Goal: Task Accomplishment & Management: Use online tool/utility

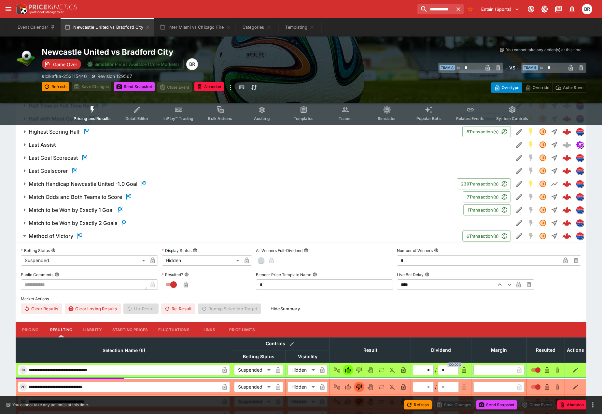
scroll to position [1628, 0]
click at [425, 10] on input "**********" at bounding box center [432, 9] width 41 height 10
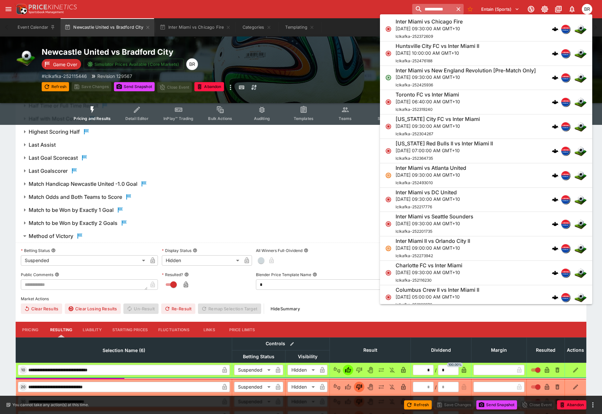
click at [425, 10] on input "**********" at bounding box center [432, 9] width 41 height 10
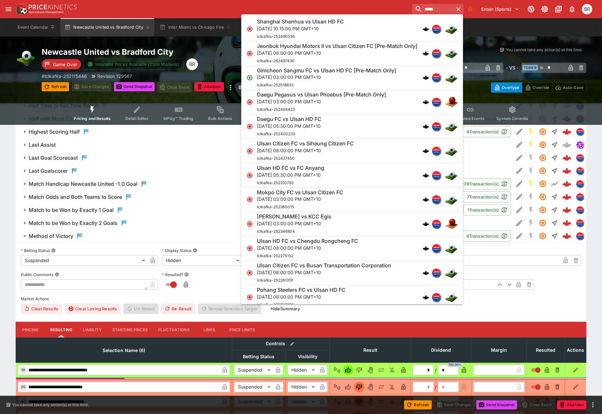
type input "*****"
click at [366, 78] on p "Sun, Oct 5, 2025, 03:00:00 PM GMT+10" at bounding box center [326, 77] width 139 height 7
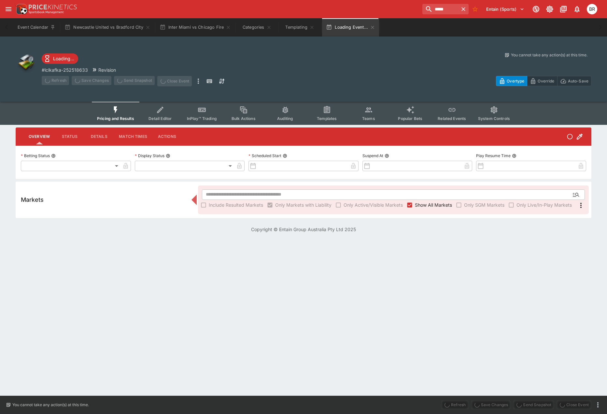
type input "**********"
type input "*******"
type input "**********"
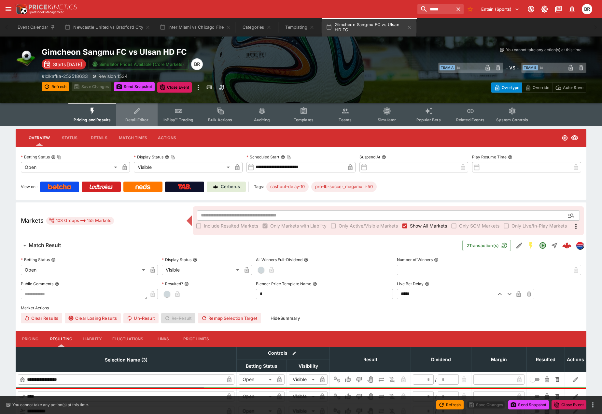
click at [133, 120] on span "Detail Editor" at bounding box center [136, 119] width 23 height 5
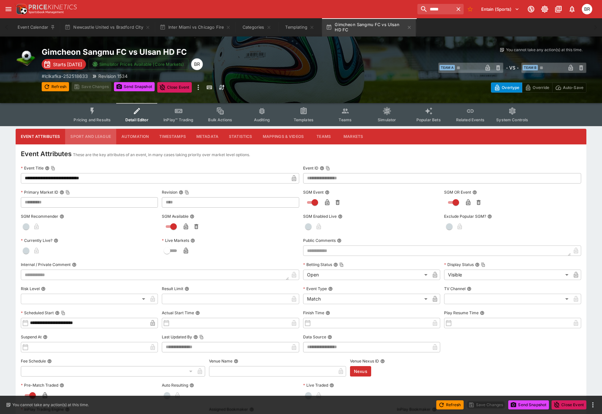
click at [77, 136] on button "Sport and League" at bounding box center [90, 137] width 51 height 16
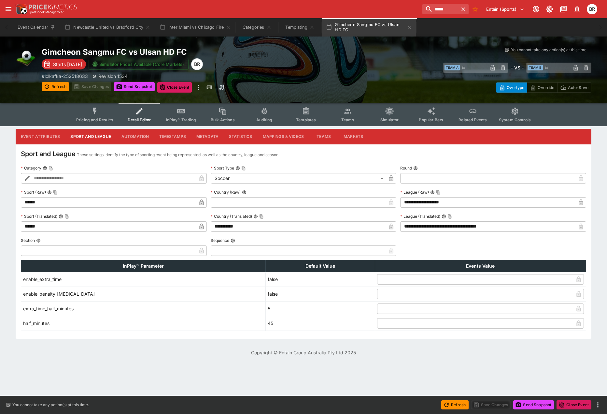
click at [294, 108] on button "Templates" at bounding box center [306, 114] width 42 height 23
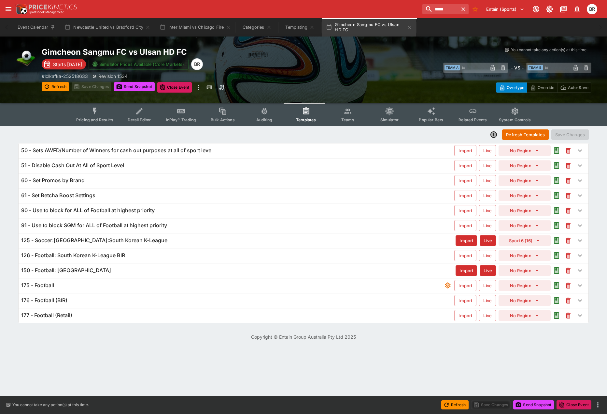
click at [109, 237] on h6 "125 - Soccer:South Korea:South Korean K-League" at bounding box center [94, 240] width 146 height 7
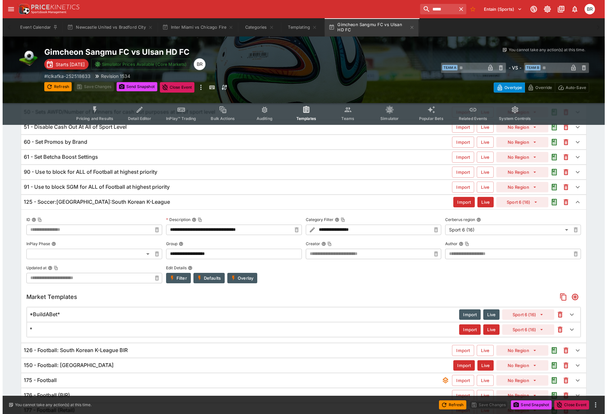
scroll to position [67, 0]
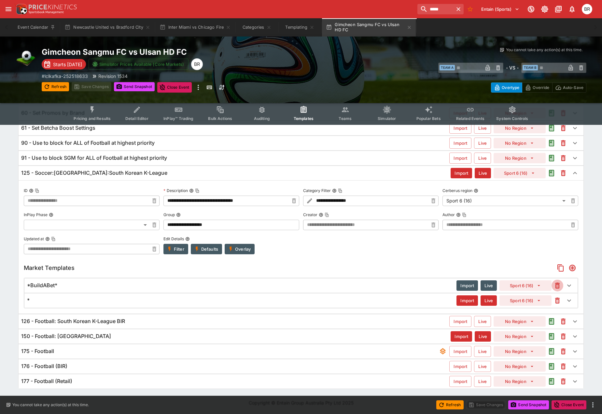
click at [556, 288] on icon "button" at bounding box center [558, 285] width 8 height 8
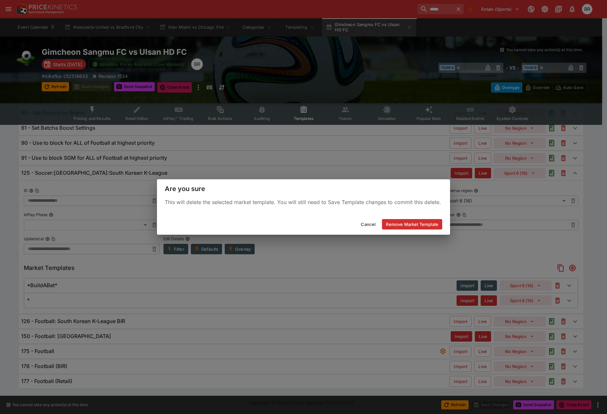
click at [419, 225] on button "Remove Market Template" at bounding box center [412, 224] width 60 height 10
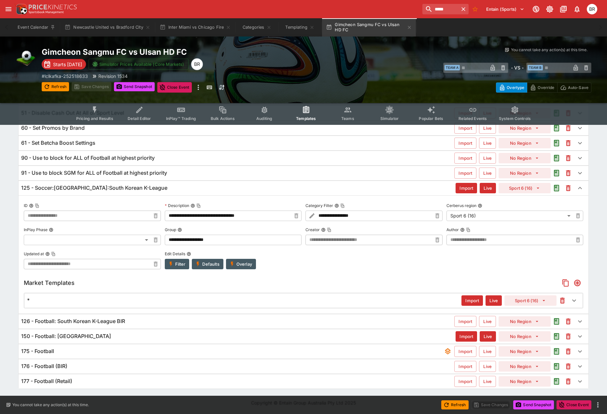
scroll to position [52, 0]
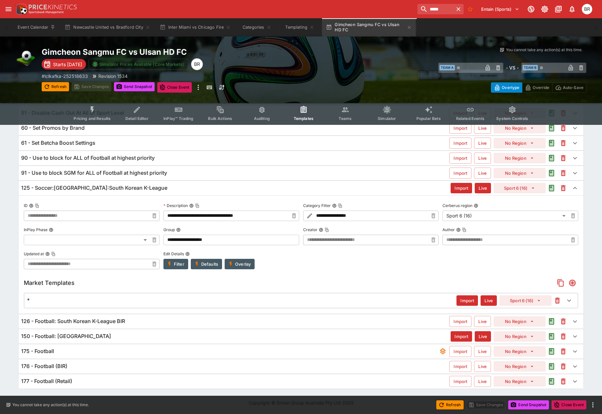
click at [554, 301] on icon "button" at bounding box center [558, 300] width 8 height 8
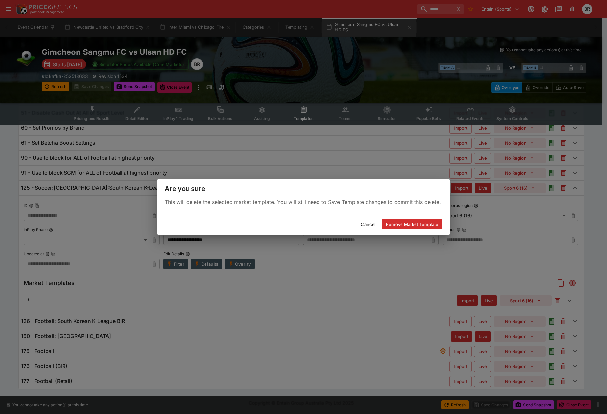
click at [427, 221] on button "Remove Market Template" at bounding box center [412, 224] width 60 height 10
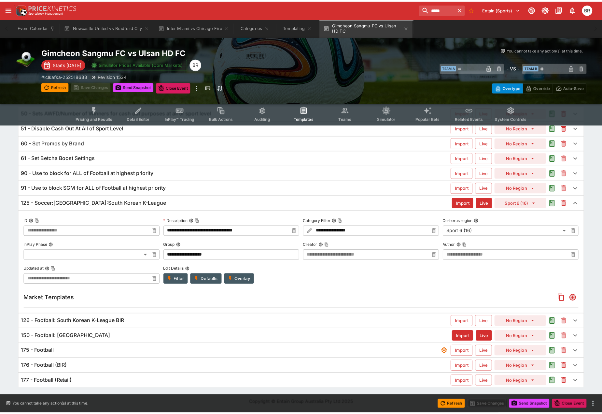
scroll to position [37, 0]
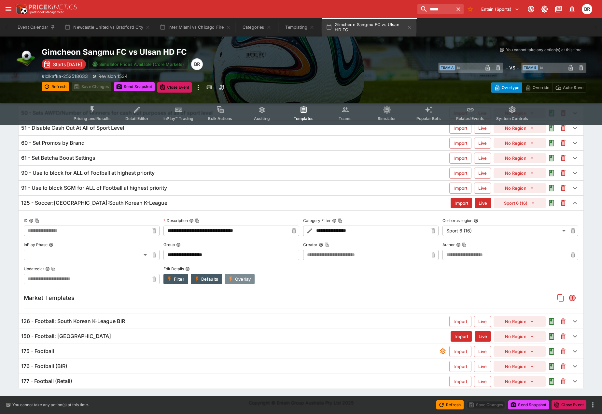
click at [248, 278] on button "Overlay" at bounding box center [240, 279] width 30 height 10
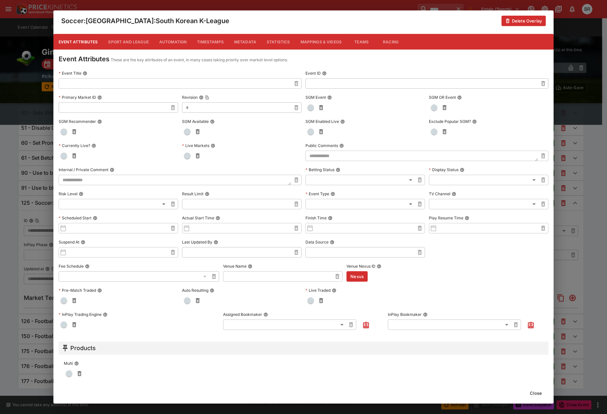
click at [249, 39] on button "Metadata" at bounding box center [245, 42] width 33 height 16
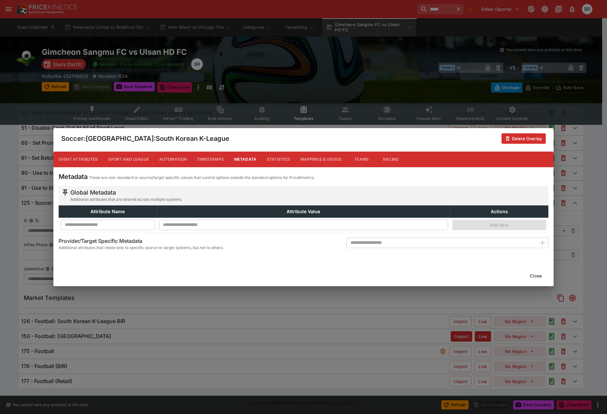
click at [377, 243] on input "text" at bounding box center [442, 242] width 190 height 10
type input "**********"
click at [540, 242] on icon "button" at bounding box center [542, 242] width 5 height 5
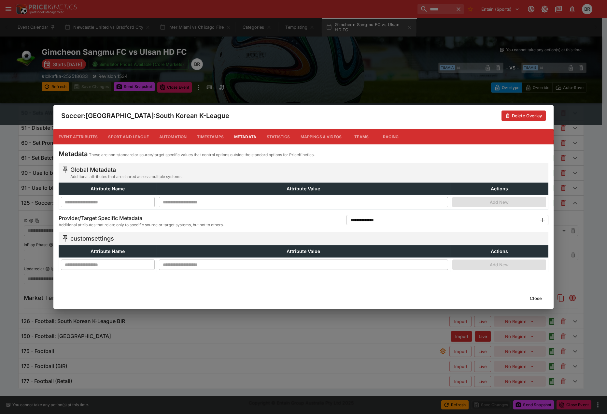
click at [136, 267] on input "text" at bounding box center [108, 264] width 94 height 10
type input "**********"
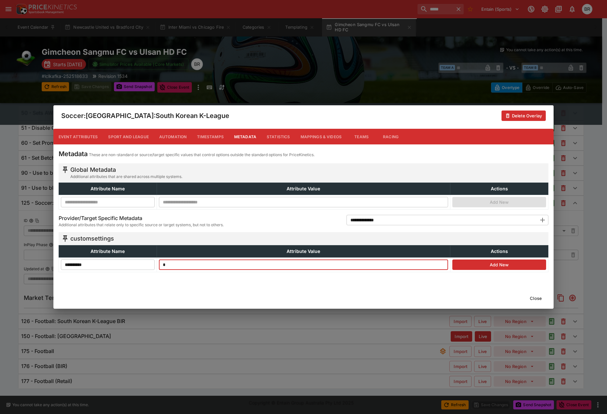
type input "*"
click at [478, 263] on button "Add New" at bounding box center [499, 264] width 94 height 10
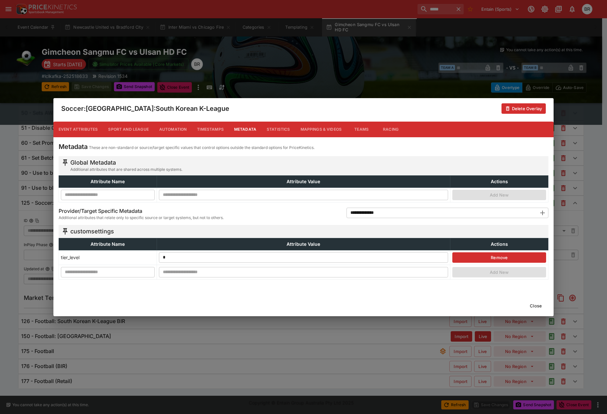
drag, startPoint x: 530, startPoint y: 302, endPoint x: 531, endPoint y: 299, distance: 3.3
click at [531, 302] on button "Close" at bounding box center [536, 305] width 20 height 10
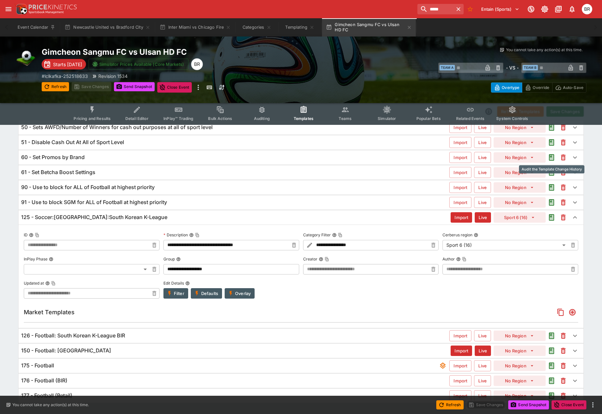
scroll to position [0, 0]
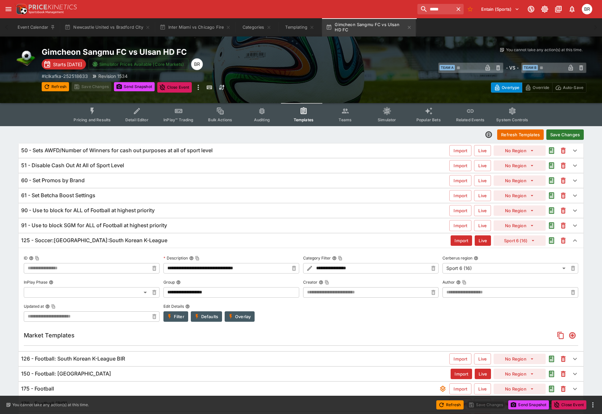
click at [567, 135] on button "Save Changes" at bounding box center [565, 134] width 37 height 10
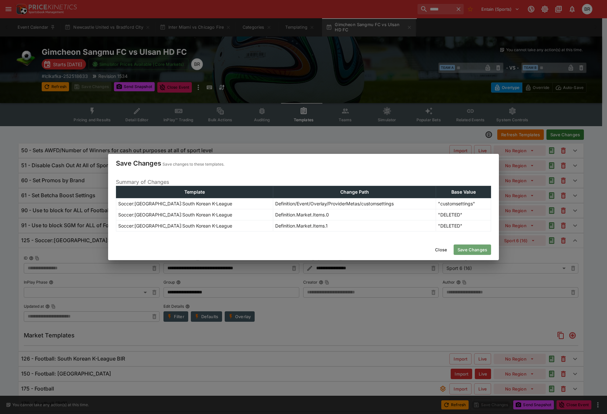
click at [474, 248] on button "Save Changes" at bounding box center [472, 249] width 37 height 10
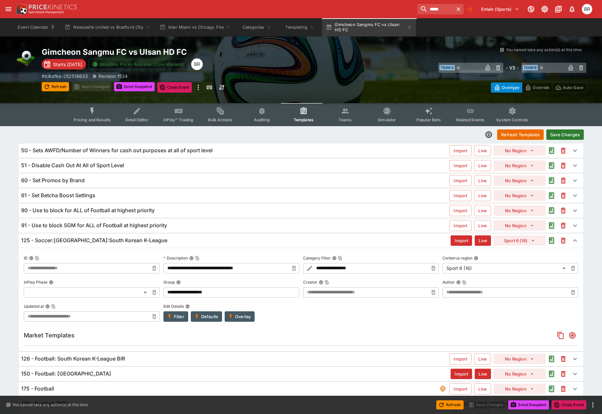
type input "**********"
click at [500, 132] on button "Refresh Templates" at bounding box center [520, 134] width 47 height 10
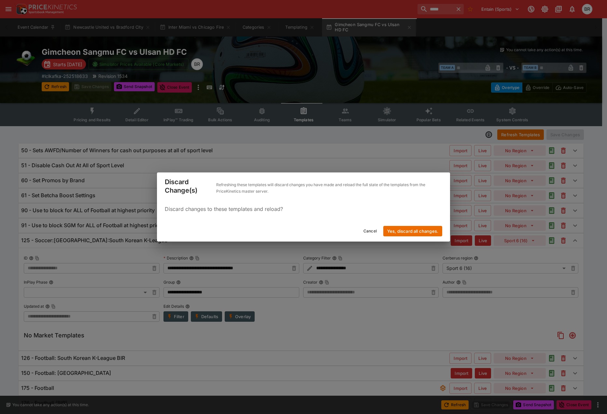
click at [406, 233] on button "Yes, discard all changes." at bounding box center [412, 231] width 59 height 10
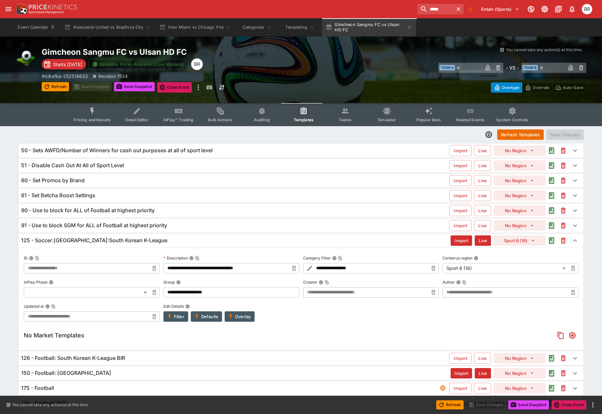
click at [245, 315] on button "Overlay" at bounding box center [240, 316] width 30 height 10
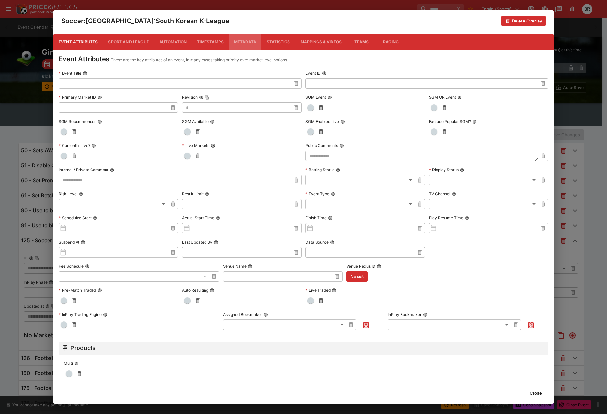
click at [246, 42] on button "Metadata" at bounding box center [245, 42] width 33 height 16
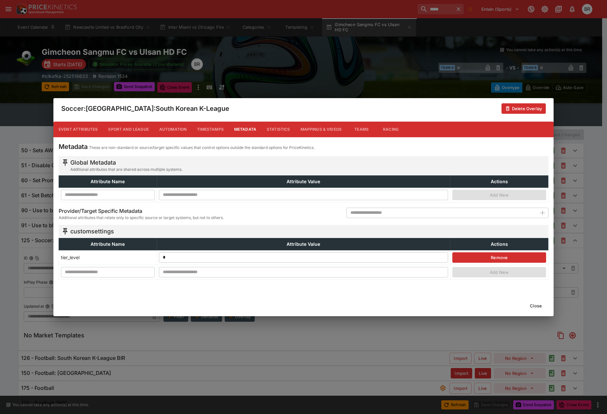
click at [456, 330] on div "Soccer:South Korea:South Korean K-League Delete Overlay Event Attributes Sport …" at bounding box center [303, 207] width 607 height 414
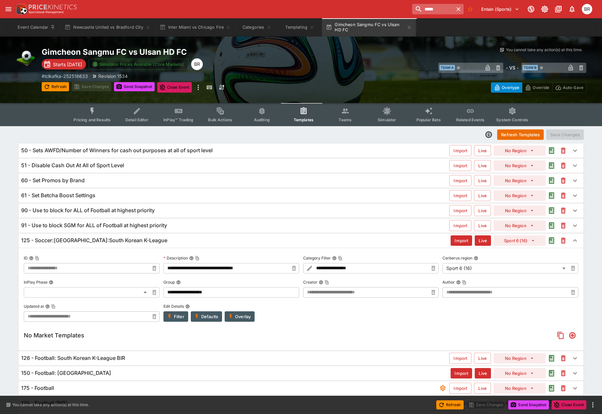
click at [422, 6] on input "*****" at bounding box center [432, 9] width 41 height 10
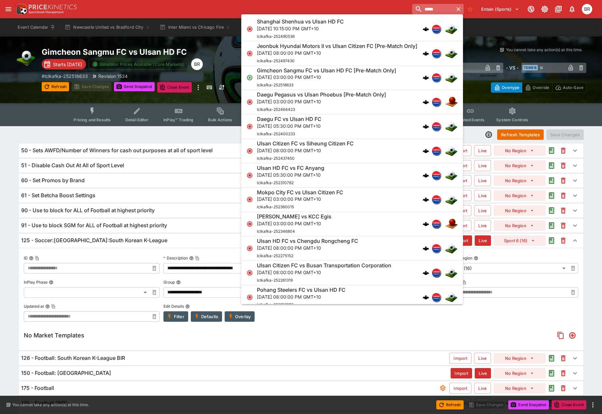
click at [422, 6] on input "*****" at bounding box center [432, 9] width 41 height 10
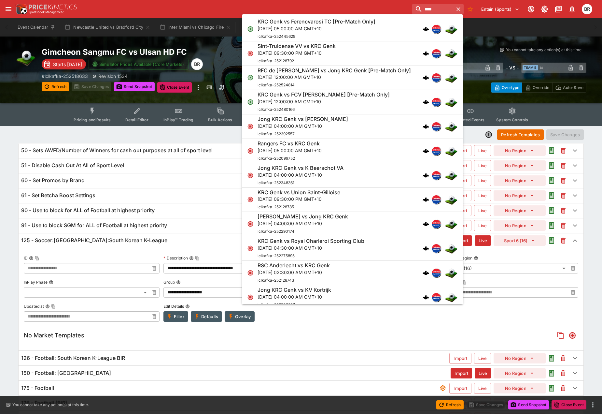
type input "****"
click at [367, 51] on div "Sint-Truidense VV vs KRC Genk Sun, Sep 28, 2025, 09:30:00 PM GMT+10 lclkafka-25…" at bounding box center [349, 53] width 183 height 21
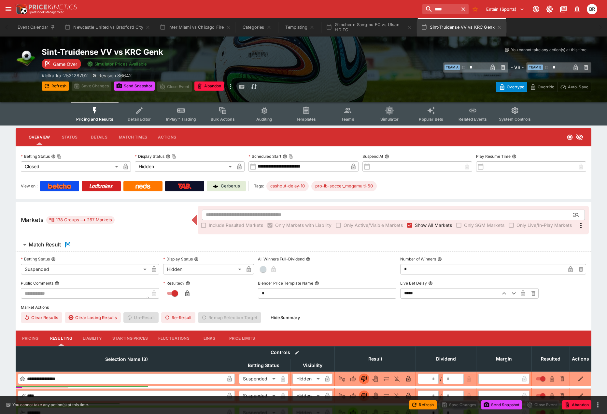
type input "**********"
type input "******"
type input "**********"
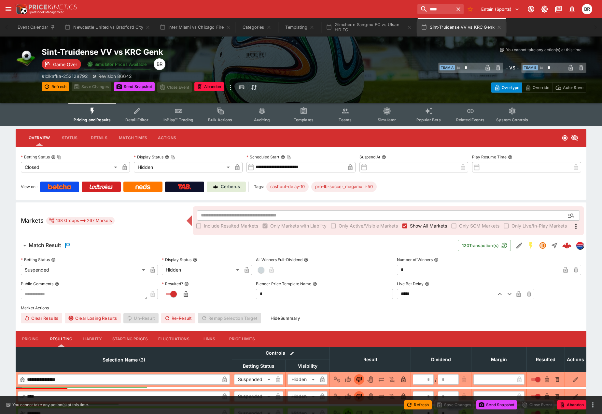
click at [304, 110] on icon "Event type filters" at bounding box center [303, 111] width 5 height 5
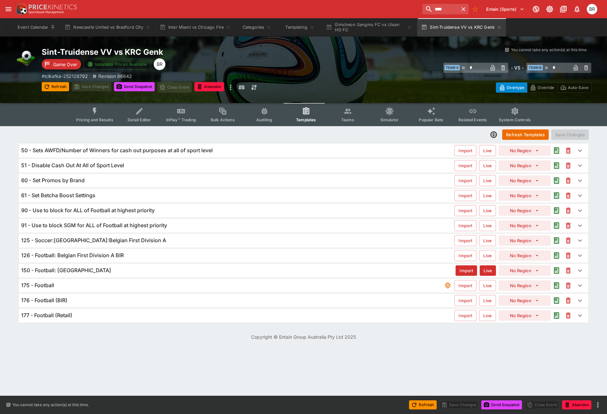
click at [170, 241] on div "125 - Soccer:Belgium:Belgian First Division A" at bounding box center [237, 240] width 433 height 7
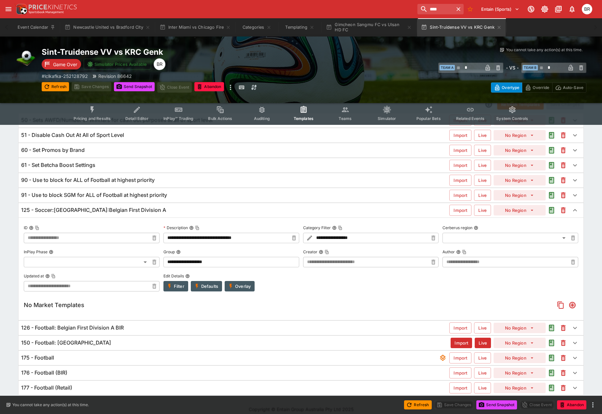
scroll to position [37, 0]
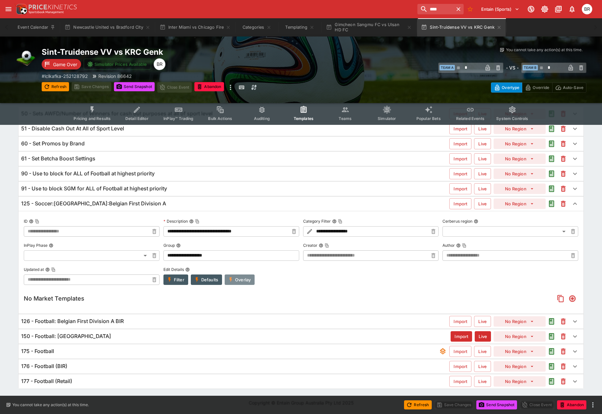
click at [243, 276] on button "Overlay" at bounding box center [240, 279] width 30 height 10
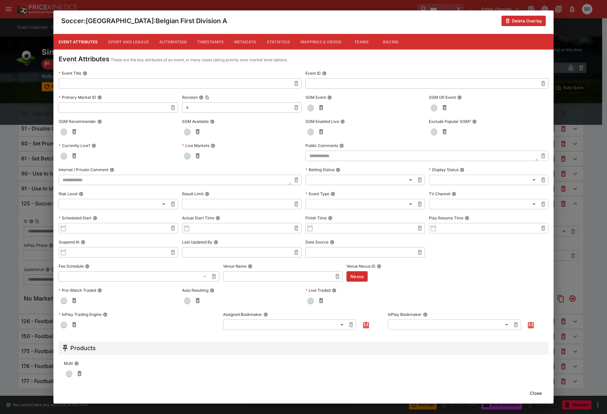
click at [206, 44] on button "Timestamps" at bounding box center [210, 42] width 37 height 16
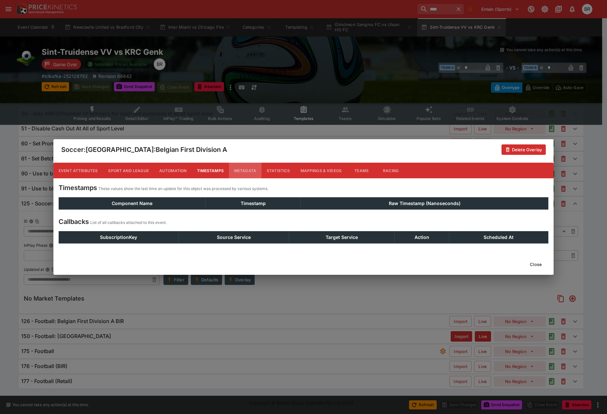
click at [242, 173] on button "Metadata" at bounding box center [245, 171] width 33 height 16
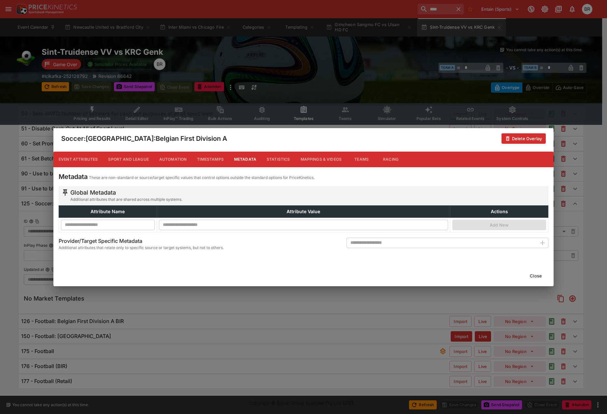
click at [416, 241] on input "text" at bounding box center [442, 242] width 190 height 10
type input "**********"
click at [545, 240] on icon "button" at bounding box center [543, 243] width 8 height 8
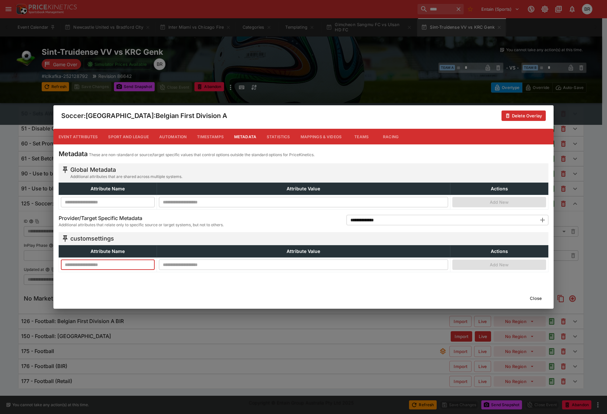
click at [119, 268] on input "text" at bounding box center [108, 264] width 94 height 10
type input "**********"
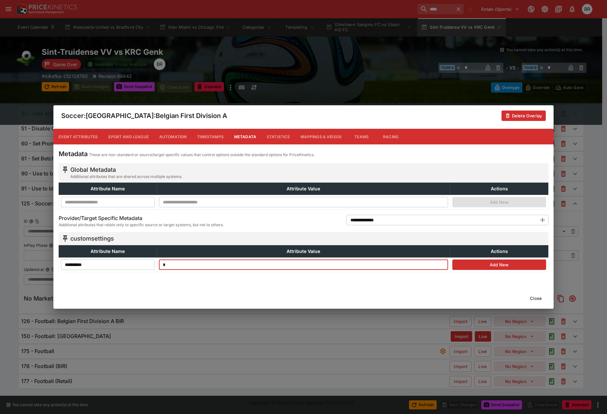
type input "*"
click at [476, 262] on button "Add New" at bounding box center [499, 264] width 94 height 10
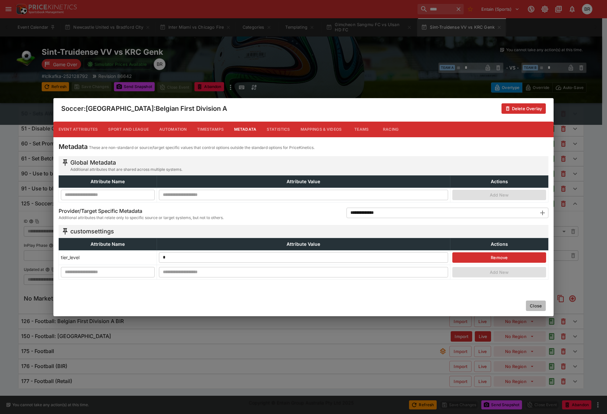
click at [534, 305] on button "Close" at bounding box center [536, 305] width 20 height 10
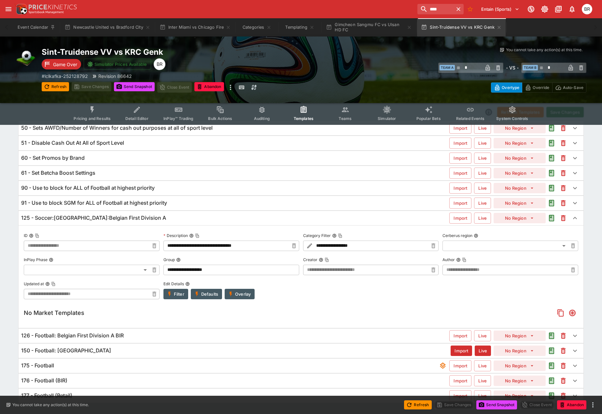
scroll to position [0, 0]
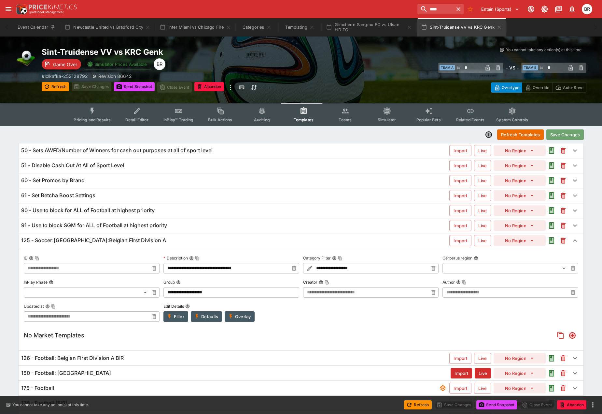
click at [571, 139] on button "Save Changes" at bounding box center [565, 134] width 37 height 10
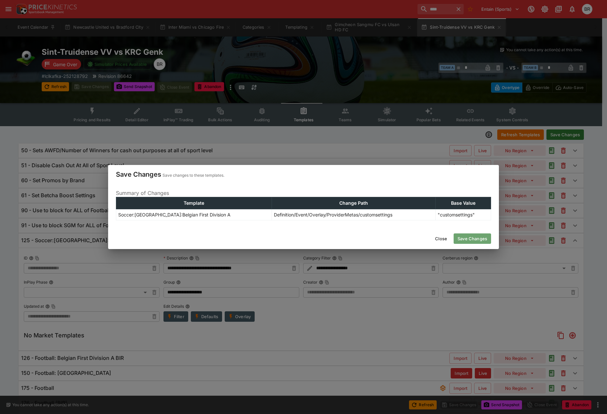
click at [475, 236] on button "Save Changes" at bounding box center [472, 238] width 37 height 10
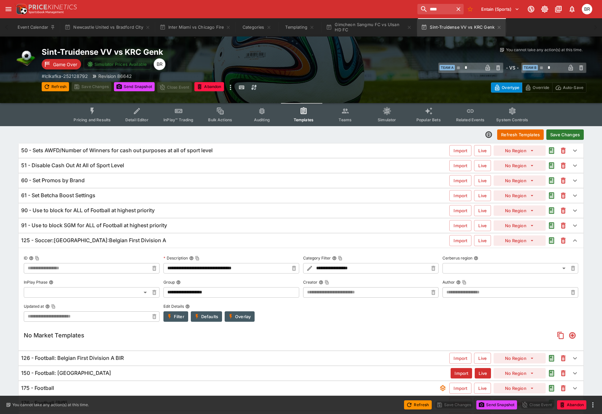
type input "**********"
drag, startPoint x: 331, startPoint y: 133, endPoint x: 324, endPoint y: 138, distance: 8.1
click at [331, 133] on div "Refresh Templates Save Changes" at bounding box center [301, 135] width 566 height 12
click at [240, 315] on button "Overlay" at bounding box center [240, 316] width 30 height 10
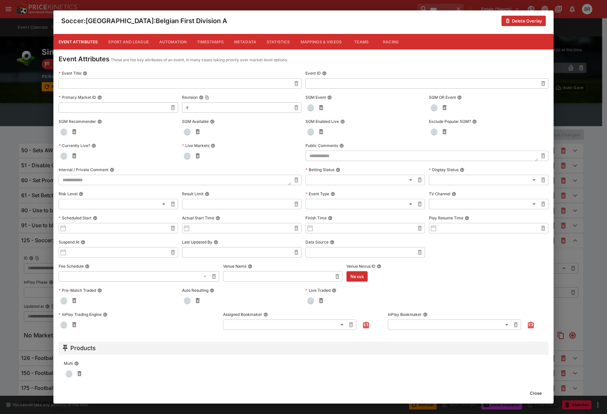
click at [256, 43] on button "Metadata" at bounding box center [245, 42] width 33 height 16
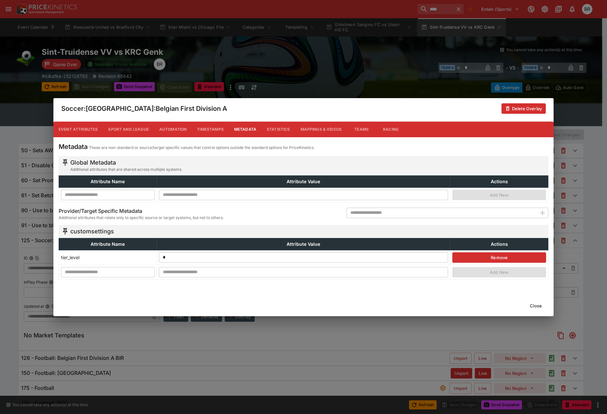
click at [532, 298] on div "Close" at bounding box center [303, 305] width 500 height 21
click at [532, 302] on button "Close" at bounding box center [536, 305] width 20 height 10
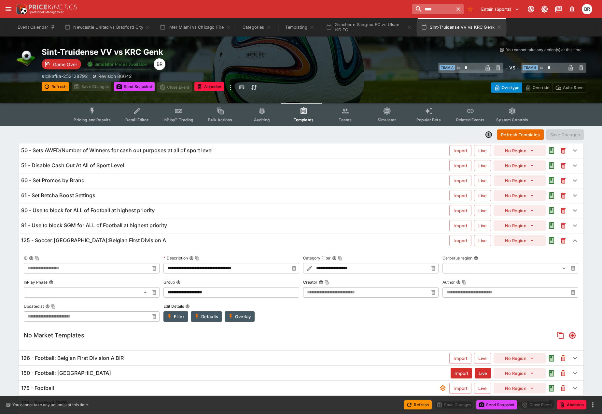
click at [438, 12] on input "****" at bounding box center [432, 9] width 41 height 10
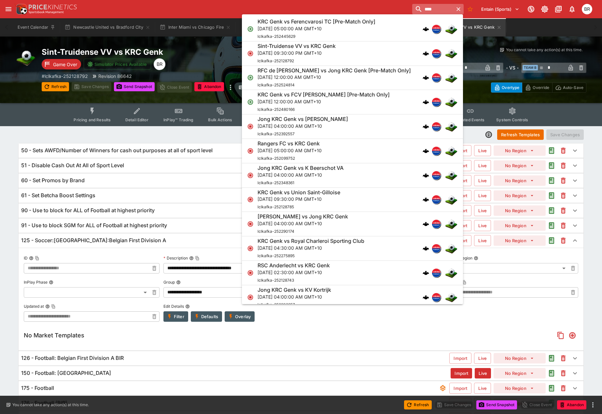
click at [438, 12] on input "****" at bounding box center [432, 9] width 41 height 10
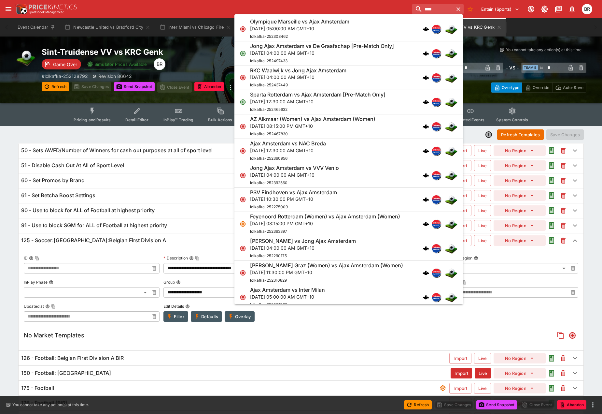
type input "****"
click at [356, 97] on h6 "Sparta Rotterdam vs Ajax Amsterdam [Pre-Match Only]" at bounding box center [317, 94] width 135 height 7
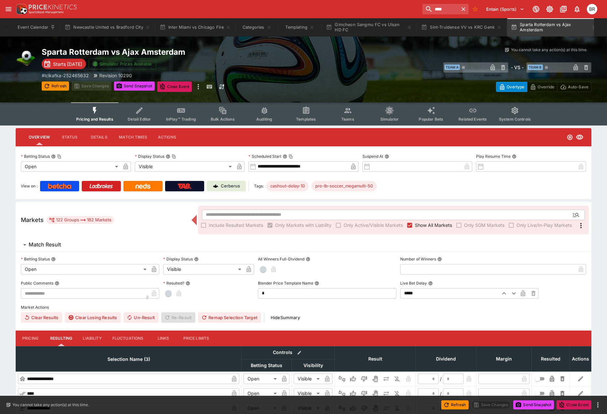
type input "**********"
type input "*******"
type input "**********"
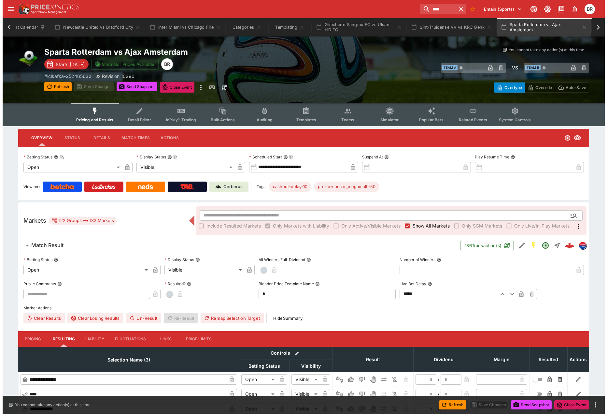
scroll to position [0, 13]
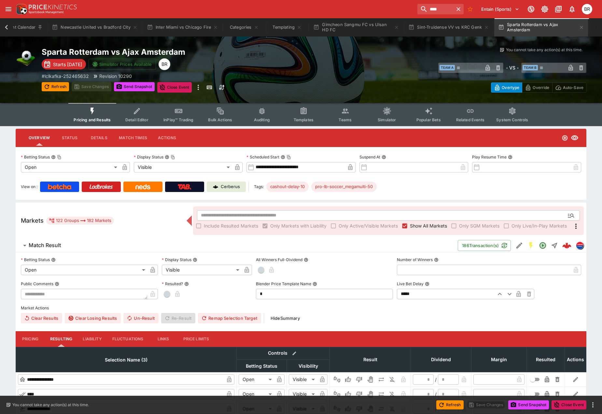
click at [295, 117] on button "Templates" at bounding box center [304, 114] width 42 height 23
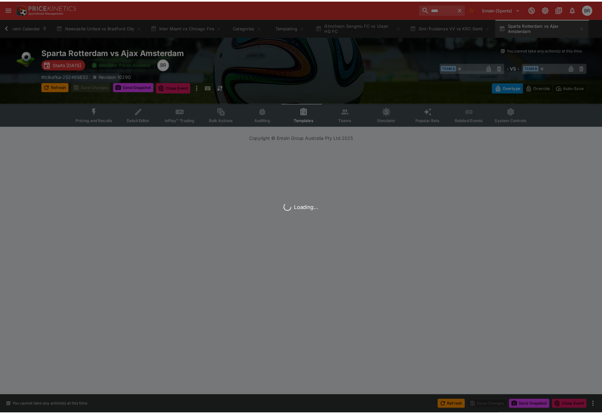
scroll to position [0, 9]
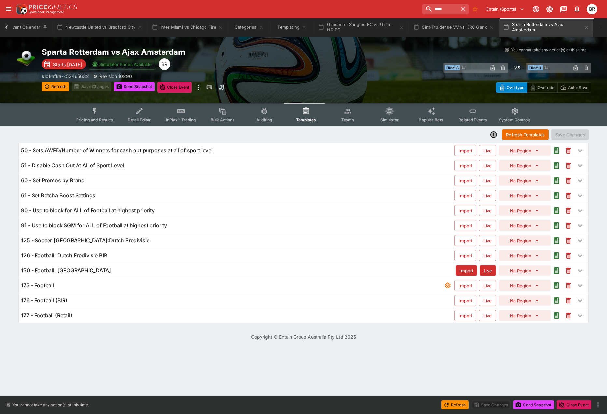
click at [156, 236] on div "125 - Soccer:Netherlands:Dutch Eredivisie Import Live No Region" at bounding box center [304, 240] width 570 height 14
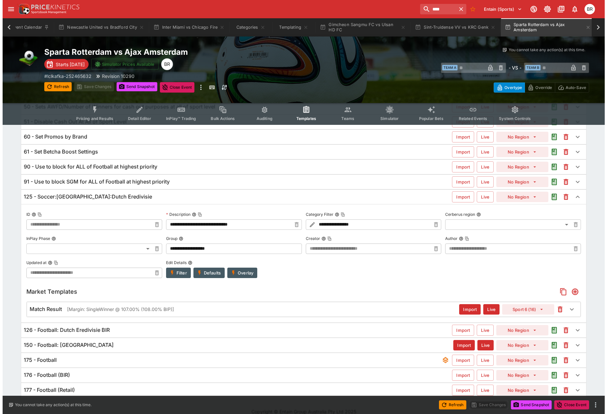
scroll to position [52, 0]
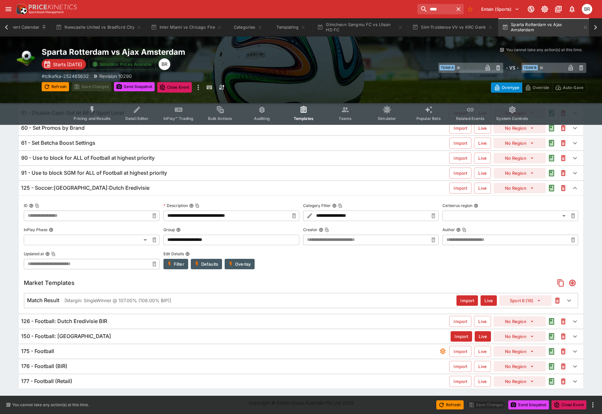
click at [556, 300] on icon "button" at bounding box center [557, 300] width 5 height 6
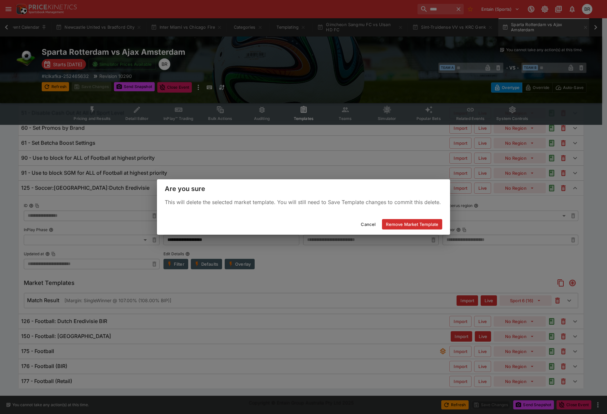
click at [434, 227] on button "Remove Market Template" at bounding box center [412, 224] width 60 height 10
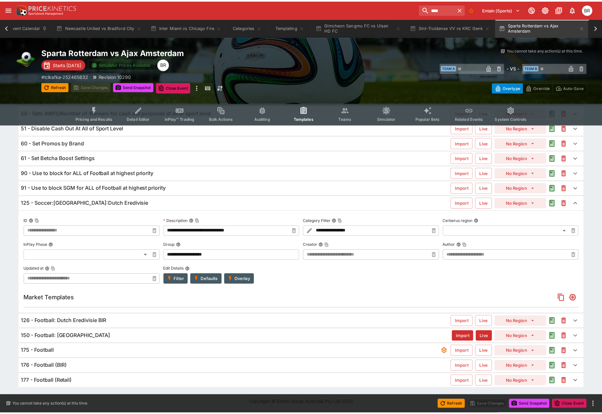
scroll to position [37, 0]
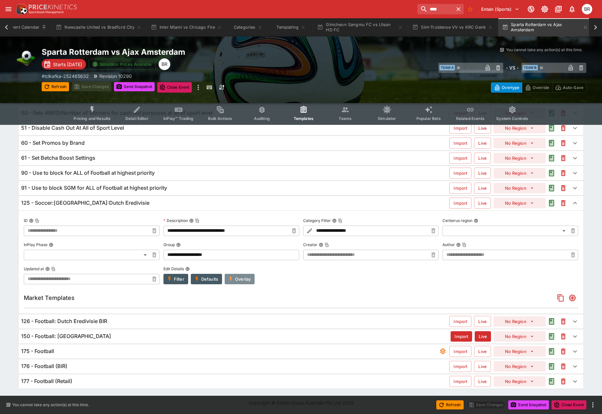
click at [237, 275] on button "Overlay" at bounding box center [240, 279] width 30 height 10
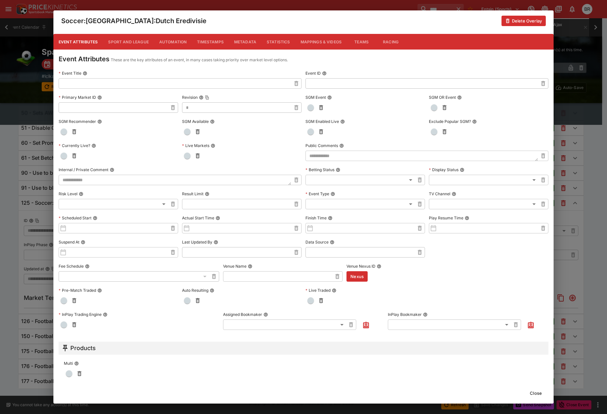
click at [237, 39] on button "Metadata" at bounding box center [245, 42] width 33 height 16
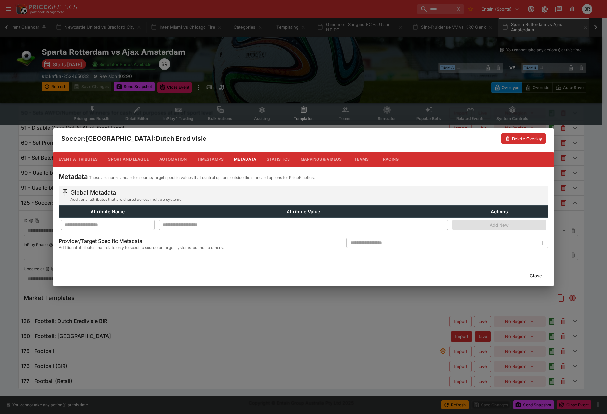
click at [427, 237] on div "Metadata These are non-standard or source/target specific values that control o…" at bounding box center [304, 213] width 490 height 82
click at [427, 237] on input "text" at bounding box center [442, 242] width 190 height 10
type input "**********"
click at [546, 241] on icon "button" at bounding box center [543, 243] width 8 height 8
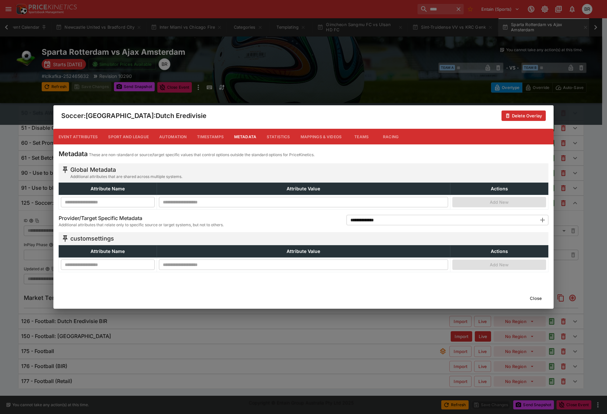
click at [149, 263] on input "text" at bounding box center [108, 264] width 94 height 10
type input "**********"
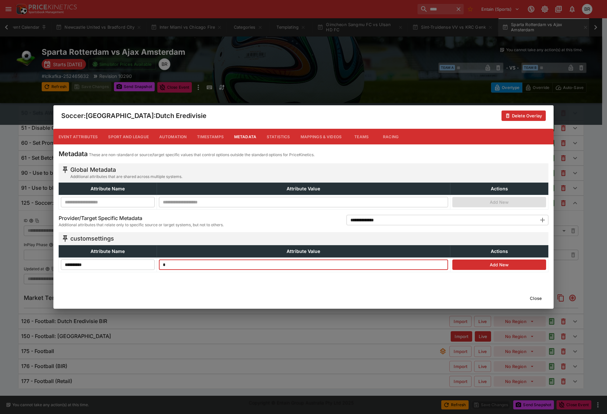
type input "*"
click at [473, 271] on td "Add New" at bounding box center [499, 264] width 98 height 15
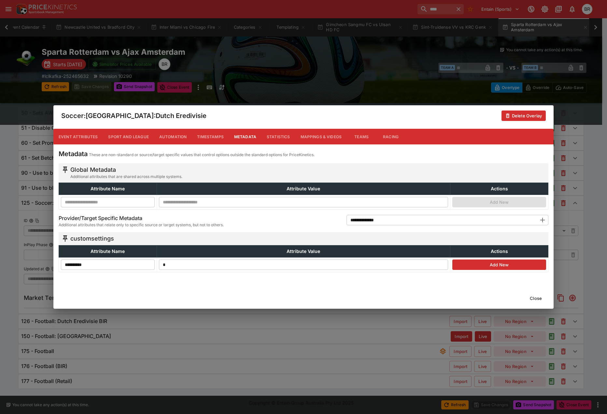
click at [476, 268] on button "Add New" at bounding box center [499, 264] width 94 height 10
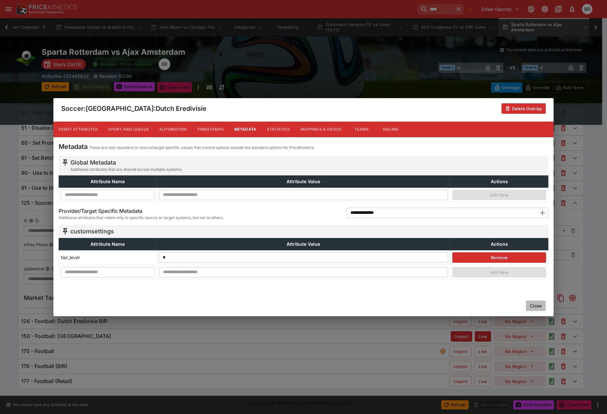
click at [533, 304] on button "Close" at bounding box center [536, 305] width 20 height 10
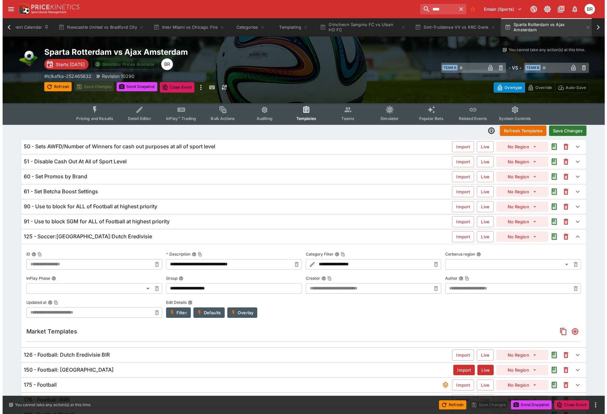
scroll to position [0, 0]
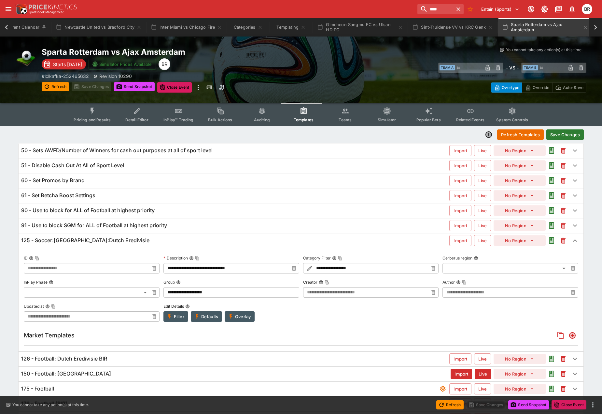
click at [570, 136] on button "Save Changes" at bounding box center [565, 134] width 37 height 10
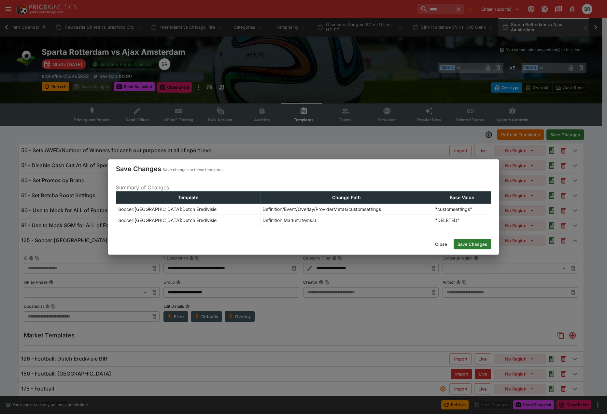
click at [475, 246] on button "Save Changes" at bounding box center [472, 244] width 37 height 10
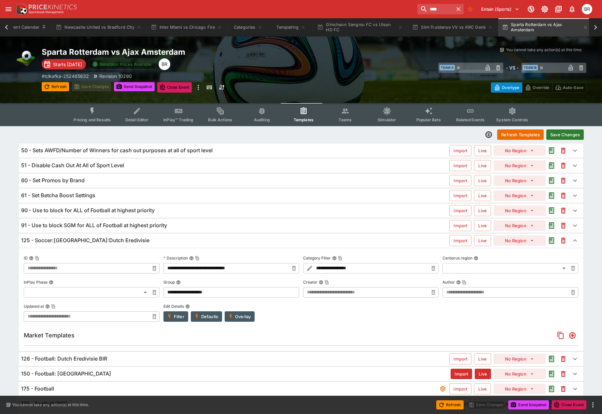
type input "**********"
click at [144, 84] on button "Send Snapshot" at bounding box center [134, 86] width 41 height 9
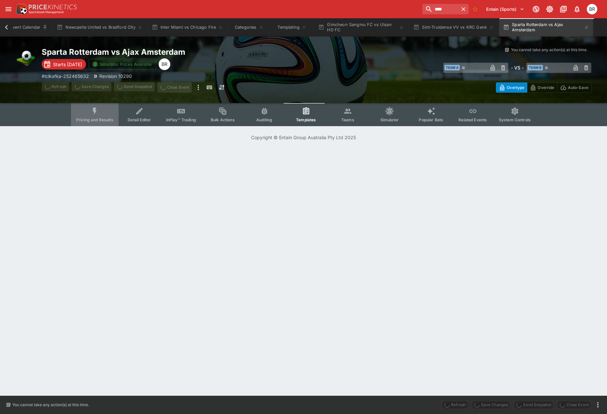
click at [102, 113] on button "Pricing and Results" at bounding box center [95, 114] width 48 height 23
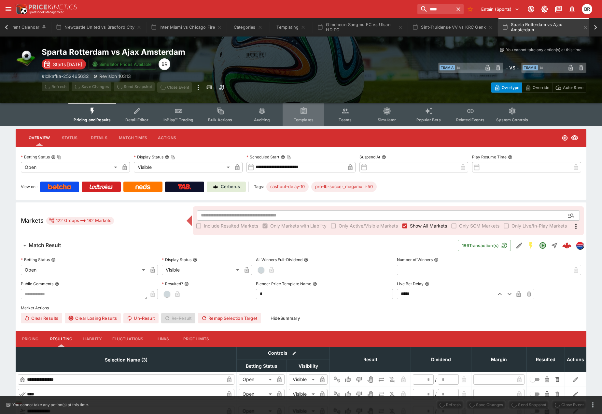
click at [299, 111] on button "Templates" at bounding box center [304, 114] width 42 height 23
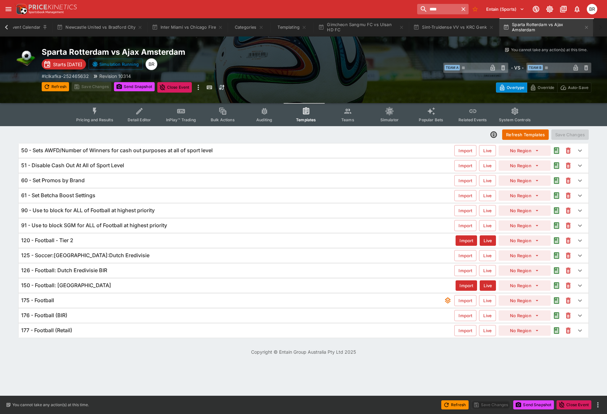
click at [427, 5] on input "****" at bounding box center [437, 9] width 41 height 10
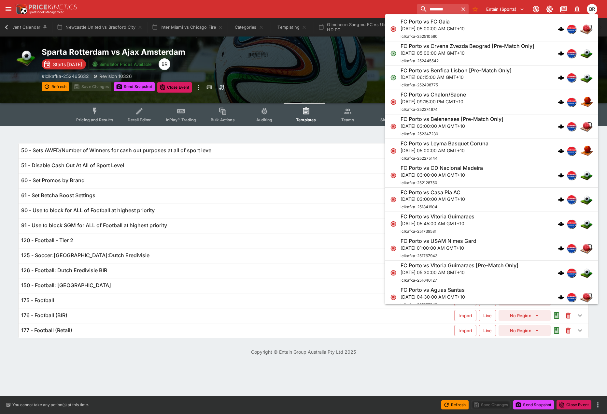
type input "********"
click at [517, 74] on div "FC Porto vs Benfica Lisbon [Pre-Match Only] Mon, Oct 6, 2025, 06:15:00 AM GMT+1…" at bounding box center [489, 77] width 176 height 21
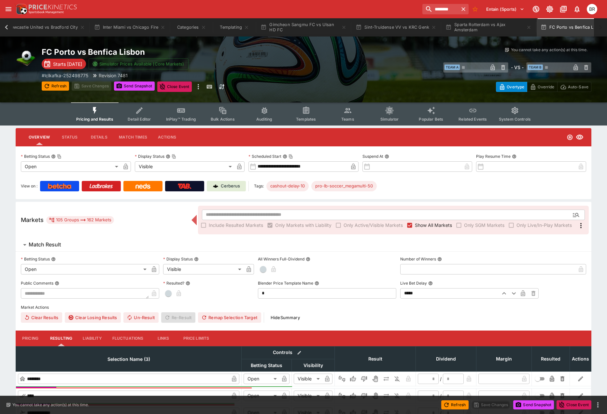
type input "**********"
type input "*******"
type input "**********"
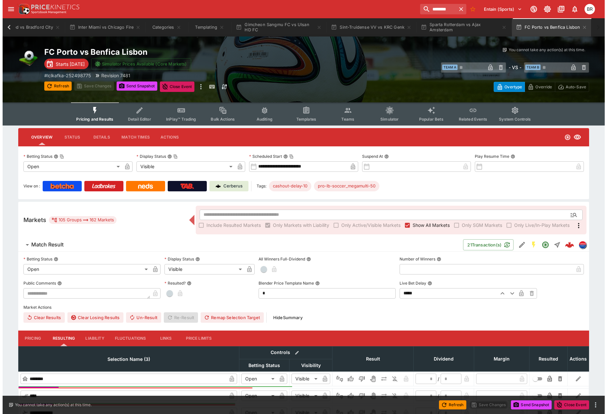
scroll to position [0, 93]
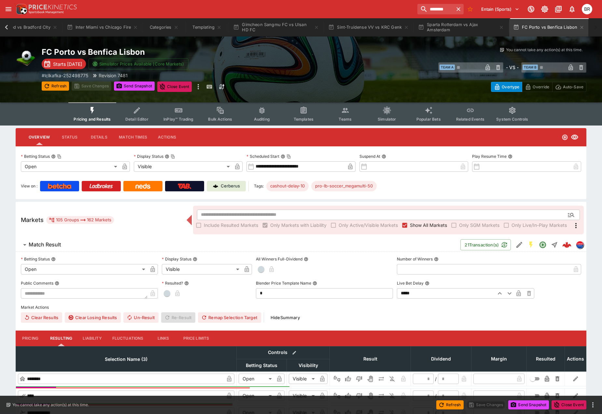
drag, startPoint x: 141, startPoint y: 122, endPoint x: 136, endPoint y: 125, distance: 5.4
click at [140, 122] on button "Detail Editor" at bounding box center [137, 113] width 42 height 23
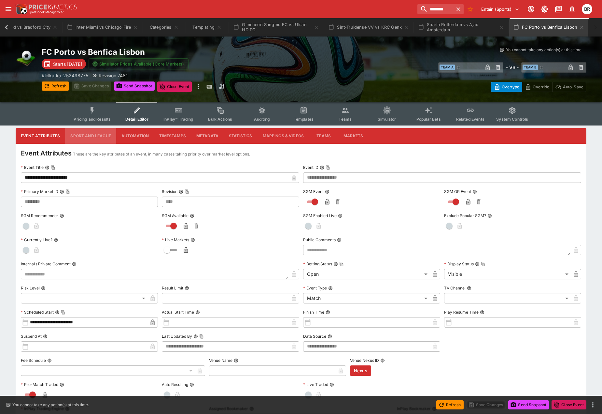
click at [105, 134] on button "Sport and League" at bounding box center [90, 136] width 51 height 16
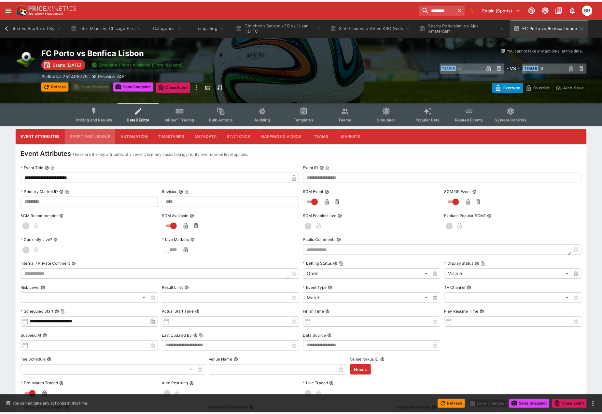
scroll to position [0, 89]
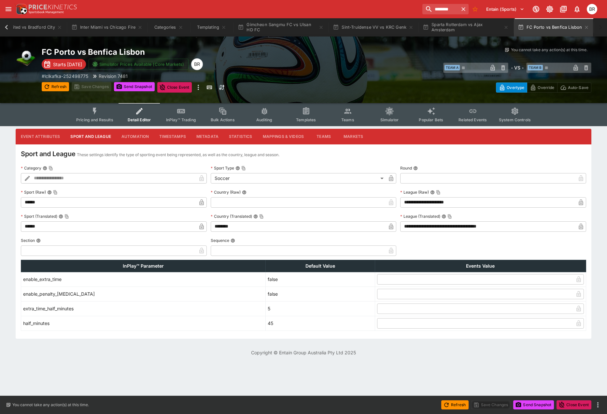
click at [311, 118] on span "Templates" at bounding box center [306, 119] width 20 height 5
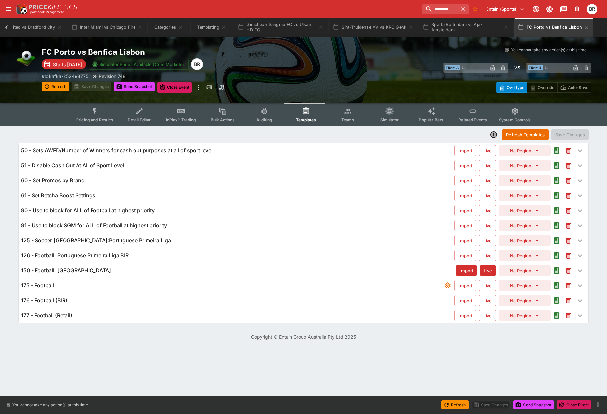
click at [228, 241] on div "125 - Soccer:Portugal:Portuguese Primeira Liga" at bounding box center [237, 240] width 433 height 7
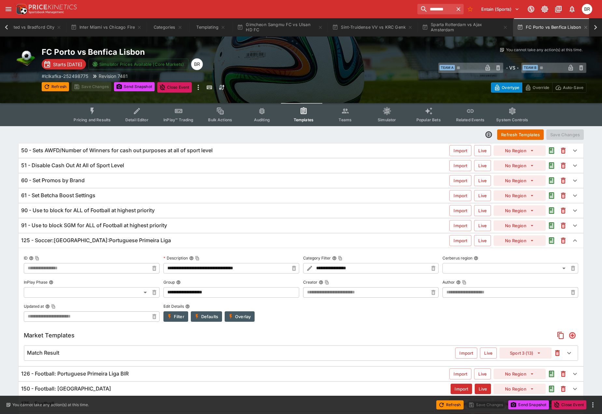
click at [558, 353] on icon "button" at bounding box center [557, 353] width 3 height 3
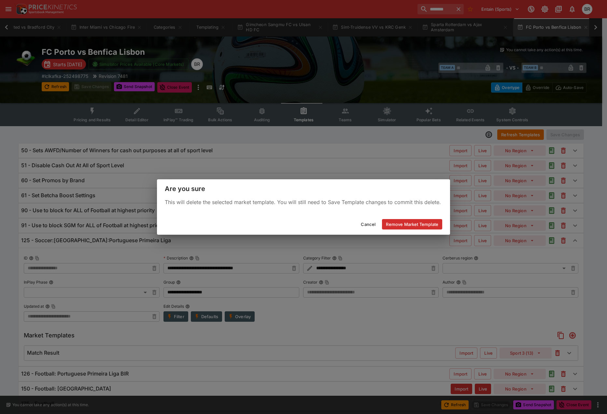
click at [424, 225] on button "Remove Market Template" at bounding box center [412, 224] width 60 height 10
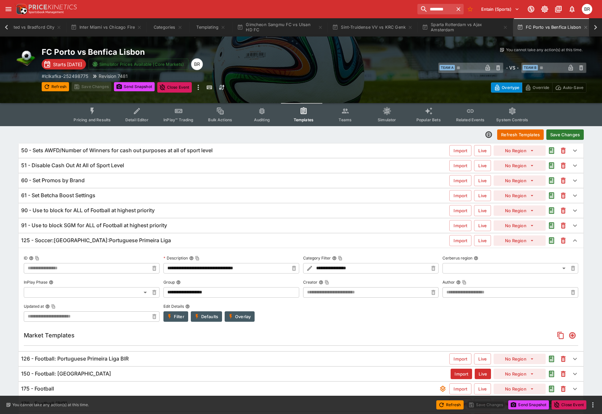
click at [249, 319] on button "Overlay" at bounding box center [240, 316] width 30 height 10
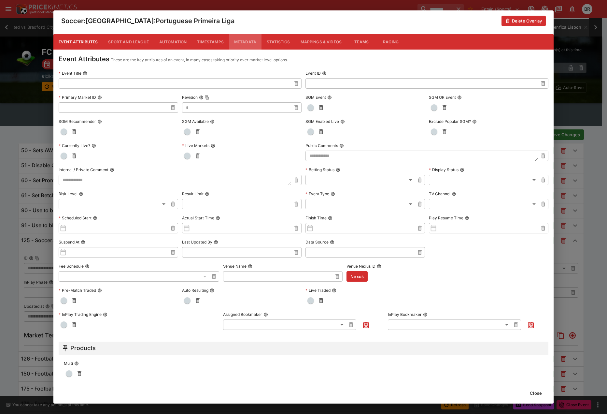
click at [243, 43] on button "Metadata" at bounding box center [245, 42] width 33 height 16
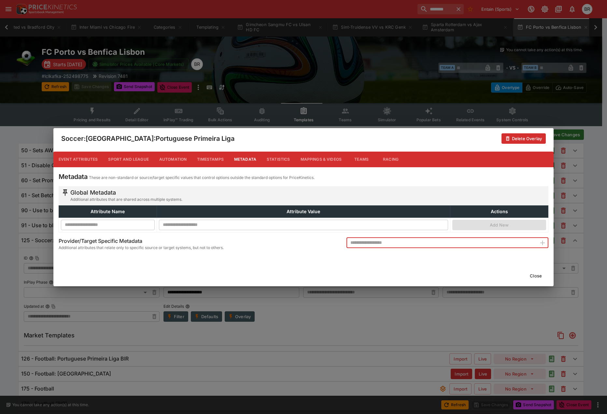
click at [504, 244] on input "text" at bounding box center [442, 242] width 190 height 10
type input "**********"
click at [540, 243] on icon "button" at bounding box center [543, 243] width 8 height 8
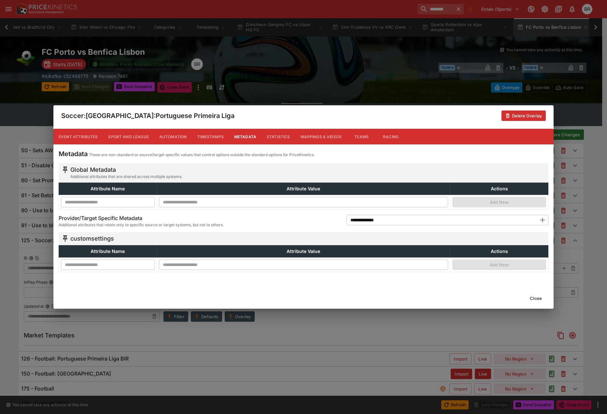
click at [138, 264] on input "text" at bounding box center [108, 264] width 94 height 10
type input "**********"
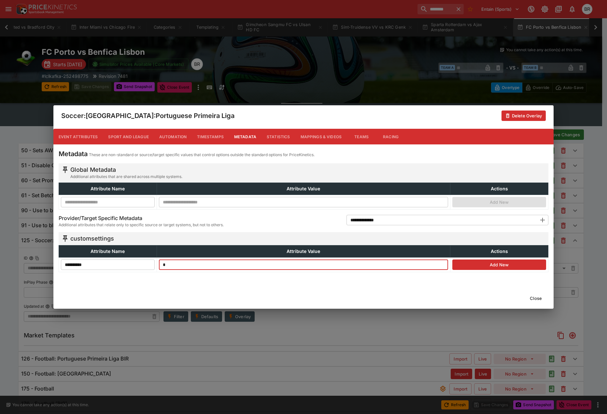
type input "*"
click at [465, 264] on button "Add New" at bounding box center [499, 264] width 94 height 10
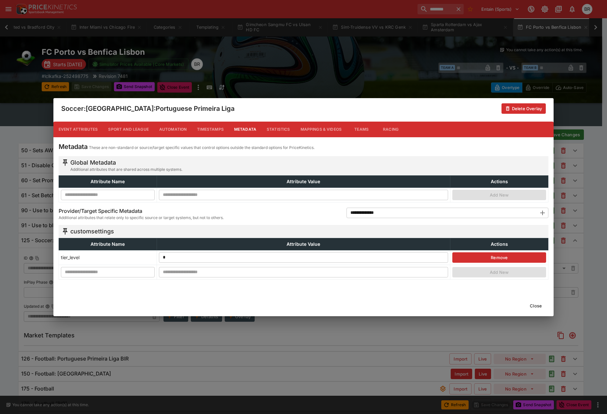
click at [542, 307] on button "Close" at bounding box center [536, 305] width 20 height 10
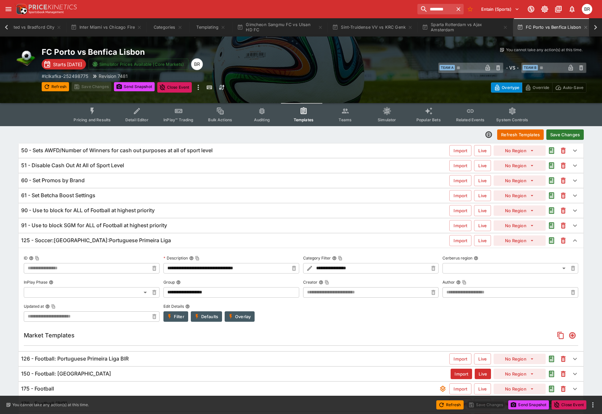
click at [558, 137] on button "Save Changes" at bounding box center [565, 134] width 37 height 10
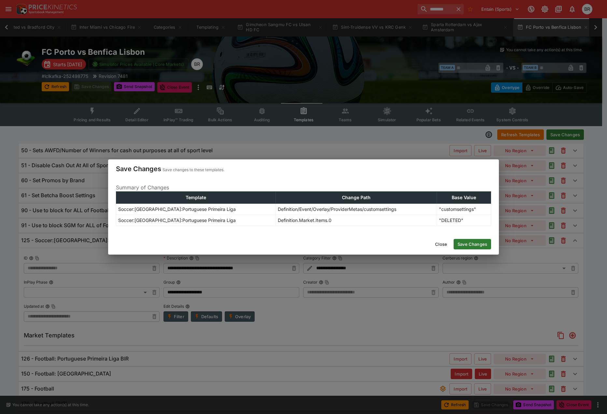
click at [468, 242] on button "Save Changes" at bounding box center [472, 244] width 37 height 10
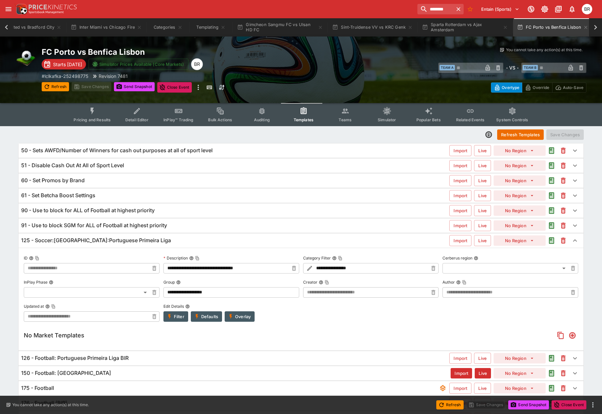
type input "**********"
click at [439, 9] on input "********" at bounding box center [432, 9] width 41 height 10
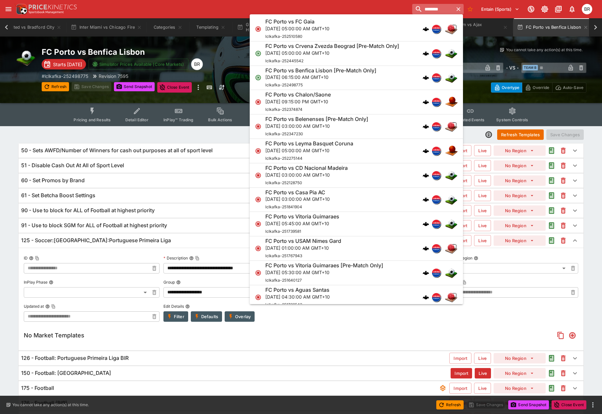
click at [439, 9] on input "********" at bounding box center [432, 9] width 41 height 10
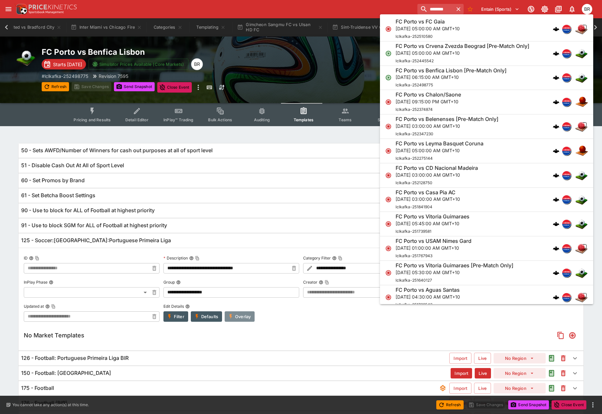
click at [239, 316] on button "Overlay" at bounding box center [240, 316] width 30 height 10
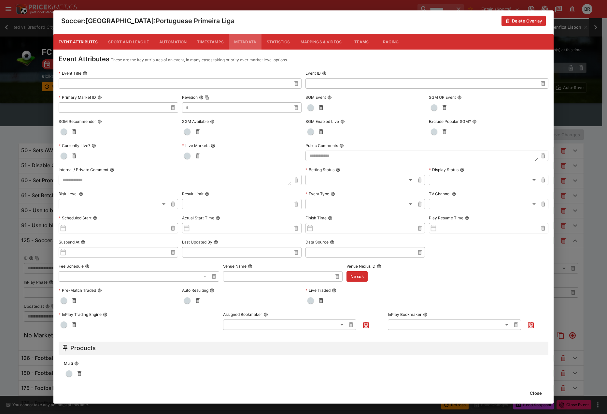
click at [253, 45] on button "Metadata" at bounding box center [245, 42] width 33 height 16
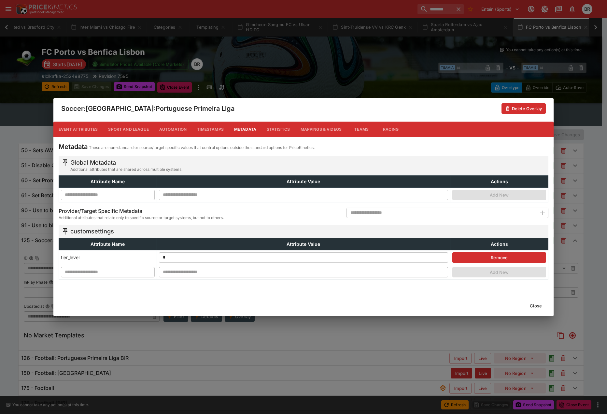
click at [535, 304] on button "Close" at bounding box center [536, 305] width 20 height 10
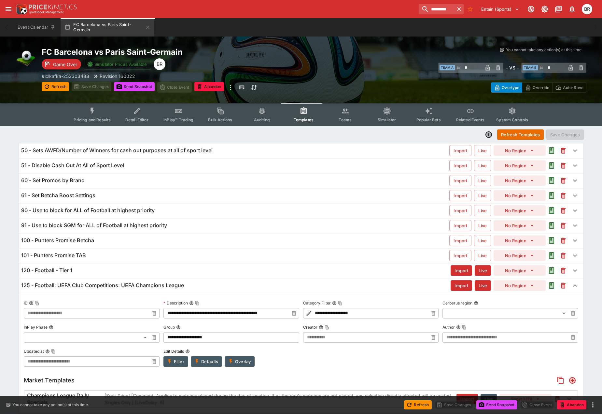
scroll to position [99, 0]
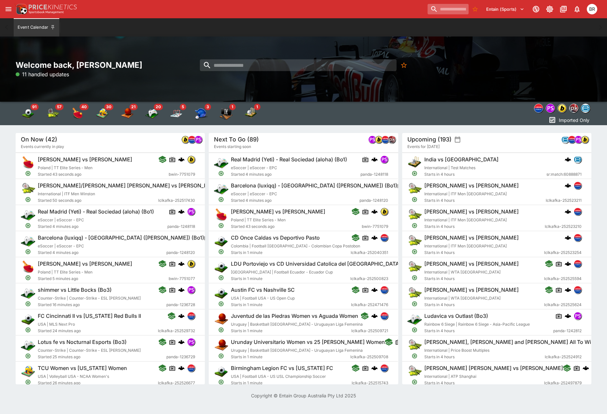
click at [440, 8] on input "search" at bounding box center [448, 9] width 41 height 10
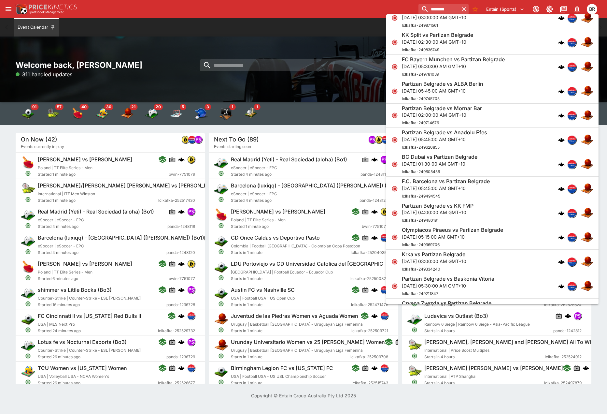
scroll to position [717, 0]
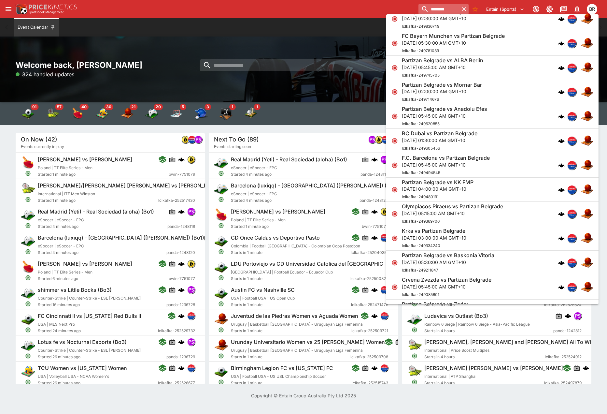
click at [426, 9] on input "********" at bounding box center [439, 9] width 41 height 10
type input "*"
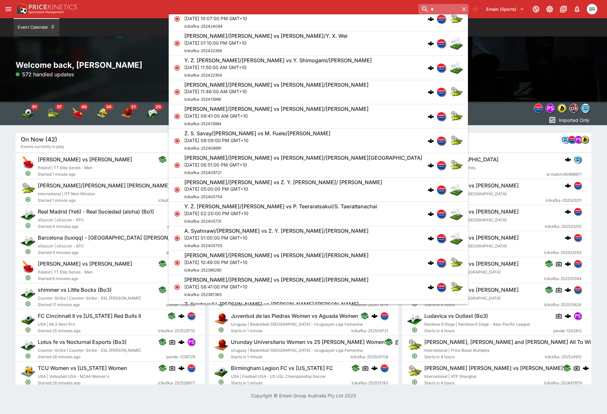
click at [419, 8] on input "*" at bounding box center [439, 9] width 41 height 10
paste input "*****"
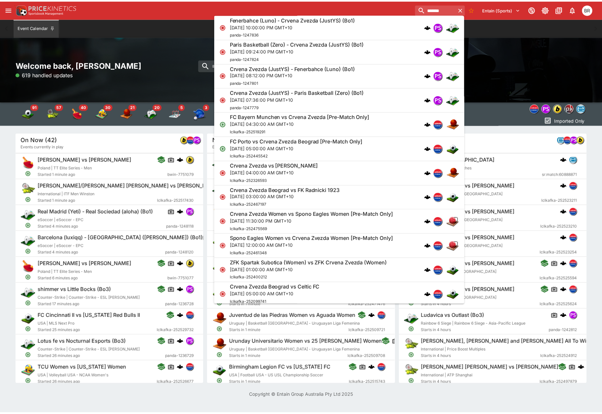
scroll to position [0, 0]
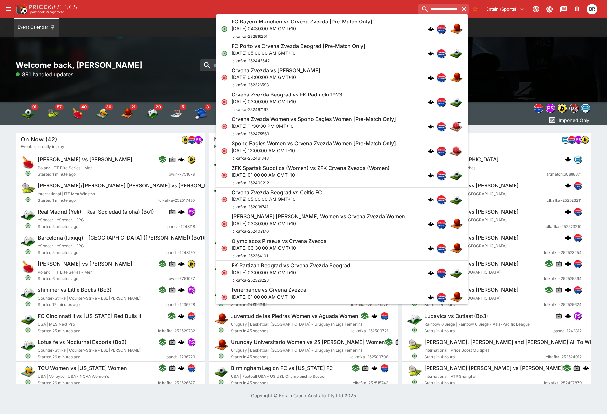
type input "**********"
click at [382, 267] on div "FK Partizan Beograd vs Crvena Zvezda Beograd Sun, Sep 21, 2025, 03:00:00 AM GMT…" at bounding box center [339, 272] width 214 height 21
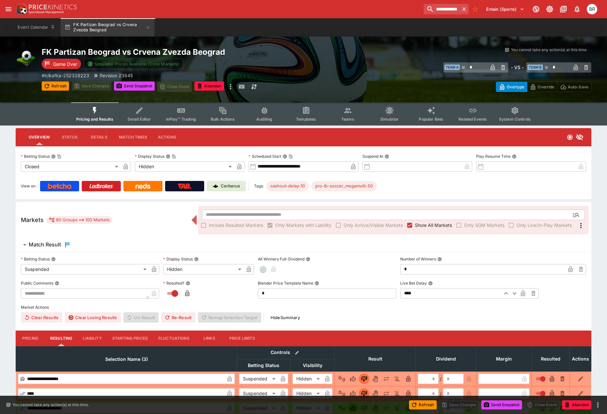
type input "**********"
type input "******"
type input "**********"
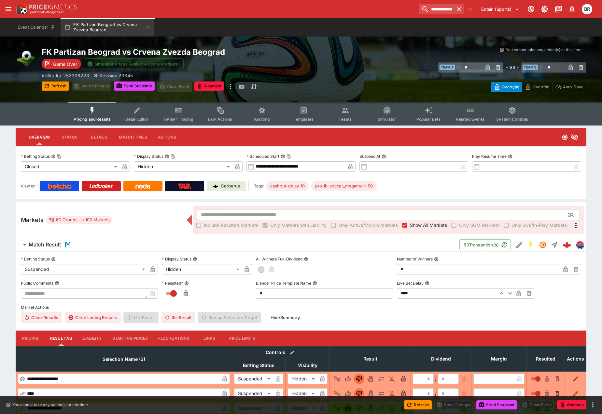
click at [131, 117] on span "Detail Editor" at bounding box center [136, 119] width 23 height 5
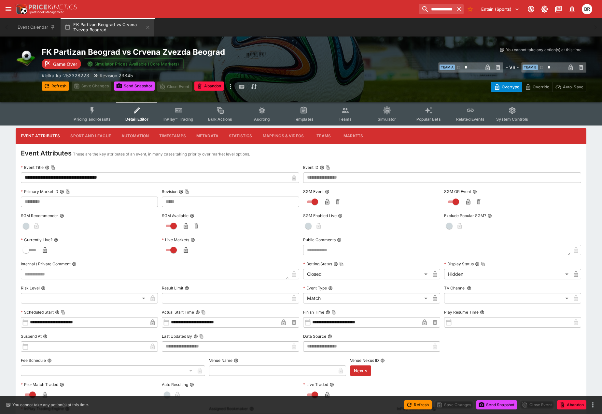
click at [111, 138] on button "Sport and League" at bounding box center [90, 136] width 51 height 16
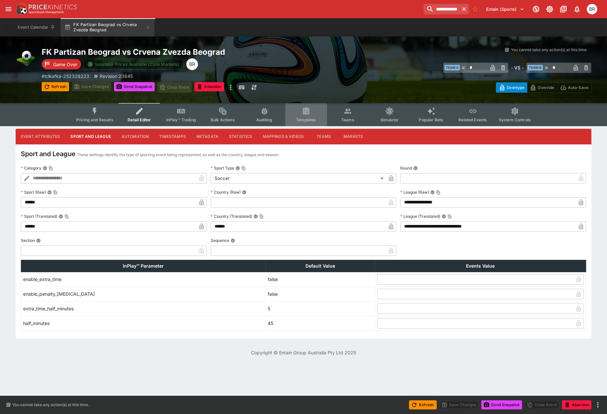
click at [308, 119] on span "Templates" at bounding box center [306, 119] width 20 height 5
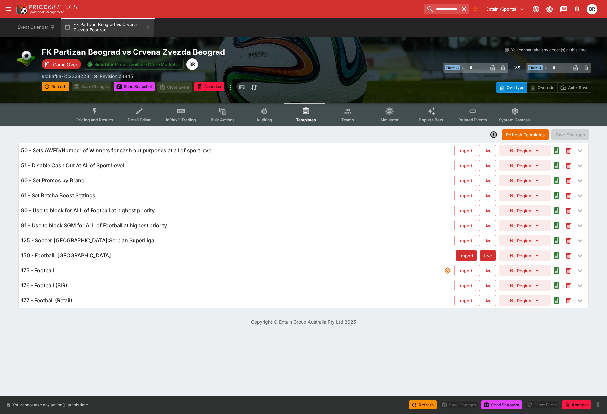
click at [329, 242] on div "125 - Soccer:Serbia:Serbian SuperLiga" at bounding box center [237, 240] width 433 height 7
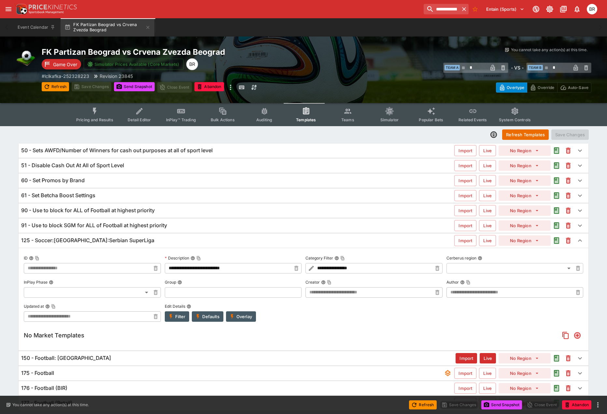
type input "**********"
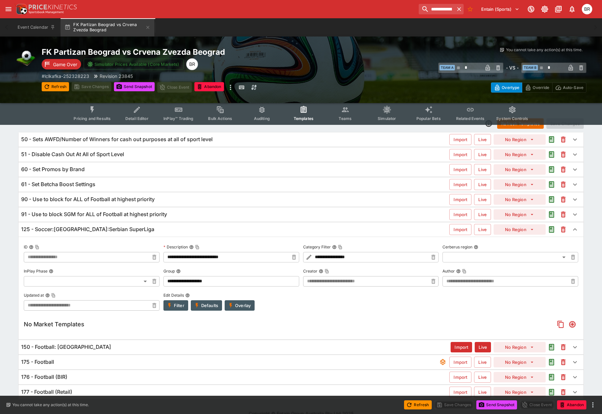
scroll to position [22, 0]
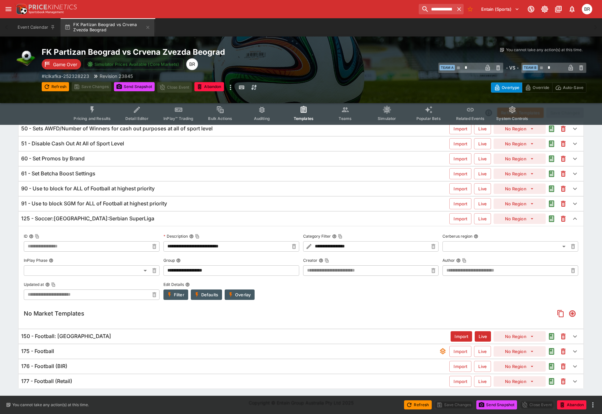
click at [236, 294] on button "Overlay" at bounding box center [240, 294] width 30 height 10
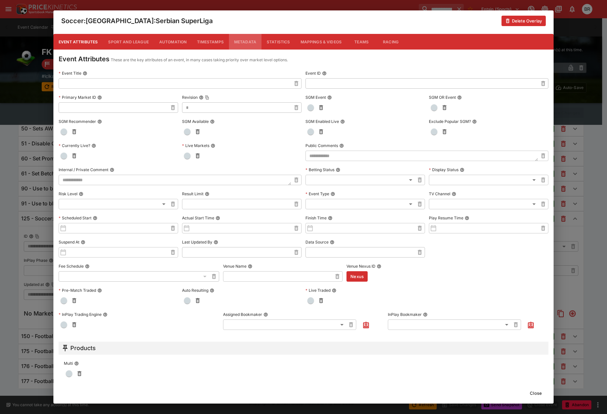
click at [234, 42] on button "Metadata" at bounding box center [245, 42] width 33 height 16
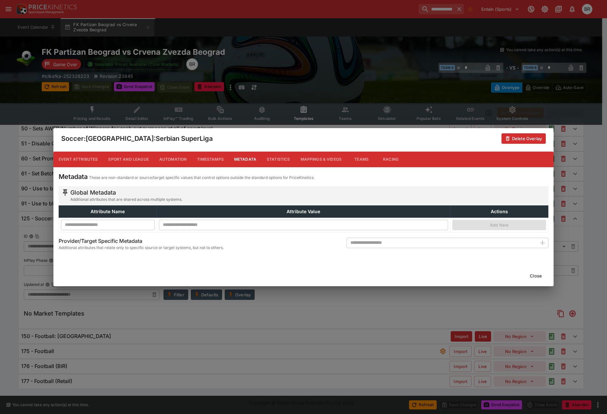
click at [410, 235] on div "Metadata These are non-standard or source/target specific values that control o…" at bounding box center [304, 213] width 490 height 82
click at [410, 242] on input "text" at bounding box center [442, 242] width 190 height 10
type input "**********"
click at [539, 244] on icon "button" at bounding box center [543, 243] width 8 height 8
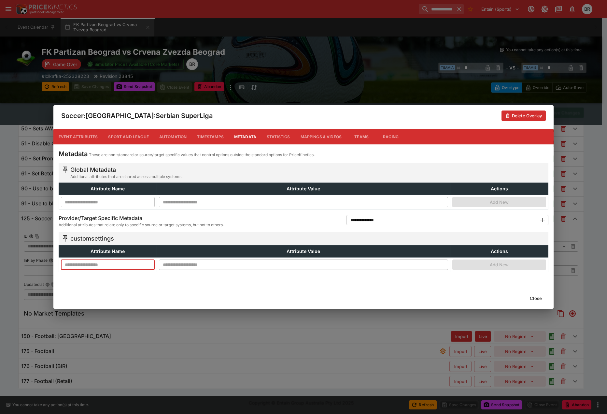
click at [135, 263] on input "text" at bounding box center [108, 264] width 94 height 10
type input "**********"
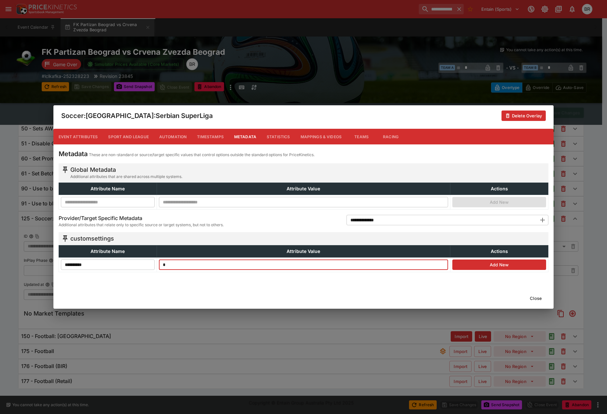
type input "*"
click at [486, 264] on button "Add New" at bounding box center [499, 264] width 94 height 10
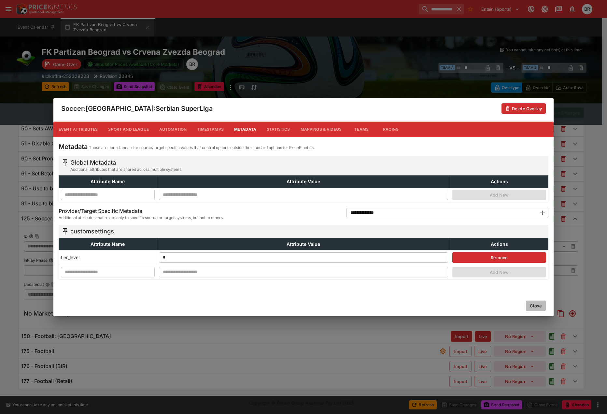
click at [543, 307] on button "Close" at bounding box center [536, 305] width 20 height 10
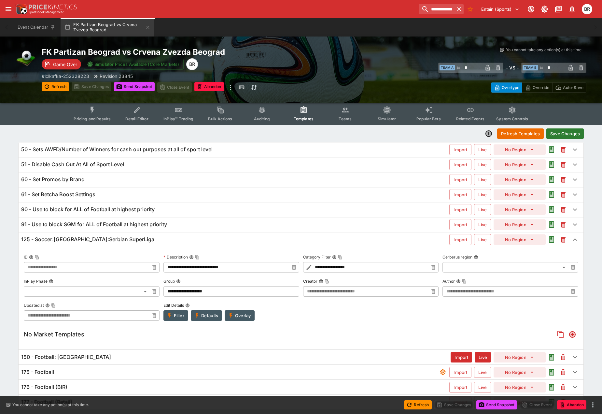
scroll to position [0, 0]
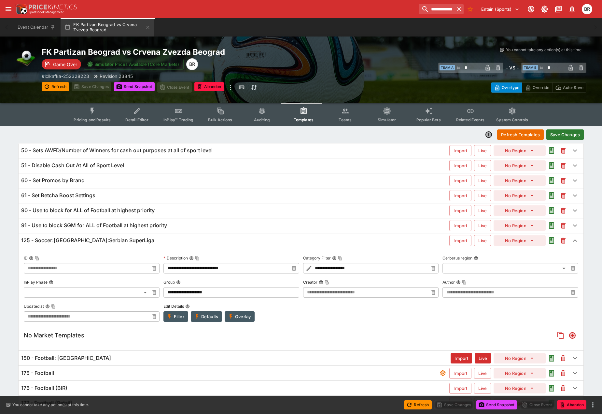
click at [556, 135] on button "Save Changes" at bounding box center [565, 134] width 37 height 10
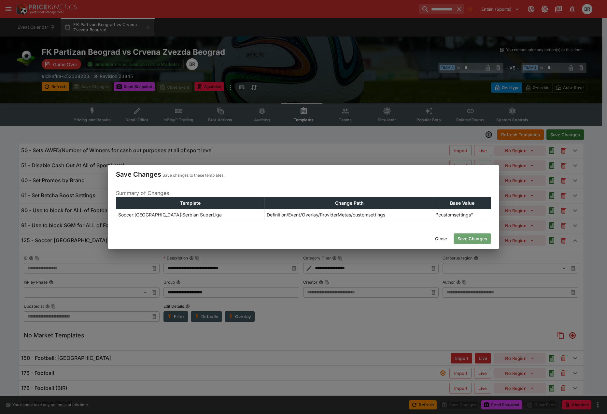
click at [482, 242] on button "Save Changes" at bounding box center [472, 238] width 37 height 10
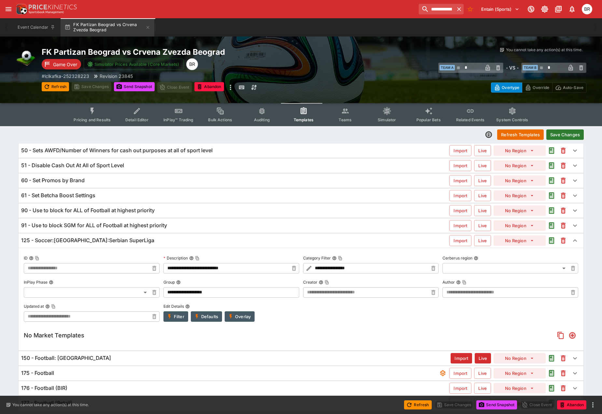
type input "**********"
click at [508, 131] on button "Refresh Templates" at bounding box center [520, 134] width 47 height 10
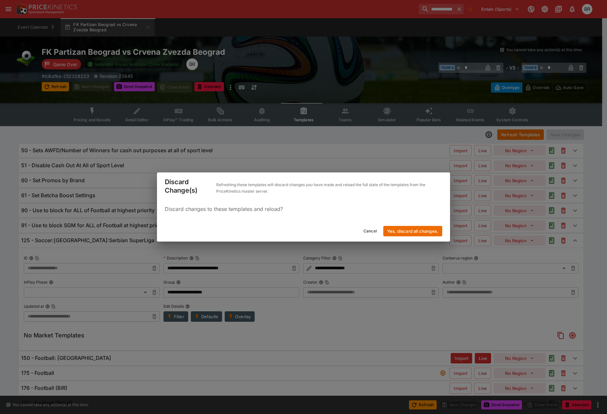
click at [404, 241] on div "Discard Change(s) Refreshing these templates will discard changes you have made…" at bounding box center [303, 207] width 607 height 414
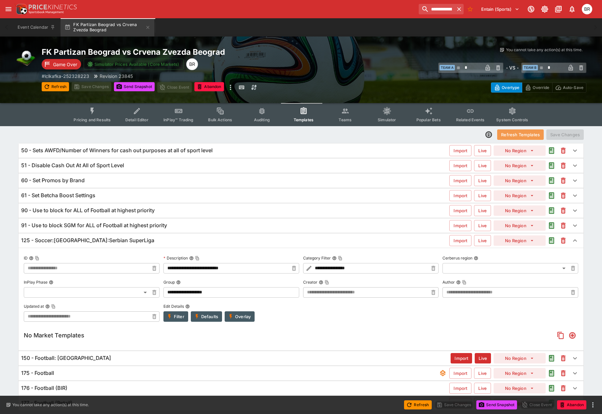
click at [524, 133] on button "Refresh Templates" at bounding box center [520, 134] width 47 height 10
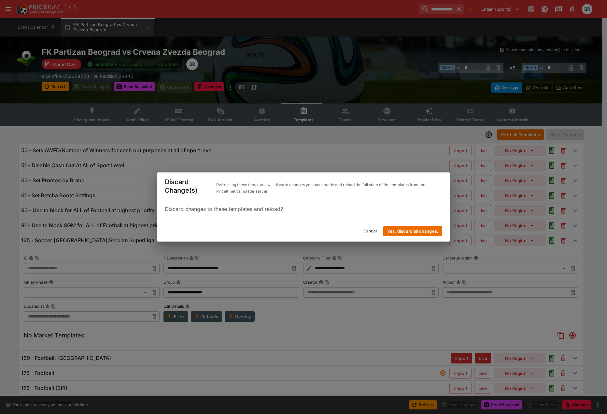
click at [422, 226] on button "Yes, discard all changes." at bounding box center [412, 231] width 59 height 10
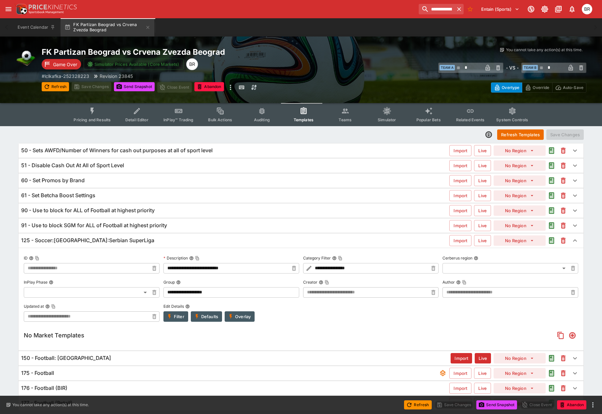
click at [250, 318] on button "Overlay" at bounding box center [240, 316] width 30 height 10
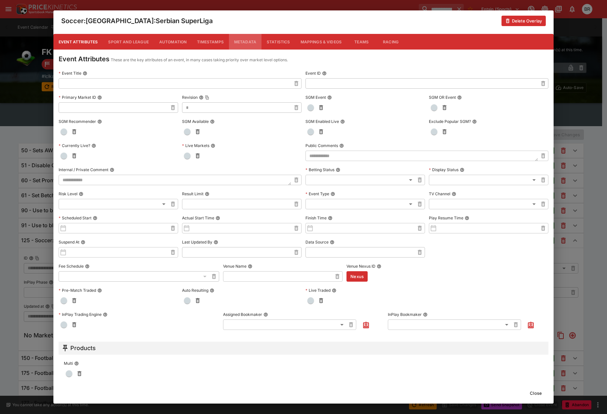
click at [234, 44] on button "Metadata" at bounding box center [245, 42] width 33 height 16
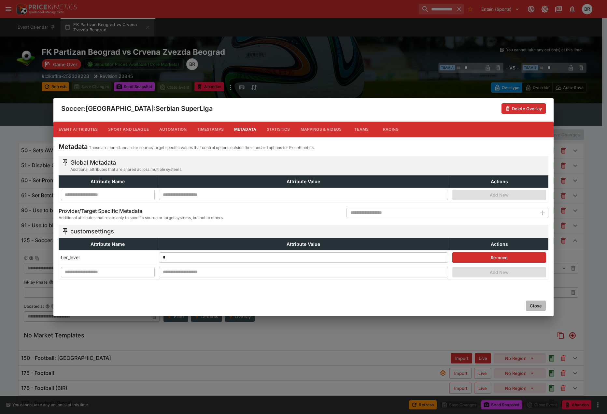
click at [526, 305] on button "Close" at bounding box center [536, 305] width 20 height 10
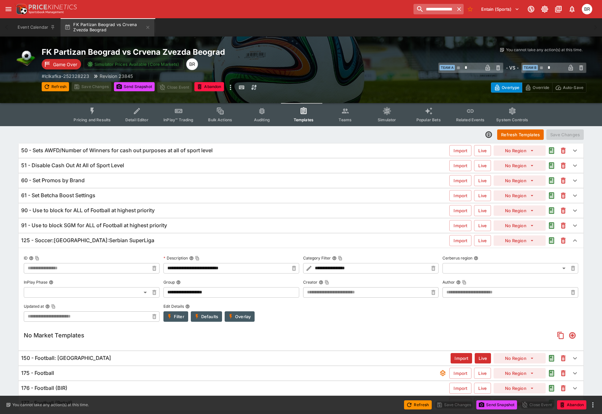
click at [426, 6] on input "**********" at bounding box center [434, 9] width 41 height 10
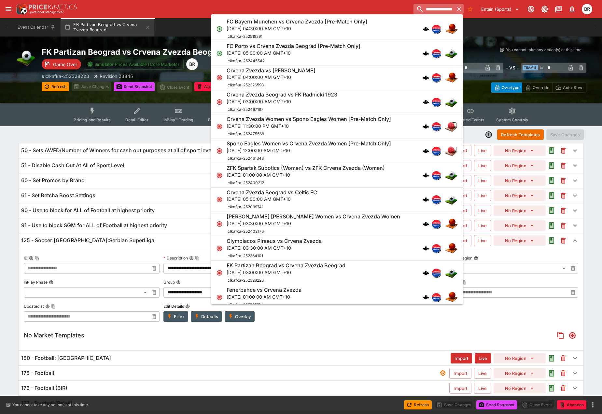
click at [426, 6] on input "**********" at bounding box center [434, 9] width 41 height 10
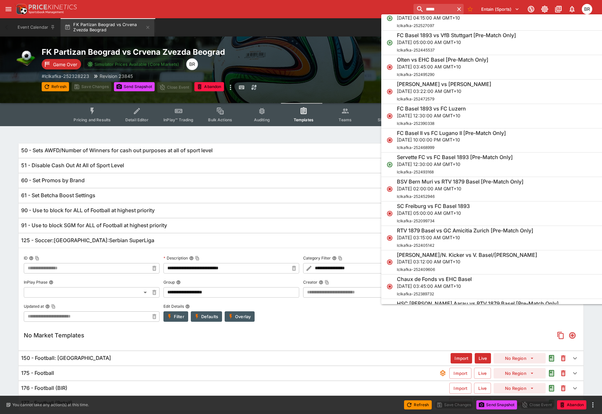
scroll to position [65, 0]
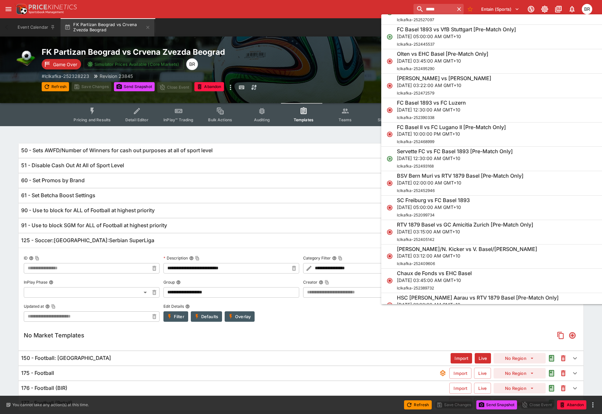
type input "*****"
click at [471, 156] on p "Mon, Oct 6, 2025, 12:30:00 AM GMT+10" at bounding box center [455, 158] width 116 height 7
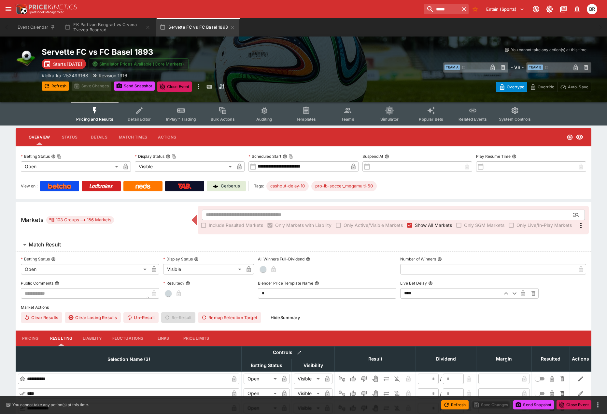
type input "**********"
type input "*******"
type input "**********"
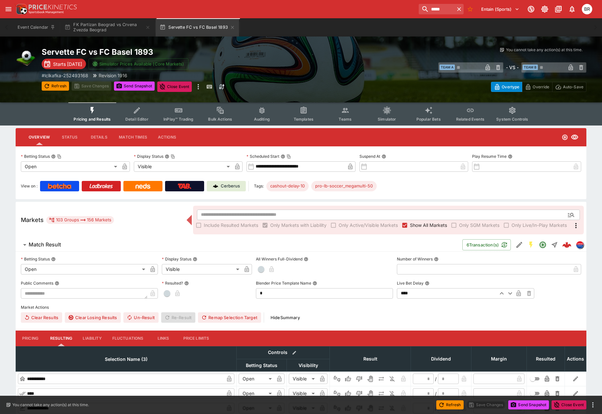
click at [139, 117] on span "Detail Editor" at bounding box center [136, 119] width 23 height 5
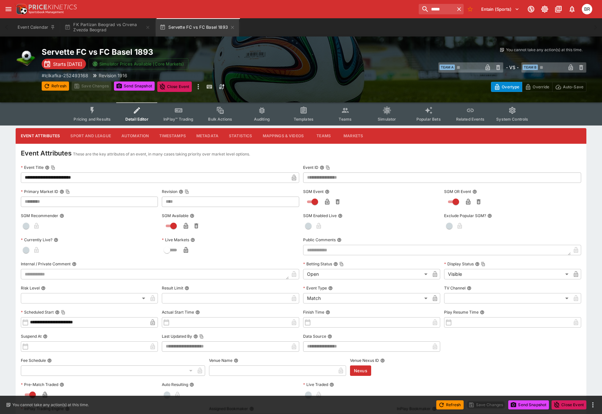
click at [106, 138] on button "Sport and League" at bounding box center [90, 136] width 51 height 16
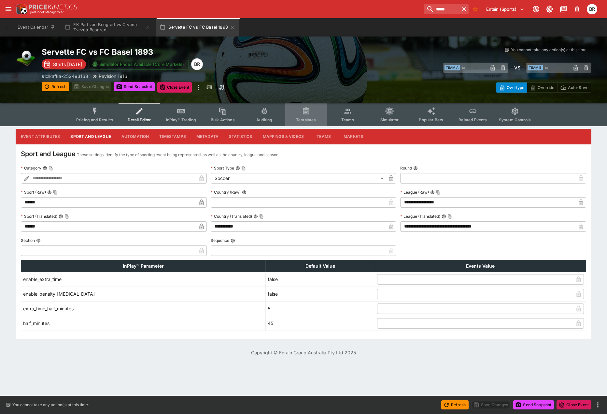
click at [304, 124] on button "Templates" at bounding box center [306, 114] width 42 height 23
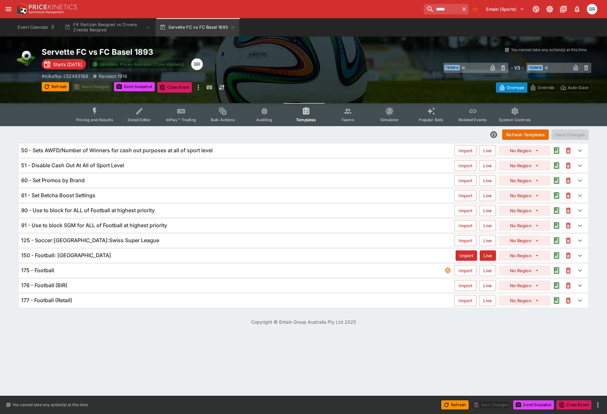
click at [301, 236] on div "125 - Soccer:Switzerland:Swiss Super League Import Live No Region" at bounding box center [304, 240] width 570 height 14
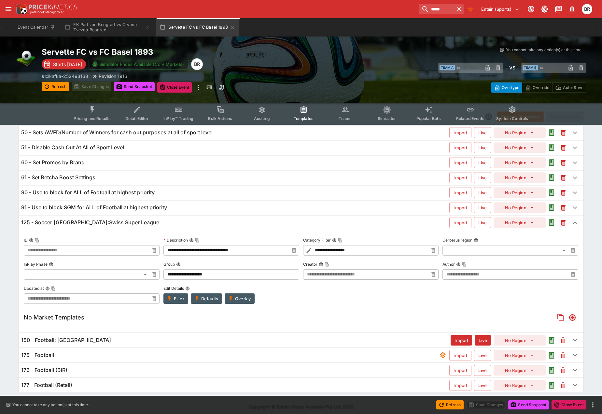
scroll to position [22, 0]
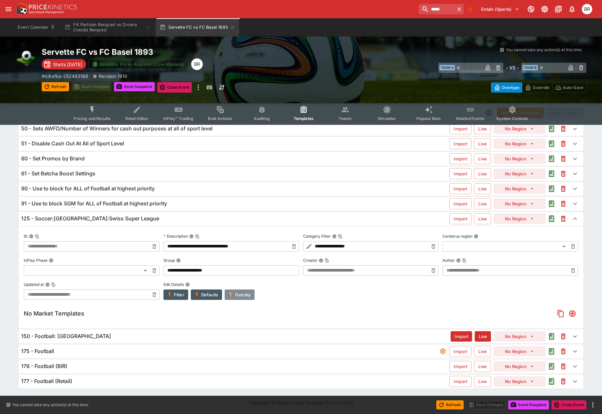
click at [246, 292] on button "Overlay" at bounding box center [240, 294] width 30 height 10
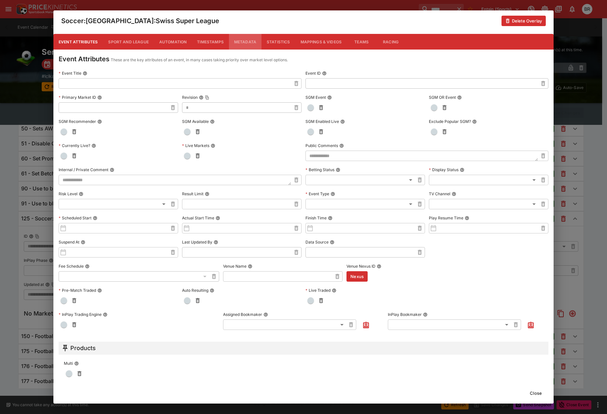
click at [245, 37] on button "Metadata" at bounding box center [245, 42] width 33 height 16
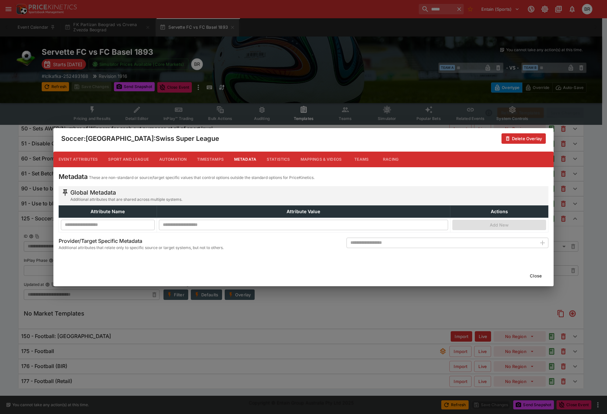
click at [447, 245] on input "text" at bounding box center [442, 242] width 190 height 10
type input "**********"
click at [542, 239] on icon "button" at bounding box center [543, 243] width 8 height 8
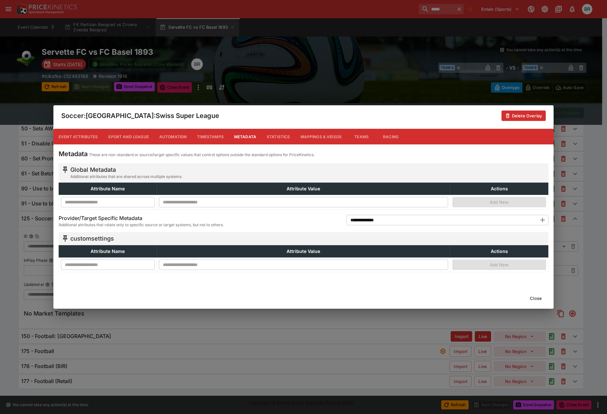
click at [125, 271] on td "​" at bounding box center [108, 264] width 98 height 15
click at [122, 269] on input "text" at bounding box center [108, 264] width 94 height 10
type input "**********"
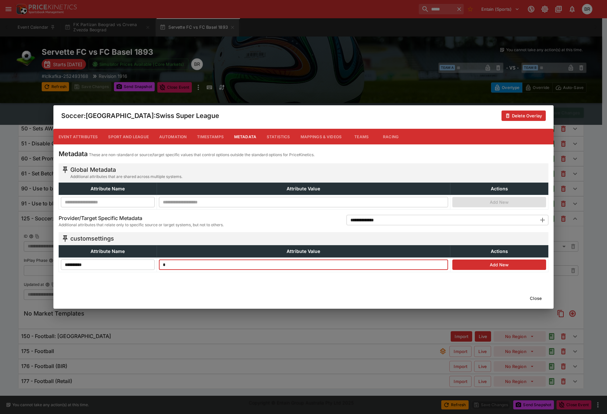
type input "*"
click at [477, 267] on button "Add New" at bounding box center [499, 264] width 94 height 10
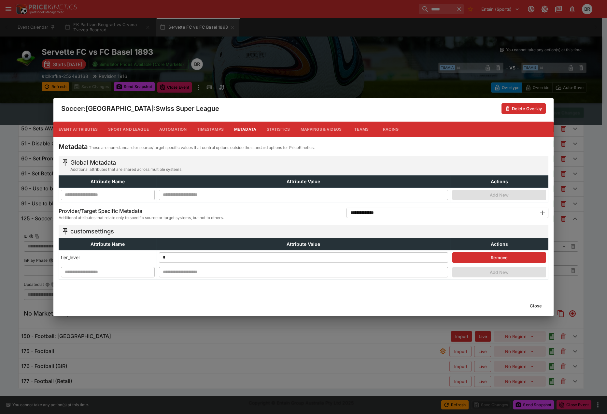
click at [541, 306] on button "Close" at bounding box center [536, 305] width 20 height 10
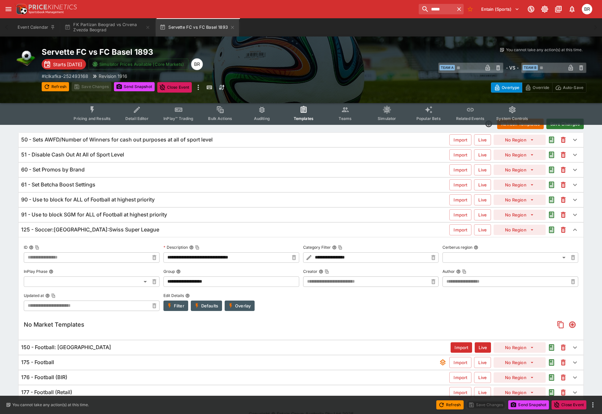
scroll to position [0, 0]
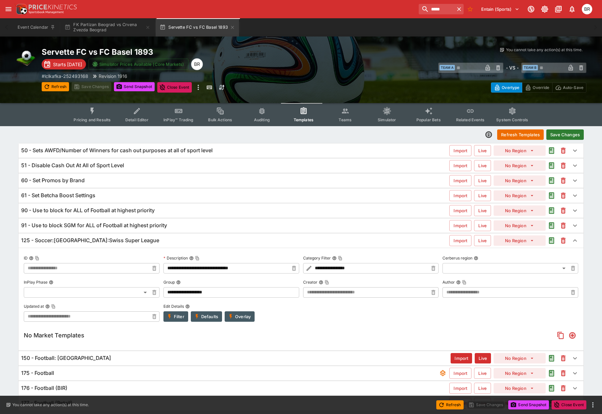
click at [572, 137] on button "Save Changes" at bounding box center [565, 134] width 37 height 10
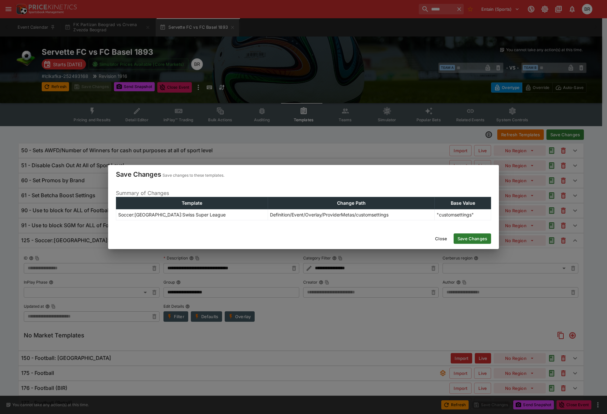
click at [466, 233] on div "Close Save Changes" at bounding box center [303, 238] width 391 height 21
click at [467, 238] on button "Save Changes" at bounding box center [472, 238] width 37 height 10
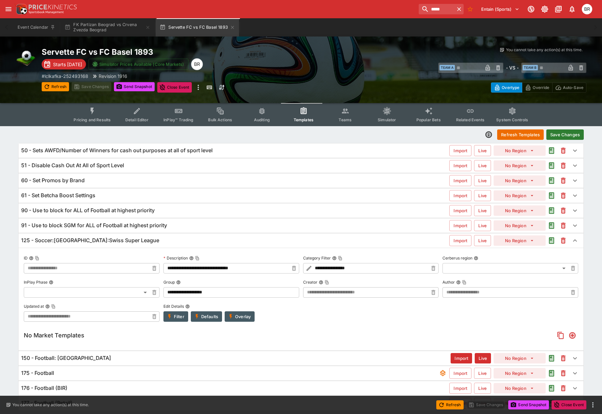
type input "**********"
click at [436, 9] on input "*****" at bounding box center [434, 9] width 41 height 10
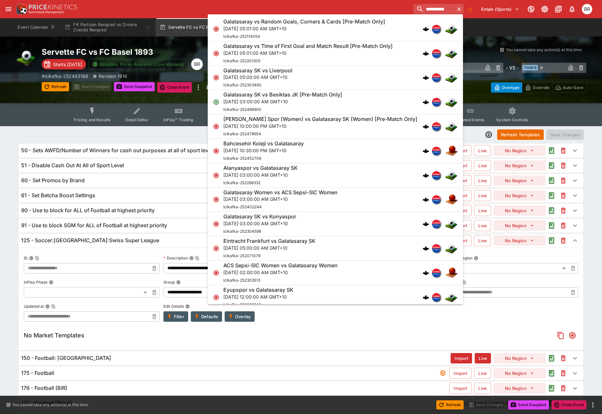
type input "**********"
click at [359, 101] on div "Galatasaray SK vs Besiktas JK [Pre-Match Only] Sun, Oct 5, 2025, 03:00:00 AM GM…" at bounding box center [332, 101] width 218 height 21
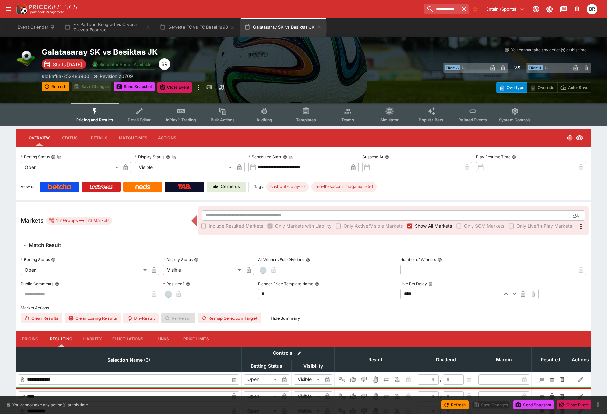
type input "**********"
type input "*******"
type input "**********"
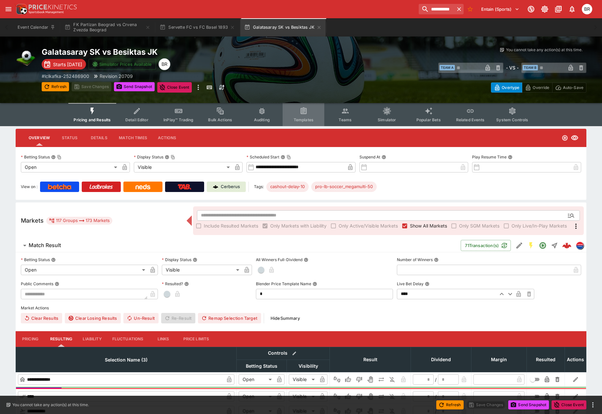
click at [308, 109] on button "Templates" at bounding box center [304, 114] width 42 height 23
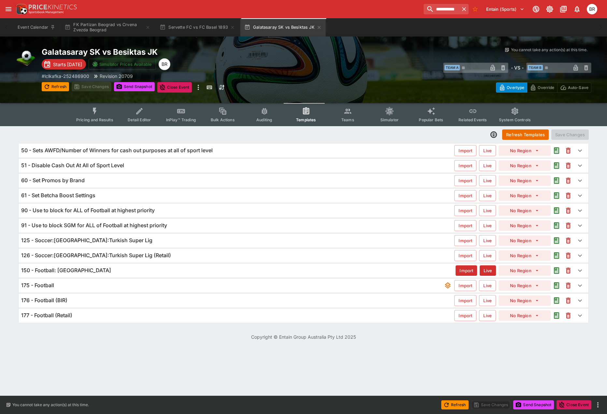
click at [320, 243] on div "125 - Soccer:Turkey:Turkish Super Lig" at bounding box center [237, 240] width 433 height 7
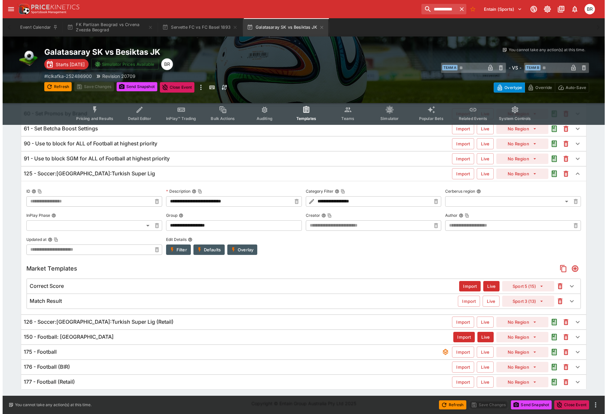
scroll to position [67, 0]
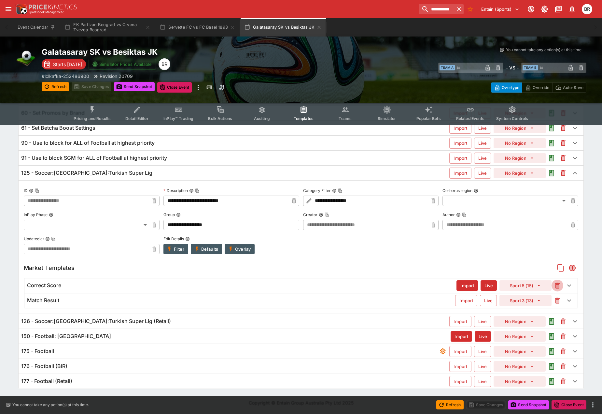
click at [554, 284] on icon "button" at bounding box center [558, 285] width 8 height 8
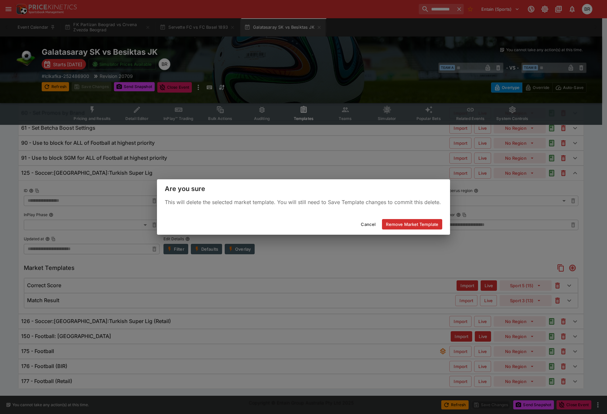
click at [382, 228] on button "Remove Market Template" at bounding box center [412, 224] width 60 height 10
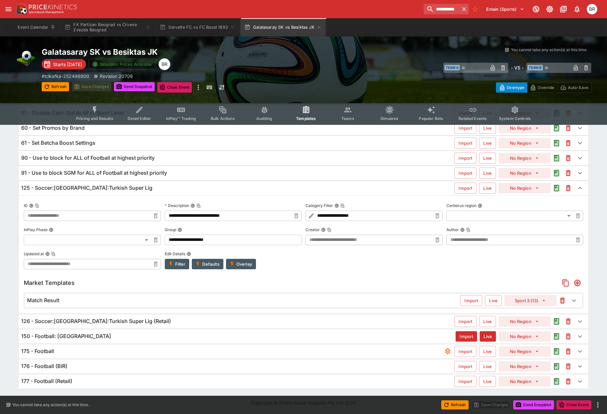
scroll to position [52, 0]
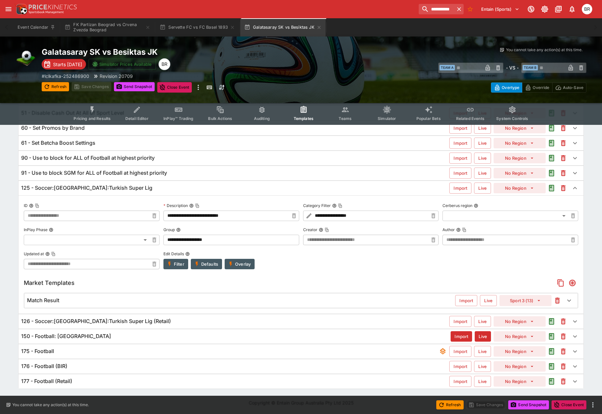
click at [555, 302] on icon "button" at bounding box center [558, 300] width 8 height 8
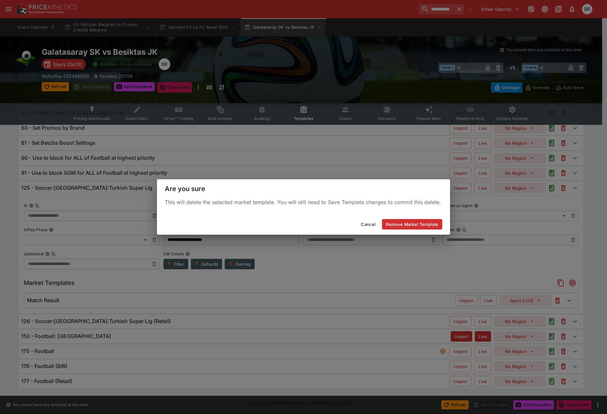
click at [419, 224] on button "Remove Market Template" at bounding box center [412, 224] width 60 height 10
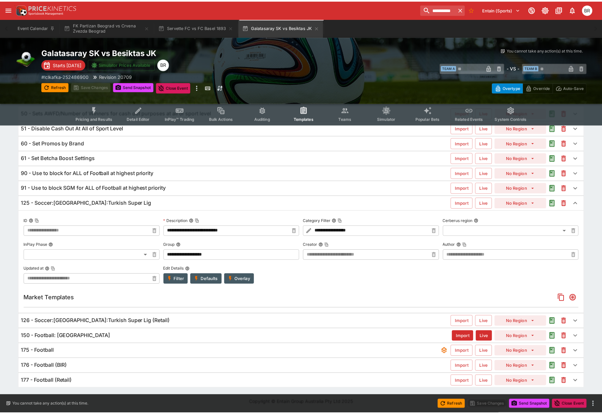
scroll to position [37, 0]
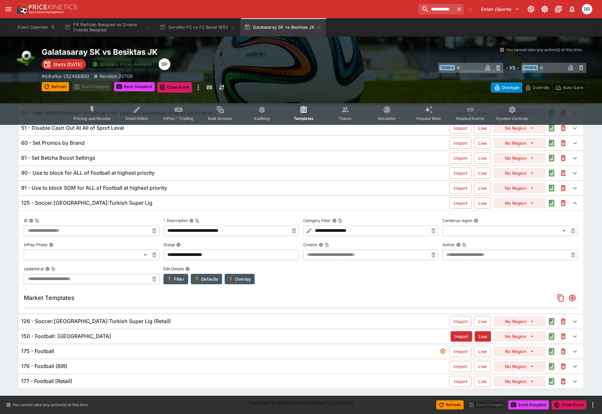
click at [225, 284] on div "**********" at bounding box center [301, 261] width 565 height 103
click at [228, 283] on button "Overlay" at bounding box center [240, 279] width 30 height 10
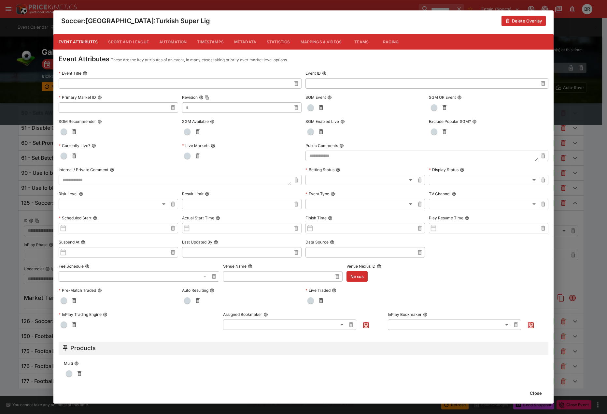
click at [239, 42] on button "Metadata" at bounding box center [245, 42] width 33 height 16
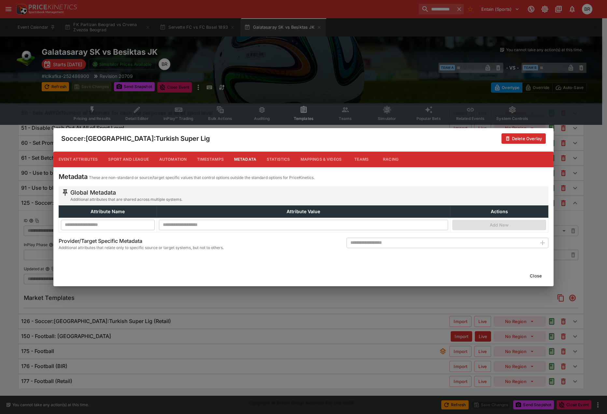
click at [474, 240] on input "text" at bounding box center [442, 242] width 190 height 10
type input "**********"
click at [542, 241] on icon "button" at bounding box center [542, 242] width 5 height 5
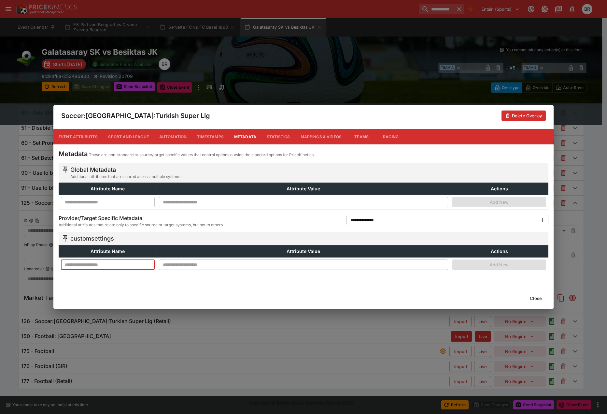
click at [115, 265] on input "text" at bounding box center [108, 264] width 94 height 10
type input "**********"
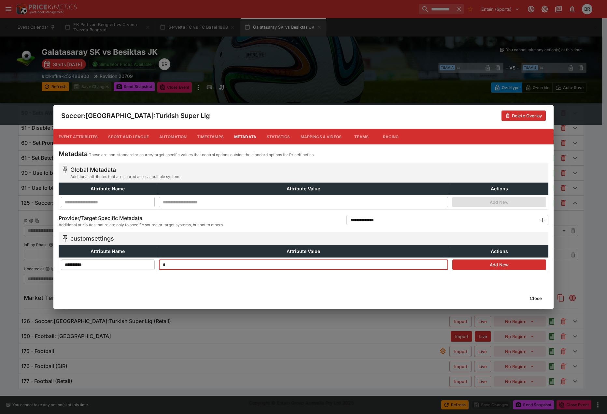
type input "*"
click at [488, 260] on button "Add New" at bounding box center [499, 264] width 94 height 10
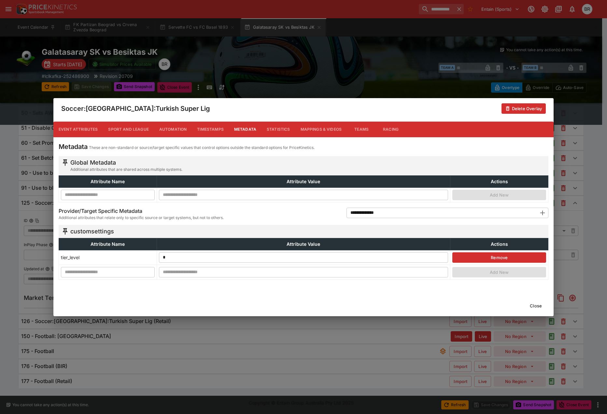
click at [532, 304] on button "Close" at bounding box center [536, 305] width 20 height 10
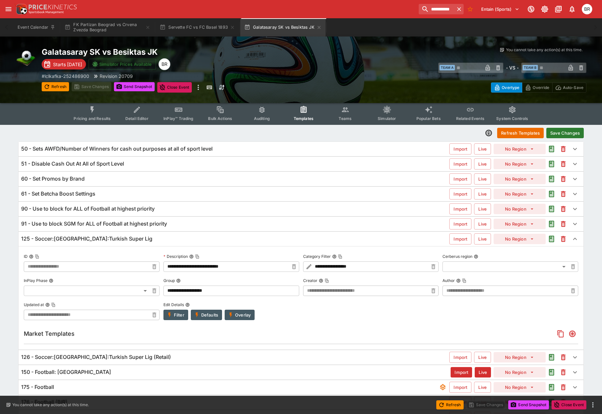
scroll to position [0, 0]
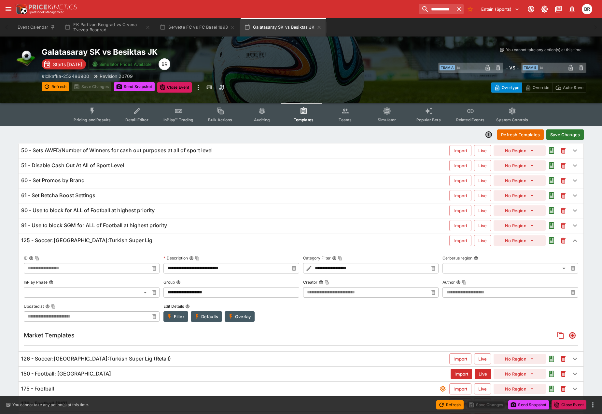
click at [561, 135] on button "Save Changes" at bounding box center [565, 134] width 37 height 10
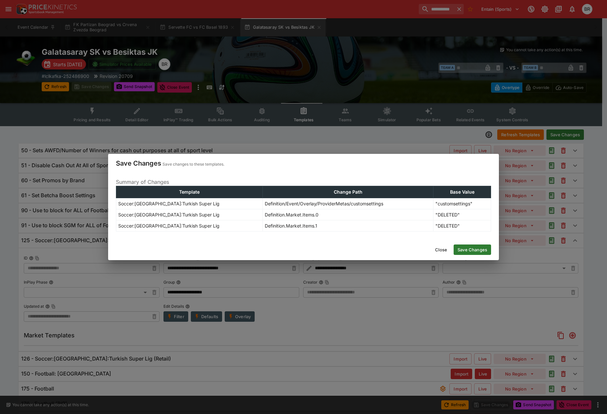
click at [473, 247] on button "Save Changes" at bounding box center [472, 249] width 37 height 10
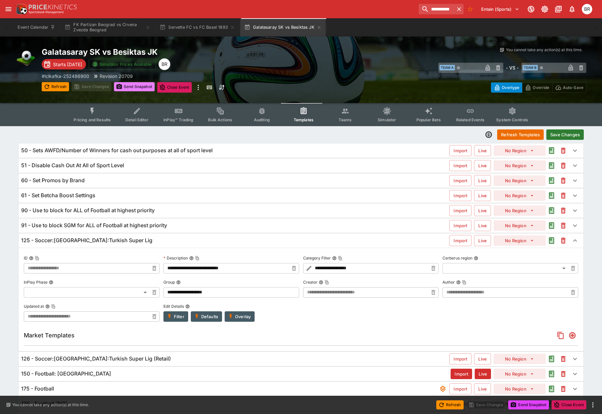
type input "**********"
click at [137, 88] on button "Send Snapshot" at bounding box center [134, 86] width 41 height 9
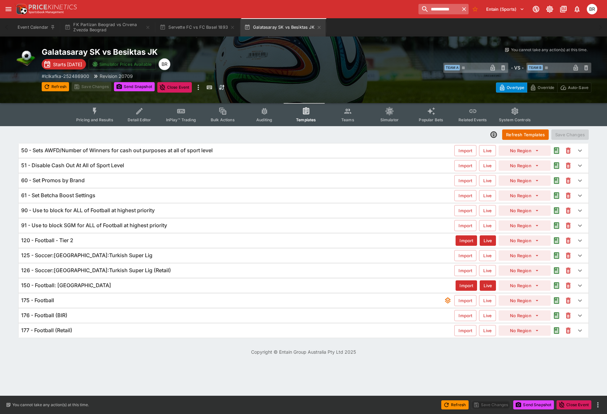
click at [443, 8] on input "**********" at bounding box center [439, 9] width 41 height 10
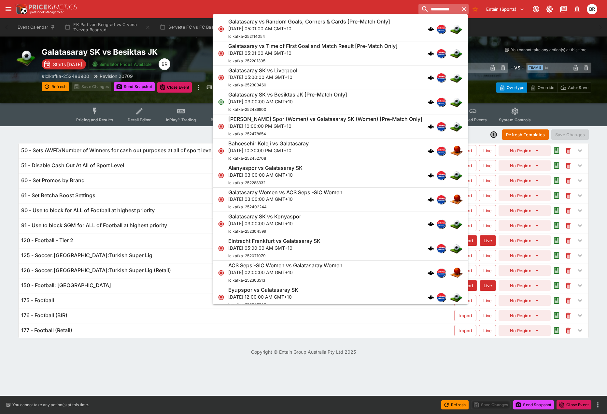
click at [442, 9] on input "**********" at bounding box center [439, 9] width 41 height 10
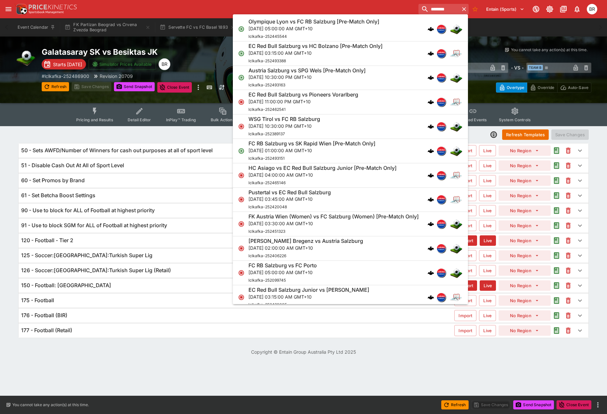
type input "********"
click at [387, 152] on div "FC RB Salzburg vs SK Rapid Wien [Pre-Match Only] Mon, Oct 6, 2025, 01:00:00 AM …" at bounding box center [347, 150] width 197 height 21
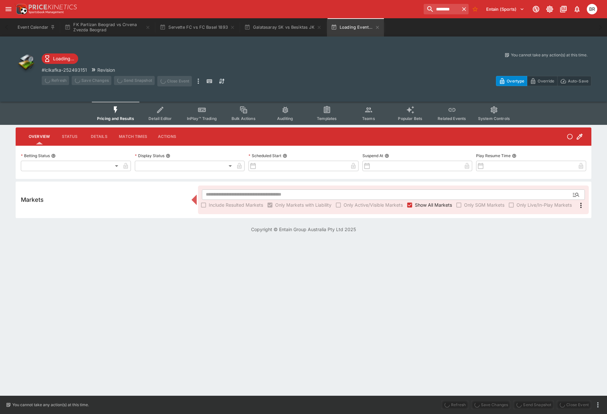
type input "**********"
type input "*******"
type input "**********"
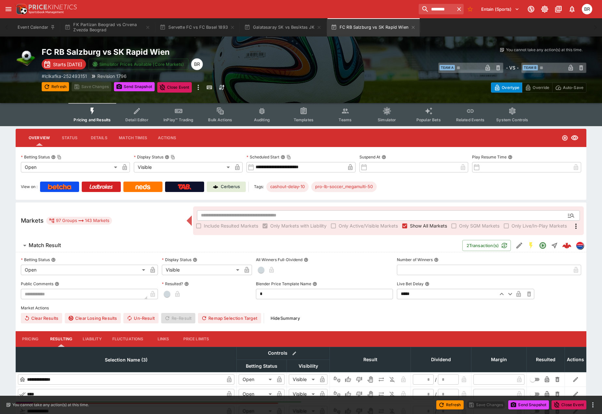
click at [301, 111] on icon "Event type filters" at bounding box center [304, 110] width 6 height 7
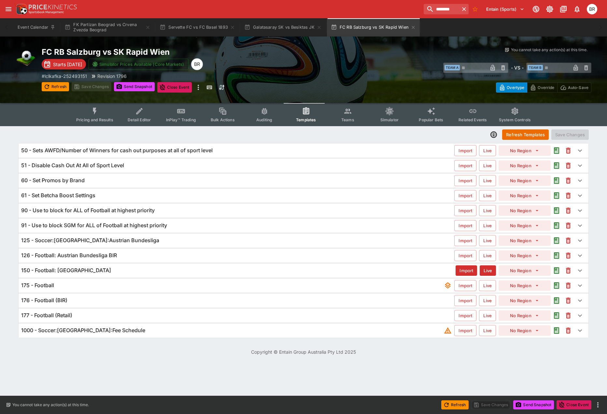
click at [394, 245] on div "125 - Soccer:Austria:Austrian Bundesliga Import Live No Region" at bounding box center [304, 240] width 570 height 14
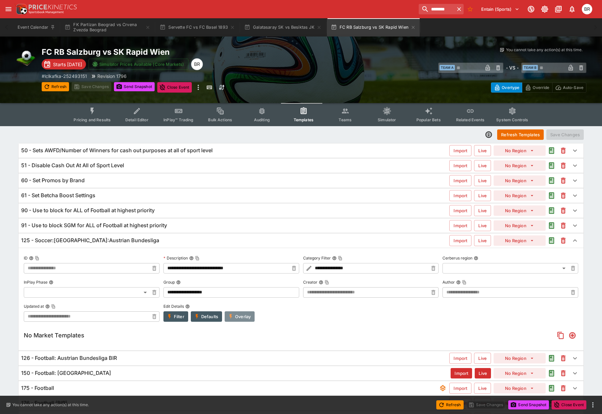
click at [239, 320] on button "Overlay" at bounding box center [240, 316] width 30 height 10
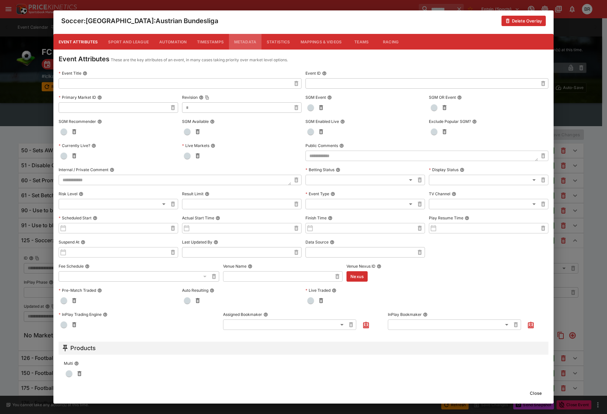
click at [257, 44] on button "Metadata" at bounding box center [245, 42] width 33 height 16
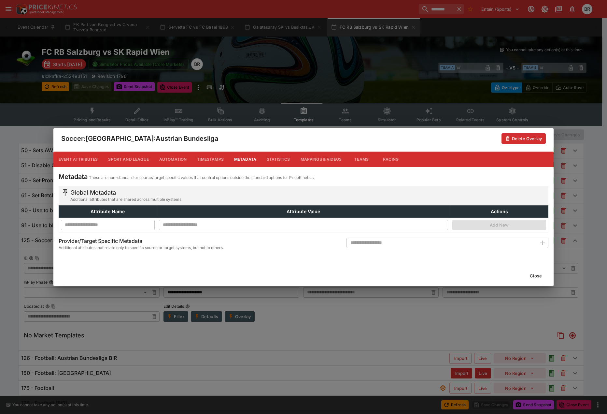
click at [436, 237] on input "text" at bounding box center [442, 242] width 190 height 10
type input "**********"
click at [542, 242] on icon "button" at bounding box center [542, 242] width 5 height 5
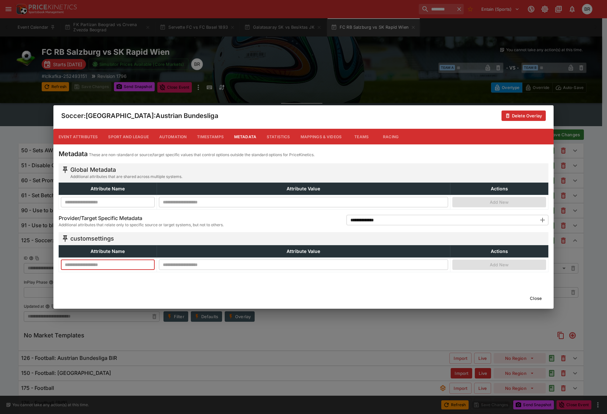
click at [120, 265] on input "text" at bounding box center [108, 264] width 94 height 10
type input "**********"
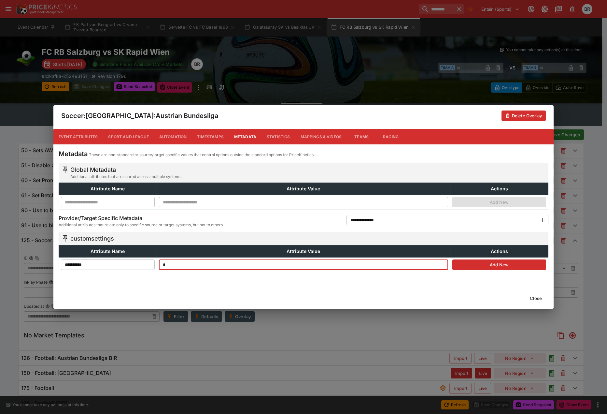
type input "*"
click at [456, 262] on button "Add New" at bounding box center [499, 264] width 94 height 10
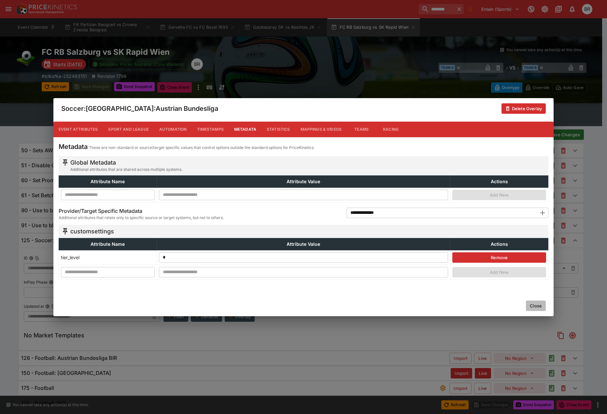
click at [534, 307] on button "Close" at bounding box center [536, 305] width 20 height 10
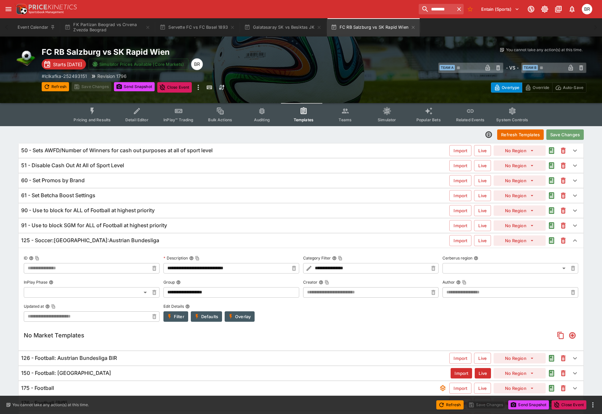
click at [556, 137] on button "Save Changes" at bounding box center [565, 134] width 37 height 10
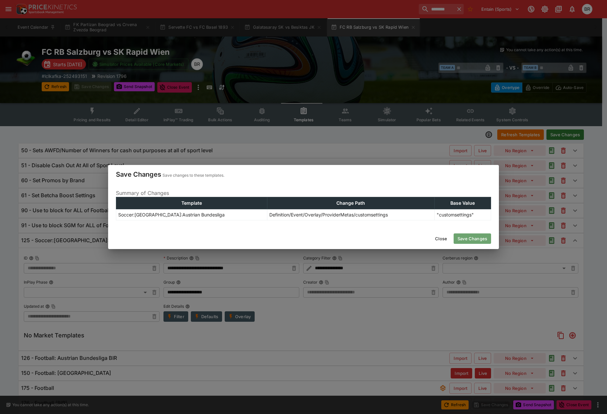
click at [473, 235] on button "Save Changes" at bounding box center [472, 238] width 37 height 10
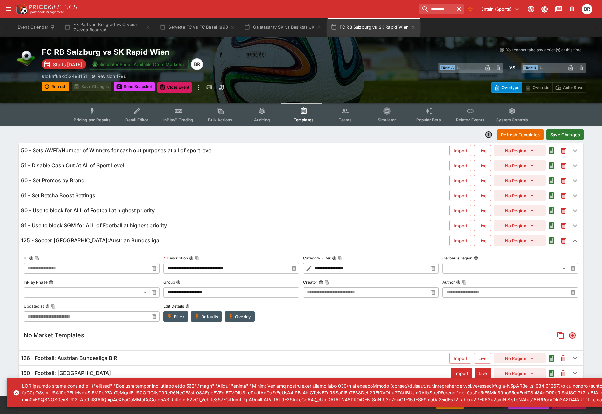
click at [233, 318] on icon "button" at bounding box center [231, 316] width 6 height 6
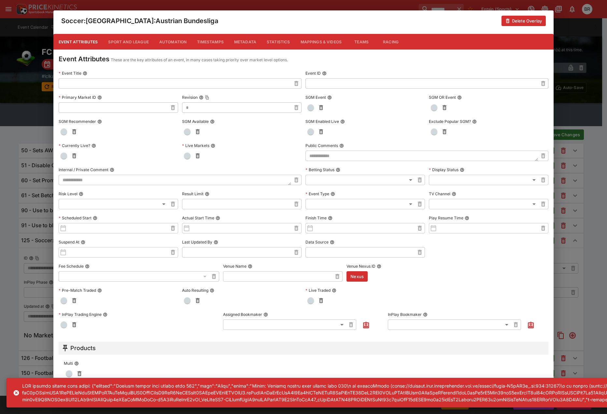
click at [248, 41] on button "Metadata" at bounding box center [245, 42] width 33 height 16
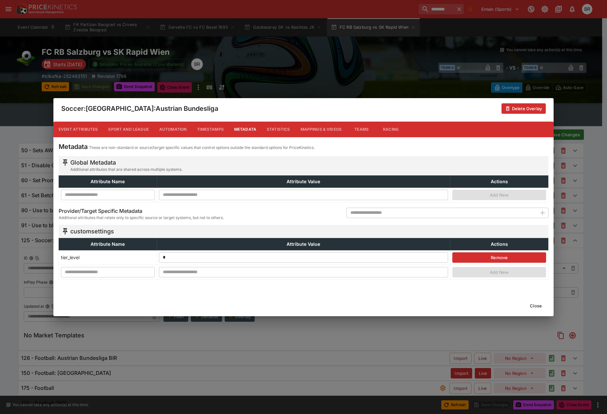
click at [531, 303] on button "Close" at bounding box center [536, 305] width 20 height 10
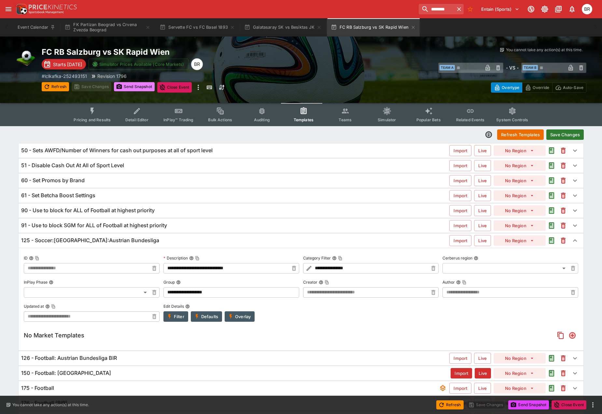
click at [121, 88] on icon "button" at bounding box center [120, 86] width 6 height 5
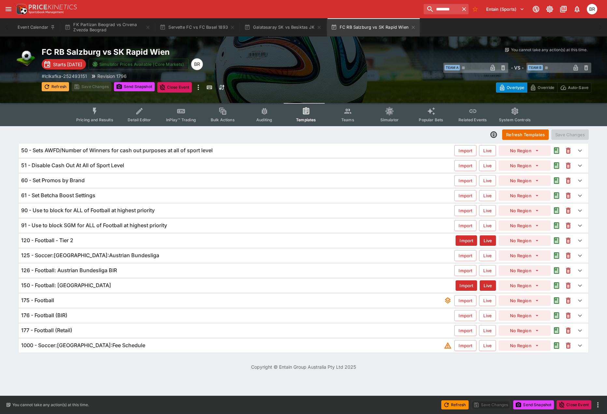
click at [67, 88] on button "Refresh" at bounding box center [55, 86] width 27 height 9
click at [197, 91] on icon "more" at bounding box center [198, 87] width 8 height 8
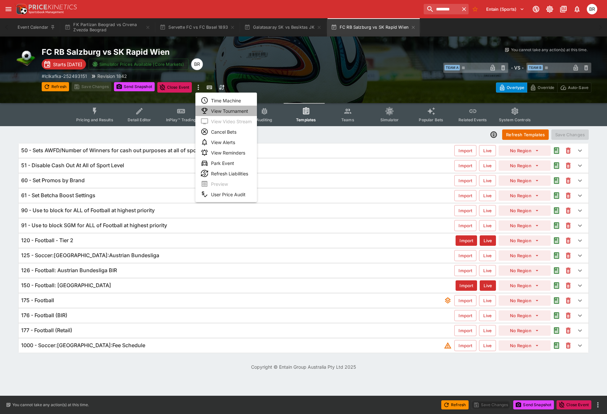
click at [215, 111] on li "View Tournament" at bounding box center [226, 111] width 62 height 10
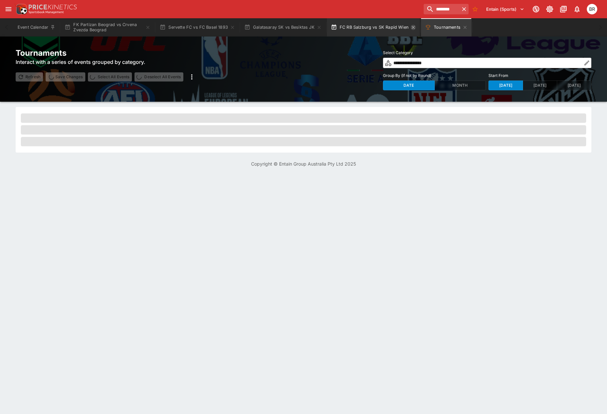
click at [413, 25] on icon "button" at bounding box center [413, 27] width 5 height 5
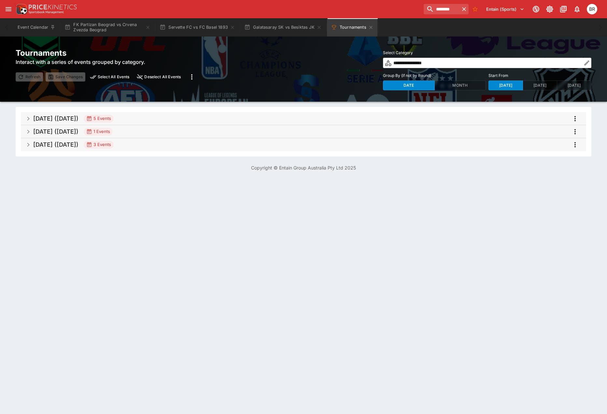
click at [78, 142] on h5 "Dec 2025 (2025-12-31)" at bounding box center [55, 144] width 45 height 7
click at [545, 147] on span "Dec 2025 (2025-12-31) 3 Events" at bounding box center [307, 145] width 548 height 12
click at [192, 137] on span "Oct 2025 (2025-10-06) 1 Events" at bounding box center [307, 132] width 548 height 12
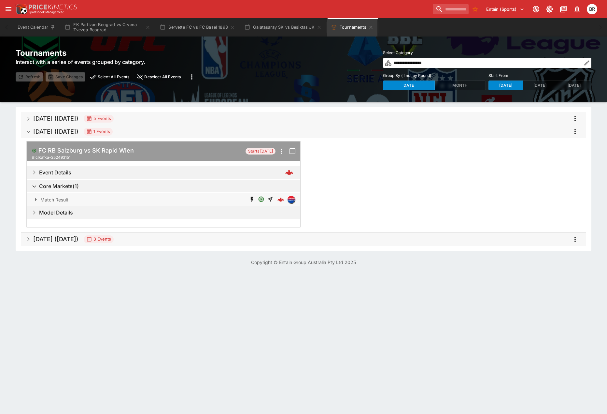
click at [162, 121] on span "Oct 2025 (2025-10-05) 5 Events" at bounding box center [307, 119] width 548 height 12
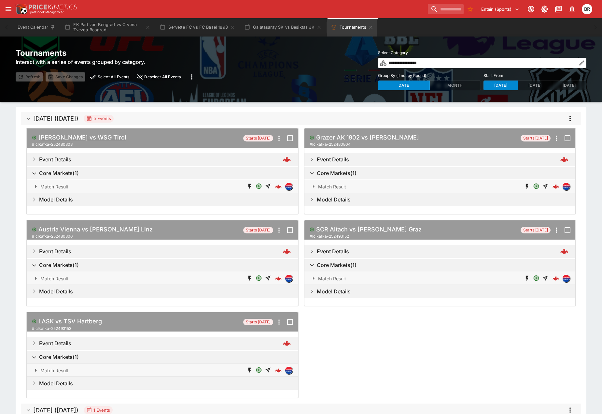
click at [67, 140] on h5 "SV Ried vs WSG Tirol" at bounding box center [82, 137] width 88 height 7
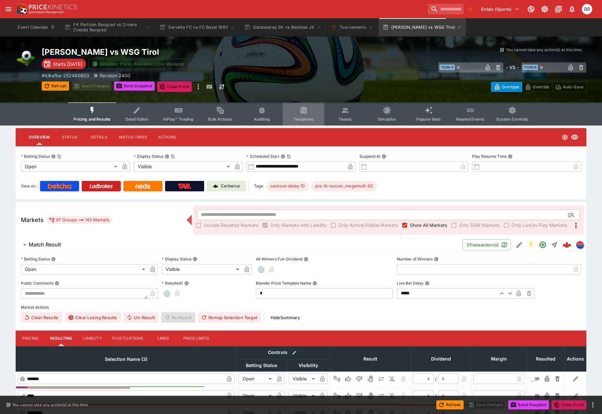
click at [296, 115] on button "Templates" at bounding box center [304, 113] width 42 height 23
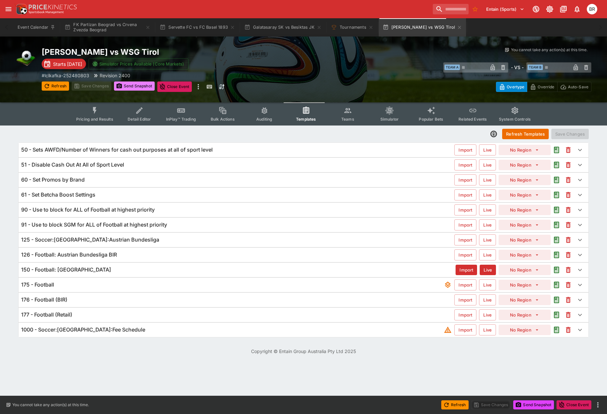
click at [143, 87] on button "Send Snapshot" at bounding box center [134, 85] width 41 height 9
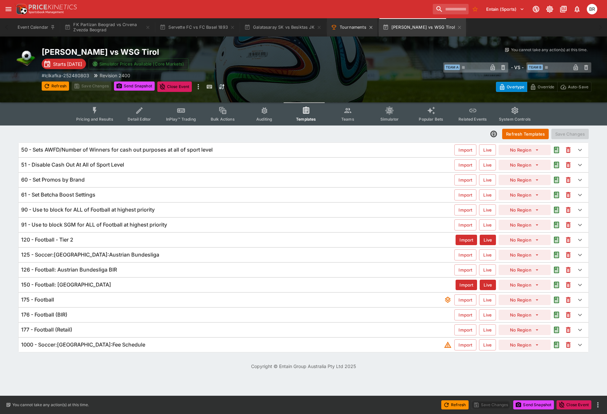
click at [351, 27] on button "Tournaments" at bounding box center [352, 27] width 50 height 18
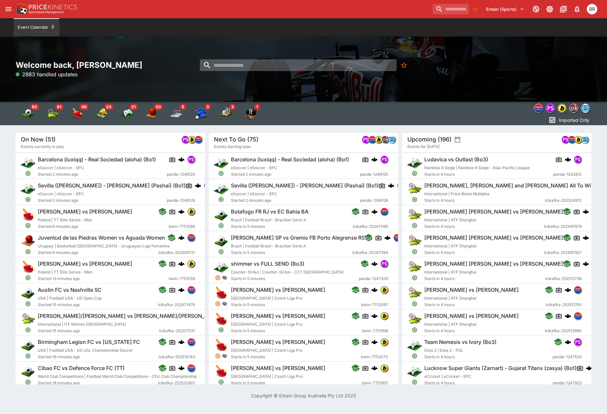
click at [250, 66] on input "search" at bounding box center [298, 65] width 197 height 12
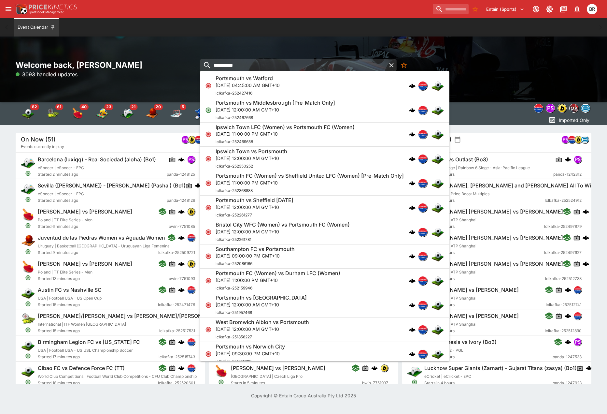
type input "**********"
click at [322, 90] on div "Portsmouth vs Watford Thu, Oct 2, 2025, 04:45:00 AM GMT+10 lclkafka-252427416" at bounding box center [322, 85] width 212 height 21
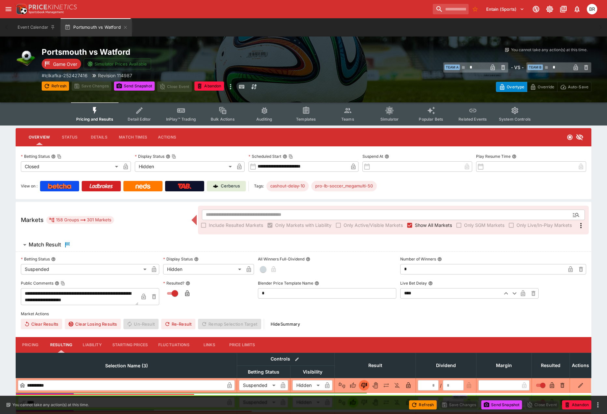
type input "**********"
type input "******"
type input "**********"
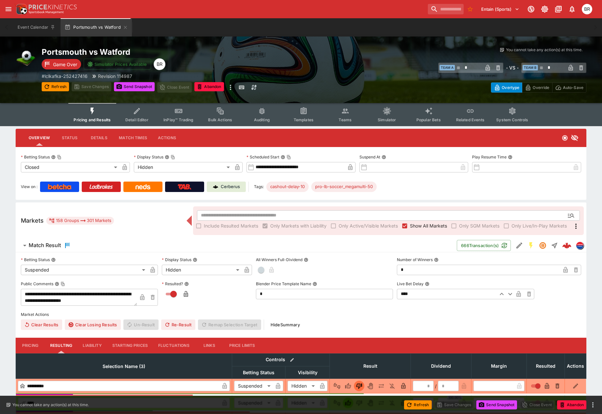
click at [298, 114] on button "Templates" at bounding box center [304, 114] width 42 height 23
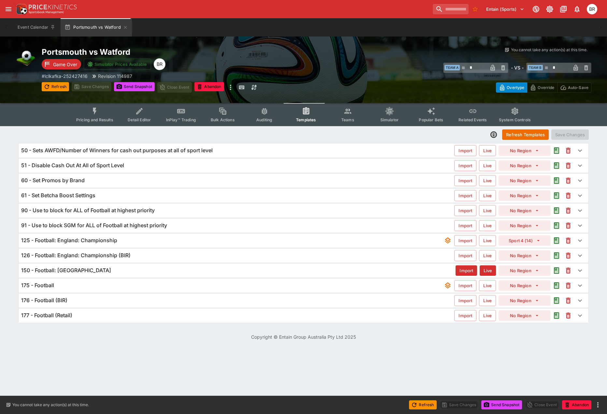
click at [212, 238] on div "125 - Football: England: Championship" at bounding box center [232, 240] width 423 height 7
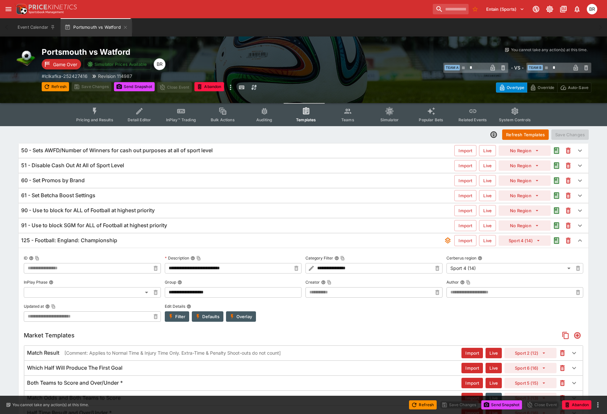
type input "**********"
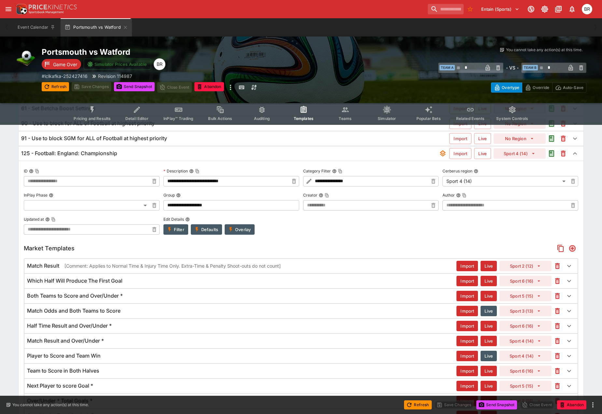
scroll to position [130, 0]
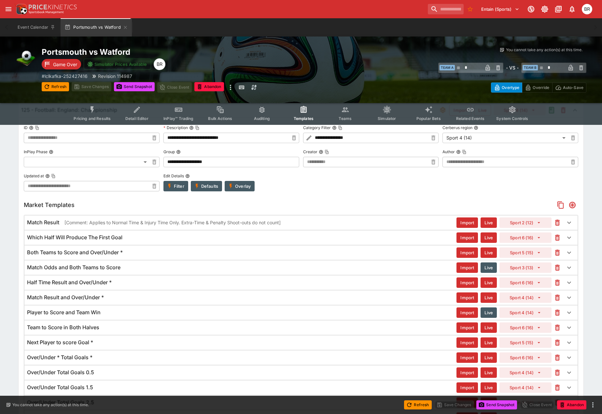
click at [557, 220] on icon "button" at bounding box center [557, 223] width 5 height 6
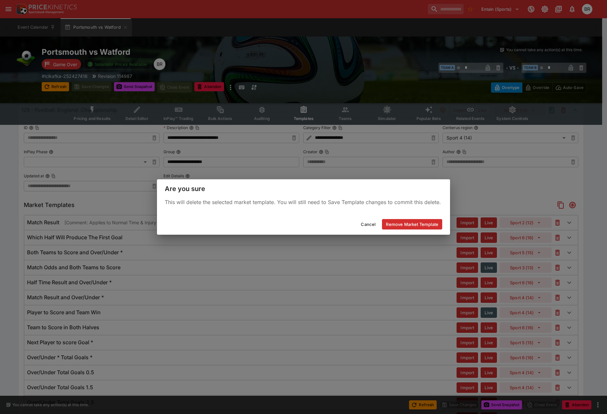
click at [422, 217] on div "Cancel Remove Market Template" at bounding box center [303, 224] width 293 height 21
click at [423, 222] on button "Remove Market Template" at bounding box center [412, 224] width 60 height 10
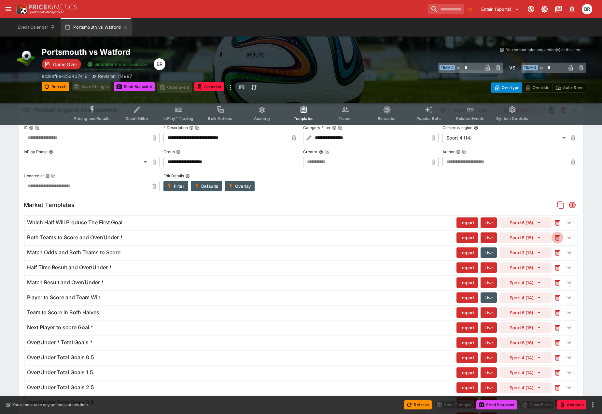
click at [555, 238] on icon "button" at bounding box center [558, 238] width 8 height 8
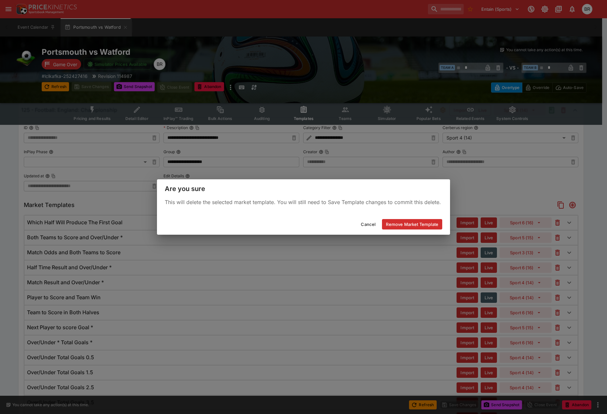
click at [432, 220] on button "Remove Market Template" at bounding box center [412, 224] width 60 height 10
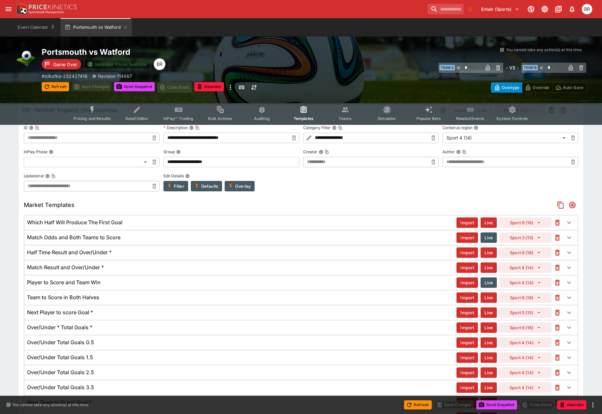
click at [561, 237] on icon "button" at bounding box center [558, 238] width 8 height 8
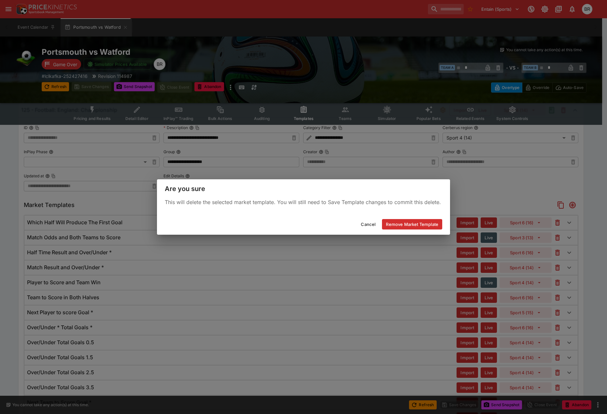
click at [424, 218] on div "Cancel Remove Market Template" at bounding box center [303, 224] width 293 height 21
click at [426, 221] on button "Remove Market Template" at bounding box center [412, 224] width 60 height 10
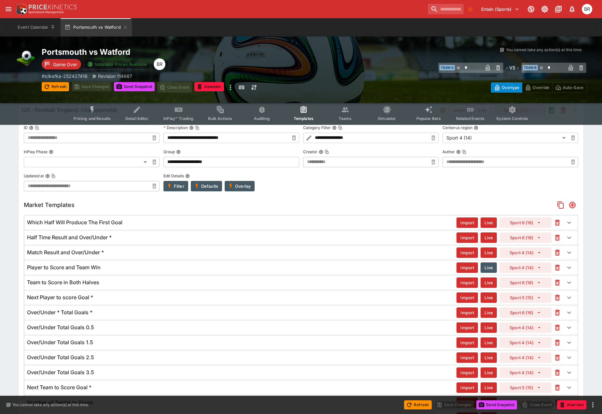
click at [557, 237] on icon "button" at bounding box center [557, 237] width 3 height 3
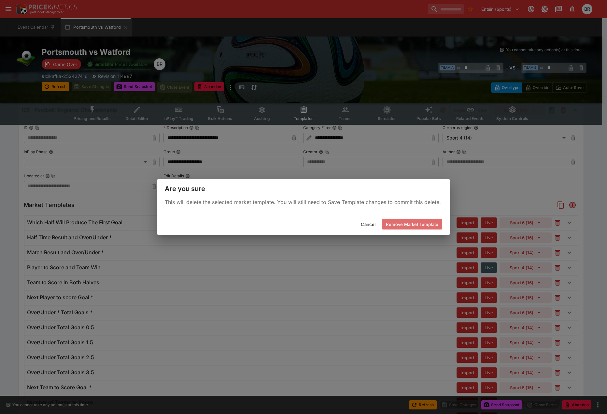
click at [433, 220] on button "Remove Market Template" at bounding box center [412, 224] width 60 height 10
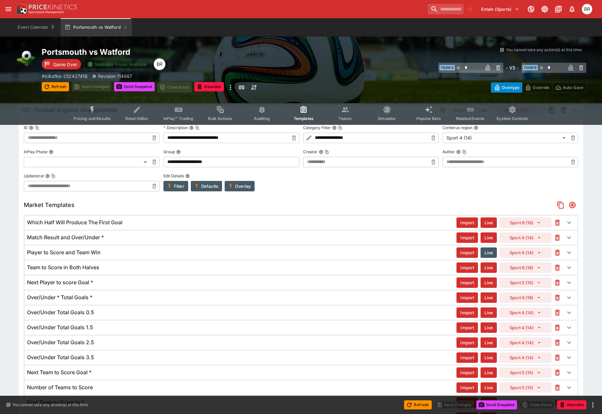
click at [557, 238] on icon "button" at bounding box center [557, 237] width 3 height 3
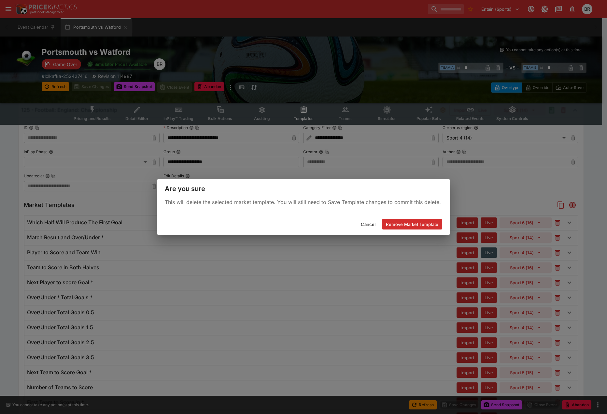
click at [429, 223] on button "Remove Market Template" at bounding box center [412, 224] width 60 height 10
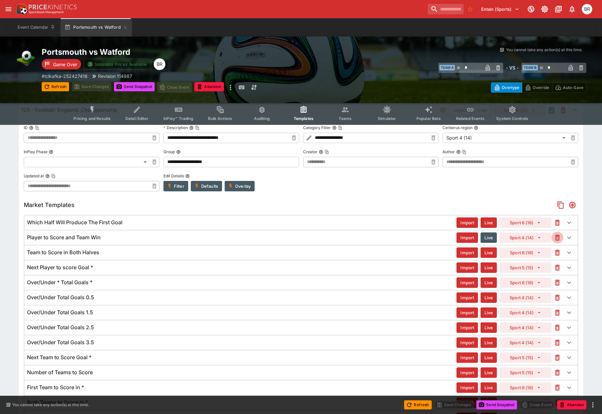
click at [556, 237] on icon "button" at bounding box center [557, 237] width 5 height 6
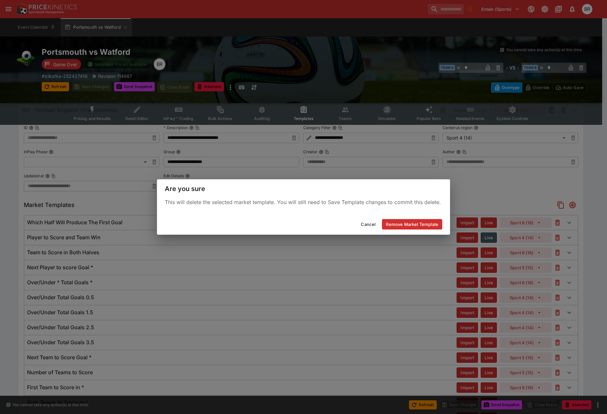
click at [430, 220] on button "Remove Market Template" at bounding box center [412, 224] width 60 height 10
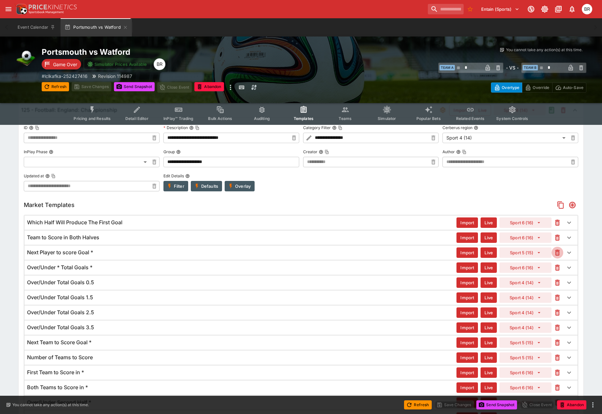
click at [556, 254] on icon "button" at bounding box center [557, 252] width 5 height 6
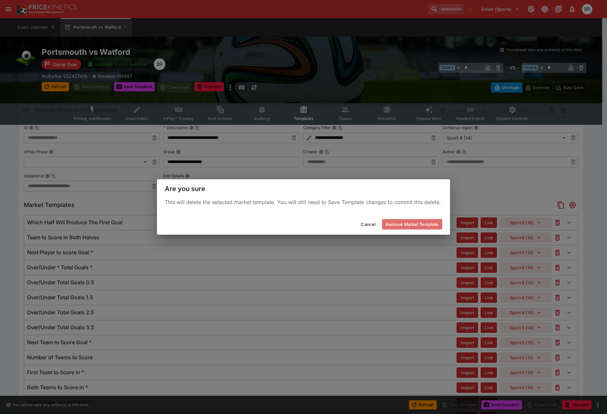
click at [421, 226] on button "Remove Market Template" at bounding box center [412, 224] width 60 height 10
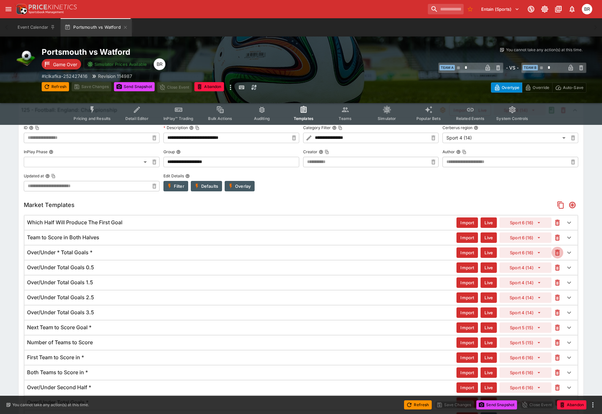
click at [558, 248] on button "button" at bounding box center [558, 253] width 12 height 12
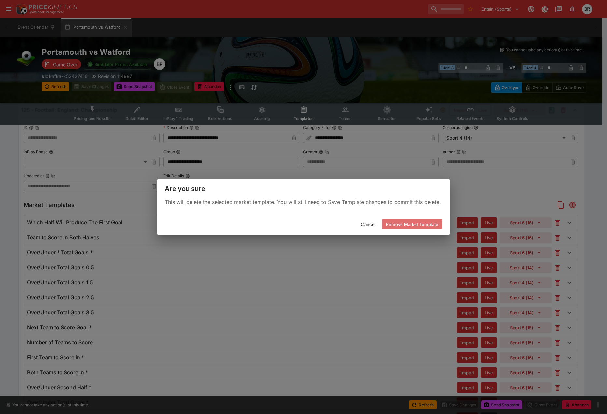
click at [413, 220] on button "Remove Market Template" at bounding box center [412, 224] width 60 height 10
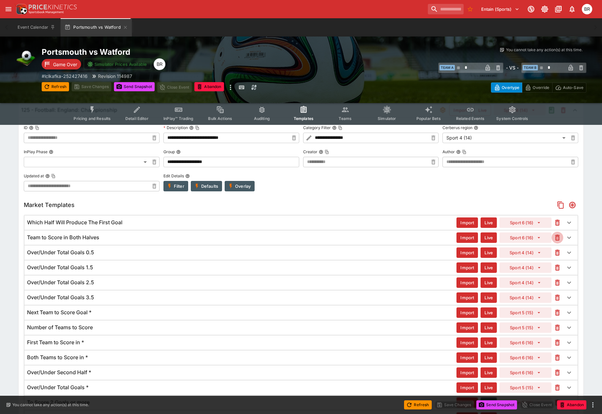
click at [558, 241] on icon "button" at bounding box center [558, 238] width 8 height 8
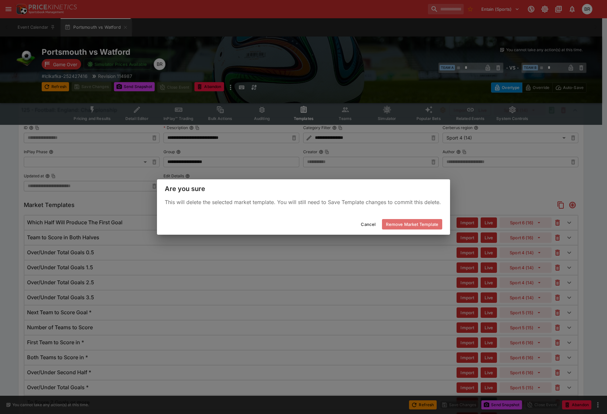
drag, startPoint x: 436, startPoint y: 224, endPoint x: 499, endPoint y: 230, distance: 62.9
click at [436, 223] on button "Remove Market Template" at bounding box center [412, 224] width 60 height 10
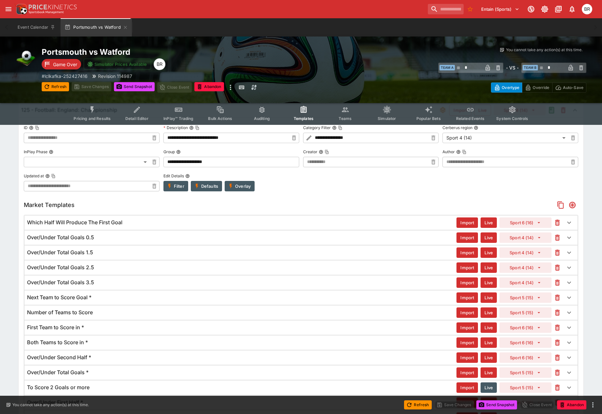
click at [558, 226] on icon "button" at bounding box center [558, 223] width 8 height 8
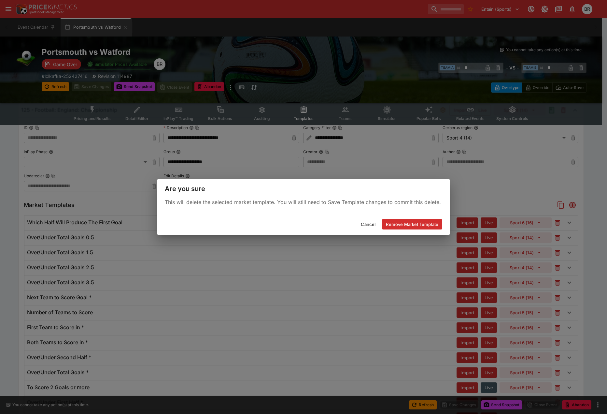
click at [444, 223] on div "Cancel Remove Market Template" at bounding box center [303, 224] width 293 height 21
click at [442, 223] on button "Remove Market Template" at bounding box center [412, 224] width 60 height 10
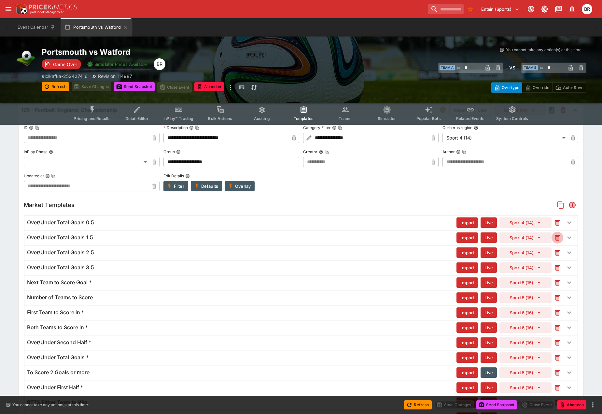
click at [558, 236] on icon "button" at bounding box center [557, 237] width 5 height 6
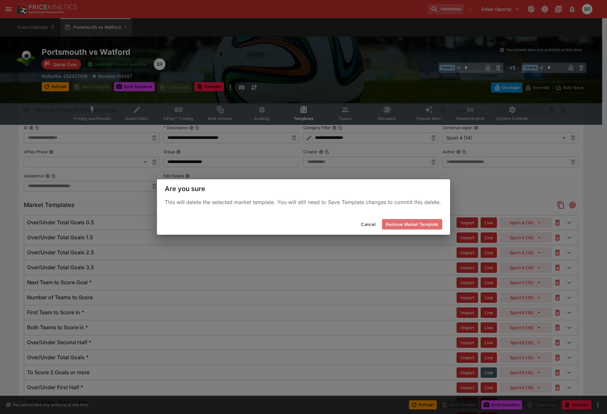
click at [435, 224] on button "Remove Market Template" at bounding box center [412, 224] width 60 height 10
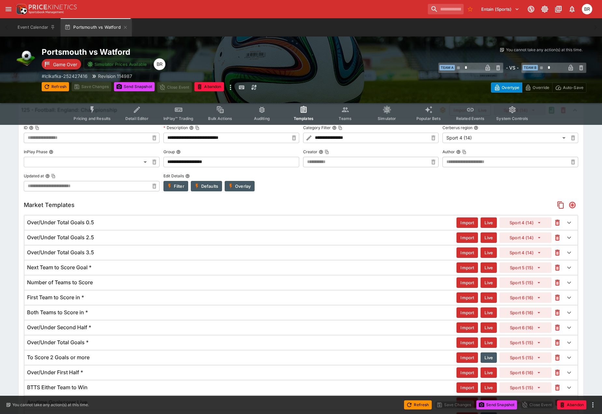
click at [556, 234] on icon "button" at bounding box center [558, 238] width 8 height 8
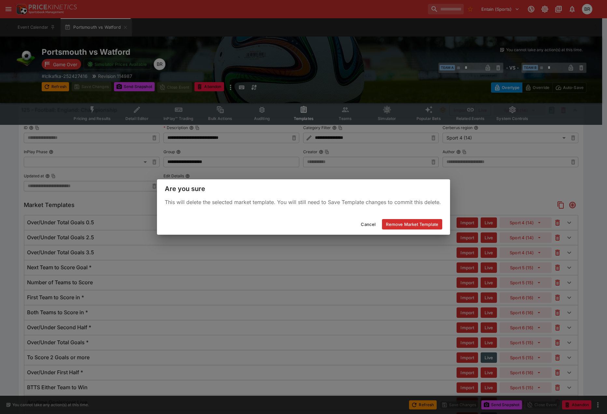
click at [393, 221] on button "Remove Market Template" at bounding box center [412, 224] width 60 height 10
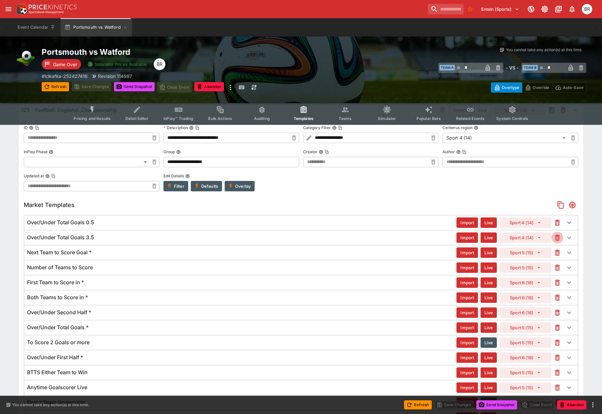
click at [558, 242] on button "button" at bounding box center [558, 238] width 12 height 12
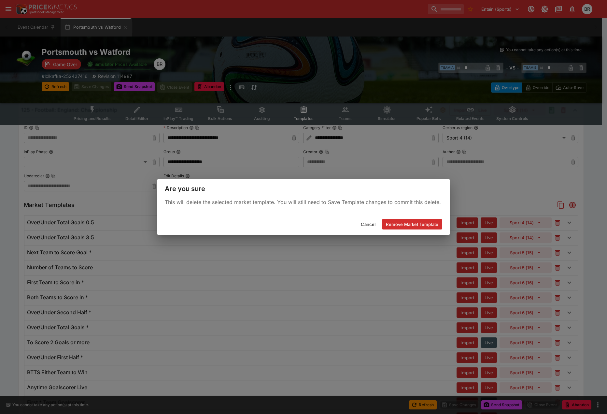
click at [409, 226] on button "Remove Market Template" at bounding box center [412, 224] width 60 height 10
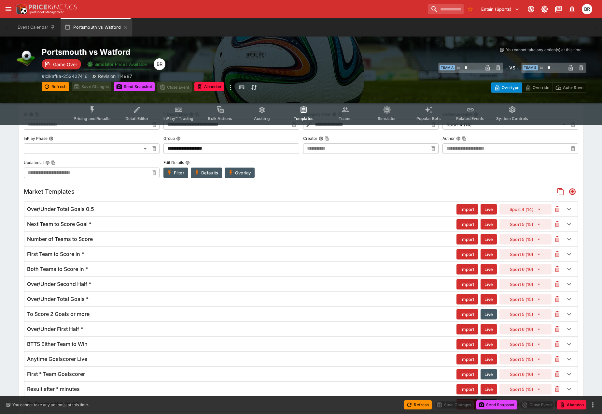
scroll to position [29, 0]
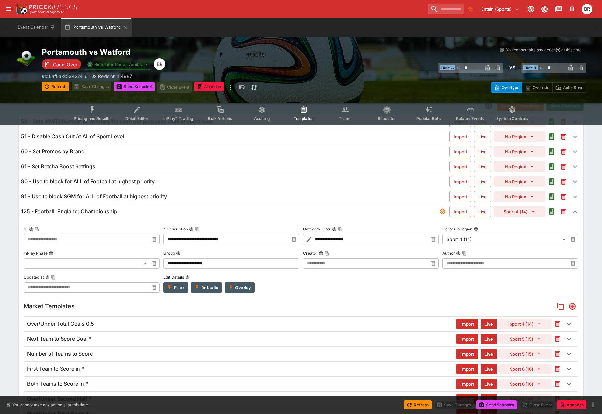
click at [557, 319] on button "button" at bounding box center [558, 324] width 12 height 12
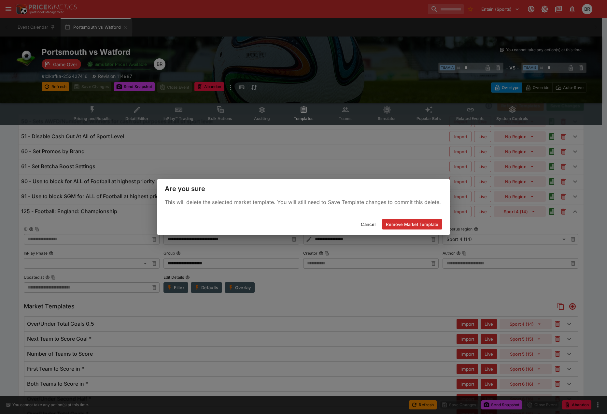
click at [431, 230] on div "Cancel Remove Market Template" at bounding box center [303, 224] width 293 height 21
click at [432, 227] on button "Remove Market Template" at bounding box center [412, 224] width 60 height 10
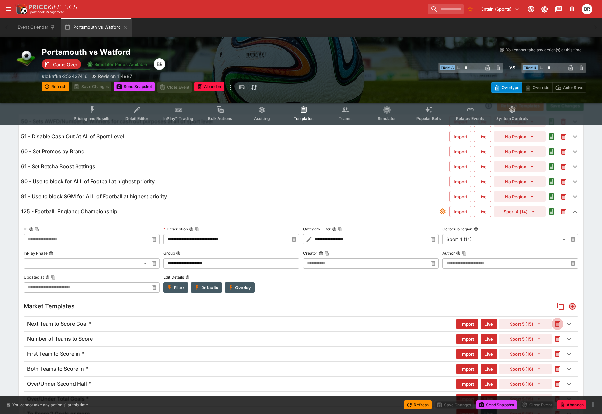
click at [555, 322] on icon "button" at bounding box center [558, 324] width 8 height 8
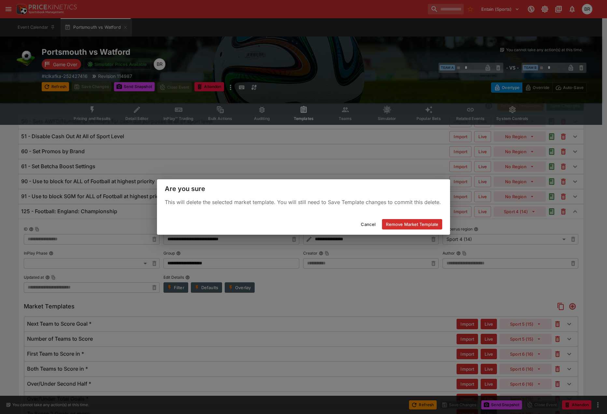
click at [400, 219] on button "Remove Market Template" at bounding box center [412, 224] width 60 height 10
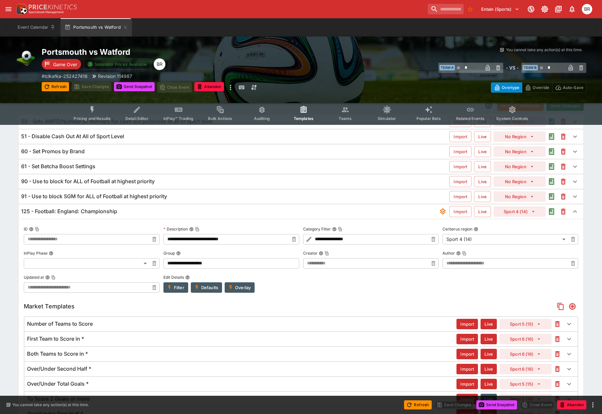
click at [554, 320] on icon "button" at bounding box center [558, 324] width 8 height 8
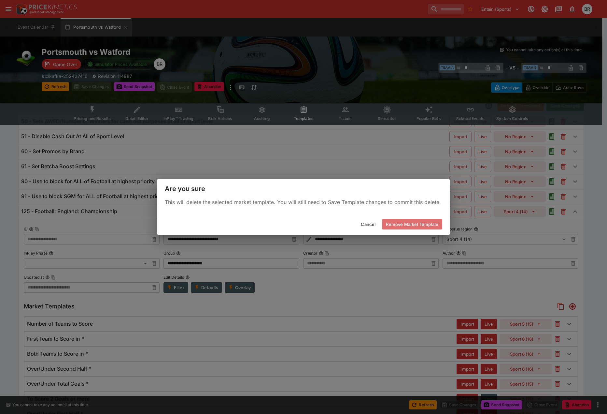
click at [407, 223] on button "Remove Market Template" at bounding box center [412, 224] width 60 height 10
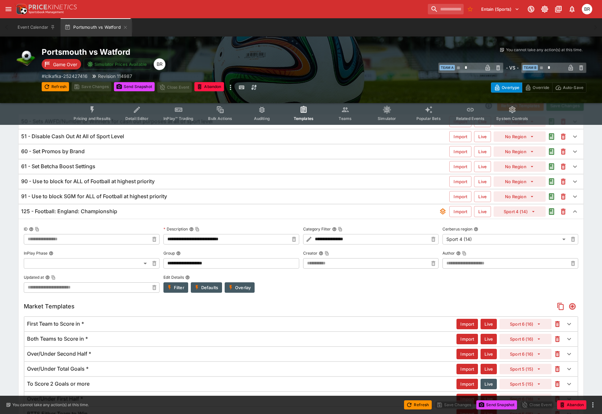
click at [557, 325] on icon "button" at bounding box center [557, 324] width 3 height 3
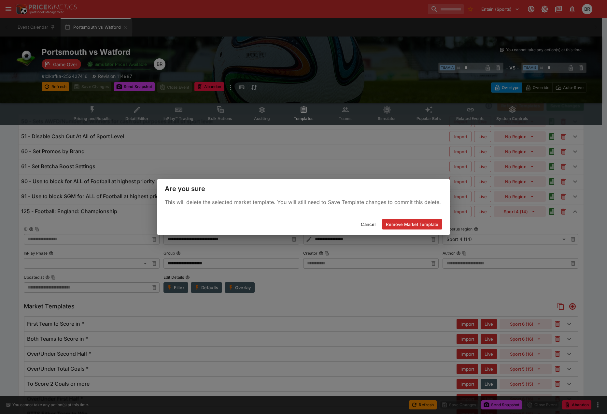
click at [430, 227] on button "Remove Market Template" at bounding box center [412, 224] width 60 height 10
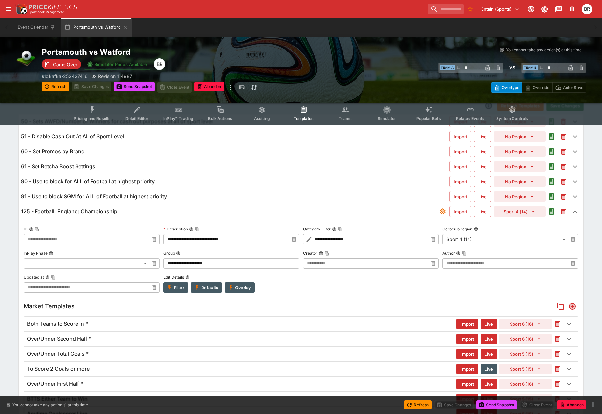
click at [556, 326] on icon "button" at bounding box center [557, 324] width 5 height 6
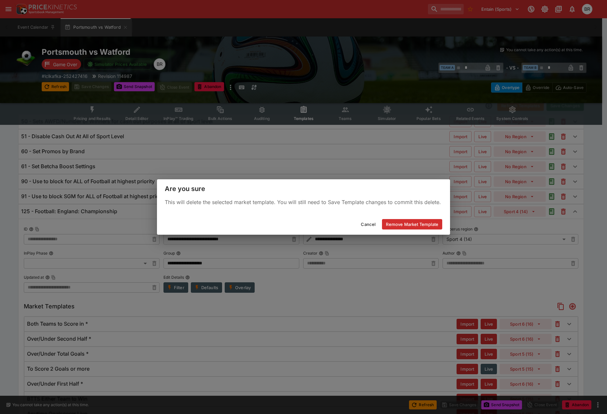
click at [393, 223] on button "Remove Market Template" at bounding box center [412, 224] width 60 height 10
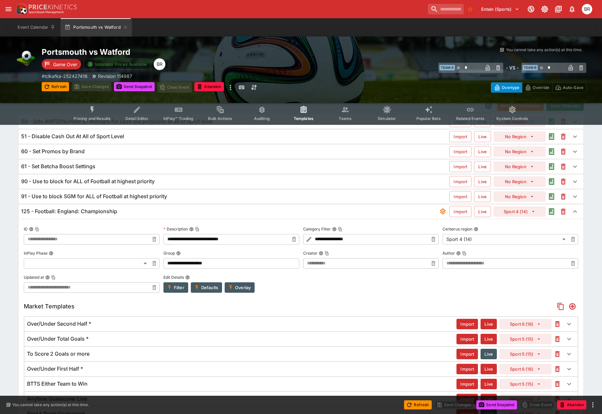
click at [556, 341] on icon "button" at bounding box center [557, 339] width 5 height 6
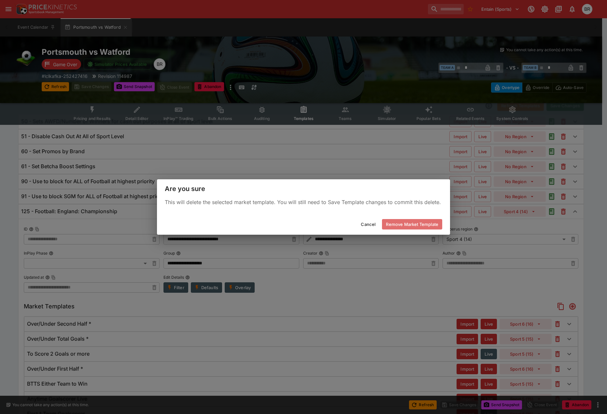
drag, startPoint x: 424, startPoint y: 222, endPoint x: 451, endPoint y: 240, distance: 32.7
click at [423, 222] on button "Remove Market Template" at bounding box center [412, 224] width 60 height 10
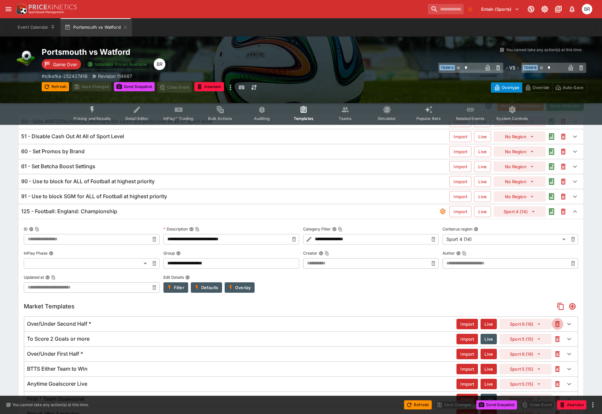
click at [557, 321] on icon "button" at bounding box center [557, 324] width 5 height 6
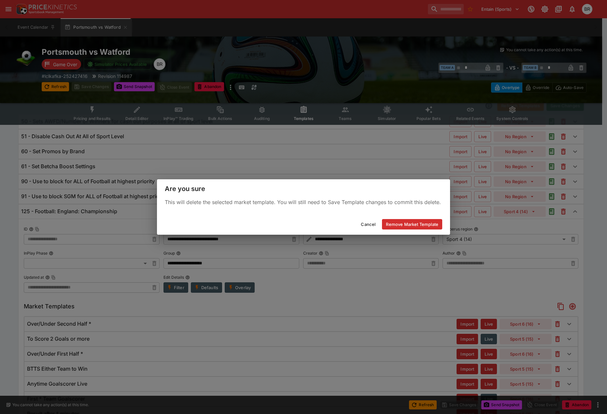
click at [424, 230] on div "Cancel Remove Market Template" at bounding box center [303, 224] width 293 height 21
click at [418, 225] on button "Remove Market Template" at bounding box center [412, 224] width 60 height 10
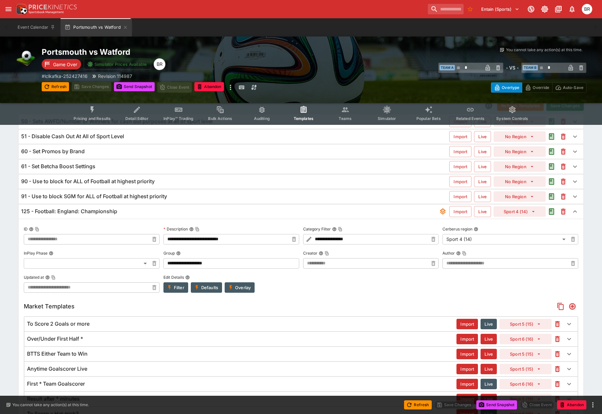
click at [555, 326] on icon "button" at bounding box center [558, 324] width 8 height 8
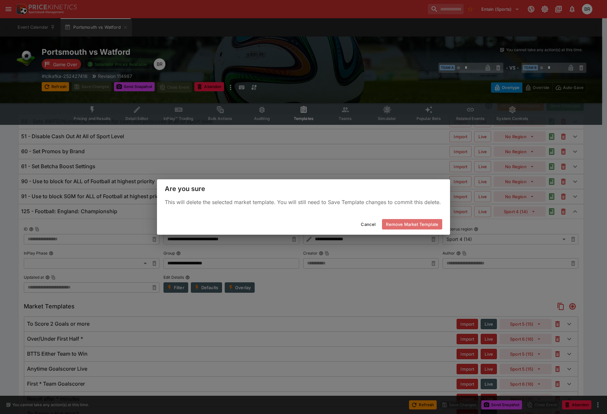
click at [419, 226] on button "Remove Market Template" at bounding box center [412, 224] width 60 height 10
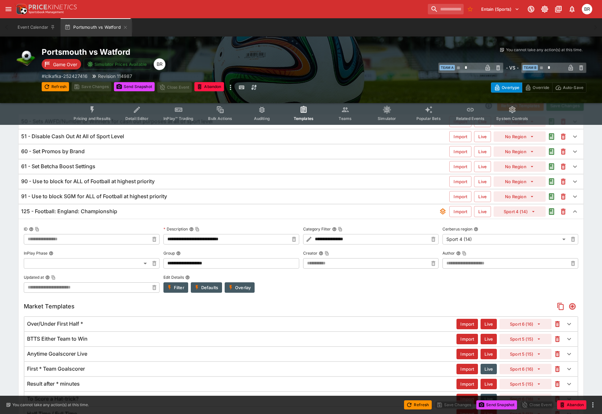
click at [556, 319] on button "button" at bounding box center [558, 324] width 12 height 12
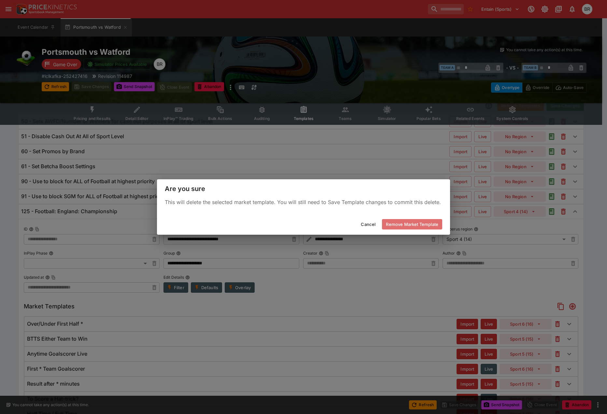
click at [435, 222] on button "Remove Market Template" at bounding box center [412, 224] width 60 height 10
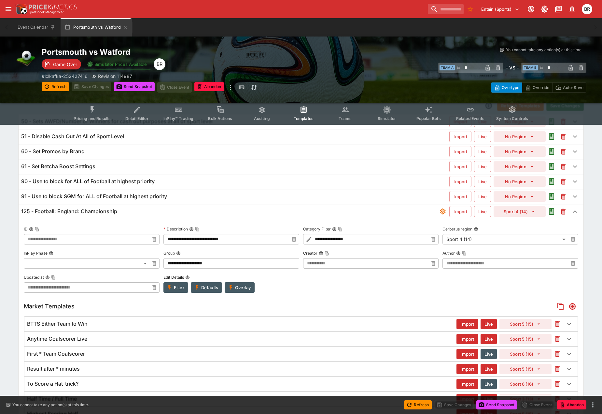
click at [245, 287] on button "Overlay" at bounding box center [240, 287] width 30 height 10
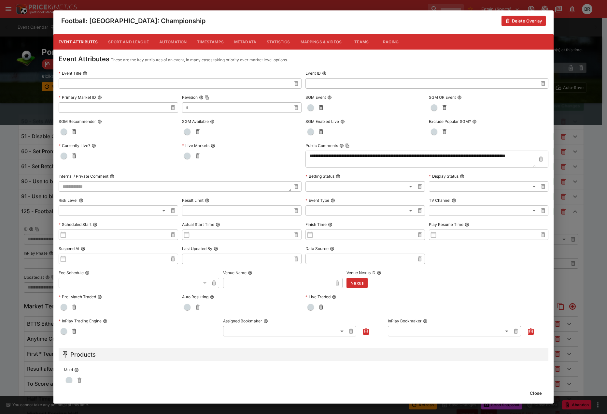
click at [252, 43] on button "Metadata" at bounding box center [245, 42] width 33 height 16
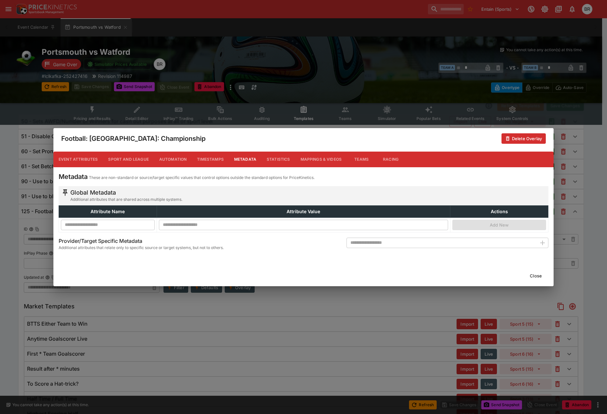
click at [402, 248] on input "text" at bounding box center [442, 242] width 190 height 10
type input "**********"
click at [540, 244] on icon "button" at bounding box center [543, 243] width 8 height 8
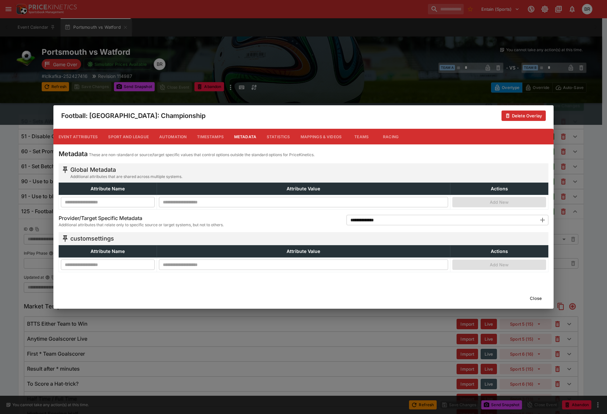
click at [123, 259] on input "text" at bounding box center [108, 264] width 94 height 10
type input "**********"
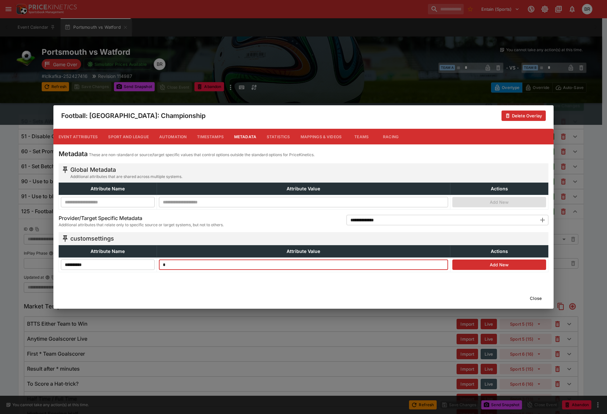
type input "*"
click at [520, 262] on button "Add New" at bounding box center [499, 264] width 94 height 10
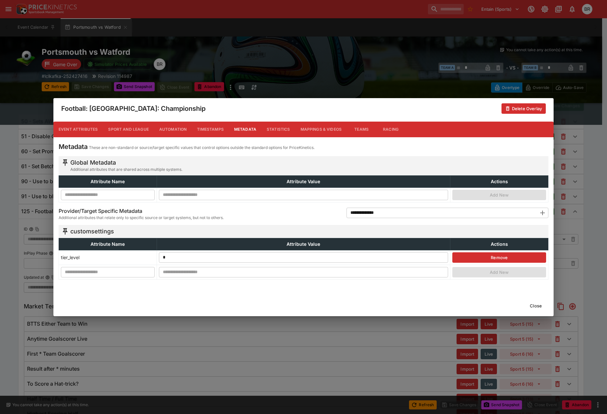
click at [539, 305] on button "Close" at bounding box center [536, 305] width 20 height 10
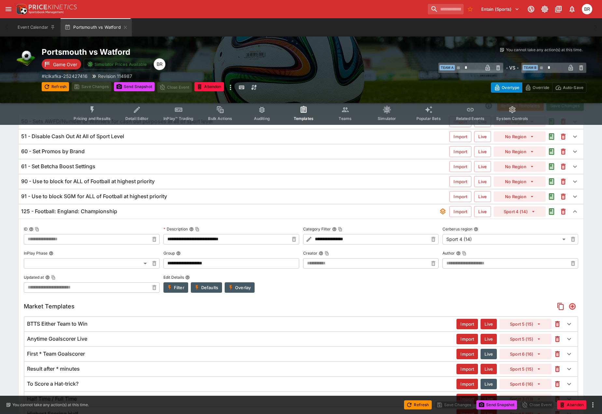
click at [560, 324] on icon "button" at bounding box center [558, 324] width 8 height 8
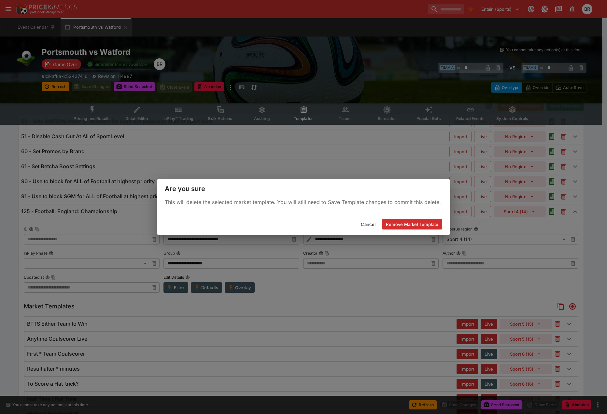
click at [423, 218] on div "Cancel Remove Market Template" at bounding box center [303, 224] width 293 height 21
click at [421, 220] on button "Remove Market Template" at bounding box center [412, 224] width 60 height 10
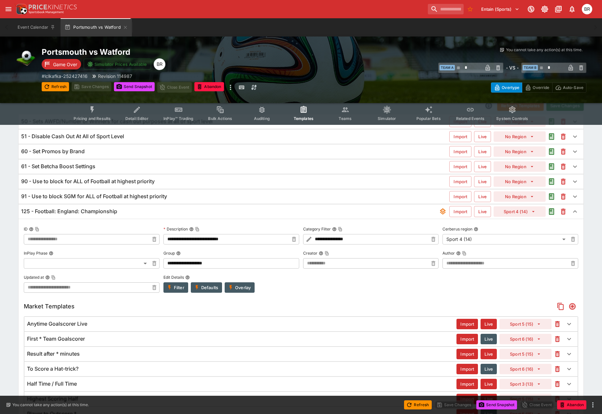
click at [557, 336] on icon "button" at bounding box center [557, 339] width 5 height 6
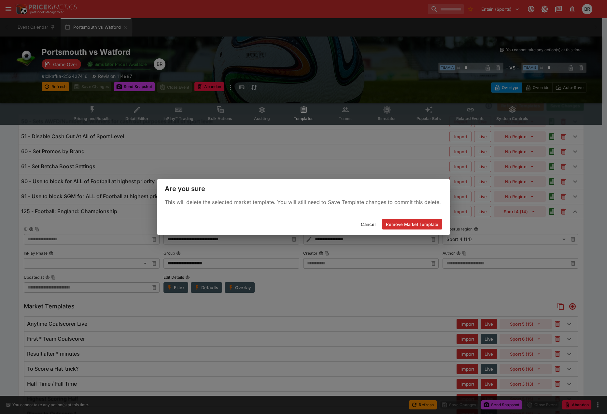
click at [427, 230] on div "Cancel Remove Market Template" at bounding box center [303, 224] width 293 height 21
click at [426, 228] on button "Remove Market Template" at bounding box center [412, 224] width 60 height 10
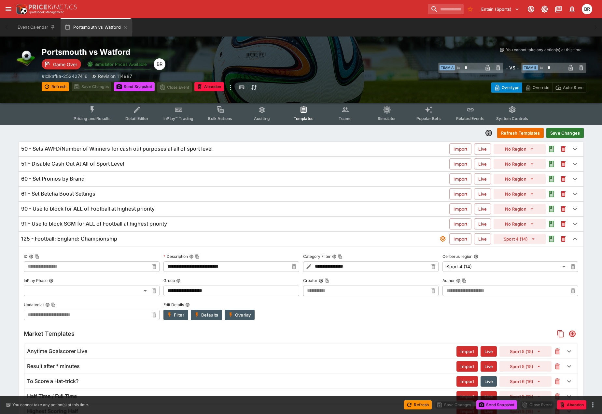
scroll to position [0, 0]
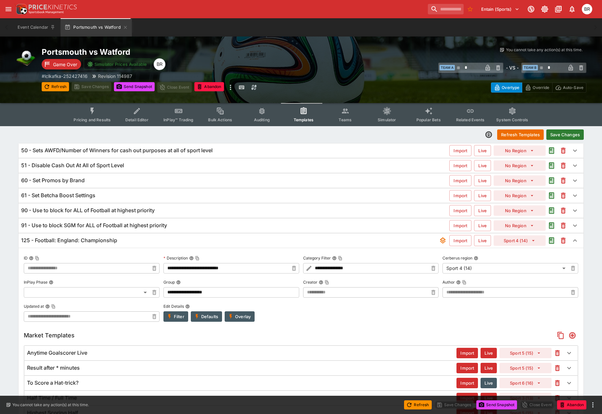
click at [573, 134] on button "Save Changes" at bounding box center [565, 134] width 37 height 10
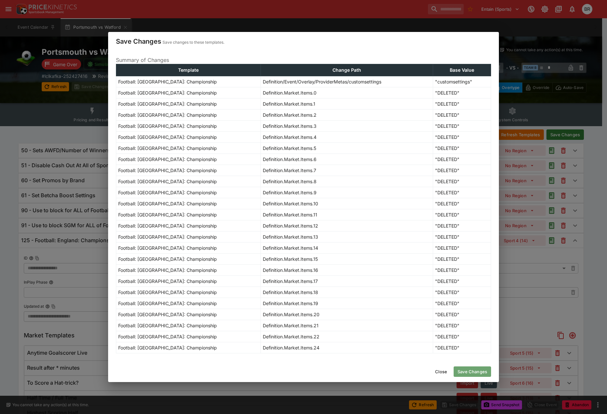
click at [463, 372] on button "Save Changes" at bounding box center [472, 371] width 37 height 10
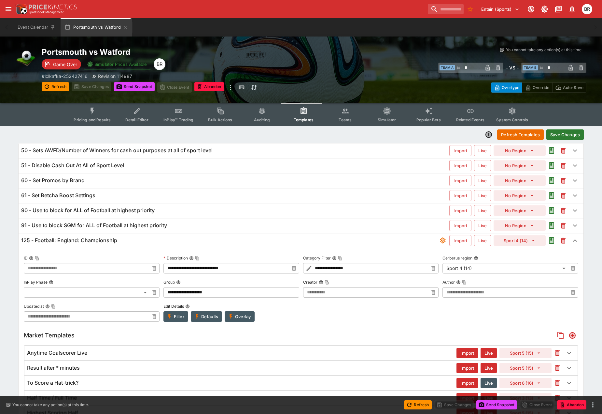
type input "**********"
click at [123, 90] on button "Send Snapshot" at bounding box center [134, 86] width 41 height 9
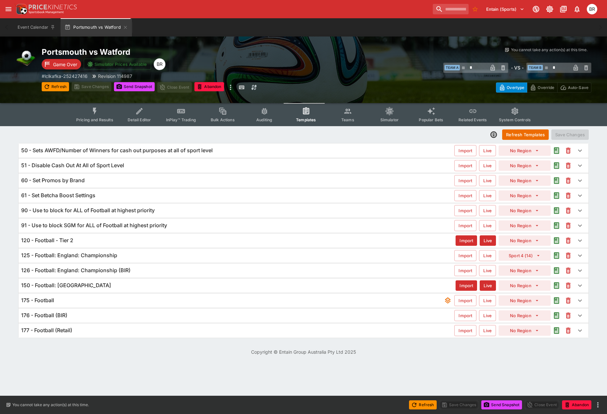
click at [190, 252] on div "125 - Football: England: Championship" at bounding box center [237, 255] width 433 height 7
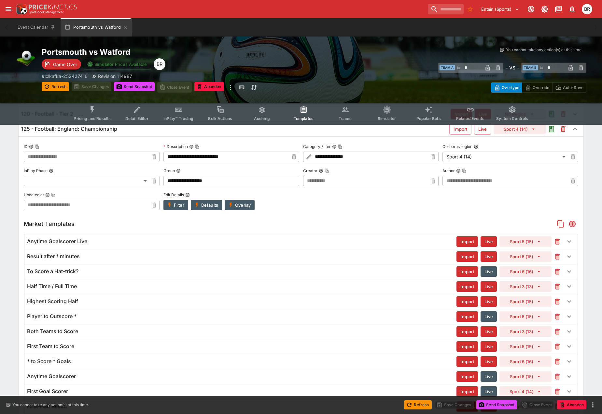
scroll to position [130, 0]
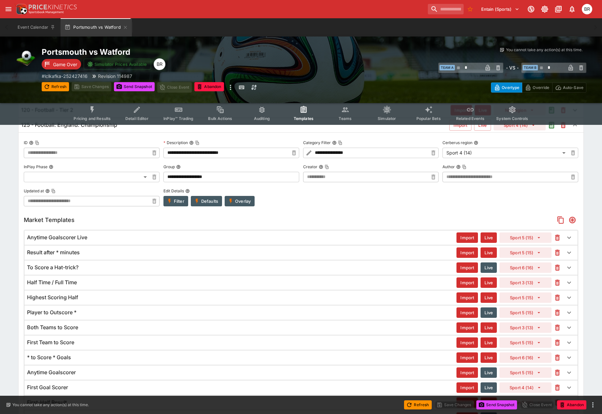
click at [560, 252] on icon "button" at bounding box center [558, 253] width 8 height 8
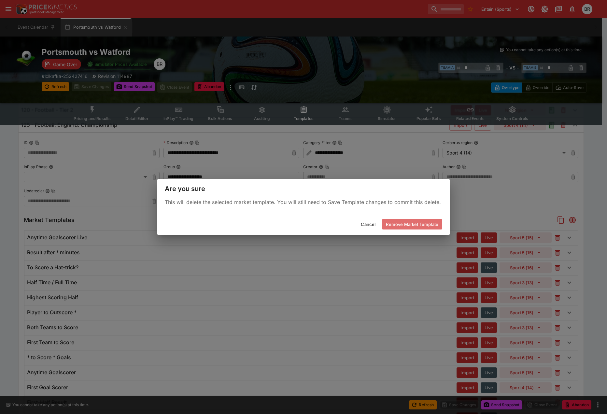
click at [403, 224] on button "Remove Market Template" at bounding box center [412, 224] width 60 height 10
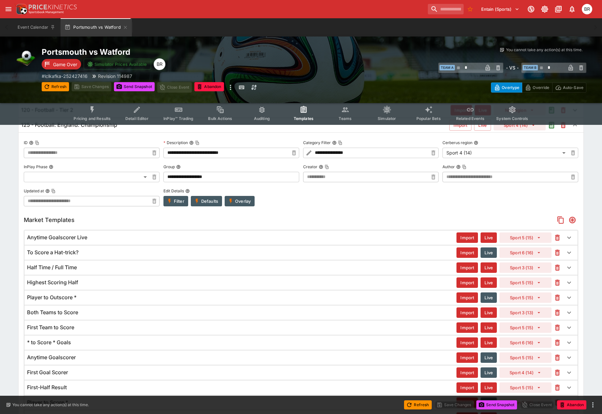
click at [561, 267] on icon "button" at bounding box center [558, 267] width 8 height 8
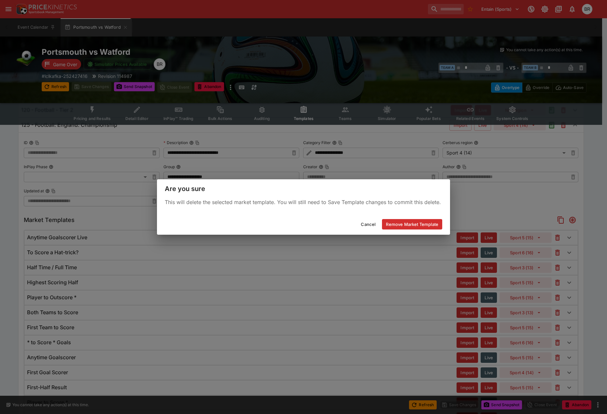
click at [420, 224] on button "Remove Market Template" at bounding box center [412, 224] width 60 height 10
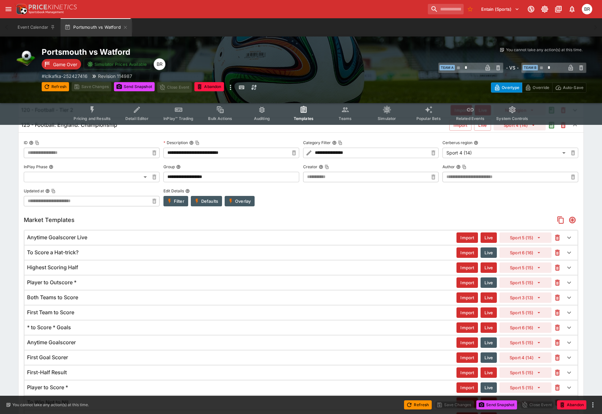
click at [561, 237] on icon "button" at bounding box center [558, 238] width 8 height 8
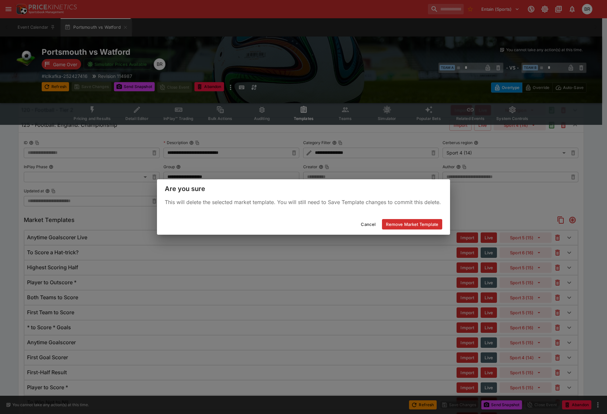
click at [434, 223] on button "Remove Market Template" at bounding box center [412, 224] width 60 height 10
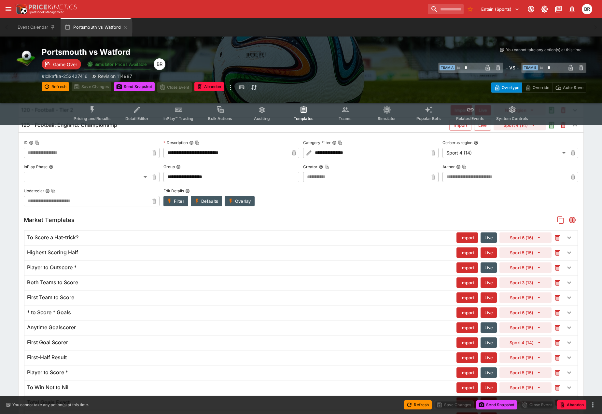
click at [557, 242] on button "button" at bounding box center [558, 238] width 12 height 12
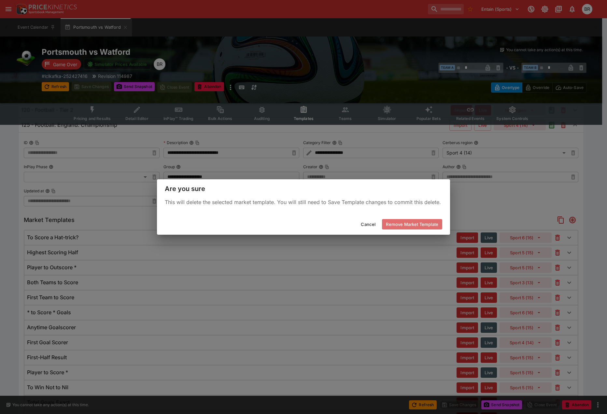
click at [401, 221] on button "Remove Market Template" at bounding box center [412, 224] width 60 height 10
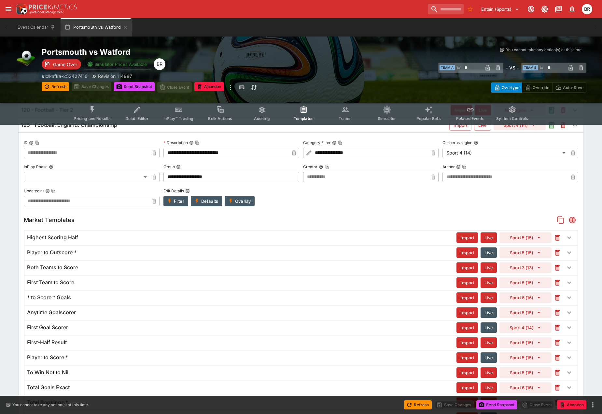
click at [554, 235] on icon "button" at bounding box center [558, 238] width 8 height 8
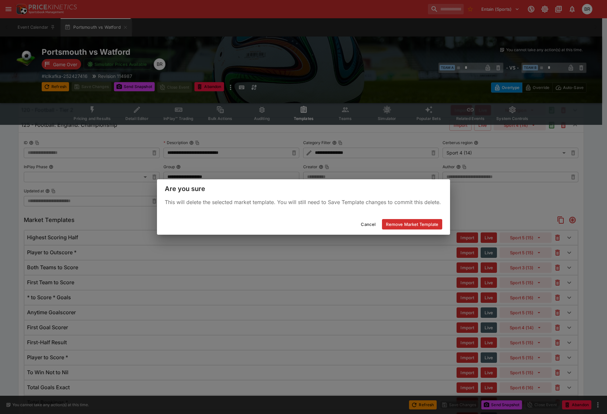
click at [430, 222] on button "Remove Market Template" at bounding box center [412, 224] width 60 height 10
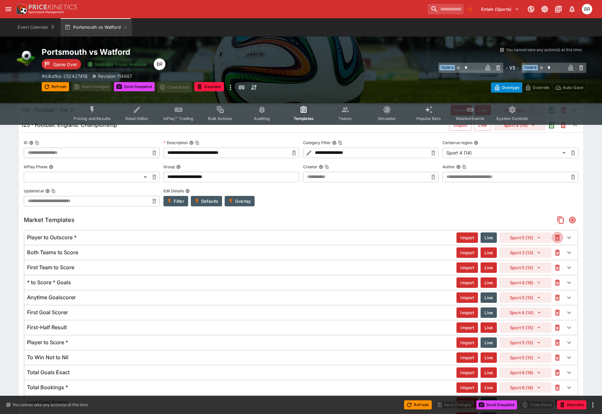
click at [556, 236] on icon "button" at bounding box center [557, 237] width 5 height 6
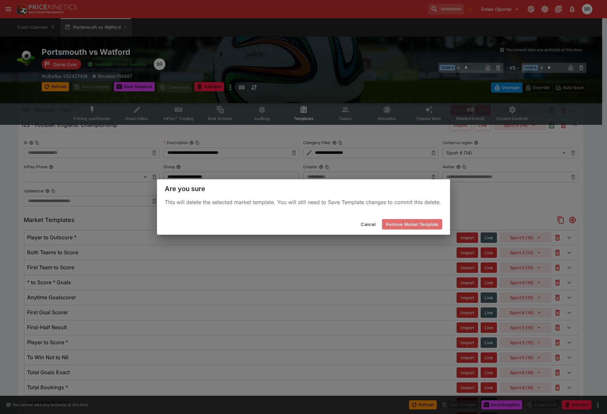
click at [441, 223] on button "Remove Market Template" at bounding box center [412, 224] width 60 height 10
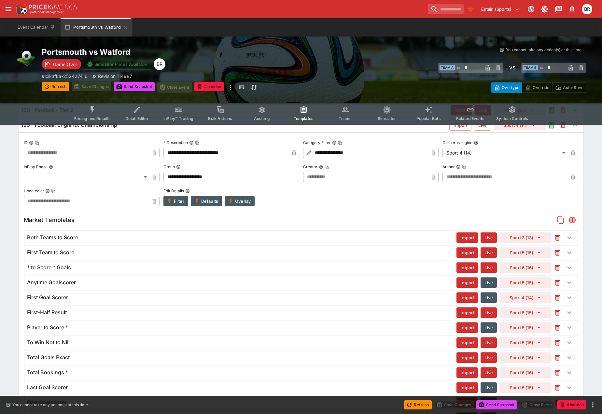
click at [557, 239] on icon "button" at bounding box center [557, 237] width 3 height 3
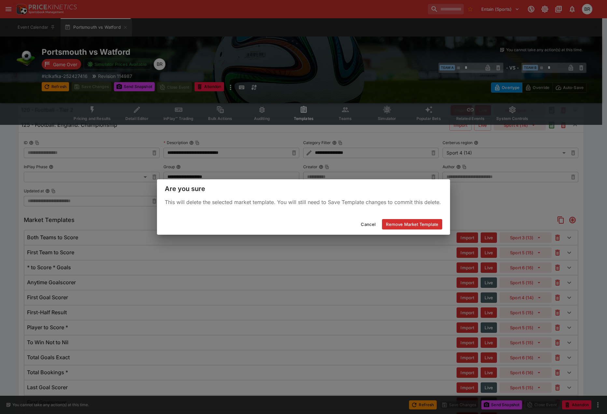
click at [432, 221] on button "Remove Market Template" at bounding box center [412, 224] width 60 height 10
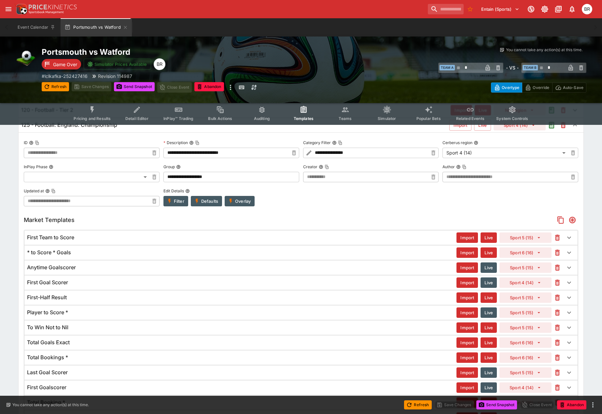
click at [554, 241] on icon "button" at bounding box center [558, 238] width 8 height 8
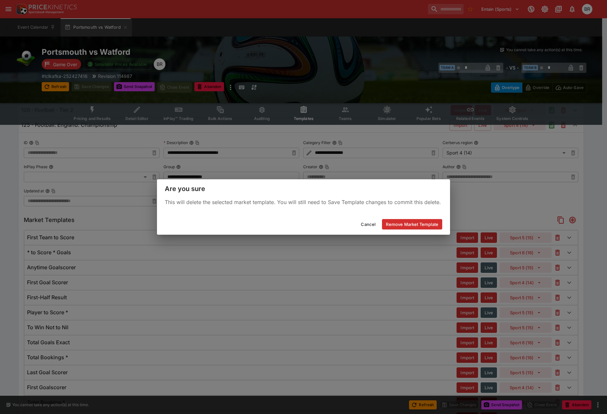
click at [399, 219] on button "Remove Market Template" at bounding box center [412, 224] width 60 height 10
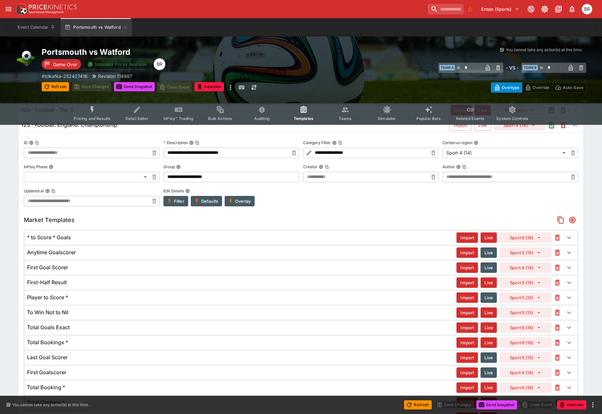
click at [560, 238] on icon "button" at bounding box center [558, 238] width 8 height 8
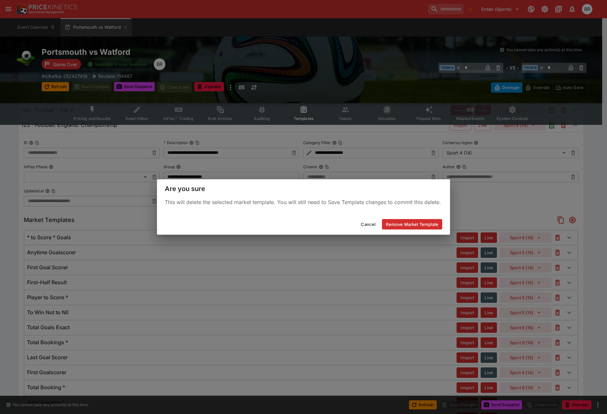
click at [435, 225] on button "Remove Market Template" at bounding box center [412, 224] width 60 height 10
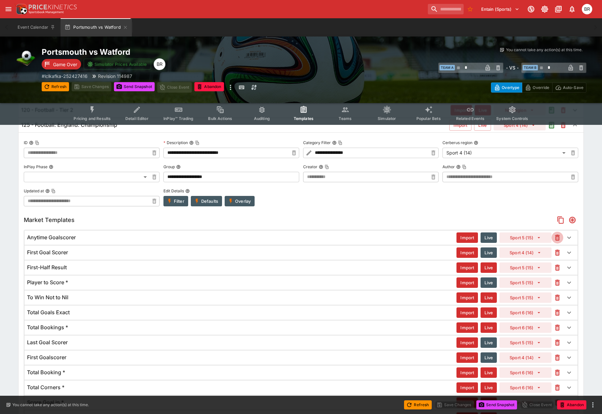
click at [560, 238] on icon "button" at bounding box center [558, 238] width 8 height 8
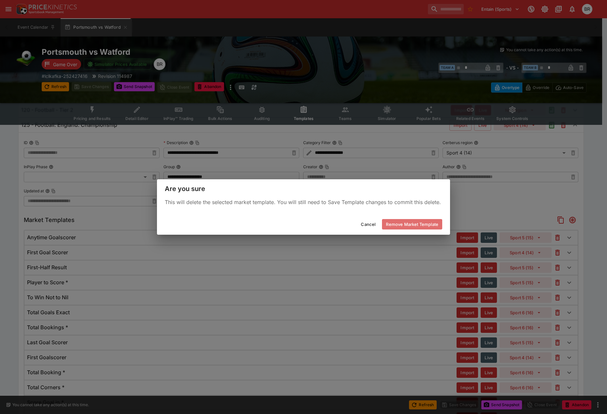
click at [428, 221] on button "Remove Market Template" at bounding box center [412, 224] width 60 height 10
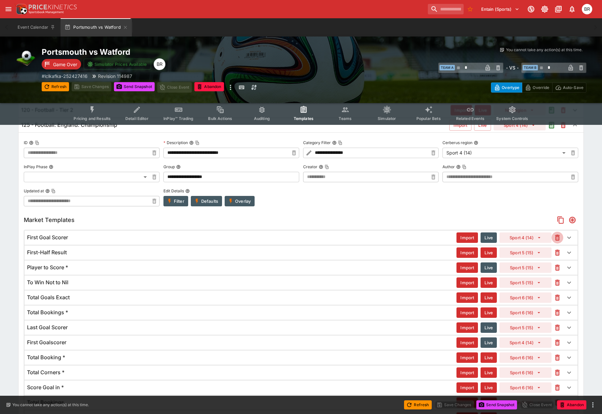
click at [555, 234] on icon "button" at bounding box center [558, 238] width 8 height 8
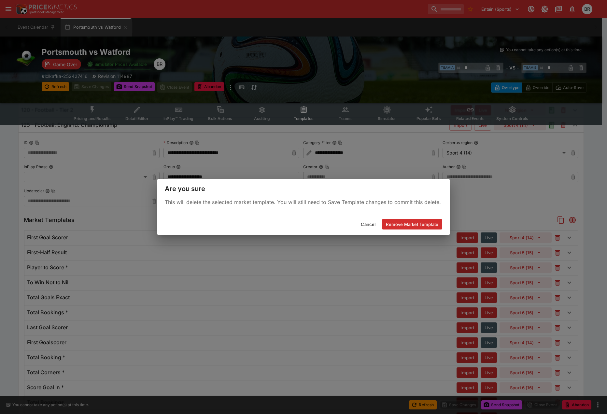
click at [428, 222] on button "Remove Market Template" at bounding box center [412, 224] width 60 height 10
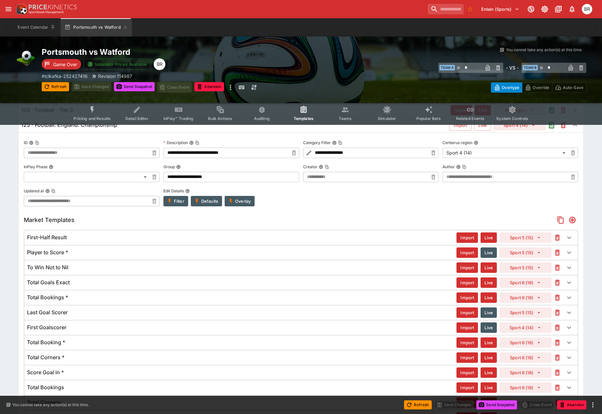
click at [554, 236] on icon "button" at bounding box center [558, 238] width 8 height 8
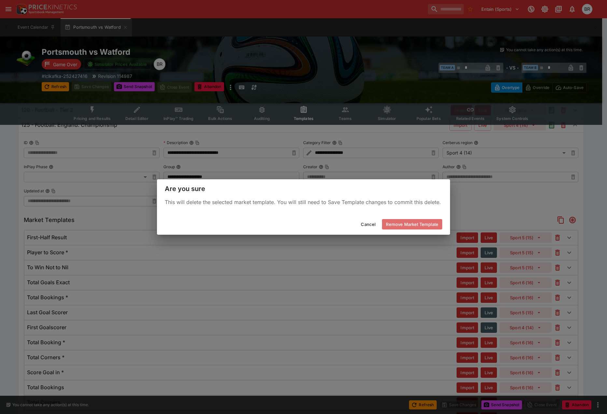
click at [432, 222] on button "Remove Market Template" at bounding box center [412, 224] width 60 height 10
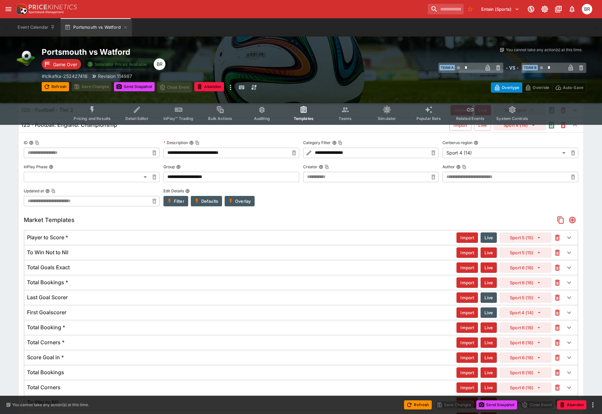
click at [553, 239] on button "button" at bounding box center [558, 238] width 12 height 12
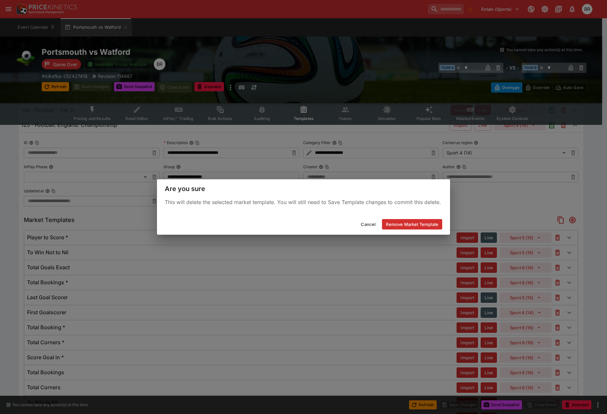
click at [433, 224] on button "Remove Market Template" at bounding box center [412, 224] width 60 height 10
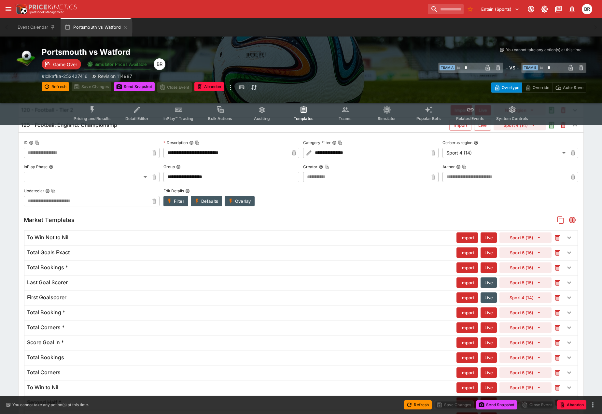
click at [556, 237] on icon "button" at bounding box center [557, 237] width 5 height 6
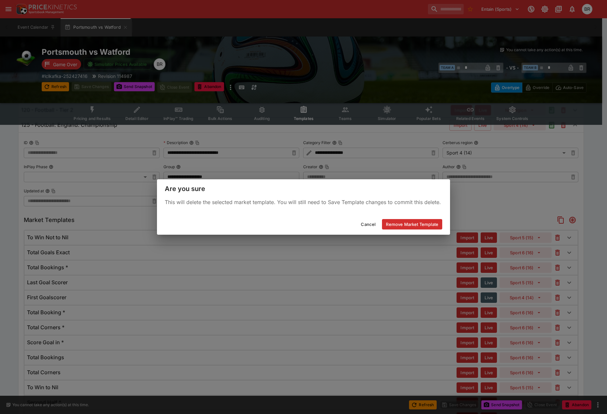
click at [439, 222] on button "Remove Market Template" at bounding box center [412, 224] width 60 height 10
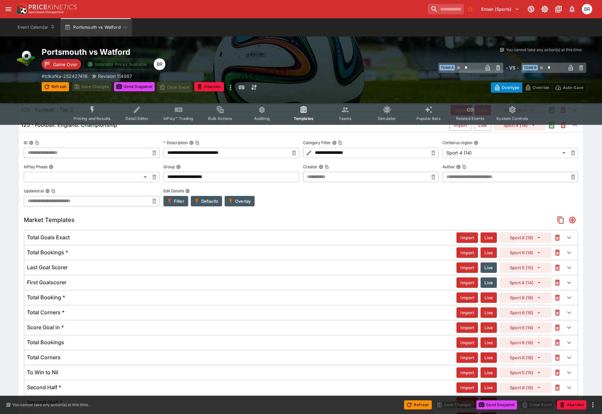
click at [554, 239] on icon "button" at bounding box center [558, 238] width 8 height 8
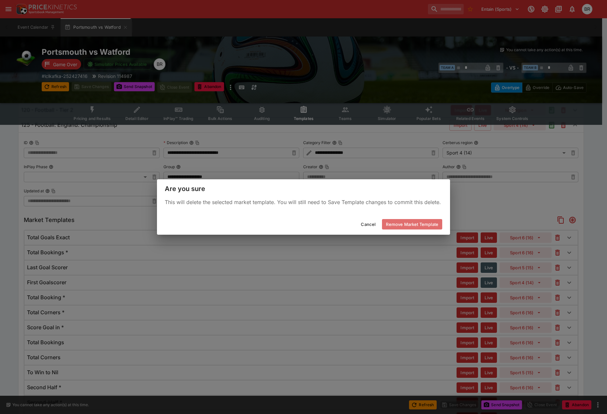
drag, startPoint x: 433, startPoint y: 225, endPoint x: 460, endPoint y: 227, distance: 27.4
click at [432, 225] on button "Remove Market Template" at bounding box center [412, 224] width 60 height 10
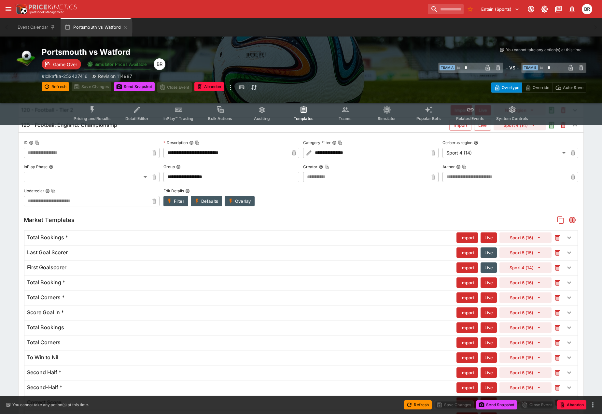
click at [557, 237] on icon "button" at bounding box center [557, 237] width 3 height 3
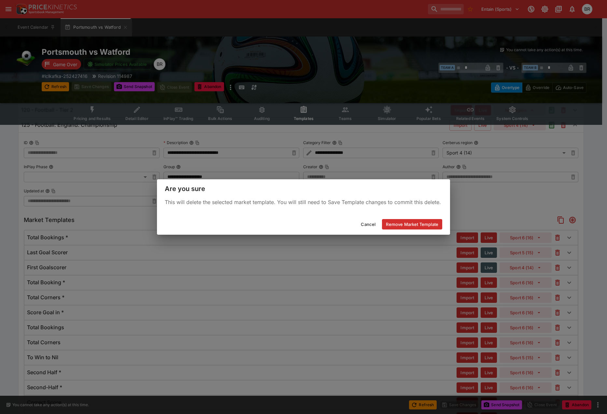
click at [439, 223] on button "Remove Market Template" at bounding box center [412, 224] width 60 height 10
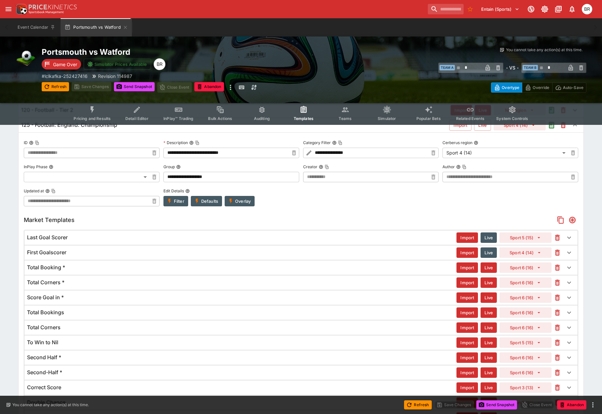
click at [558, 242] on button "button" at bounding box center [558, 238] width 12 height 12
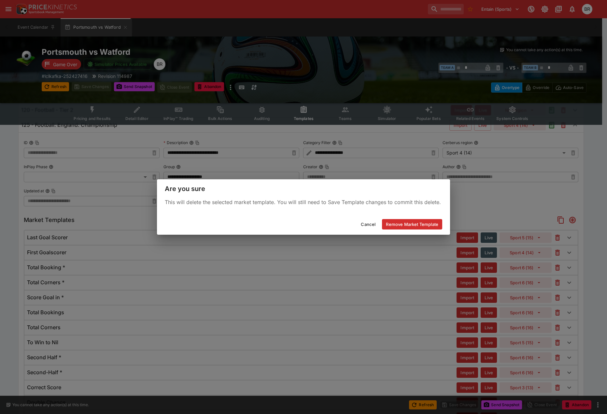
click at [432, 221] on button "Remove Market Template" at bounding box center [412, 224] width 60 height 10
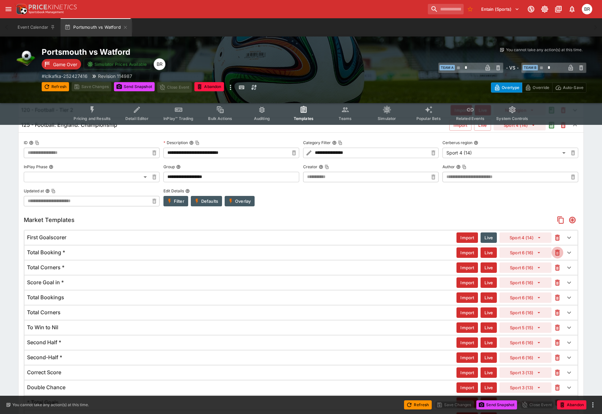
click at [559, 250] on icon "button" at bounding box center [557, 252] width 5 height 6
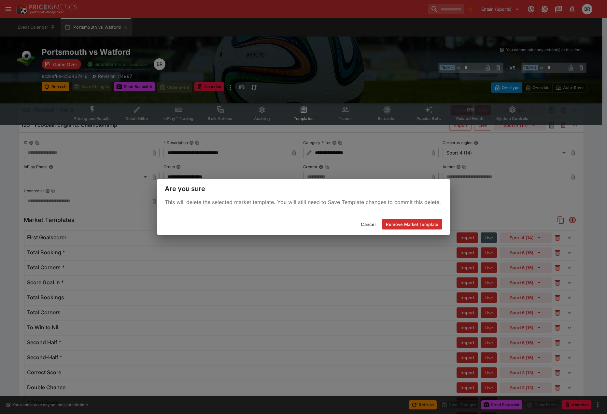
click at [414, 219] on div "Cancel Remove Market Template" at bounding box center [303, 224] width 293 height 21
click at [420, 222] on button "Remove Market Template" at bounding box center [412, 224] width 60 height 10
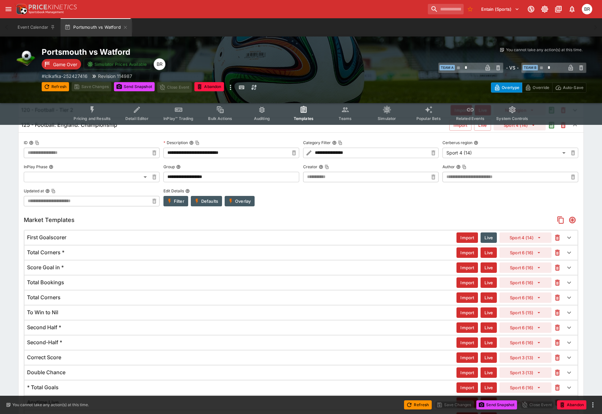
click at [555, 237] on icon "button" at bounding box center [558, 238] width 8 height 8
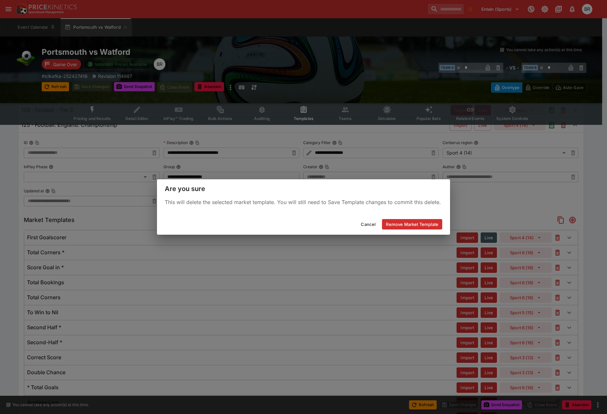
click at [424, 220] on button "Remove Market Template" at bounding box center [412, 224] width 60 height 10
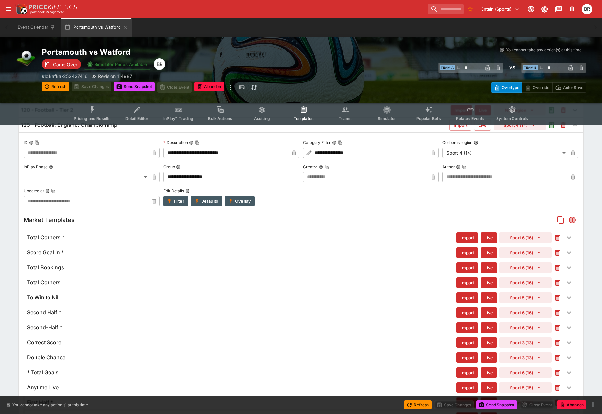
click at [556, 235] on icon "button" at bounding box center [557, 237] width 5 height 6
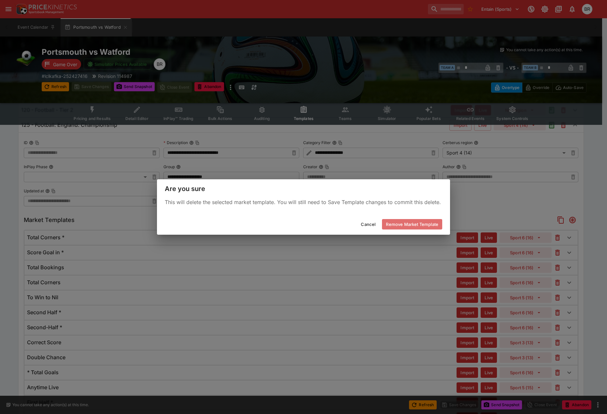
click at [419, 221] on button "Remove Market Template" at bounding box center [412, 224] width 60 height 10
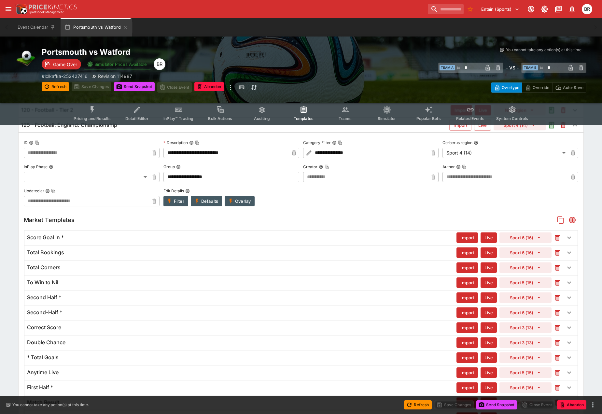
click at [557, 234] on icon "button" at bounding box center [558, 238] width 8 height 8
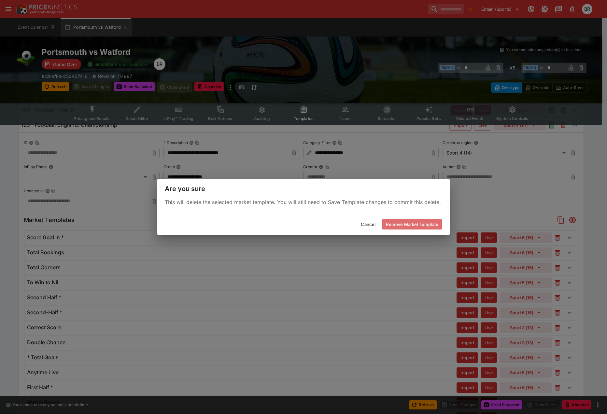
click at [418, 220] on button "Remove Market Template" at bounding box center [412, 224] width 60 height 10
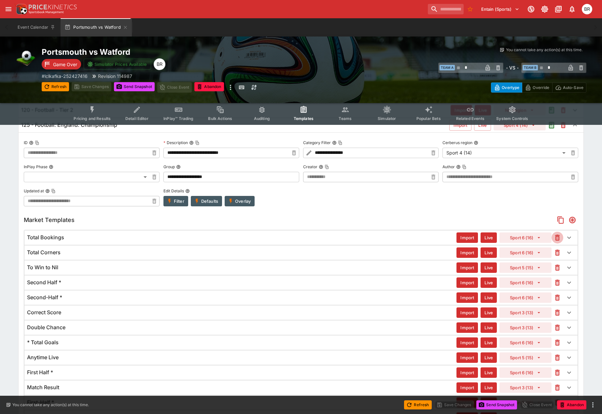
click at [556, 239] on icon "button" at bounding box center [557, 237] width 5 height 6
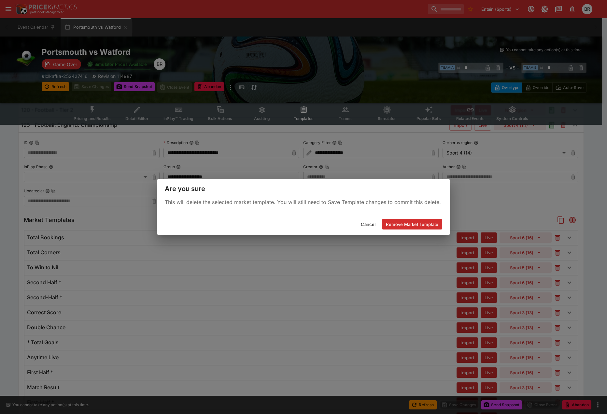
click at [426, 222] on button "Remove Market Template" at bounding box center [412, 224] width 60 height 10
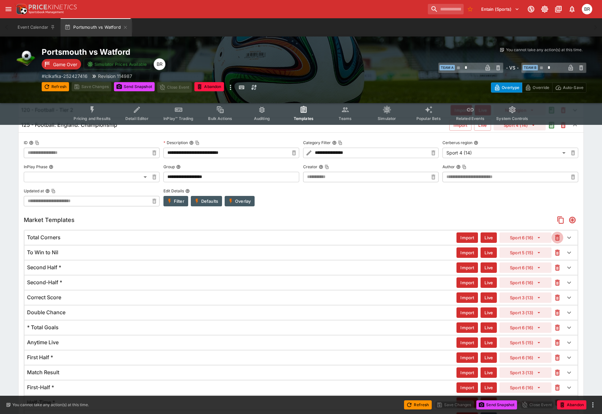
click at [561, 241] on button "button" at bounding box center [558, 238] width 12 height 12
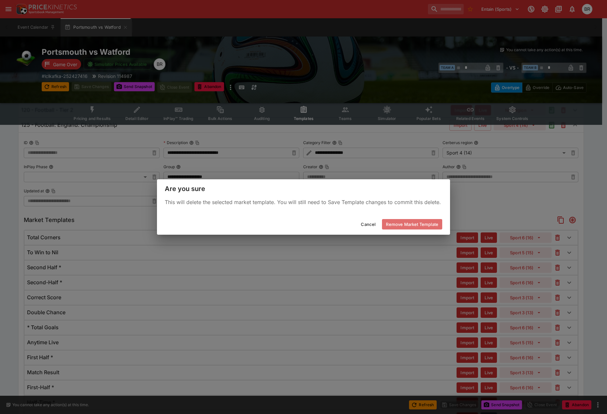
click at [398, 220] on button "Remove Market Template" at bounding box center [412, 224] width 60 height 10
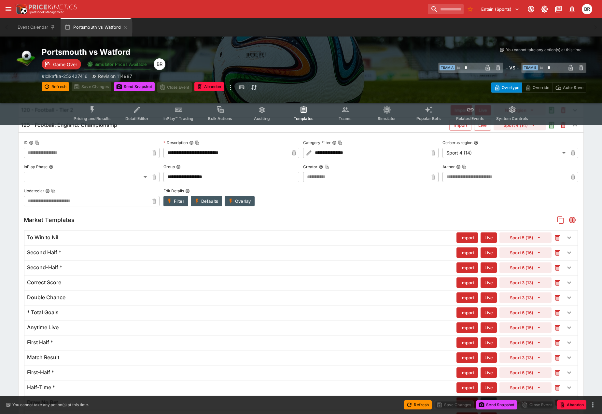
click at [557, 239] on icon "button" at bounding box center [558, 238] width 8 height 8
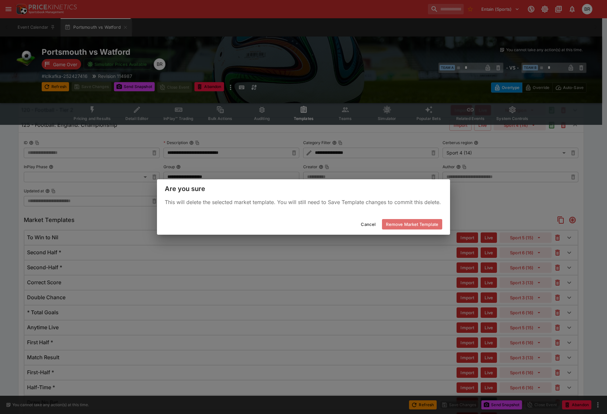
click at [426, 226] on button "Remove Market Template" at bounding box center [412, 224] width 60 height 10
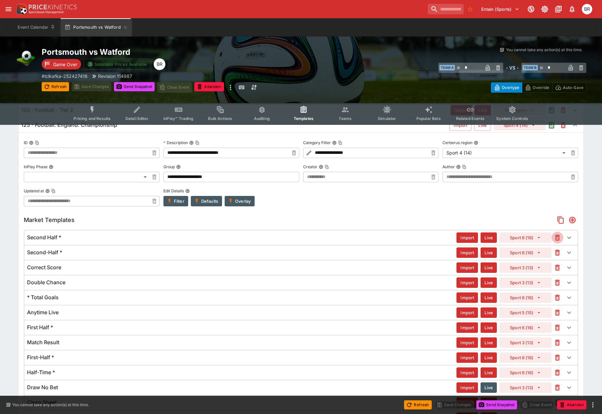
click at [554, 237] on icon "button" at bounding box center [558, 238] width 8 height 8
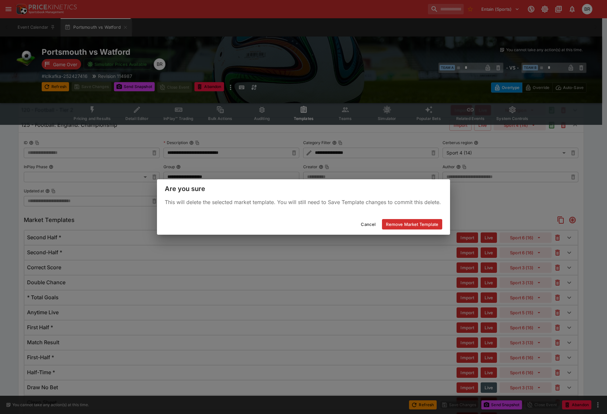
click at [446, 228] on div "Cancel Remove Market Template" at bounding box center [303, 224] width 293 height 21
click at [435, 226] on button "Remove Market Template" at bounding box center [412, 224] width 60 height 10
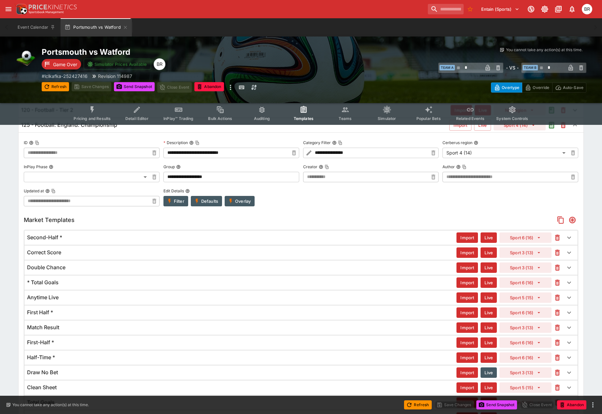
click at [558, 240] on icon "button" at bounding box center [558, 238] width 8 height 8
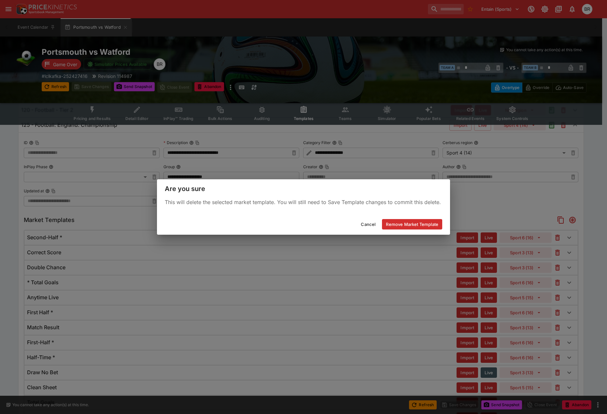
click at [399, 224] on button "Remove Market Template" at bounding box center [412, 224] width 60 height 10
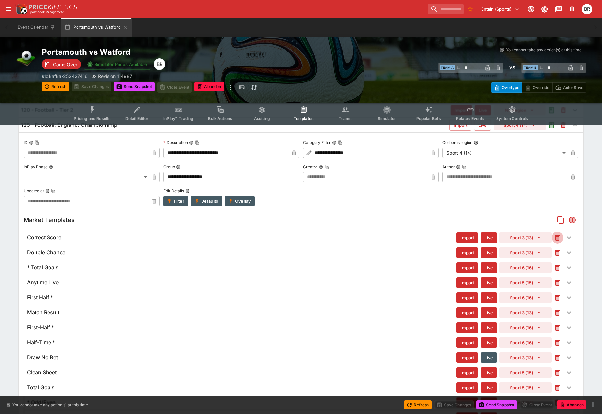
click at [555, 242] on button "button" at bounding box center [558, 238] width 12 height 12
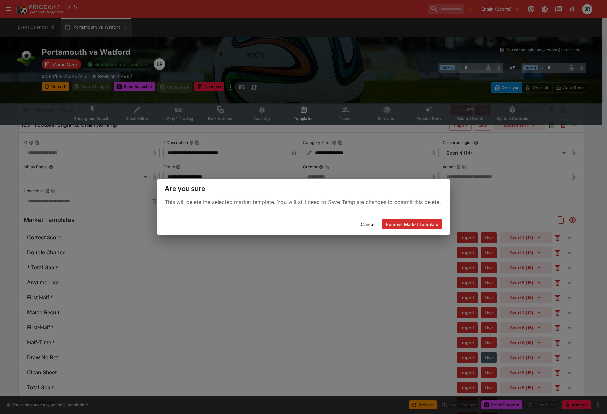
click at [417, 225] on button "Remove Market Template" at bounding box center [412, 224] width 60 height 10
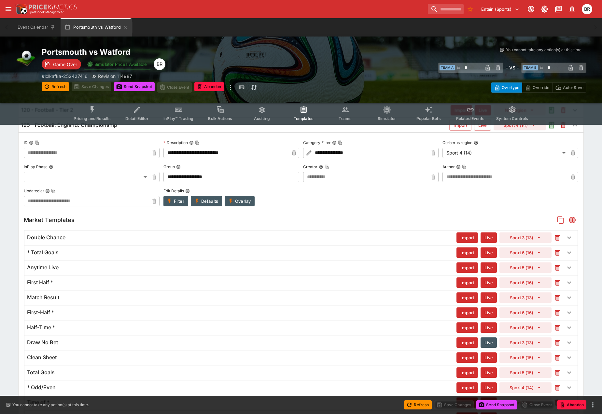
click at [555, 248] on button "button" at bounding box center [558, 253] width 12 height 12
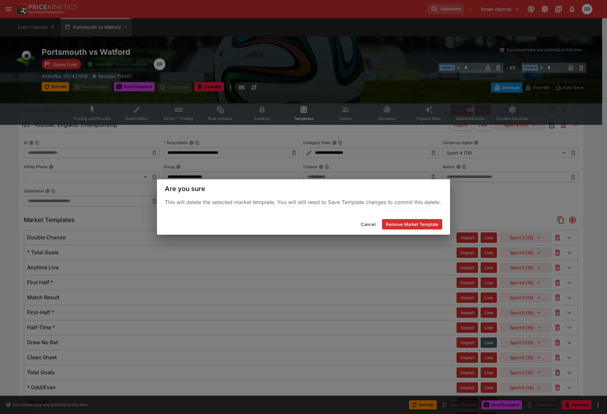
click at [404, 228] on button "Remove Market Template" at bounding box center [412, 224] width 60 height 10
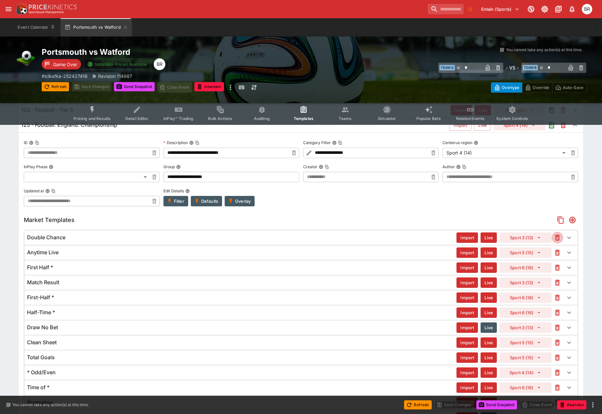
click at [554, 235] on icon "button" at bounding box center [558, 238] width 8 height 8
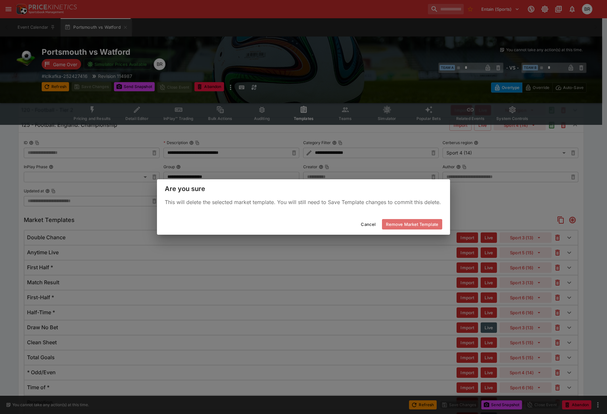
click at [441, 223] on button "Remove Market Template" at bounding box center [412, 224] width 60 height 10
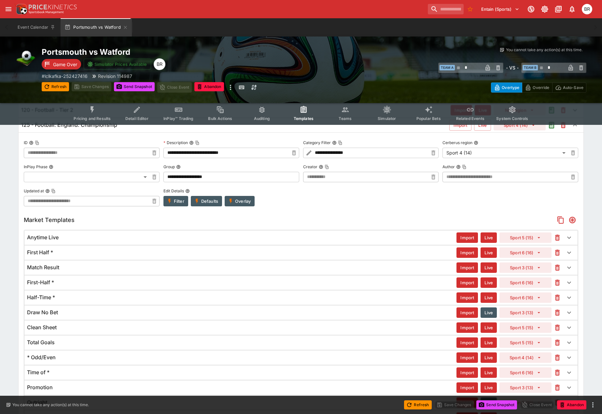
click at [555, 239] on icon "button" at bounding box center [558, 238] width 8 height 8
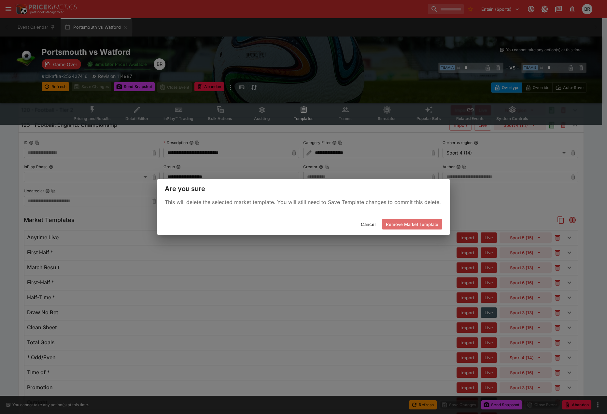
click at [440, 221] on button "Remove Market Template" at bounding box center [412, 224] width 60 height 10
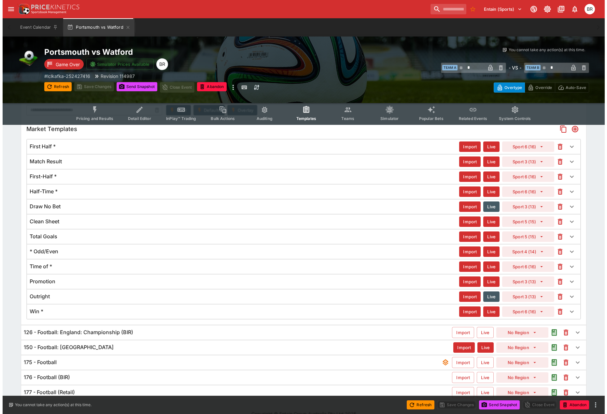
scroll to position [238, 0]
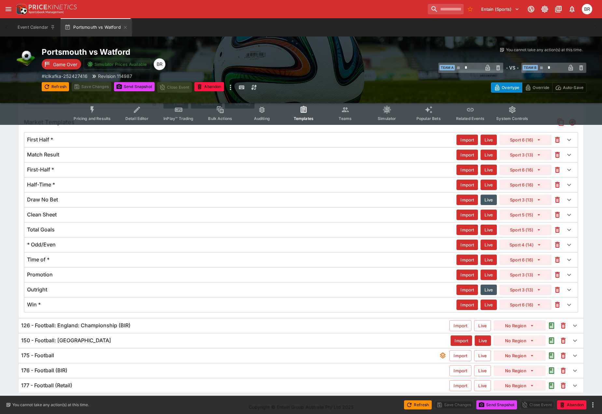
click at [556, 300] on button "button" at bounding box center [558, 305] width 12 height 12
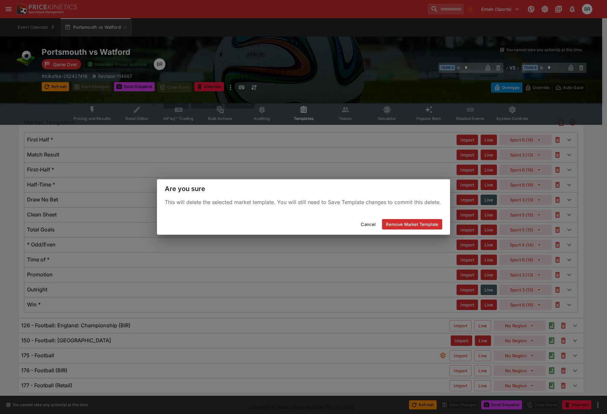
click at [404, 227] on button "Remove Market Template" at bounding box center [412, 224] width 60 height 10
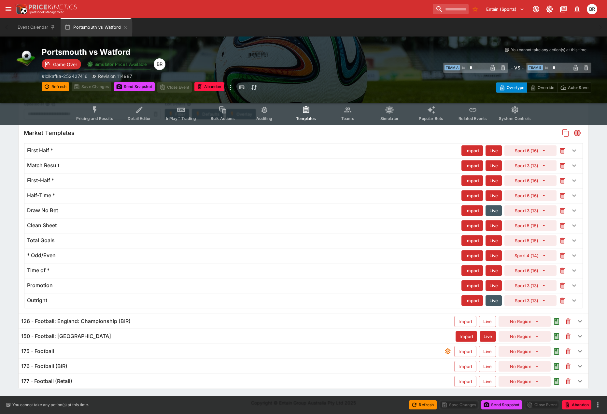
scroll to position [225, 0]
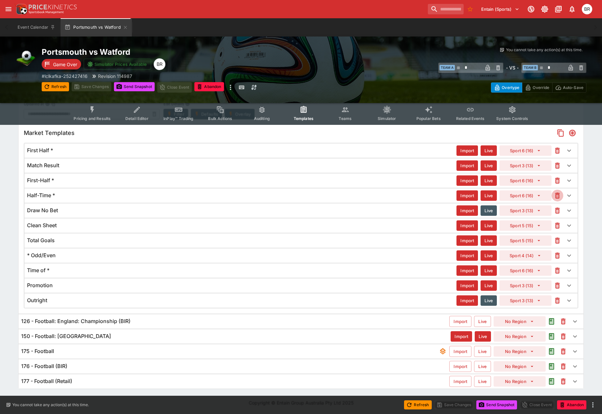
click at [553, 195] on button "button" at bounding box center [558, 196] width 12 height 12
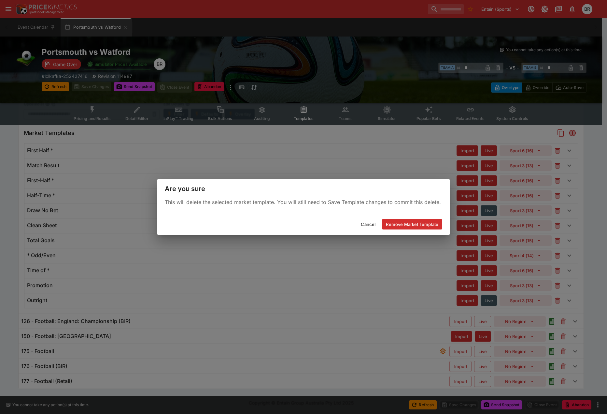
click at [425, 226] on button "Remove Market Template" at bounding box center [412, 224] width 60 height 10
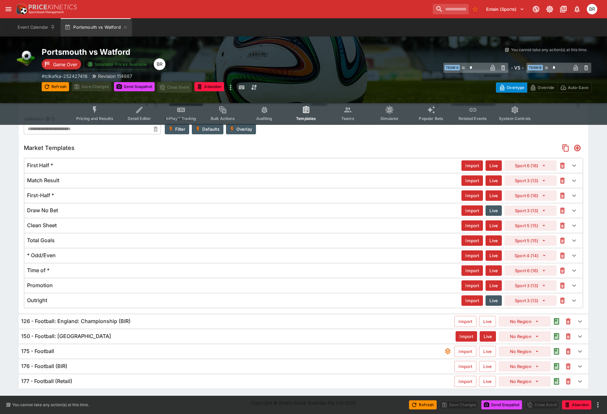
scroll to position [208, 0]
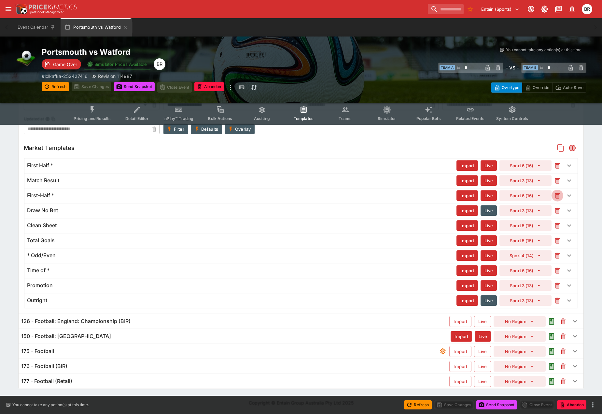
click at [558, 195] on icon "button" at bounding box center [557, 195] width 3 height 3
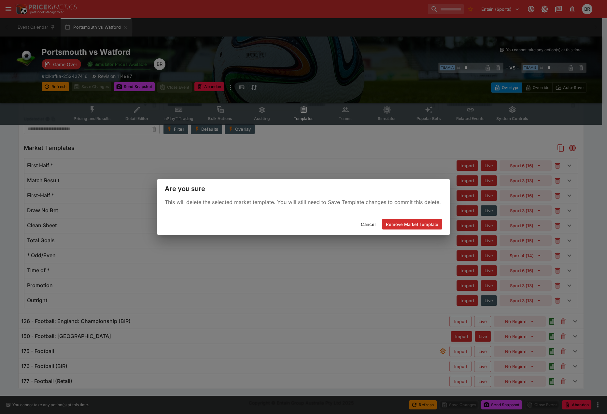
click at [419, 223] on button "Remove Market Template" at bounding box center [412, 224] width 60 height 10
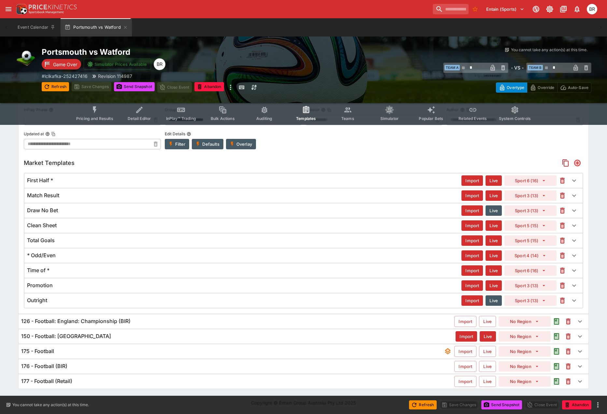
scroll to position [191, 0]
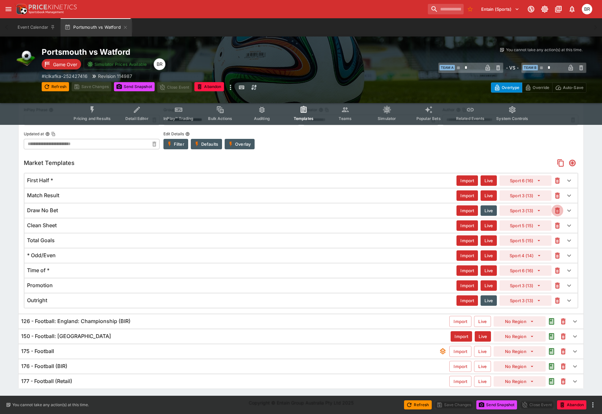
click at [554, 207] on button "button" at bounding box center [558, 211] width 12 height 12
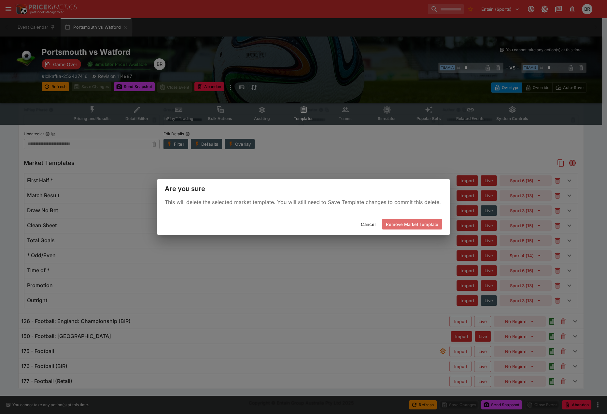
click at [439, 221] on button "Remove Market Template" at bounding box center [412, 224] width 60 height 10
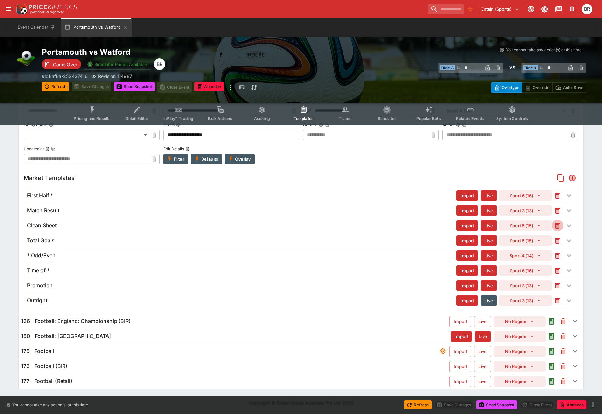
click at [560, 223] on icon "button" at bounding box center [557, 225] width 5 height 6
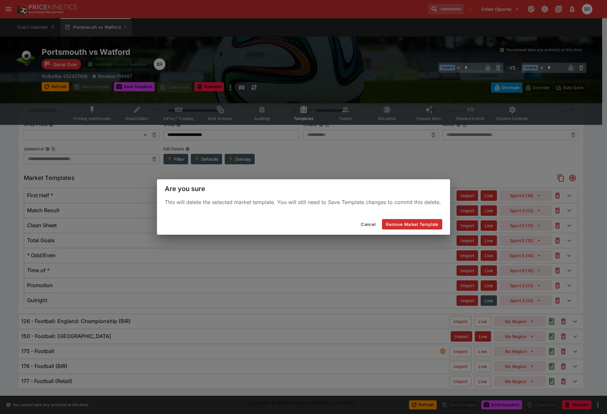
click at [427, 226] on button "Remove Market Template" at bounding box center [412, 224] width 60 height 10
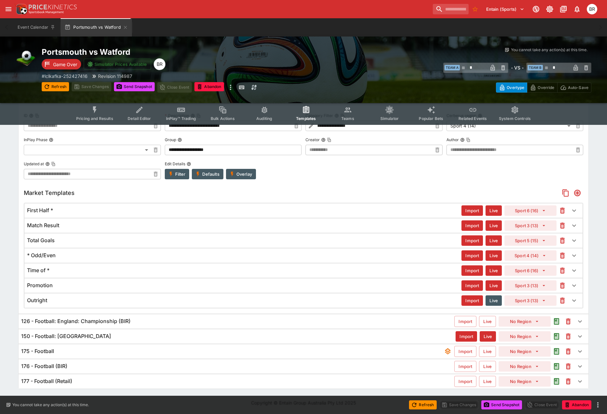
scroll to position [157, 0]
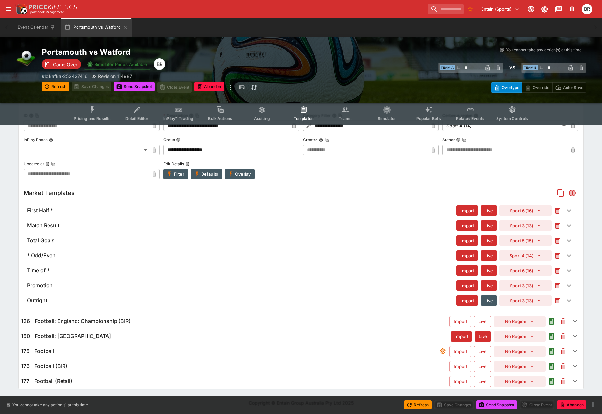
click at [555, 225] on icon "button" at bounding box center [558, 225] width 8 height 8
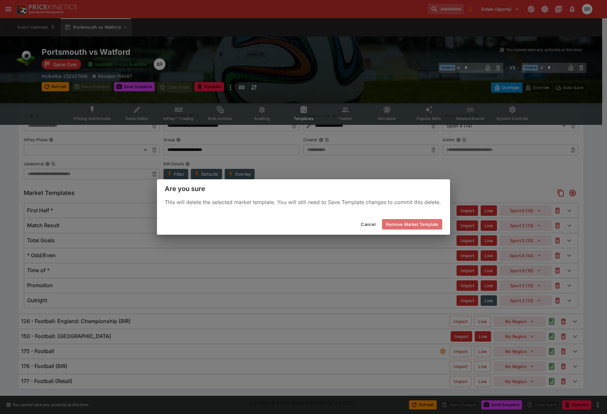
click at [434, 222] on button "Remove Market Template" at bounding box center [412, 224] width 60 height 10
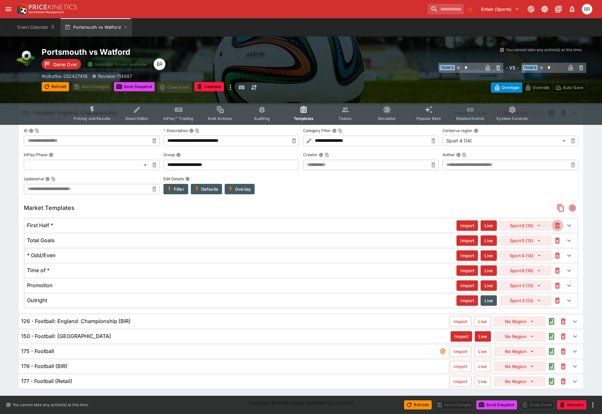
click at [555, 222] on icon "button" at bounding box center [558, 225] width 8 height 8
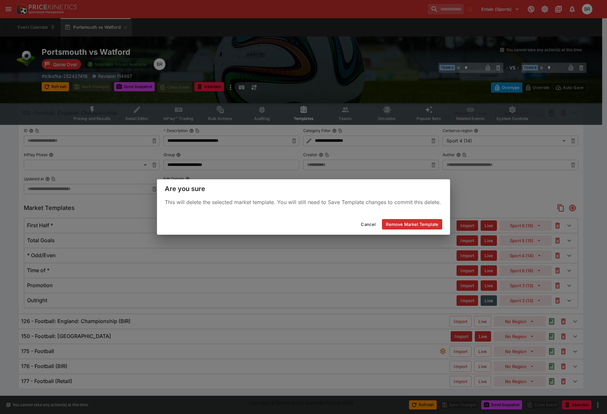
click at [433, 223] on button "Remove Market Template" at bounding box center [412, 224] width 60 height 10
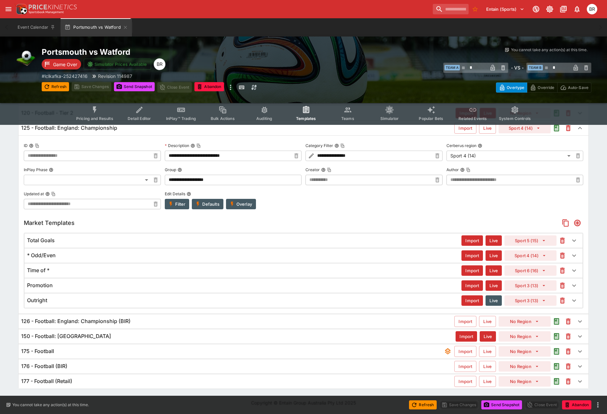
scroll to position [127, 0]
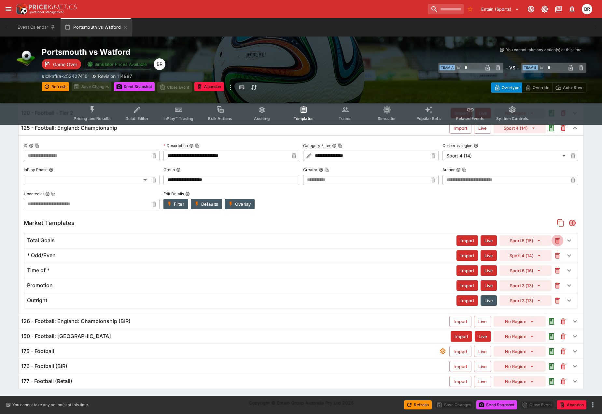
click at [560, 240] on icon "button" at bounding box center [558, 240] width 8 height 8
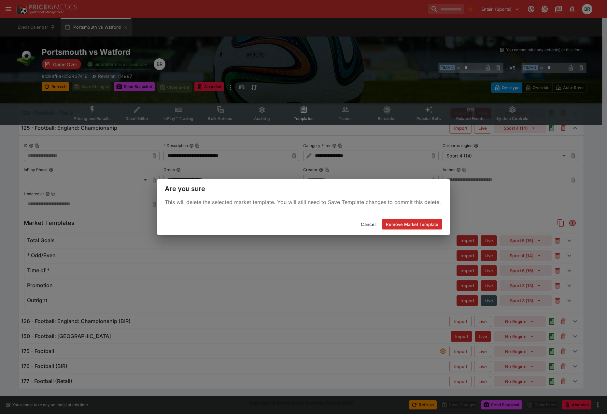
click at [436, 224] on button "Remove Market Template" at bounding box center [412, 224] width 60 height 10
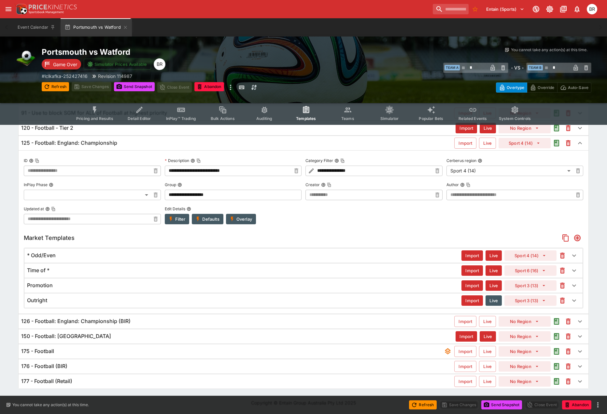
scroll to position [112, 0]
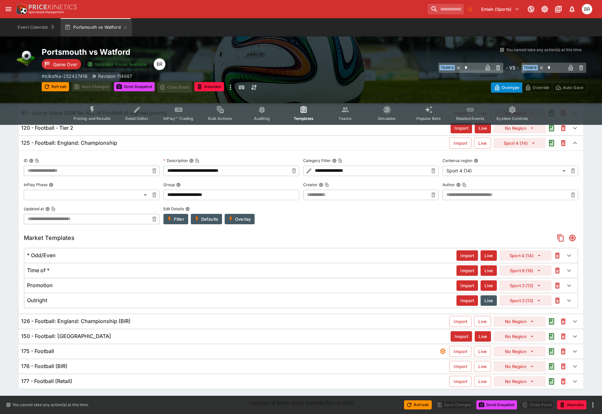
click at [557, 254] on icon "button" at bounding box center [557, 255] width 3 height 3
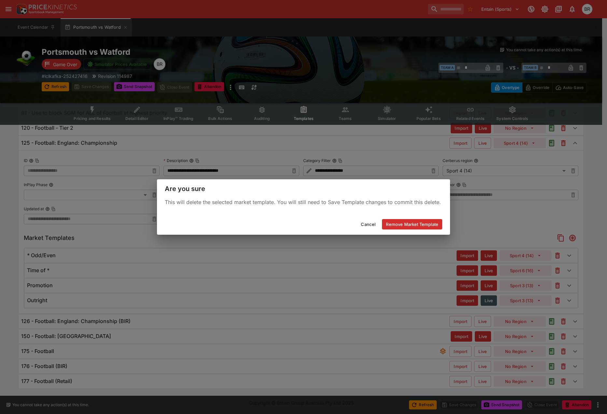
click at [428, 224] on button "Remove Market Template" at bounding box center [412, 224] width 60 height 10
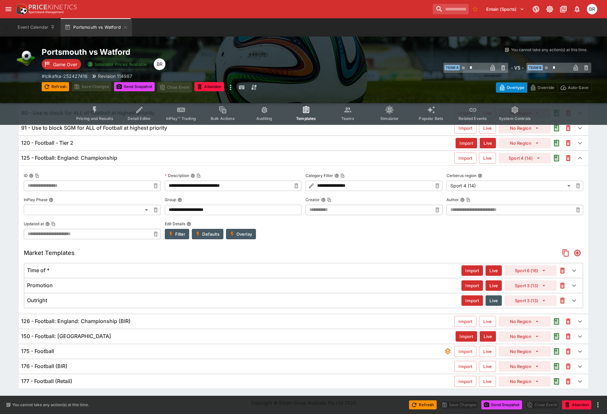
scroll to position [97, 0]
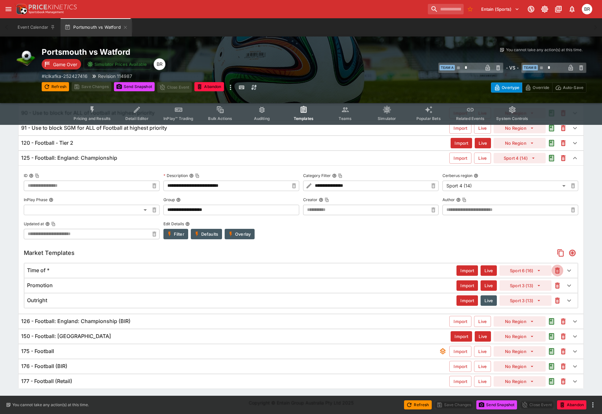
click at [554, 267] on icon "button" at bounding box center [558, 270] width 8 height 8
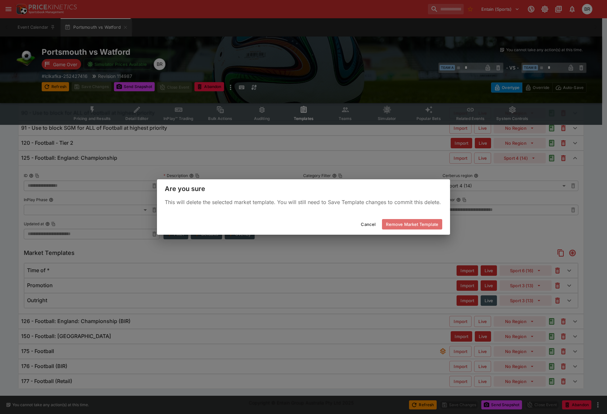
click at [407, 227] on button "Remove Market Template" at bounding box center [412, 224] width 60 height 10
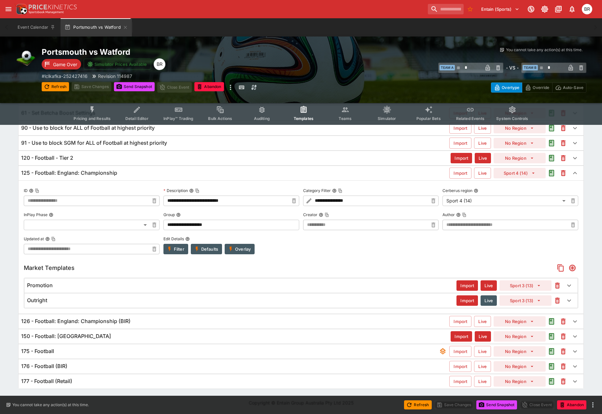
click at [555, 286] on icon "button" at bounding box center [558, 285] width 8 height 8
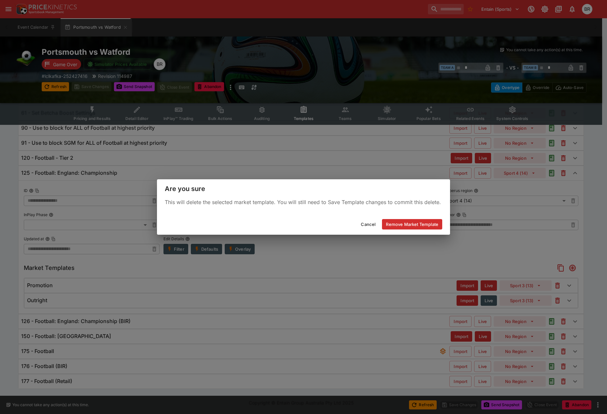
click at [396, 226] on button "Remove Market Template" at bounding box center [412, 224] width 60 height 10
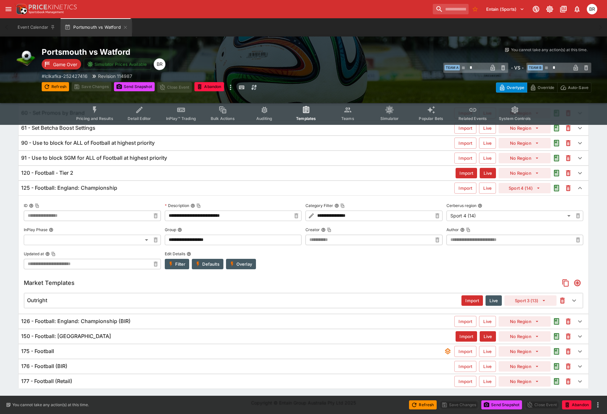
scroll to position [67, 0]
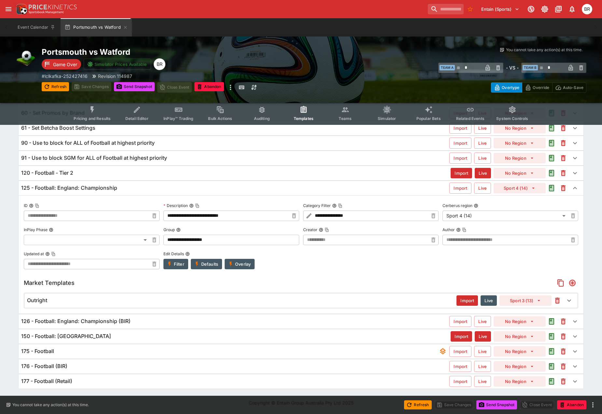
click at [557, 300] on icon "button" at bounding box center [557, 300] width 3 height 3
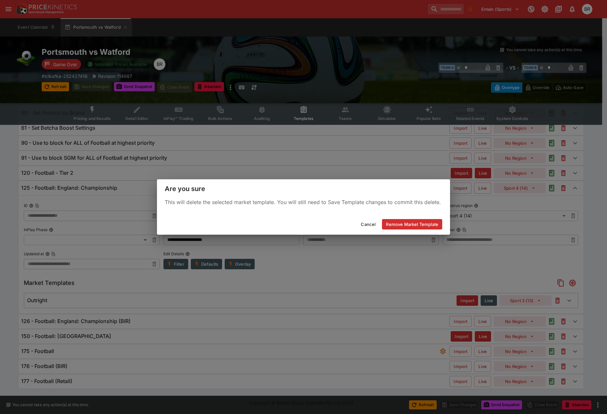
click at [392, 222] on button "Remove Market Template" at bounding box center [412, 224] width 60 height 10
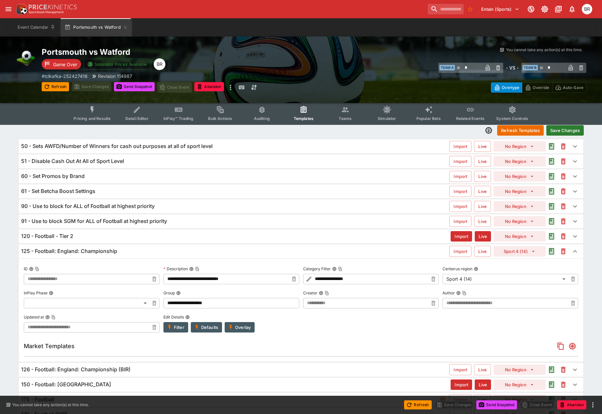
scroll to position [0, 0]
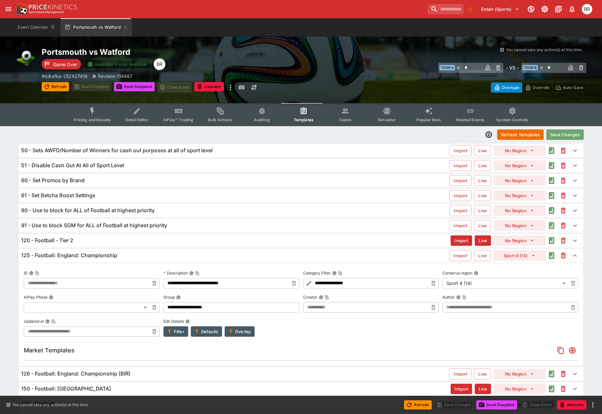
click at [567, 135] on button "Save Changes" at bounding box center [565, 134] width 37 height 10
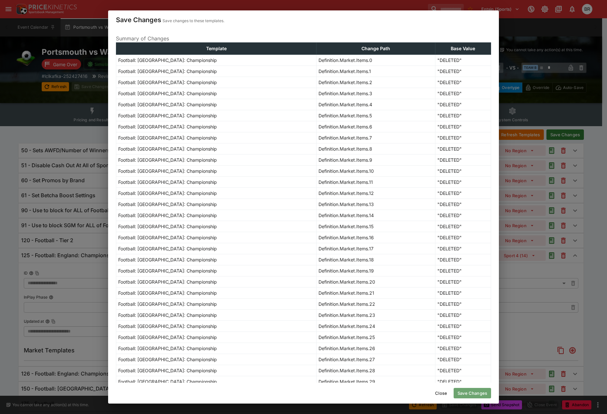
click at [460, 391] on button "Save Changes" at bounding box center [472, 393] width 37 height 10
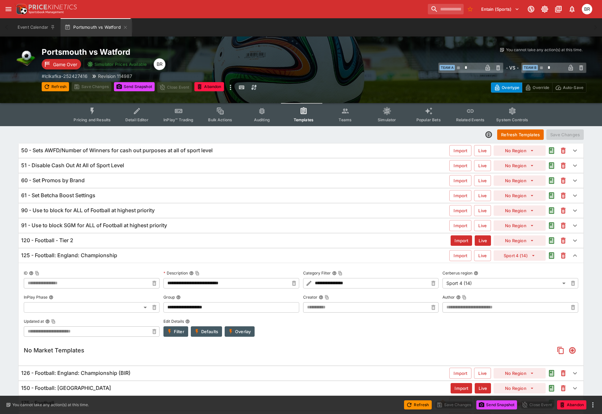
type input "**********"
click at [449, 13] on input "search" at bounding box center [443, 9] width 41 height 10
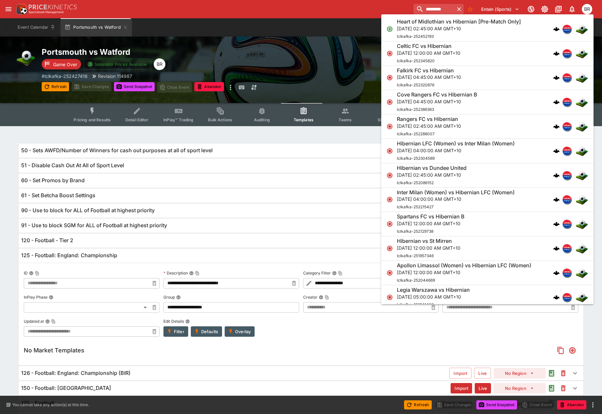
type input "*********"
click at [507, 29] on p "Sun, Oct 5, 2025, 02:45:00 AM GMT+10" at bounding box center [459, 28] width 124 height 7
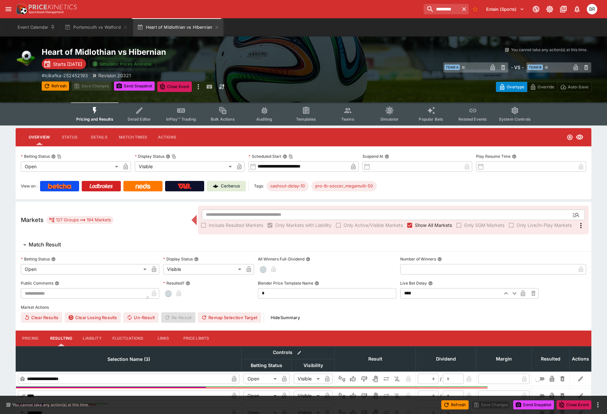
type input "**********"
type input "*******"
type input "**********"
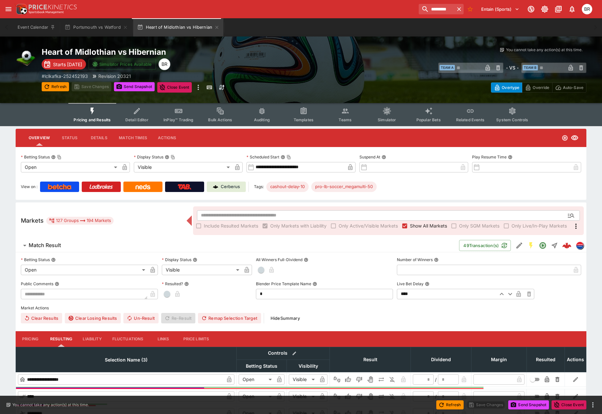
click at [310, 112] on button "Templates" at bounding box center [304, 114] width 42 height 23
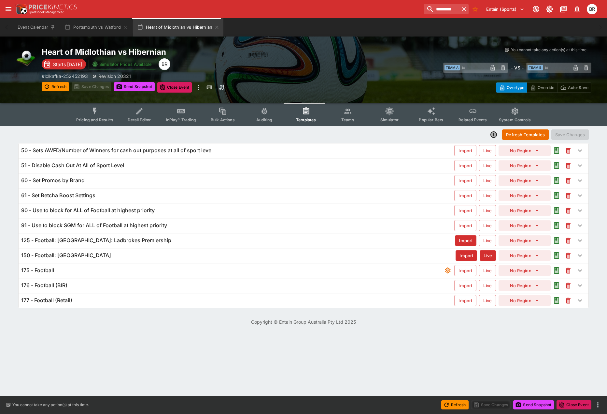
click at [174, 241] on div "125 - Football: Scotland: Ladbrokes Premiership" at bounding box center [238, 240] width 434 height 7
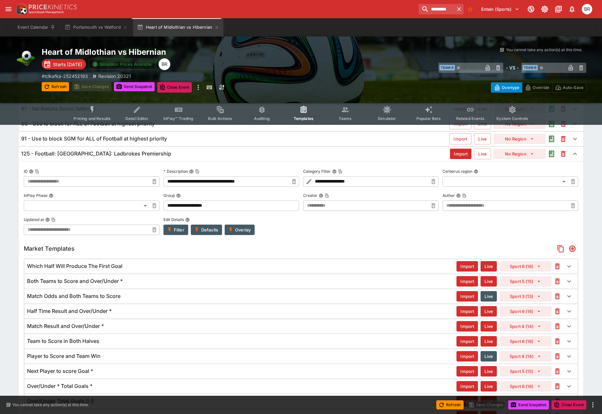
scroll to position [77, 0]
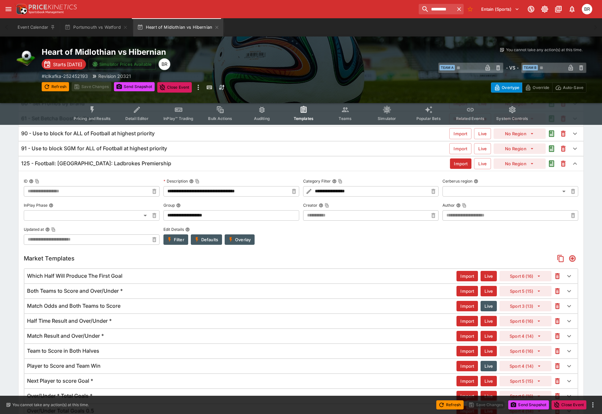
click at [555, 273] on icon "button" at bounding box center [558, 276] width 8 height 8
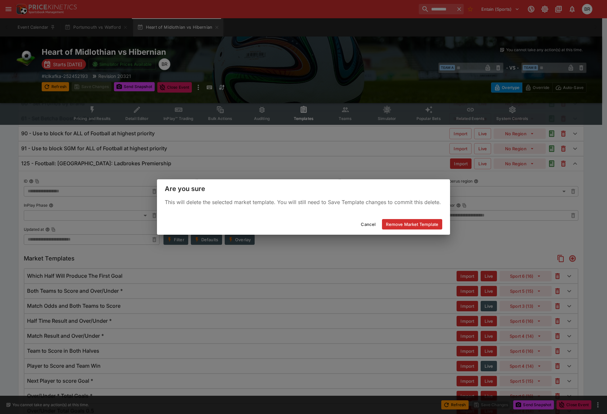
click at [427, 223] on button "Remove Market Template" at bounding box center [412, 224] width 60 height 10
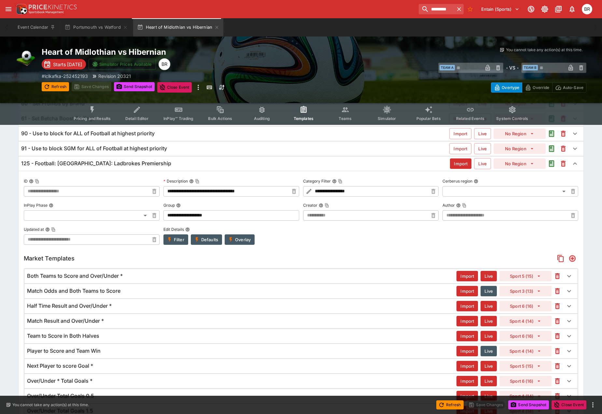
click at [559, 279] on icon "button" at bounding box center [558, 276] width 8 height 8
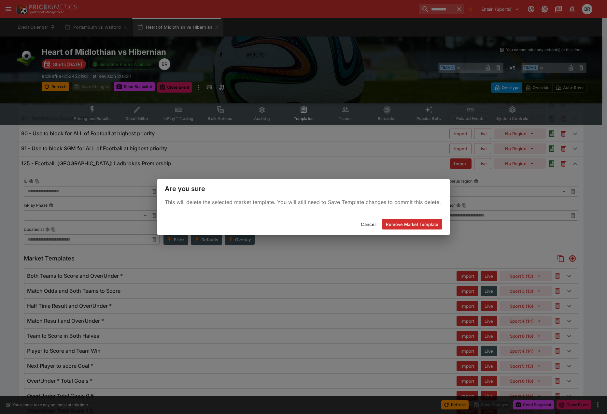
click at [429, 228] on button "Remove Market Template" at bounding box center [412, 224] width 60 height 10
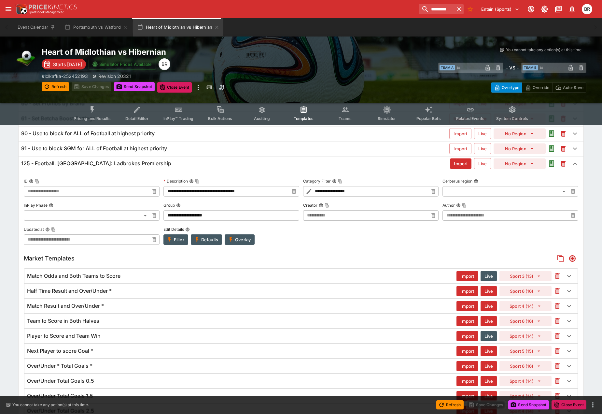
click at [557, 276] on icon "button" at bounding box center [557, 276] width 3 height 3
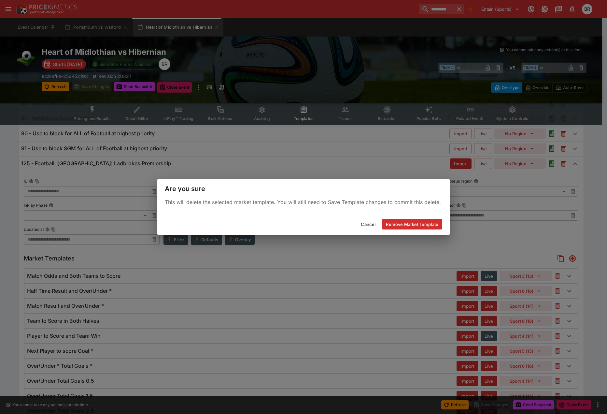
click at [424, 222] on button "Remove Market Template" at bounding box center [412, 224] width 60 height 10
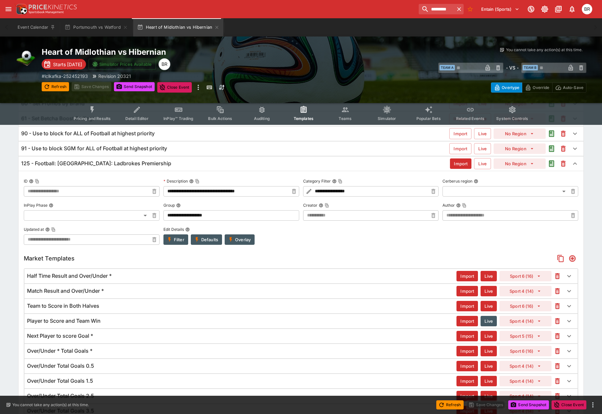
click at [557, 274] on icon "button" at bounding box center [557, 276] width 5 height 6
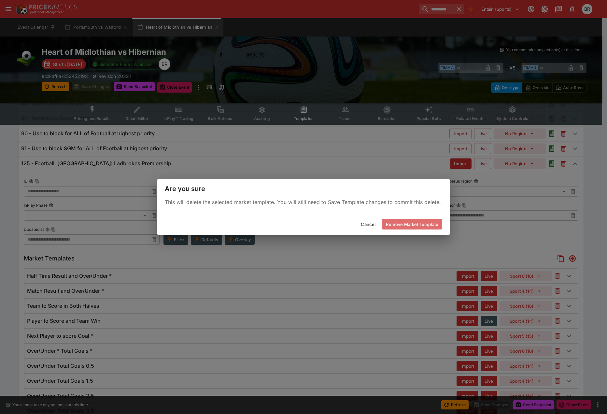
click at [421, 228] on button "Remove Market Template" at bounding box center [412, 224] width 60 height 10
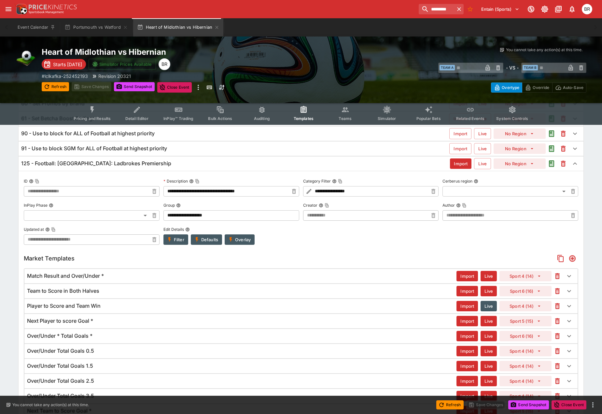
click at [557, 275] on icon "button" at bounding box center [557, 276] width 3 height 3
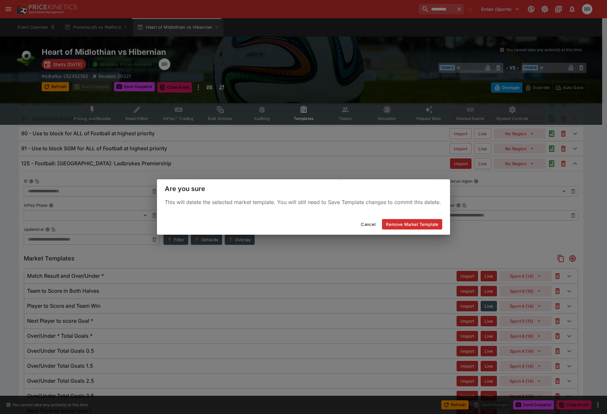
click at [397, 219] on button "Remove Market Template" at bounding box center [412, 224] width 60 height 10
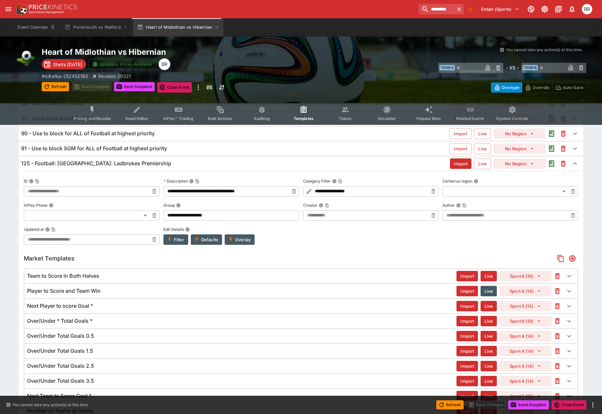
click at [554, 292] on icon "button" at bounding box center [558, 291] width 8 height 8
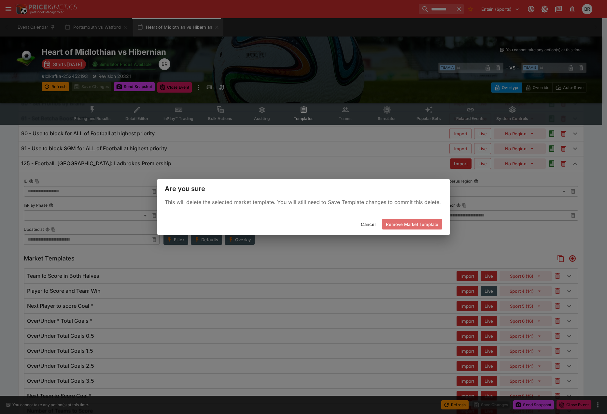
click at [395, 222] on button "Remove Market Template" at bounding box center [412, 224] width 60 height 10
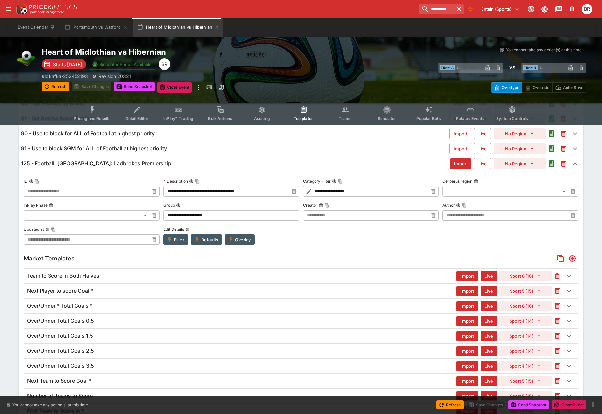
click at [555, 291] on icon "button" at bounding box center [558, 291] width 8 height 8
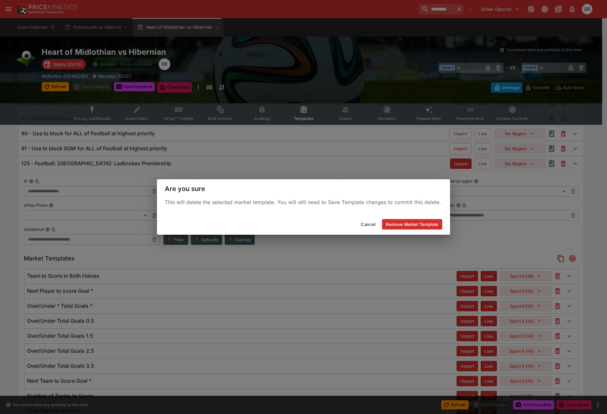
click at [437, 228] on button "Remove Market Template" at bounding box center [412, 224] width 60 height 10
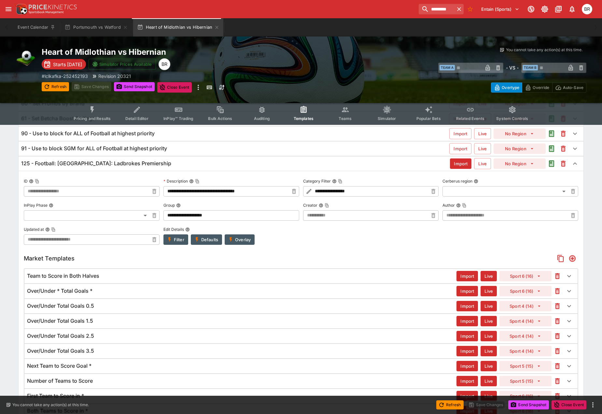
click at [556, 275] on icon "button" at bounding box center [557, 276] width 5 height 6
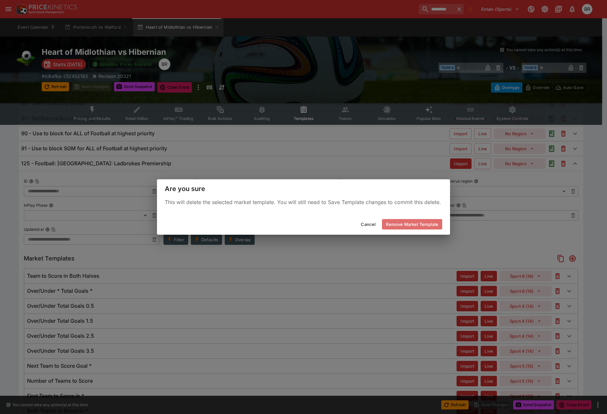
click at [431, 222] on button "Remove Market Template" at bounding box center [412, 224] width 60 height 10
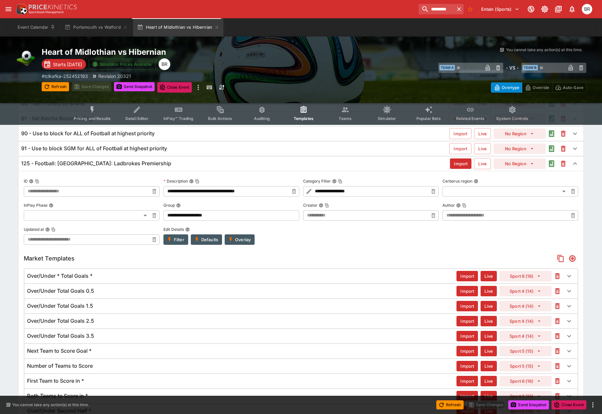
click at [556, 273] on icon "button" at bounding box center [557, 276] width 5 height 6
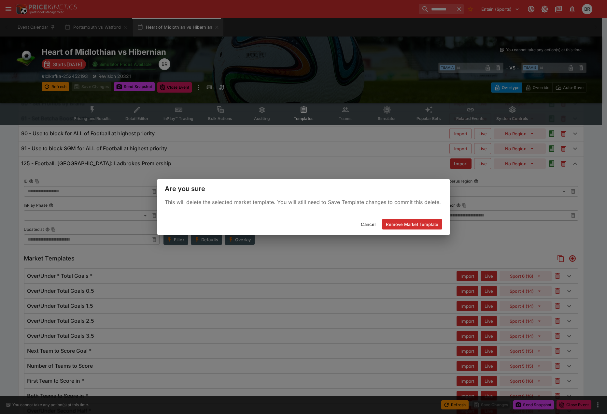
click at [435, 228] on button "Remove Market Template" at bounding box center [412, 224] width 60 height 10
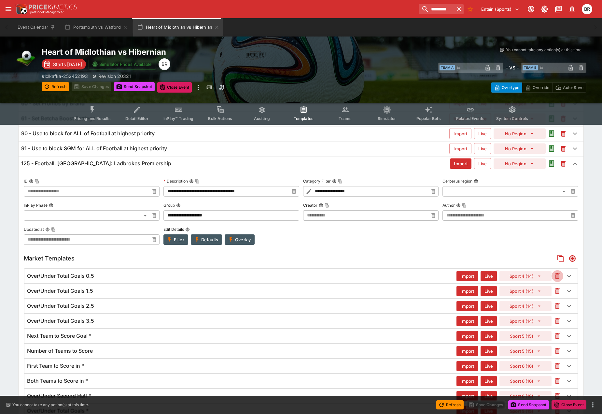
click at [561, 275] on icon "button" at bounding box center [558, 276] width 8 height 8
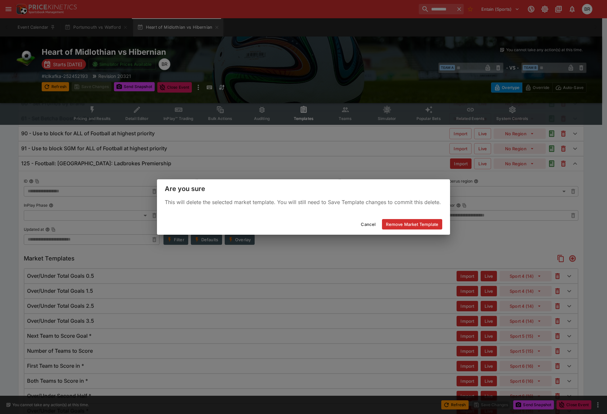
click at [426, 221] on button "Remove Market Template" at bounding box center [412, 224] width 60 height 10
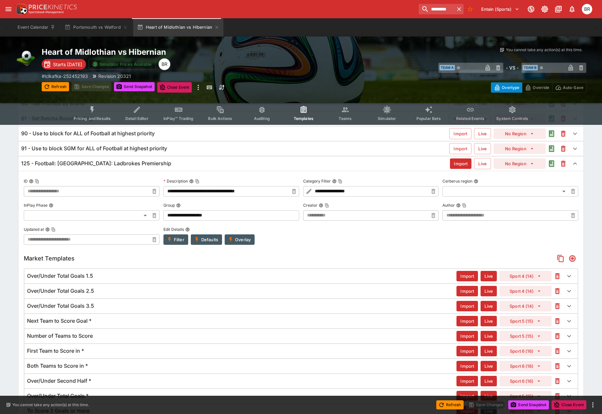
click at [560, 275] on icon "button" at bounding box center [558, 276] width 8 height 8
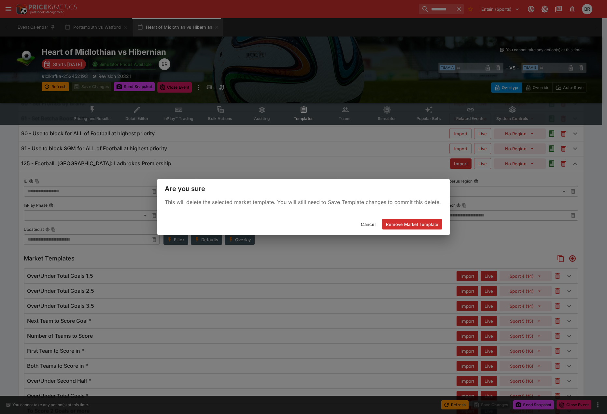
click at [422, 221] on button "Remove Market Template" at bounding box center [412, 224] width 60 height 10
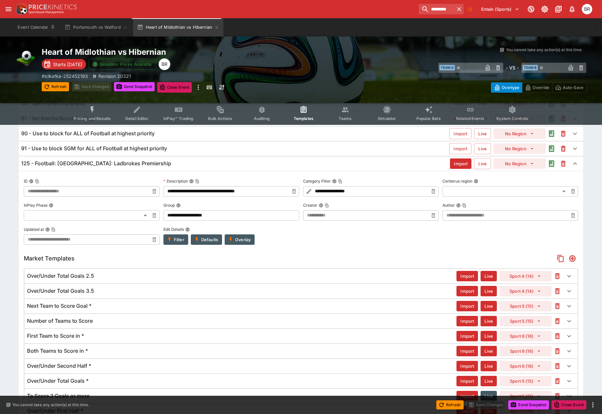
click at [555, 275] on icon "button" at bounding box center [558, 276] width 8 height 8
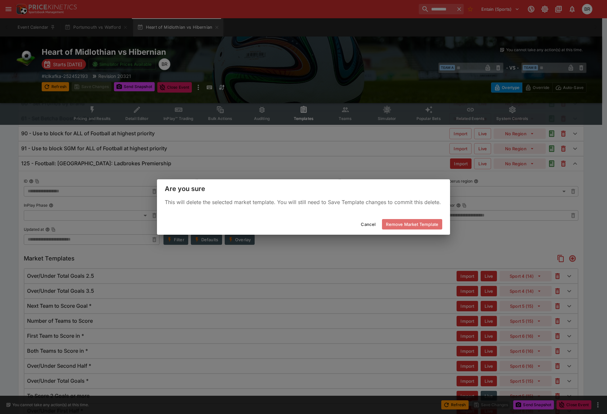
click at [410, 220] on button "Remove Market Template" at bounding box center [412, 224] width 60 height 10
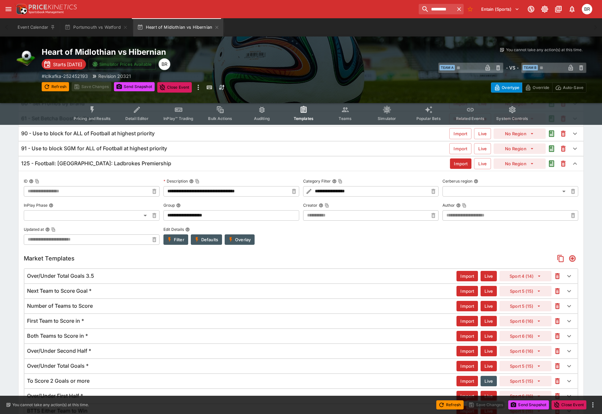
click at [558, 277] on icon "button" at bounding box center [557, 276] width 3 height 3
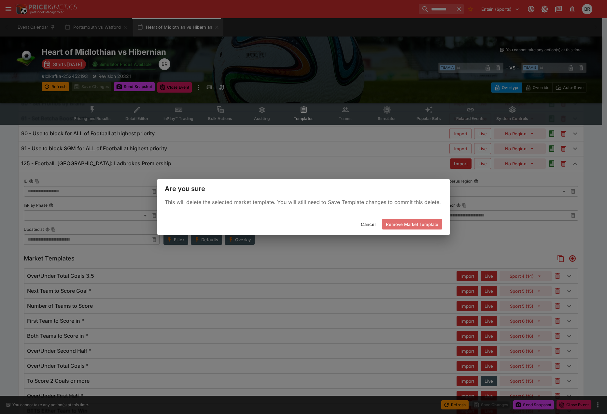
click at [421, 225] on button "Remove Market Template" at bounding box center [412, 224] width 60 height 10
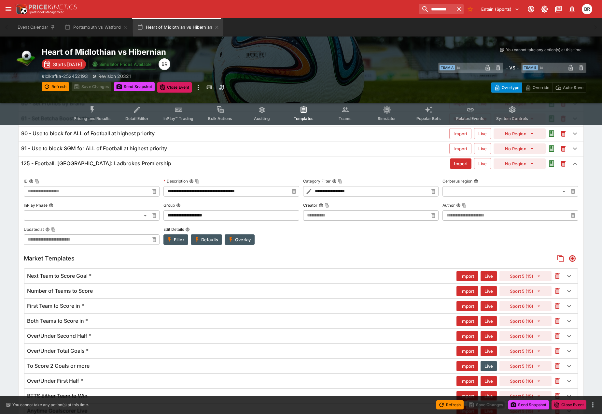
click at [557, 277] on icon "button" at bounding box center [557, 276] width 3 height 3
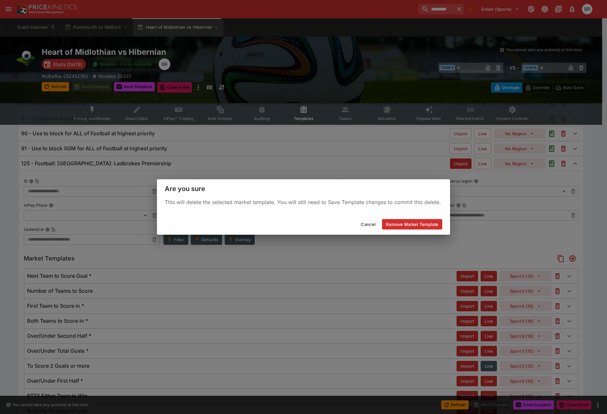
click at [435, 226] on button "Remove Market Template" at bounding box center [412, 224] width 60 height 10
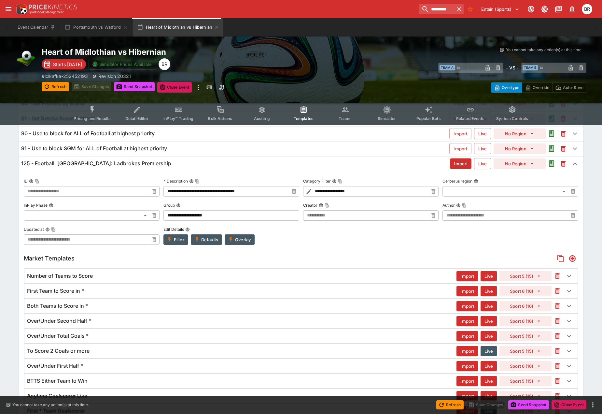
click at [554, 274] on icon "button" at bounding box center [558, 276] width 8 height 8
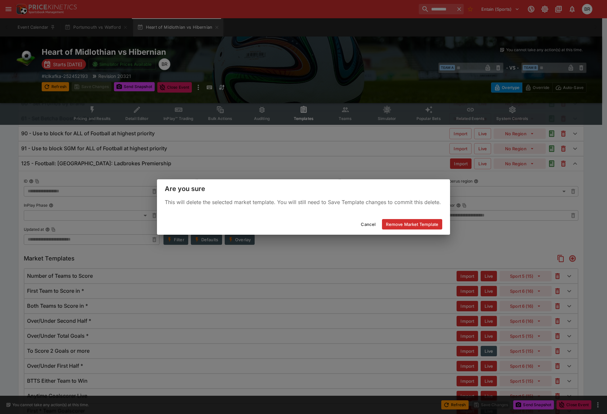
click at [434, 220] on button "Remove Market Template" at bounding box center [412, 224] width 60 height 10
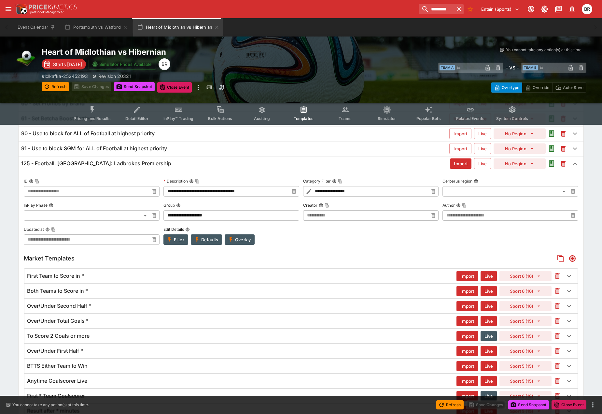
click at [557, 272] on icon "button" at bounding box center [558, 276] width 8 height 8
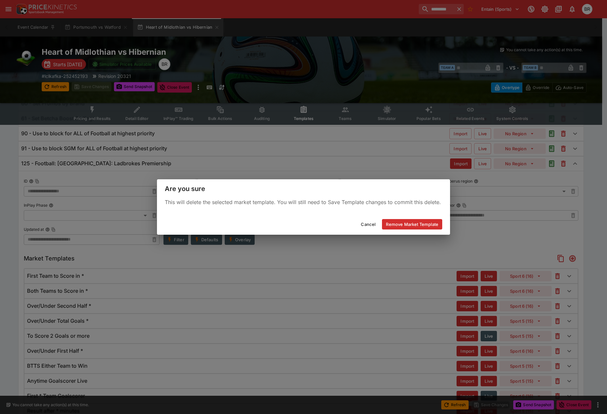
click at [434, 226] on button "Remove Market Template" at bounding box center [412, 224] width 60 height 10
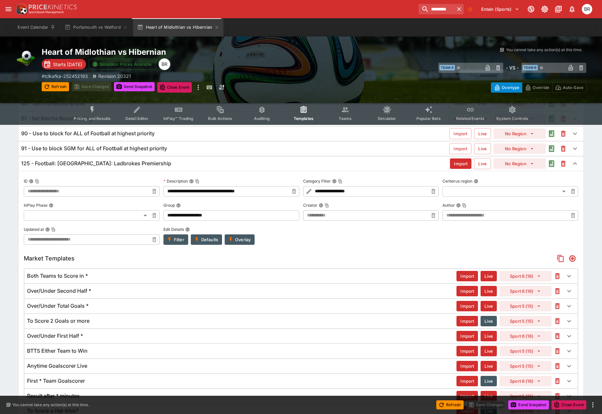
click at [554, 274] on icon "button" at bounding box center [558, 276] width 8 height 8
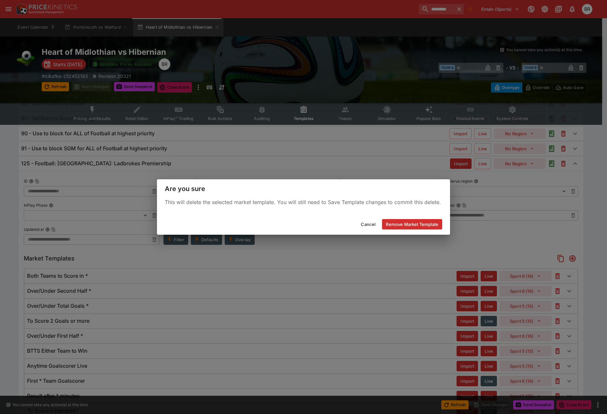
click at [432, 225] on button "Remove Market Template" at bounding box center [412, 224] width 60 height 10
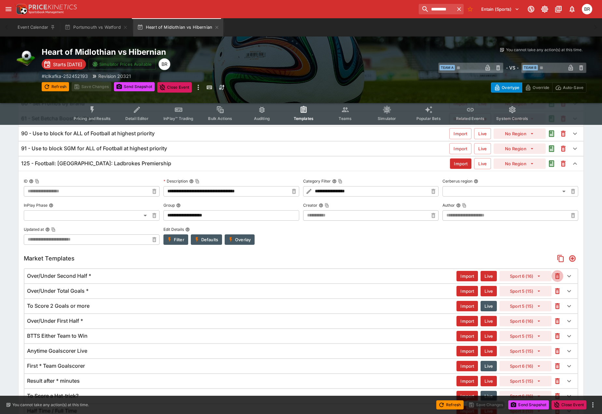
click at [557, 279] on icon "button" at bounding box center [558, 276] width 8 height 8
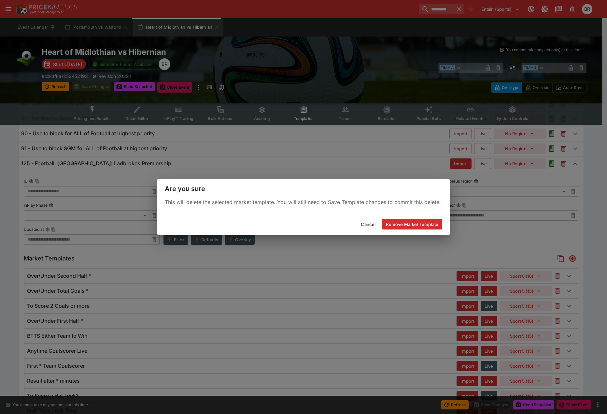
click at [391, 220] on button "Remove Market Template" at bounding box center [412, 224] width 60 height 10
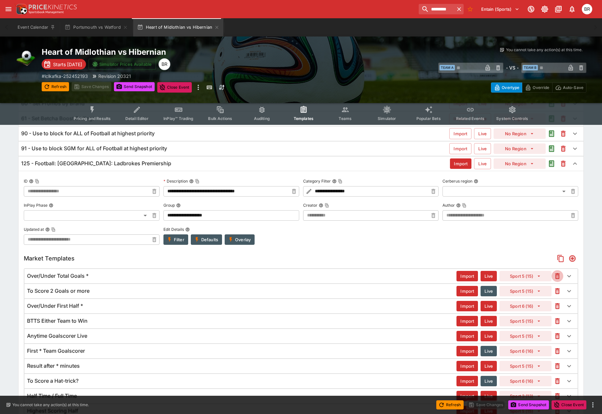
click at [557, 275] on icon "button" at bounding box center [557, 276] width 3 height 3
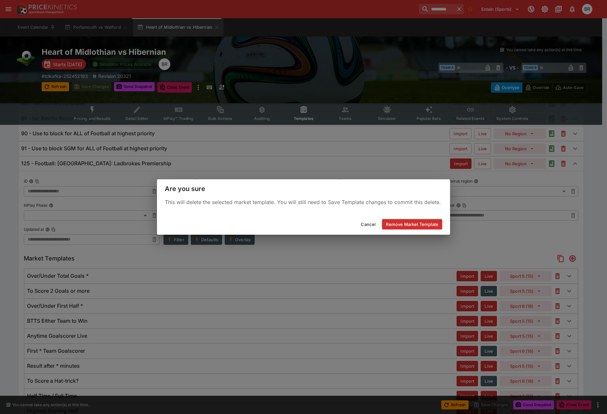
drag, startPoint x: 411, startPoint y: 226, endPoint x: 406, endPoint y: 229, distance: 5.8
click at [411, 226] on button "Remove Market Template" at bounding box center [412, 224] width 60 height 10
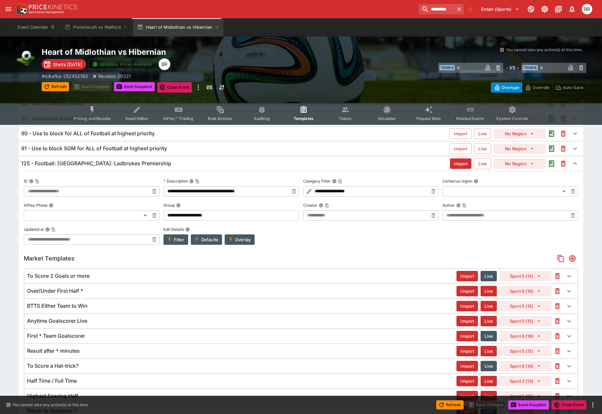
click at [237, 242] on button "Overlay" at bounding box center [240, 239] width 30 height 10
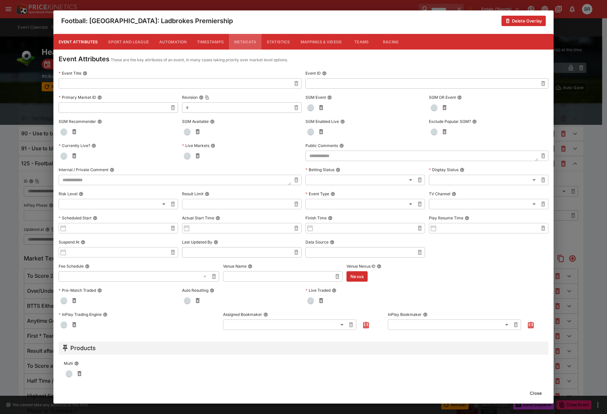
click at [253, 44] on button "Metadata" at bounding box center [245, 42] width 33 height 16
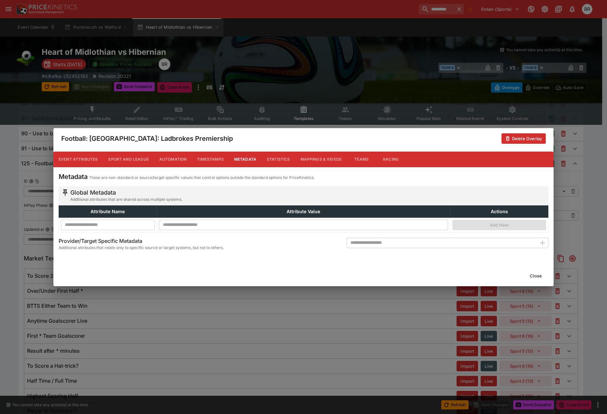
click at [414, 246] on input "text" at bounding box center [442, 242] width 190 height 10
type input "**********"
click at [542, 242] on icon "button" at bounding box center [543, 243] width 8 height 8
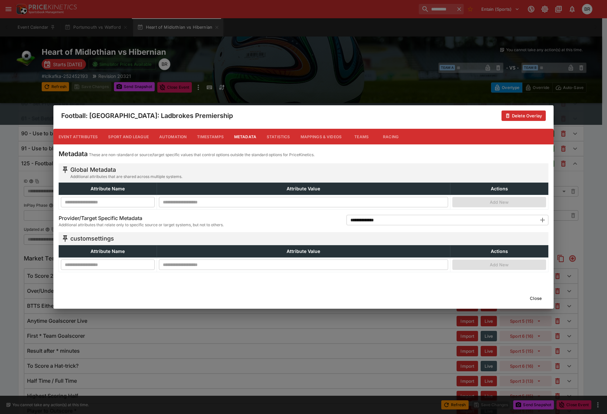
click at [100, 254] on th "Attribute Name" at bounding box center [108, 251] width 98 height 12
click at [100, 260] on input "text" at bounding box center [108, 264] width 94 height 10
type input "**********"
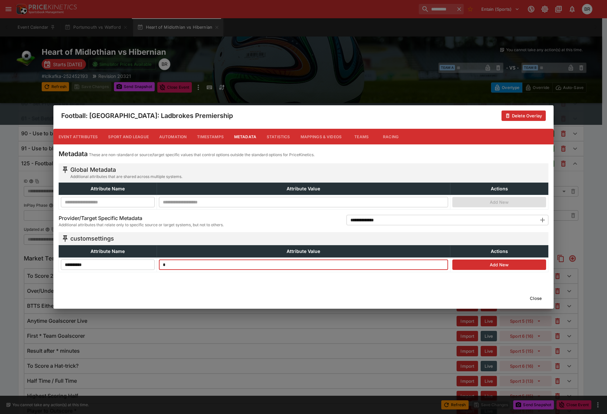
type input "*"
click at [499, 262] on button "Add New" at bounding box center [499, 264] width 94 height 10
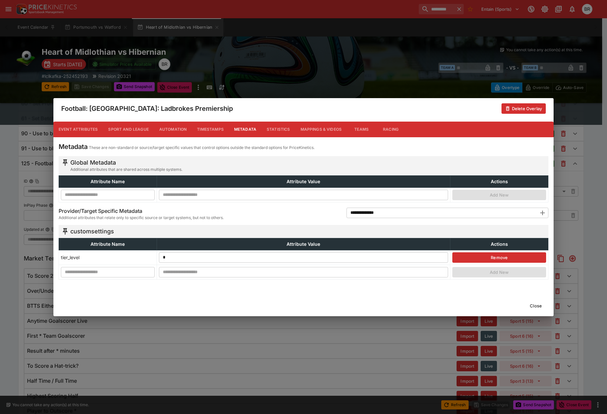
click at [539, 304] on button "Close" at bounding box center [536, 305] width 20 height 10
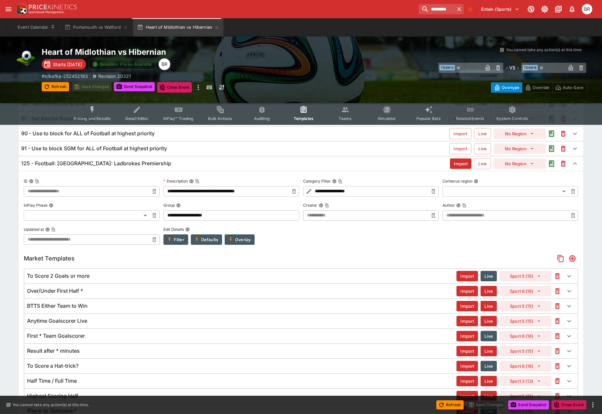
click at [560, 277] on icon "button" at bounding box center [558, 276] width 8 height 8
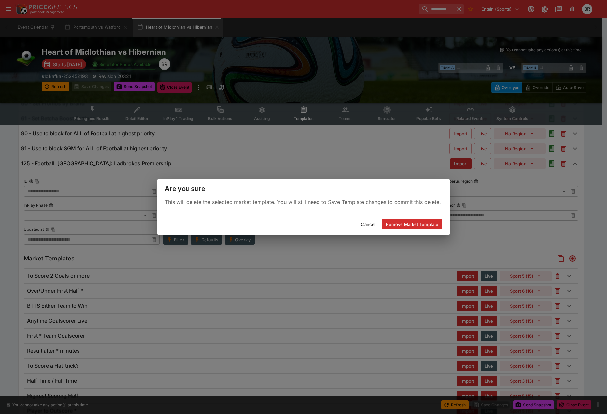
drag, startPoint x: 433, startPoint y: 224, endPoint x: 484, endPoint y: 242, distance: 53.0
click at [433, 224] on button "Remove Market Template" at bounding box center [412, 224] width 60 height 10
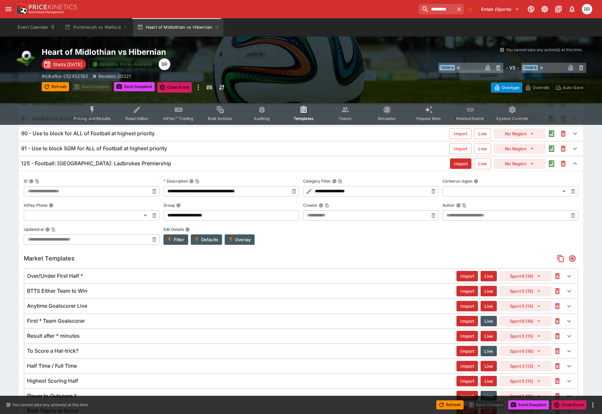
click at [556, 274] on icon "button" at bounding box center [557, 276] width 5 height 6
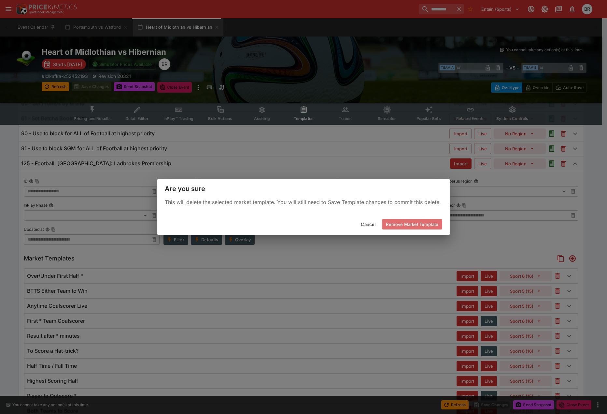
click at [422, 225] on button "Remove Market Template" at bounding box center [412, 224] width 60 height 10
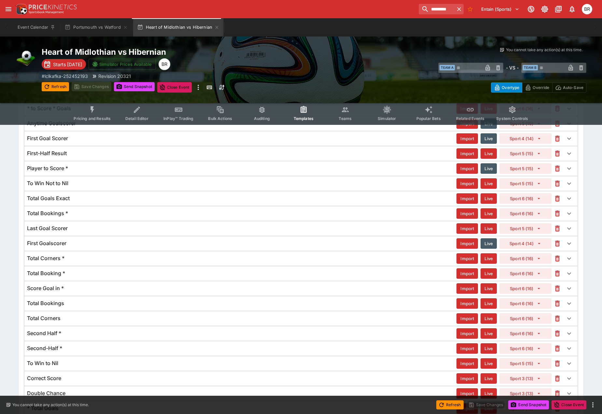
scroll to position [414, 0]
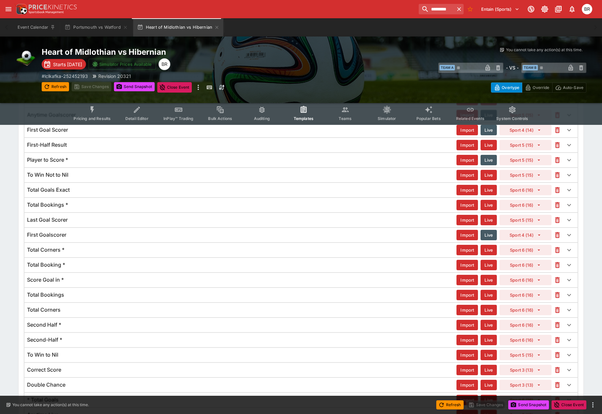
click at [557, 299] on button "button" at bounding box center [558, 295] width 12 height 12
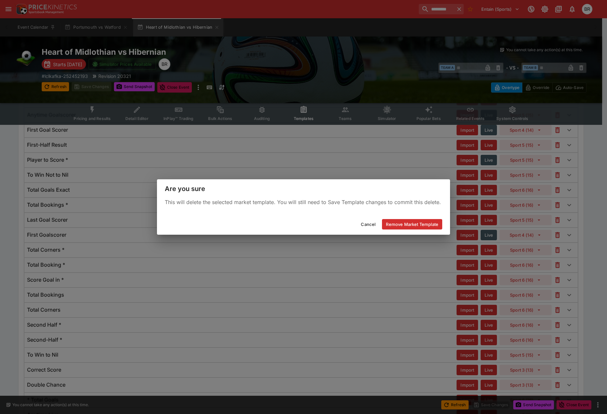
click at [428, 225] on button "Remove Market Template" at bounding box center [412, 224] width 60 height 10
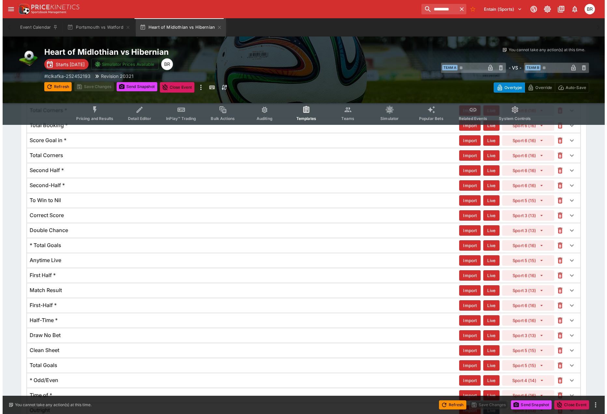
scroll to position [610, 0]
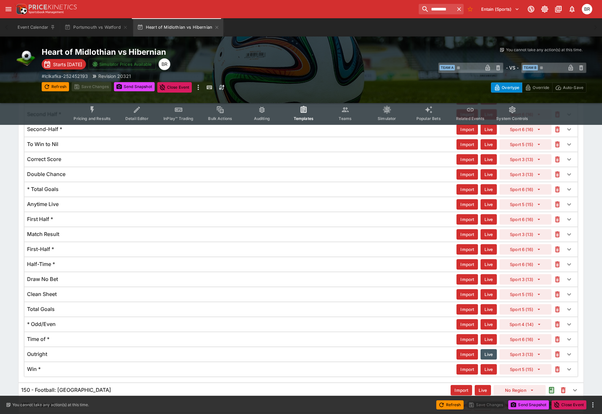
click at [556, 264] on icon "button" at bounding box center [557, 264] width 5 height 6
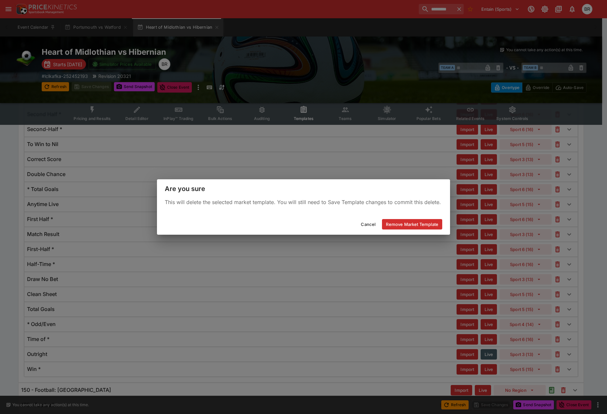
click at [433, 220] on button "Remove Market Template" at bounding box center [412, 224] width 60 height 10
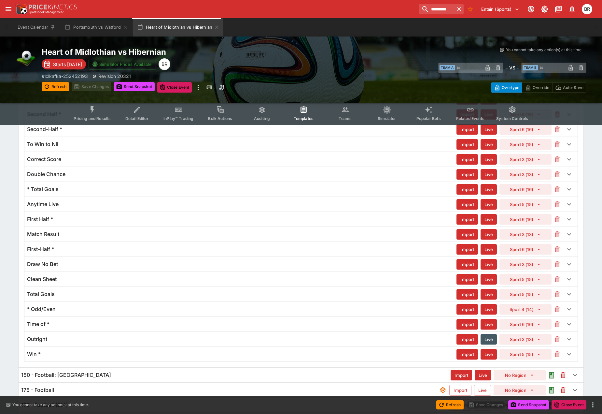
click at [558, 231] on icon "button" at bounding box center [558, 234] width 8 height 8
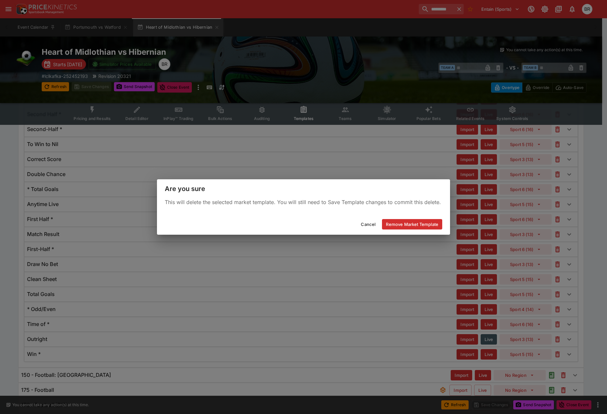
click at [424, 224] on button "Remove Market Template" at bounding box center [412, 224] width 60 height 10
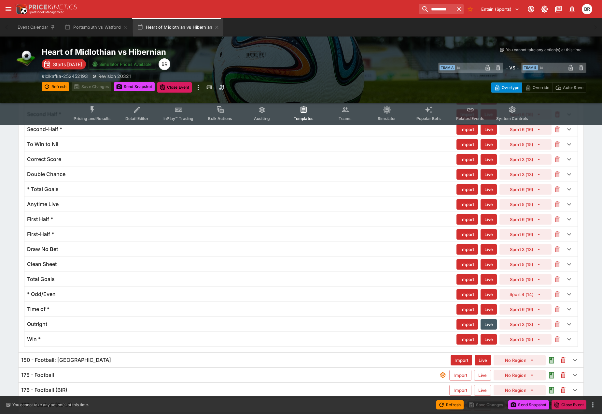
click at [557, 216] on icon "button" at bounding box center [558, 219] width 8 height 8
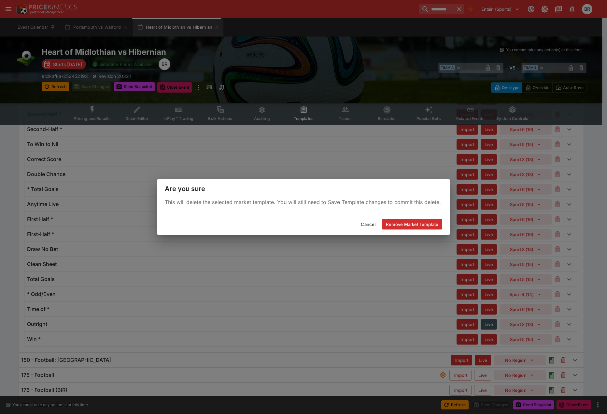
click at [438, 225] on button "Remove Market Template" at bounding box center [412, 224] width 60 height 10
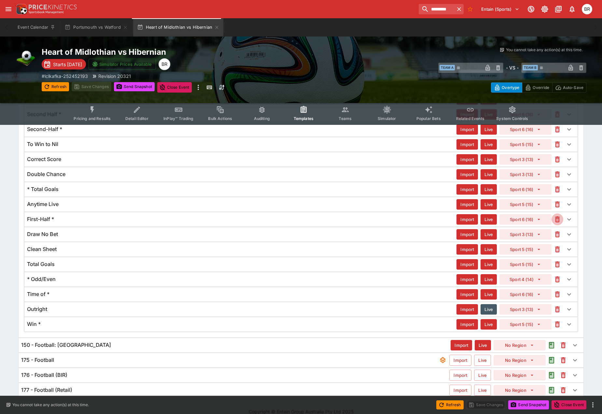
click at [557, 219] on icon "button" at bounding box center [557, 219] width 3 height 3
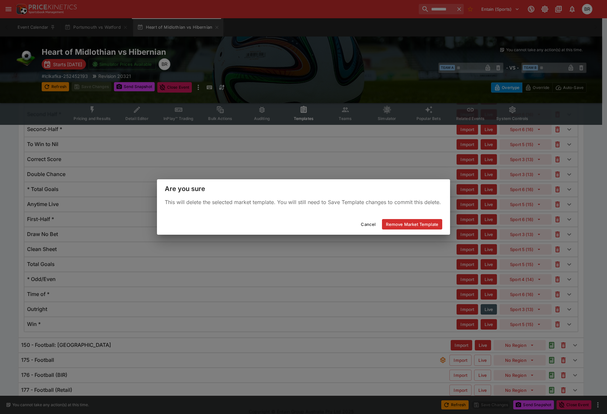
click at [426, 223] on button "Remove Market Template" at bounding box center [412, 224] width 60 height 10
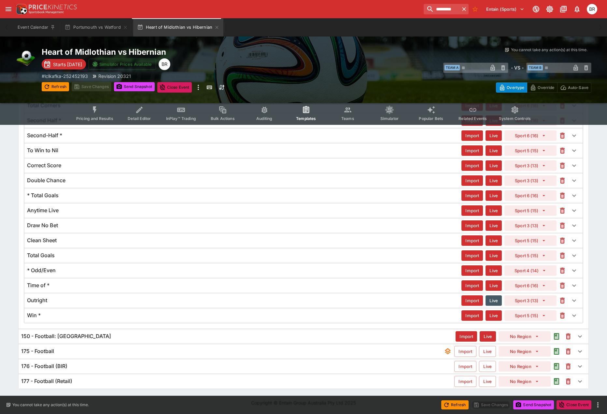
scroll to position [604, 0]
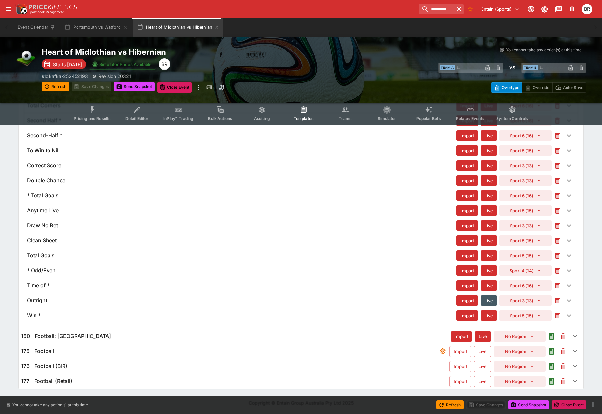
click at [555, 212] on icon "button" at bounding box center [558, 210] width 8 height 8
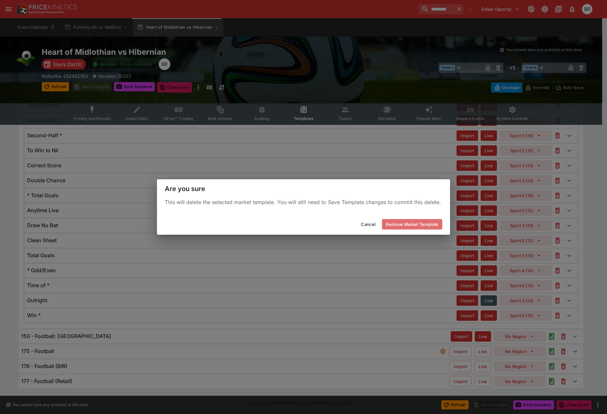
click at [430, 229] on button "Remove Market Template" at bounding box center [412, 224] width 60 height 10
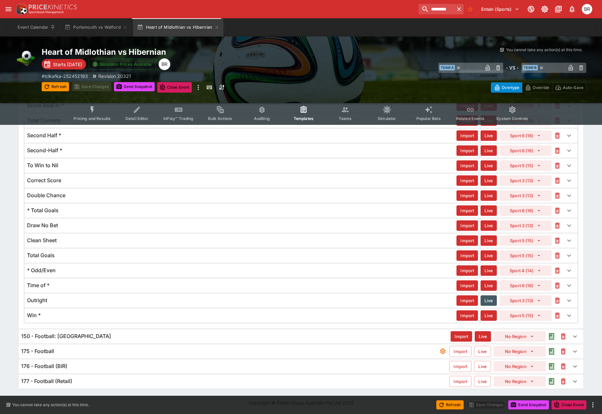
click at [557, 237] on icon "button" at bounding box center [558, 240] width 8 height 8
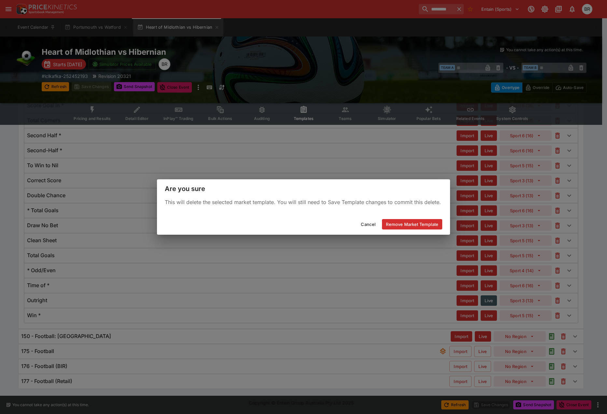
click at [411, 223] on button "Remove Market Template" at bounding box center [412, 224] width 60 height 10
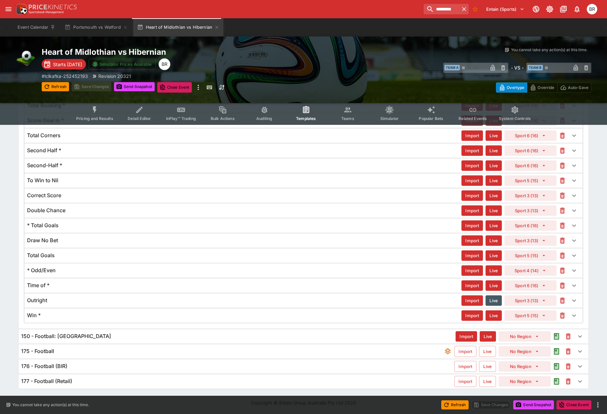
scroll to position [574, 0]
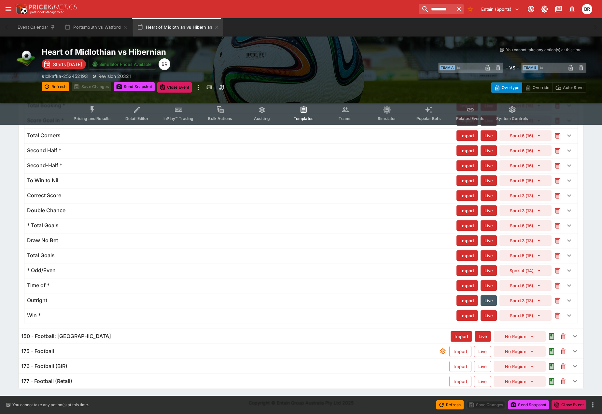
click at [555, 236] on icon "button" at bounding box center [558, 240] width 8 height 8
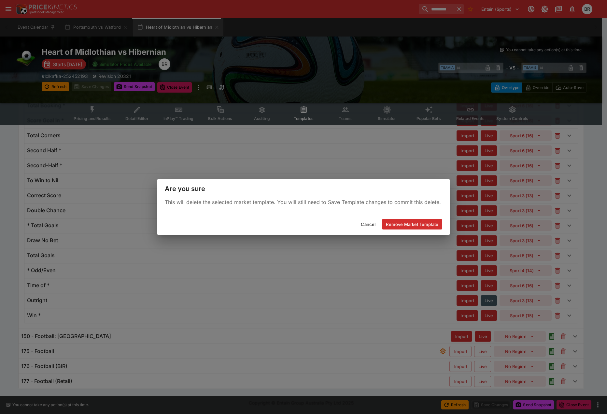
click at [410, 221] on button "Remove Market Template" at bounding box center [412, 224] width 60 height 10
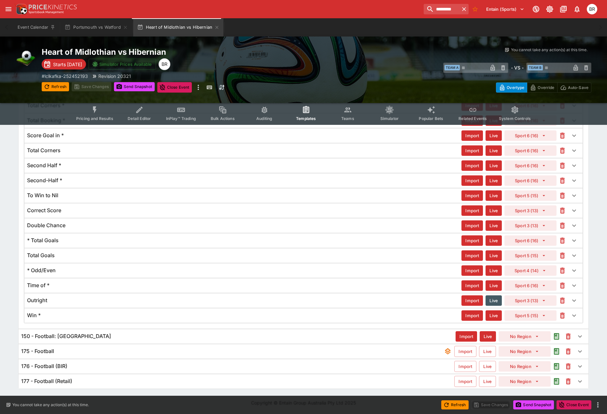
scroll to position [559, 0]
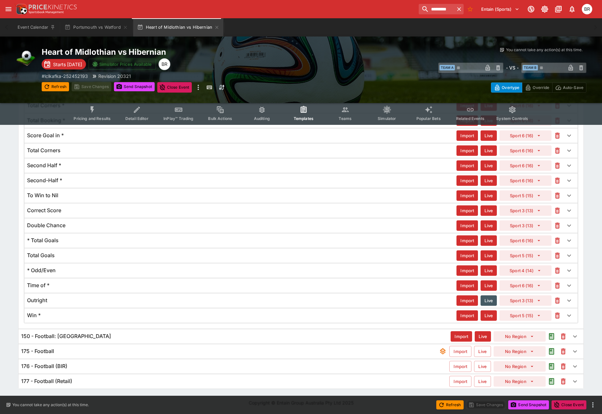
click at [556, 224] on icon "button" at bounding box center [557, 225] width 5 height 6
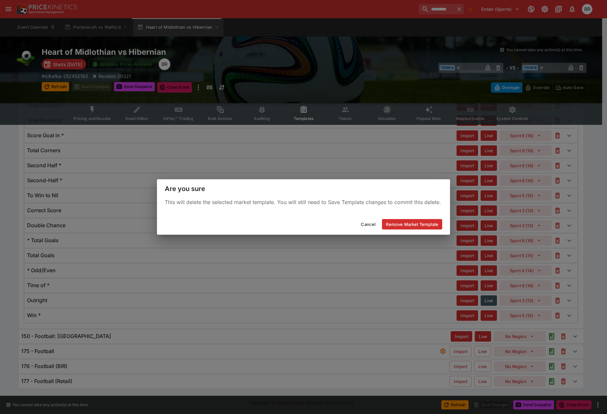
drag, startPoint x: 428, startPoint y: 221, endPoint x: 474, endPoint y: 231, distance: 46.8
click at [428, 221] on button "Remove Market Template" at bounding box center [412, 224] width 60 height 10
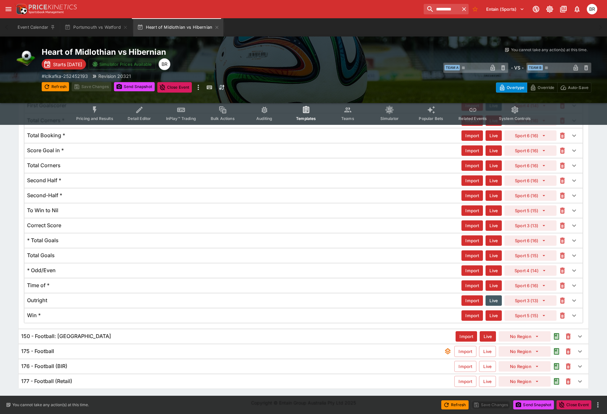
scroll to position [544, 0]
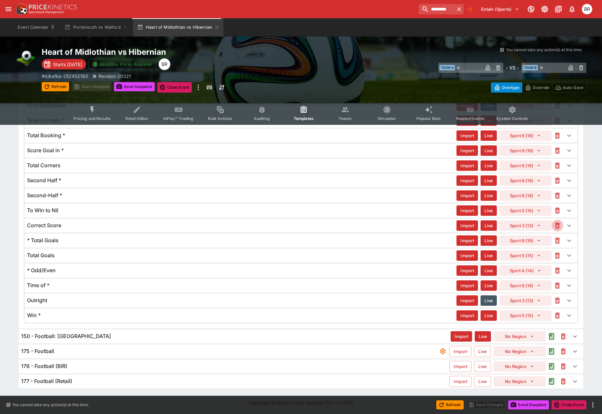
click at [558, 224] on icon "button" at bounding box center [557, 225] width 3 height 3
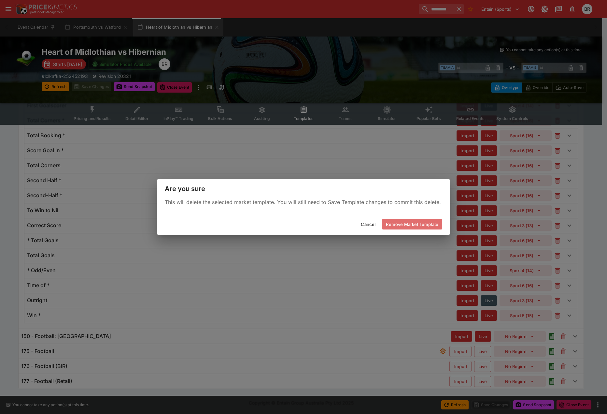
click at [428, 228] on button "Remove Market Template" at bounding box center [412, 224] width 60 height 10
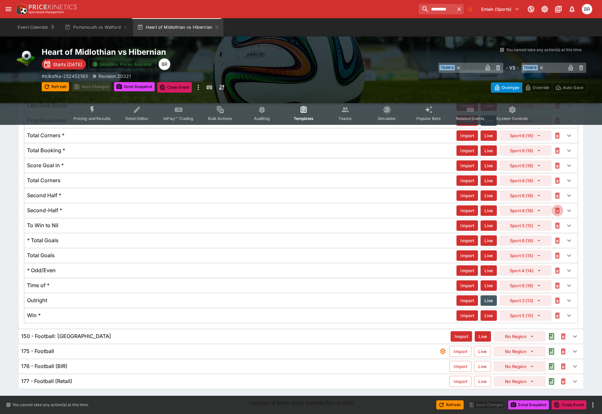
click at [556, 214] on icon "button" at bounding box center [558, 210] width 8 height 8
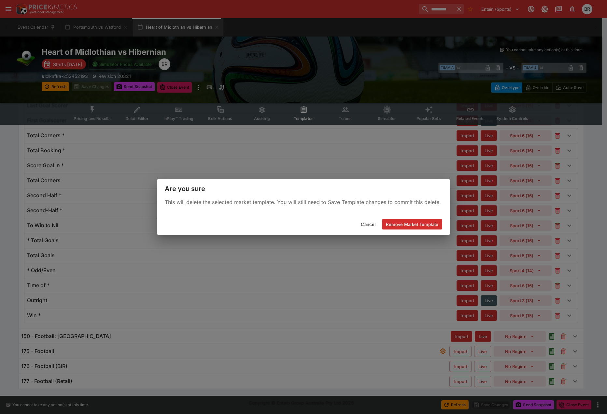
click at [415, 220] on button "Remove Market Template" at bounding box center [412, 224] width 60 height 10
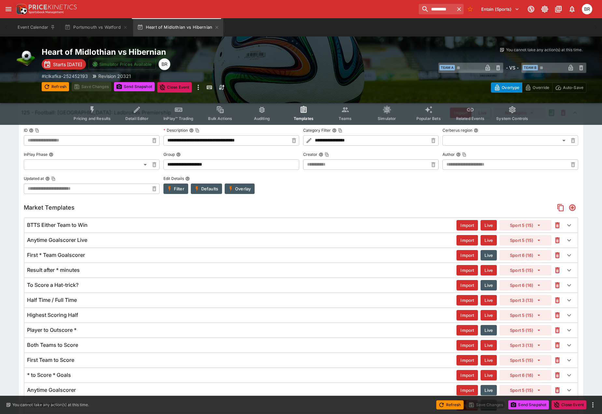
scroll to position [123, 0]
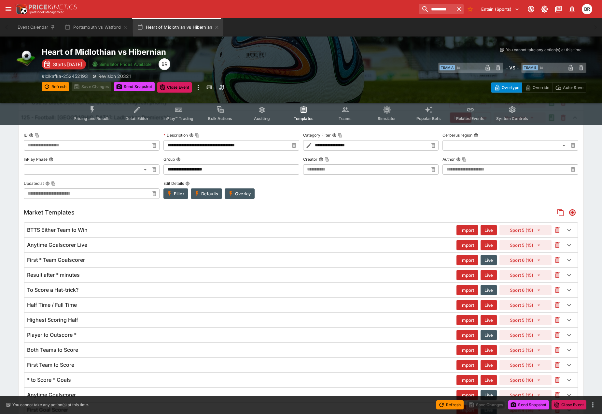
click at [560, 231] on icon "button" at bounding box center [558, 230] width 8 height 8
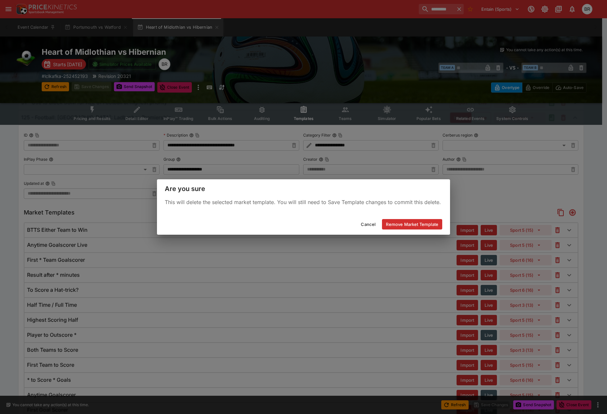
drag, startPoint x: 422, startPoint y: 227, endPoint x: 429, endPoint y: 226, distance: 7.5
click at [422, 226] on button "Remove Market Template" at bounding box center [412, 224] width 60 height 10
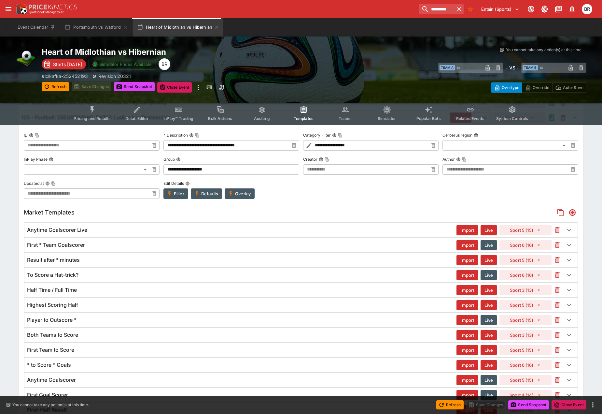
click at [558, 232] on icon "button" at bounding box center [557, 230] width 3 height 3
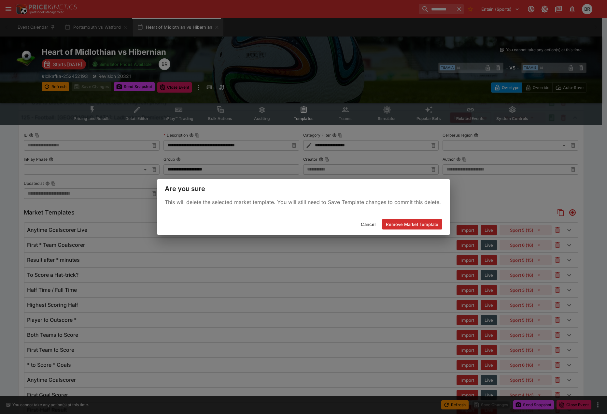
click at [433, 226] on button "Remove Market Template" at bounding box center [412, 224] width 60 height 10
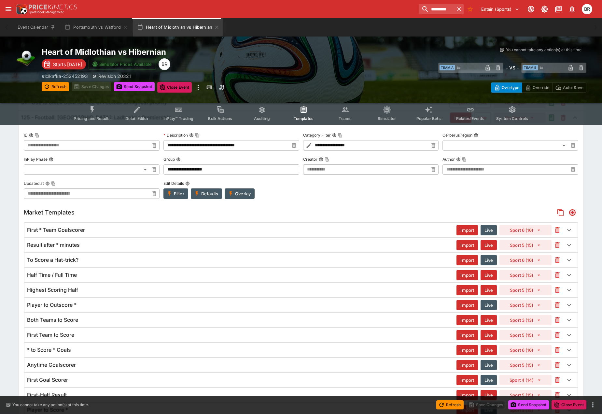
click at [556, 235] on button "button" at bounding box center [558, 230] width 12 height 12
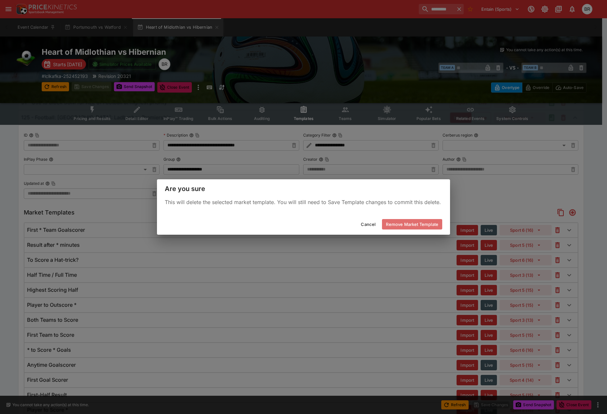
click at [431, 225] on button "Remove Market Template" at bounding box center [412, 224] width 60 height 10
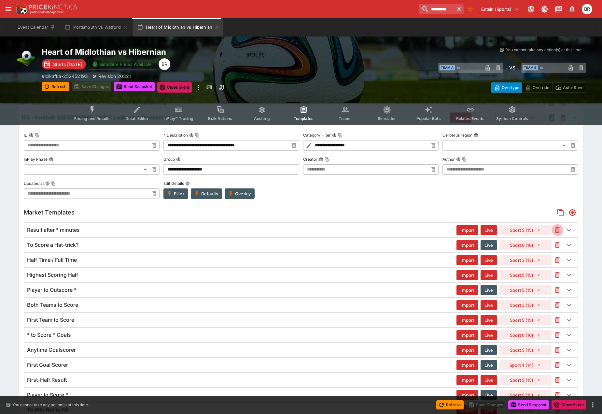
click at [554, 228] on icon "button" at bounding box center [558, 230] width 8 height 8
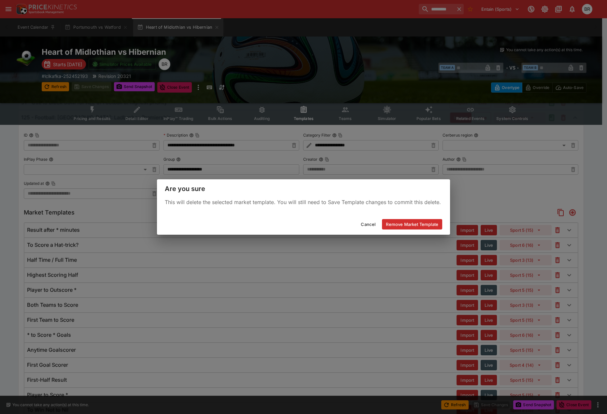
click at [426, 219] on button "Remove Market Template" at bounding box center [412, 224] width 60 height 10
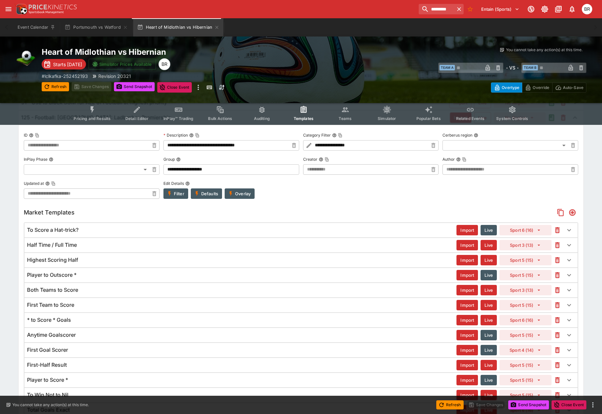
click at [557, 230] on icon "button" at bounding box center [557, 230] width 3 height 3
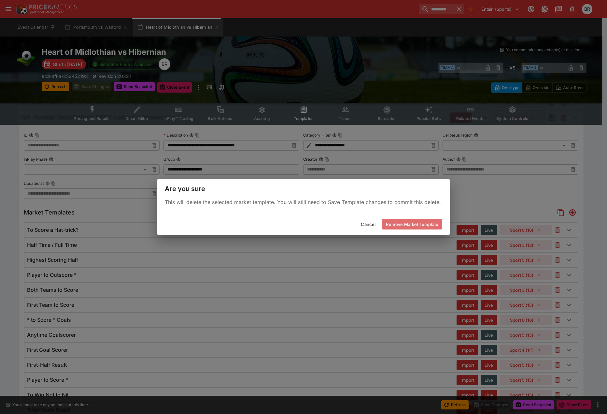
click at [436, 221] on button "Remove Market Template" at bounding box center [412, 224] width 60 height 10
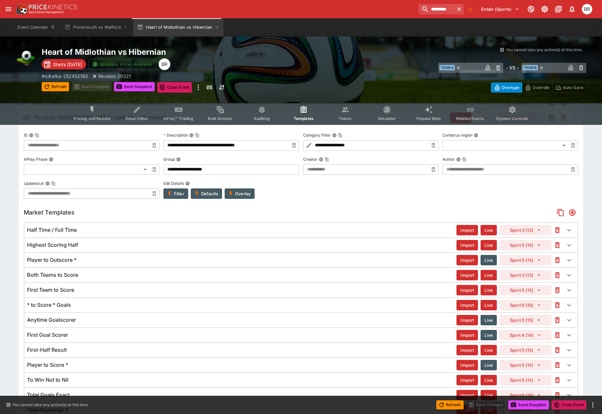
click at [559, 234] on button "button" at bounding box center [558, 230] width 12 height 12
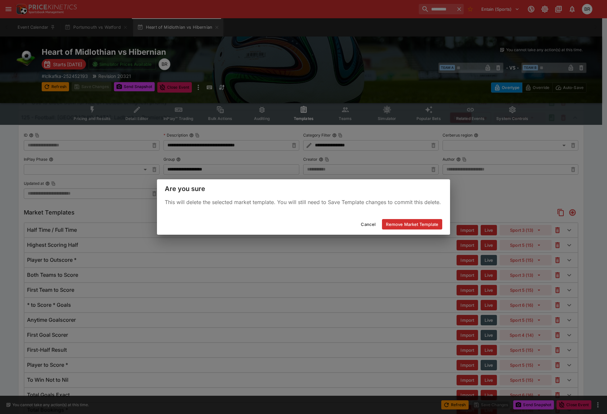
click at [416, 220] on button "Remove Market Template" at bounding box center [412, 224] width 60 height 10
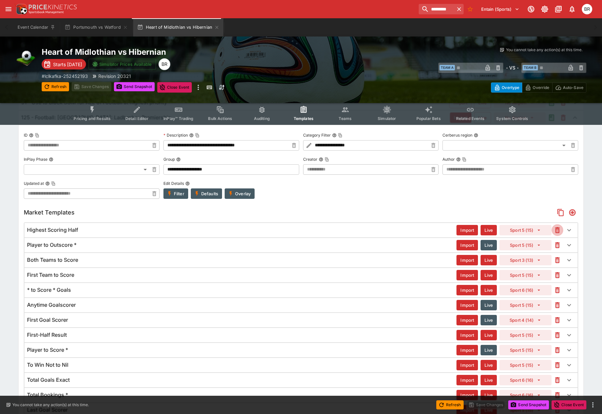
click at [555, 231] on icon "button" at bounding box center [558, 230] width 8 height 8
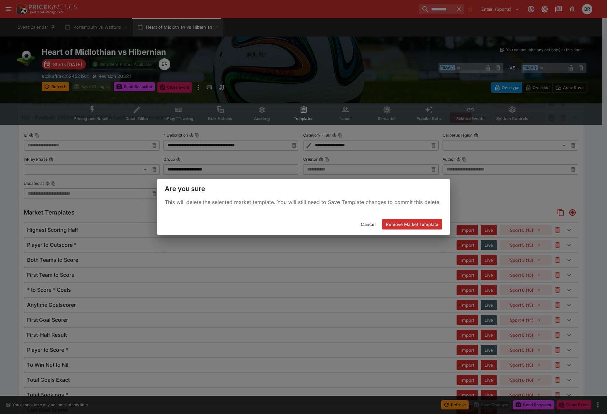
click at [439, 224] on button "Remove Market Template" at bounding box center [412, 224] width 60 height 10
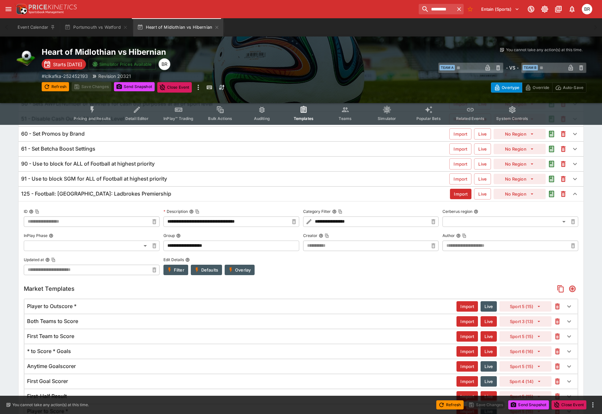
scroll to position [0, 0]
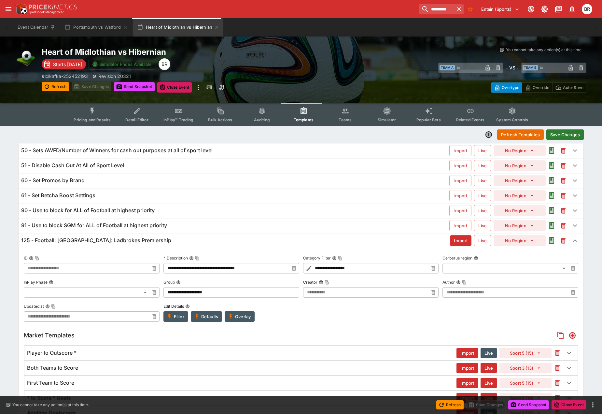
click at [561, 132] on button "Save Changes" at bounding box center [565, 134] width 37 height 10
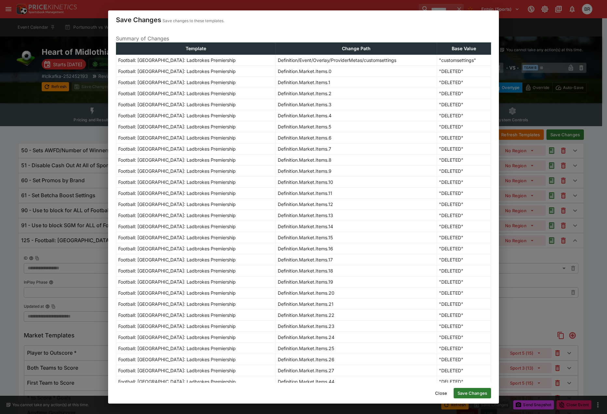
click at [481, 391] on button "Save Changes" at bounding box center [472, 393] width 37 height 10
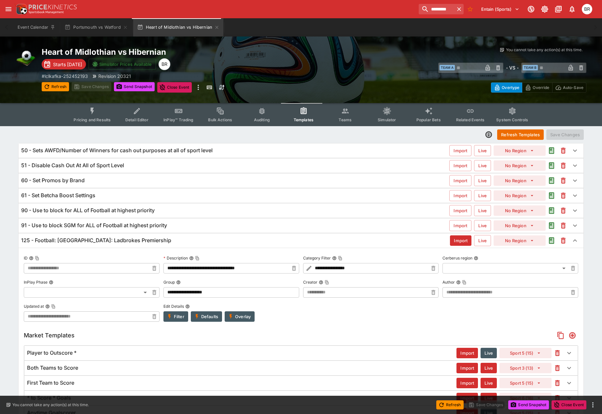
type input "**********"
drag, startPoint x: 363, startPoint y: 320, endPoint x: 377, endPoint y: 313, distance: 15.9
click at [363, 320] on div "**********" at bounding box center [301, 287] width 555 height 68
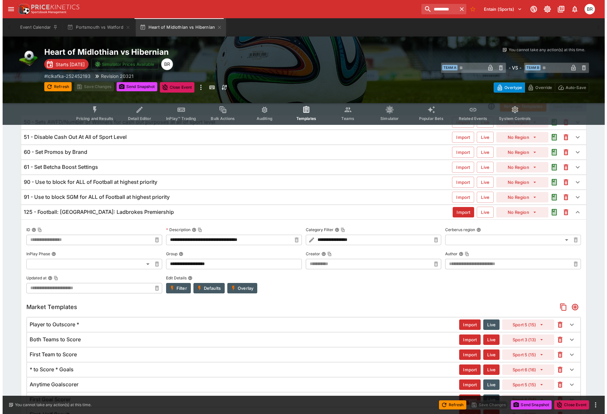
scroll to position [130, 0]
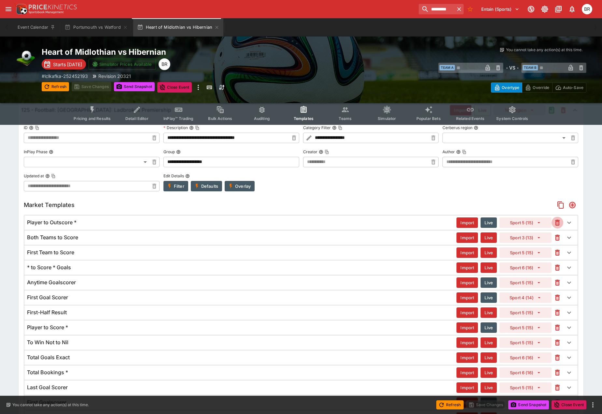
click at [556, 223] on icon "button" at bounding box center [557, 223] width 5 height 6
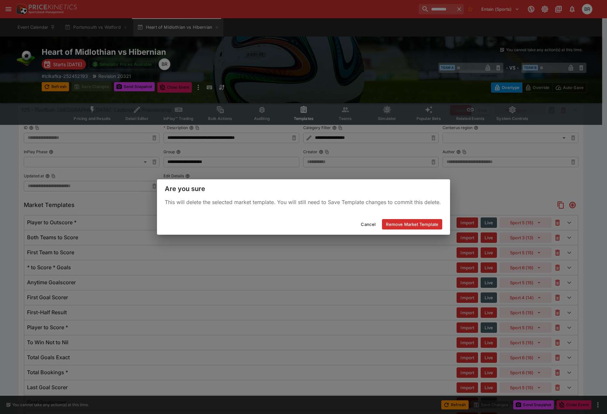
click at [406, 221] on button "Remove Market Template" at bounding box center [412, 224] width 60 height 10
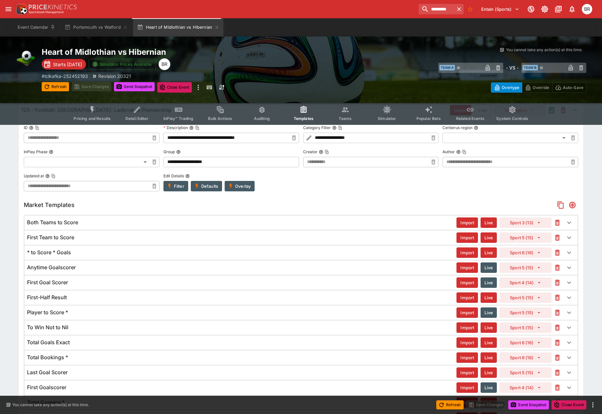
click at [561, 224] on icon "button" at bounding box center [558, 223] width 8 height 8
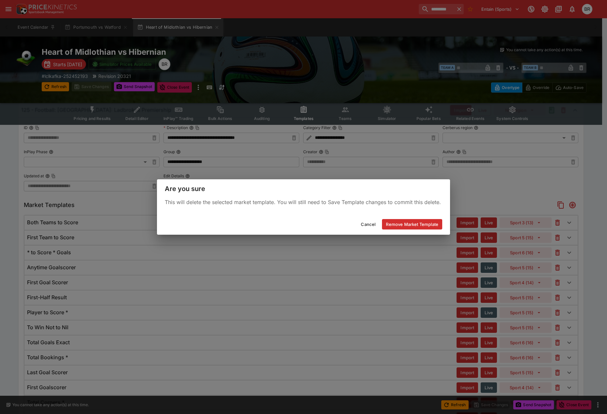
click at [424, 221] on button "Remove Market Template" at bounding box center [412, 224] width 60 height 10
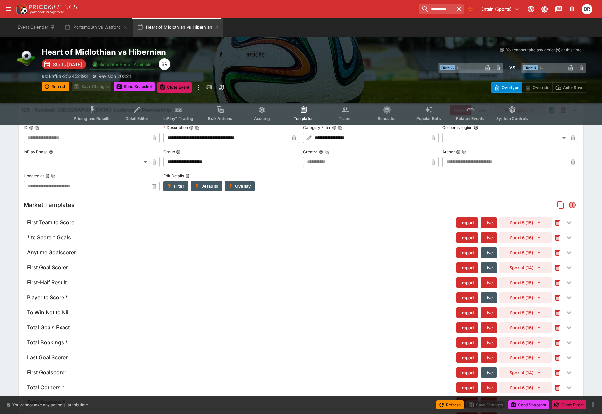
click at [558, 220] on icon "button" at bounding box center [558, 223] width 8 height 8
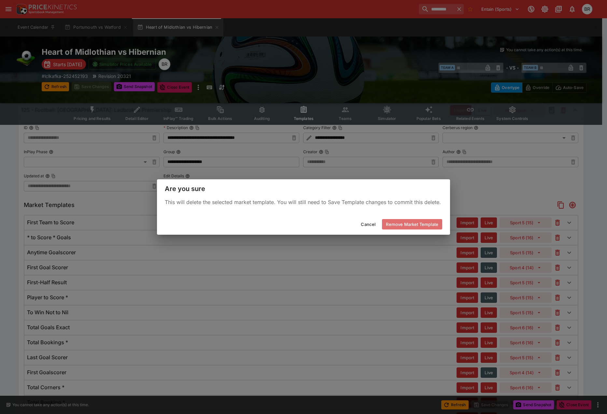
click at [428, 221] on button "Remove Market Template" at bounding box center [412, 224] width 60 height 10
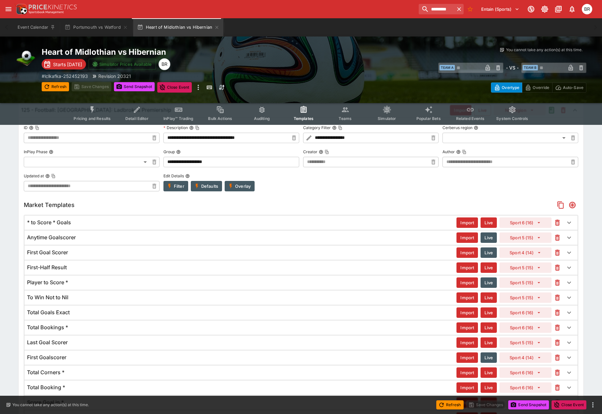
click at [558, 225] on icon "button" at bounding box center [557, 223] width 5 height 6
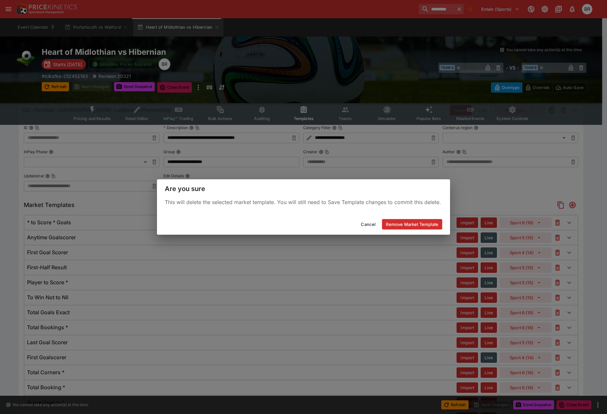
click at [426, 219] on div "Cancel Remove Market Template" at bounding box center [303, 224] width 293 height 21
click at [429, 220] on button "Remove Market Template" at bounding box center [412, 224] width 60 height 10
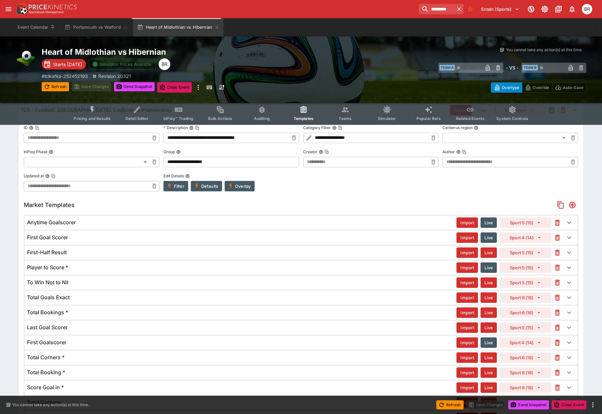
click at [556, 234] on icon "button" at bounding box center [558, 238] width 8 height 8
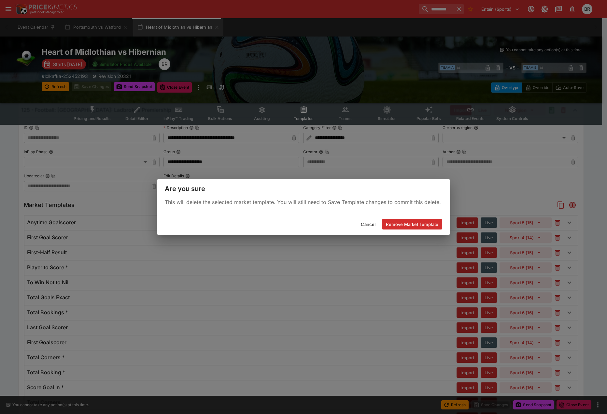
click at [424, 222] on button "Remove Market Template" at bounding box center [412, 224] width 60 height 10
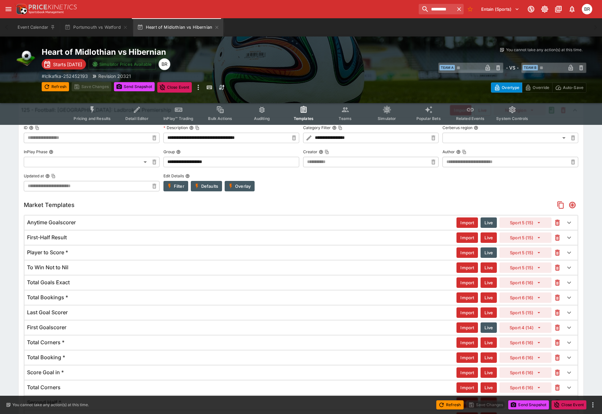
click at [557, 223] on icon "button" at bounding box center [557, 222] width 3 height 3
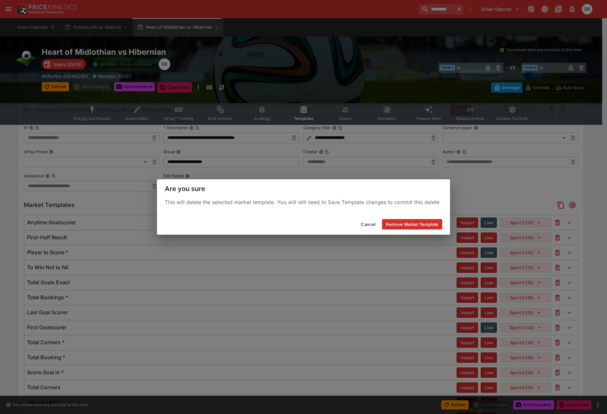
click at [430, 219] on button "Remove Market Template" at bounding box center [412, 224] width 60 height 10
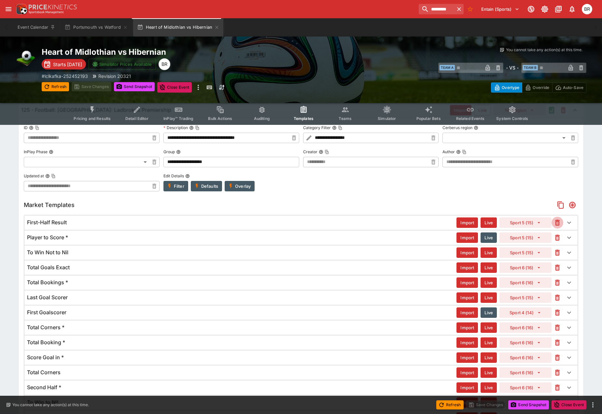
click at [556, 227] on button "button" at bounding box center [558, 223] width 12 height 12
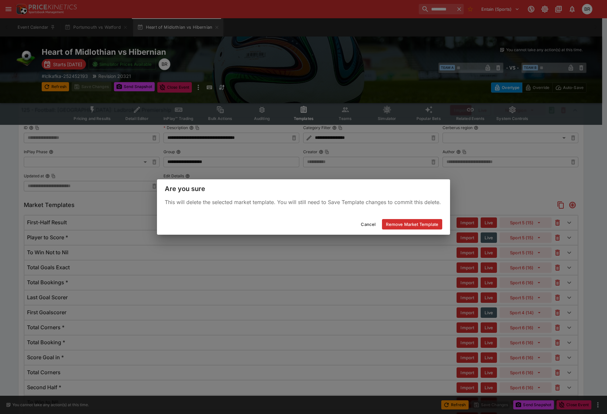
click at [439, 225] on button "Remove Market Template" at bounding box center [412, 224] width 60 height 10
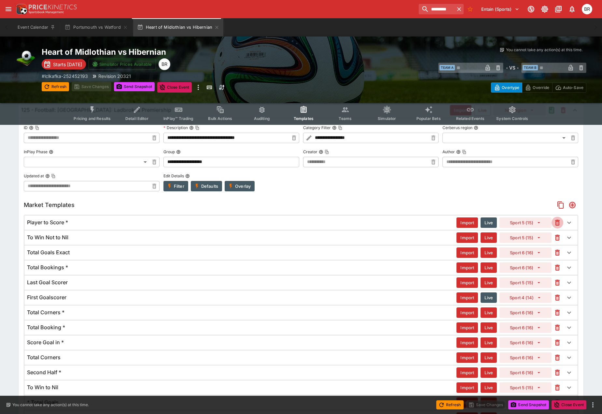
click at [559, 225] on icon "button" at bounding box center [557, 223] width 5 height 6
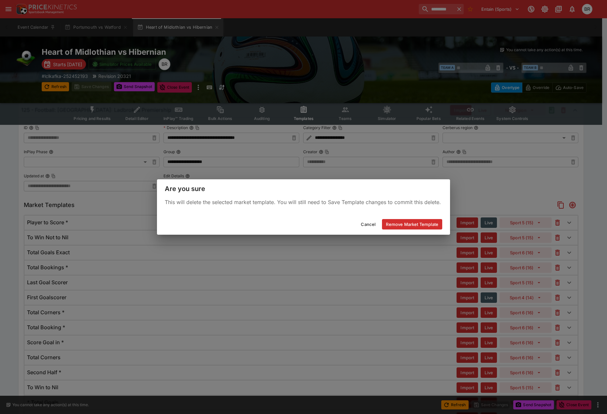
click at [443, 222] on div "Cancel Remove Market Template" at bounding box center [303, 224] width 293 height 21
click at [442, 223] on div "Cancel Remove Market Template" at bounding box center [303, 224] width 293 height 21
click at [440, 224] on button "Remove Market Template" at bounding box center [412, 224] width 60 height 10
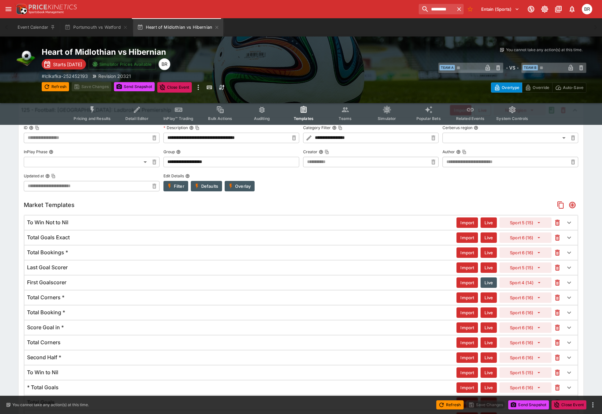
click at [554, 221] on icon "button" at bounding box center [558, 223] width 8 height 8
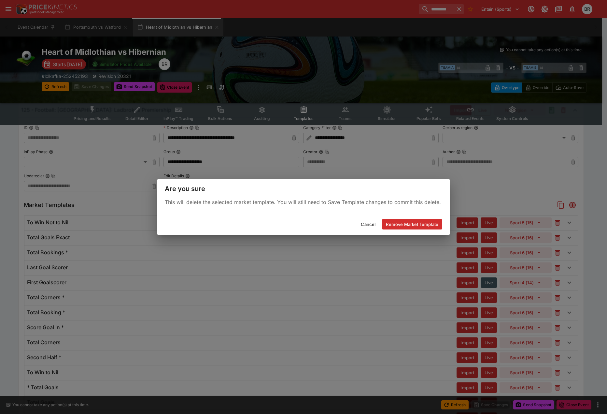
click at [393, 220] on button "Remove Market Template" at bounding box center [412, 224] width 60 height 10
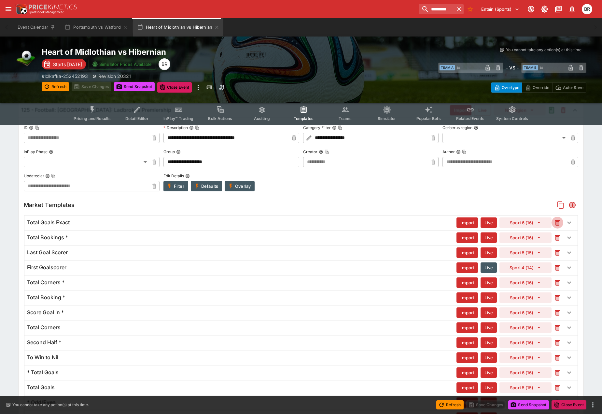
click at [554, 220] on icon "button" at bounding box center [558, 223] width 8 height 8
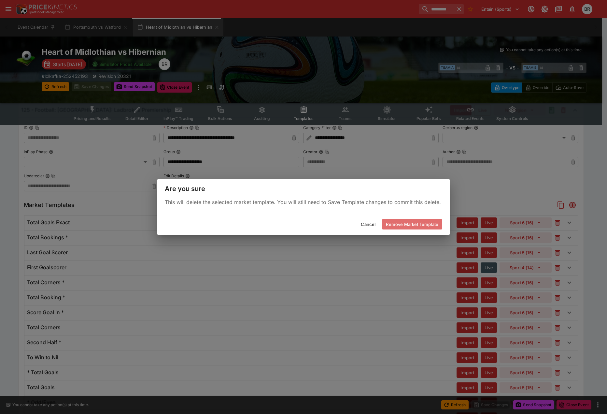
click at [429, 223] on button "Remove Market Template" at bounding box center [412, 224] width 60 height 10
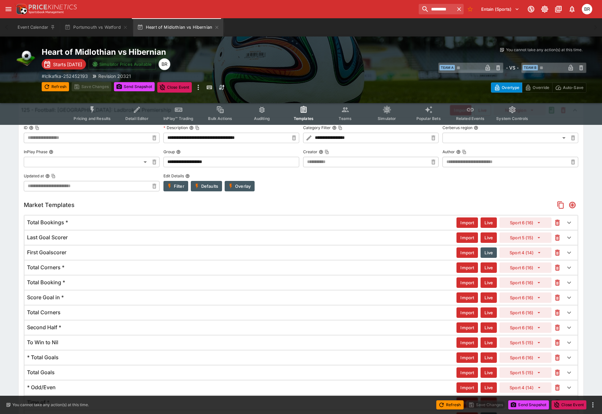
click at [555, 236] on icon "button" at bounding box center [558, 238] width 8 height 8
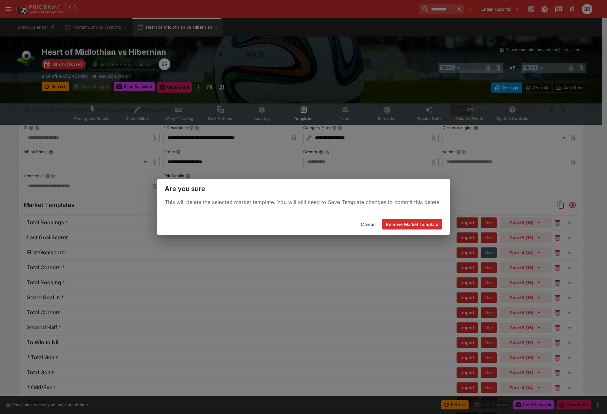
click at [442, 220] on div "Cancel Remove Market Template" at bounding box center [303, 224] width 293 height 21
click at [441, 221] on button "Remove Market Template" at bounding box center [412, 224] width 60 height 10
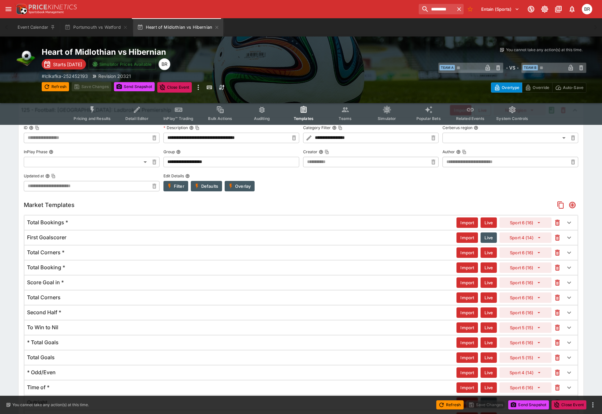
click at [557, 236] on icon "button" at bounding box center [557, 237] width 3 height 3
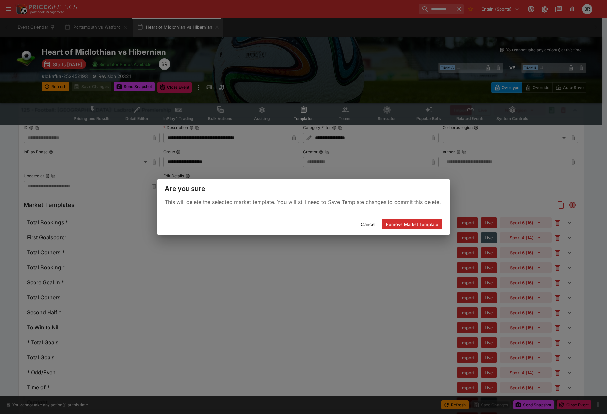
click at [433, 229] on div "Cancel Remove Market Template" at bounding box center [303, 224] width 293 height 21
click at [433, 228] on button "Remove Market Template" at bounding box center [412, 224] width 60 height 10
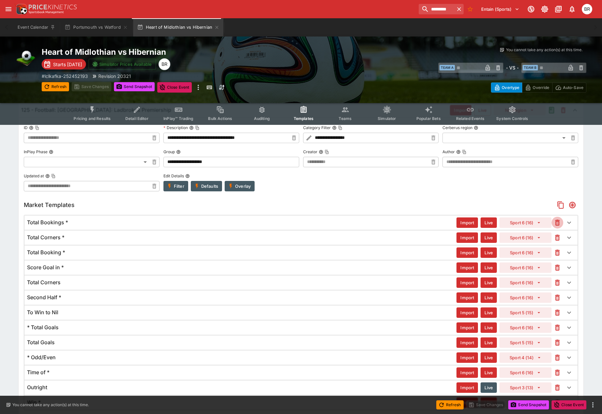
click at [556, 222] on icon "button" at bounding box center [558, 223] width 8 height 8
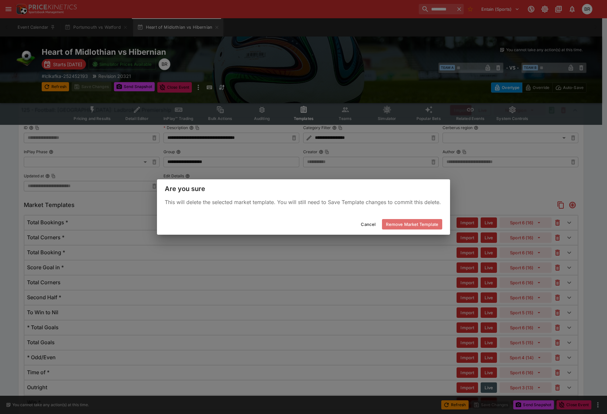
click at [437, 226] on button "Remove Market Template" at bounding box center [412, 224] width 60 height 10
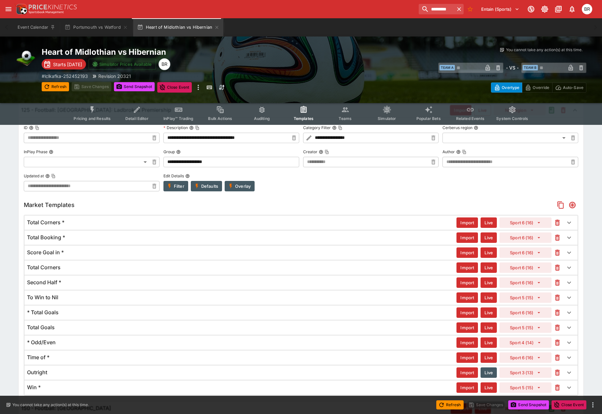
click at [556, 224] on icon "button" at bounding box center [557, 223] width 5 height 6
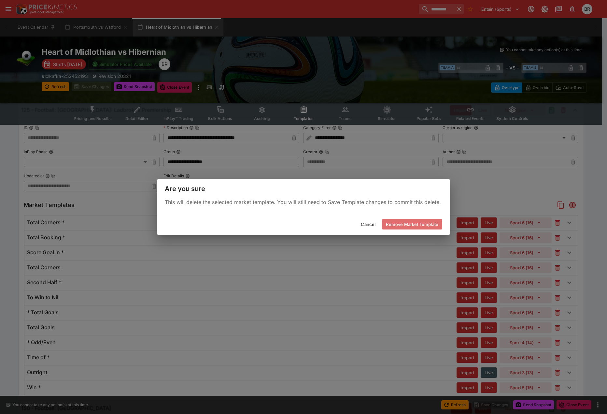
click at [435, 224] on button "Remove Market Template" at bounding box center [412, 224] width 60 height 10
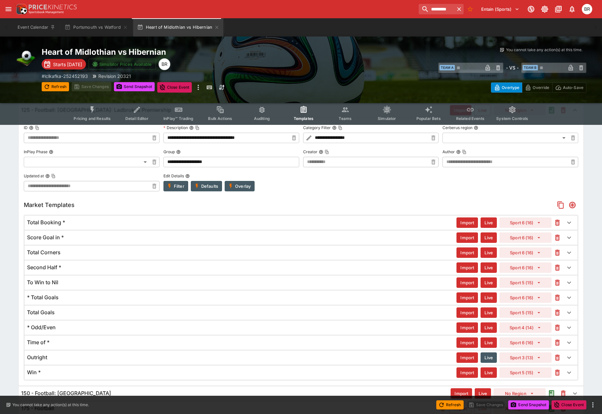
click at [556, 222] on icon "button" at bounding box center [557, 223] width 5 height 6
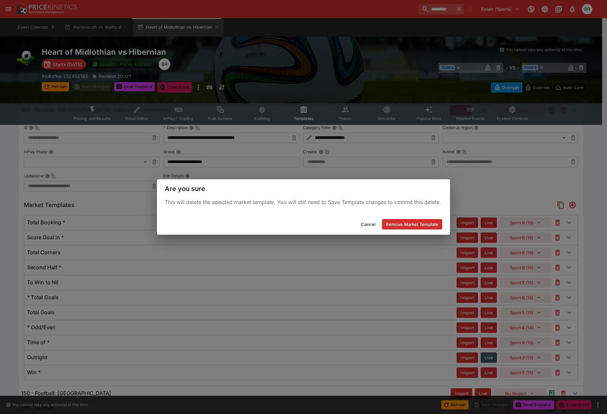
click at [435, 220] on button "Remove Market Template" at bounding box center [412, 224] width 60 height 10
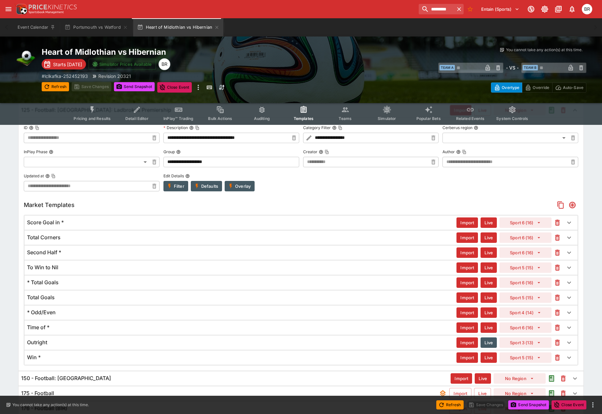
click at [556, 221] on icon "button" at bounding box center [557, 223] width 5 height 6
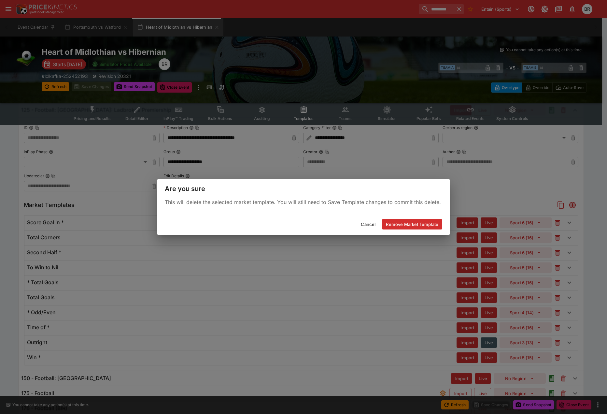
drag, startPoint x: 413, startPoint y: 224, endPoint x: 482, endPoint y: 231, distance: 69.3
click at [413, 224] on button "Remove Market Template" at bounding box center [412, 224] width 60 height 10
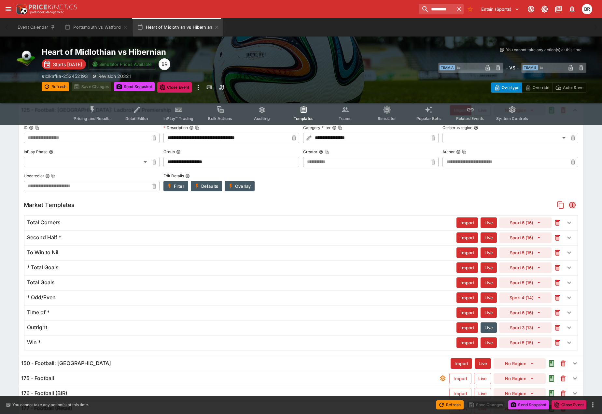
click at [558, 226] on icon "button" at bounding box center [558, 223] width 8 height 8
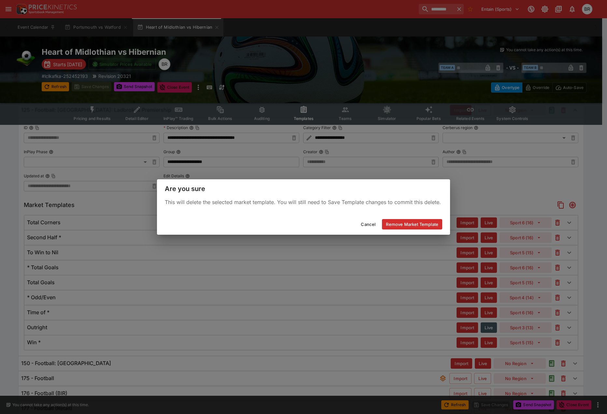
click at [425, 226] on button "Remove Market Template" at bounding box center [412, 224] width 60 height 10
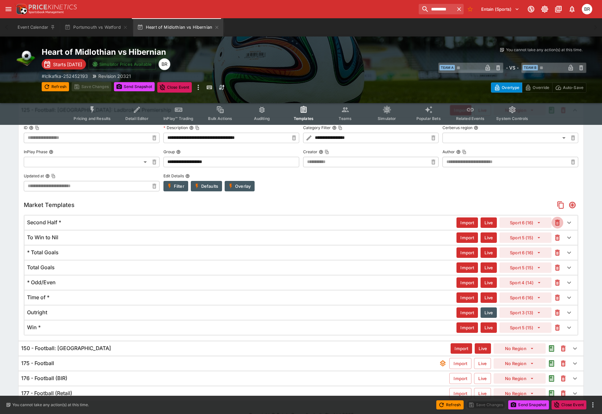
click at [558, 225] on icon "button" at bounding box center [557, 223] width 5 height 6
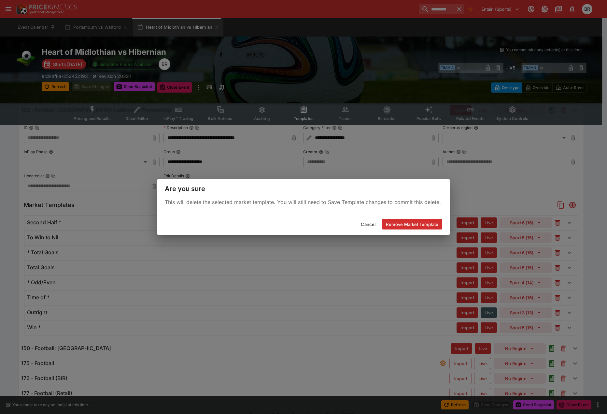
click at [422, 228] on button "Remove Market Template" at bounding box center [412, 224] width 60 height 10
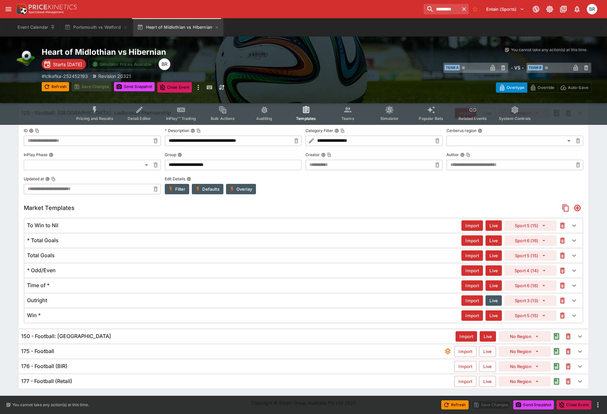
scroll to position [127, 0]
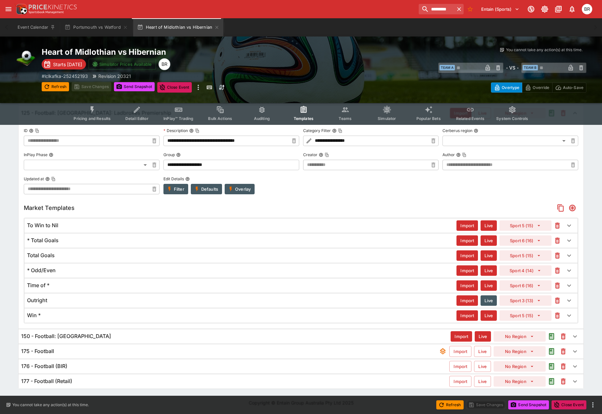
click at [556, 222] on icon "button" at bounding box center [558, 225] width 8 height 8
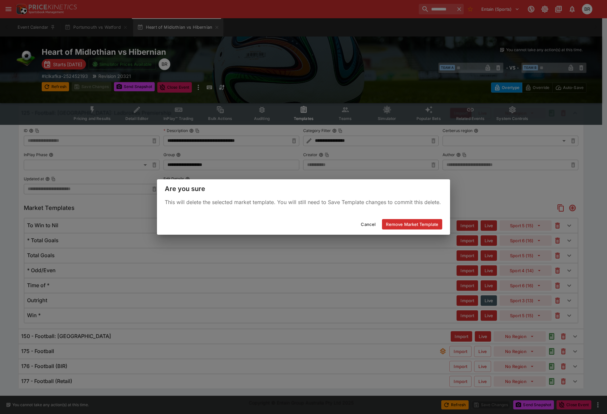
click at [442, 223] on div "Cancel Remove Market Template" at bounding box center [303, 224] width 293 height 21
click at [428, 221] on button "Remove Market Template" at bounding box center [412, 224] width 60 height 10
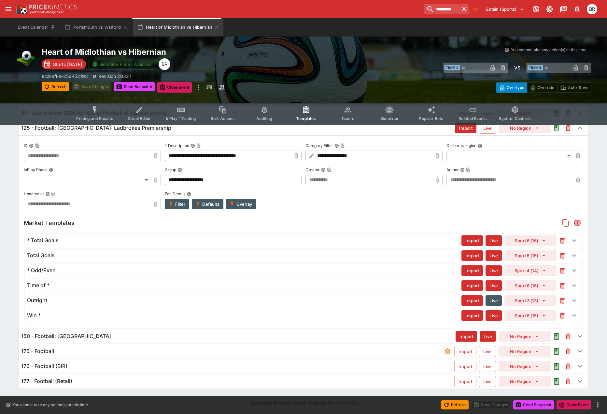
scroll to position [112, 0]
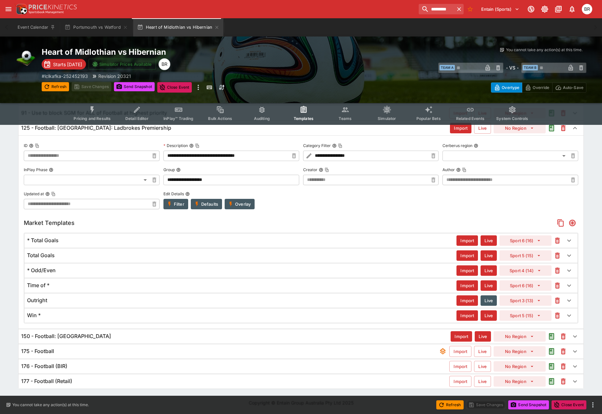
click at [558, 238] on icon "button" at bounding box center [557, 240] width 5 height 6
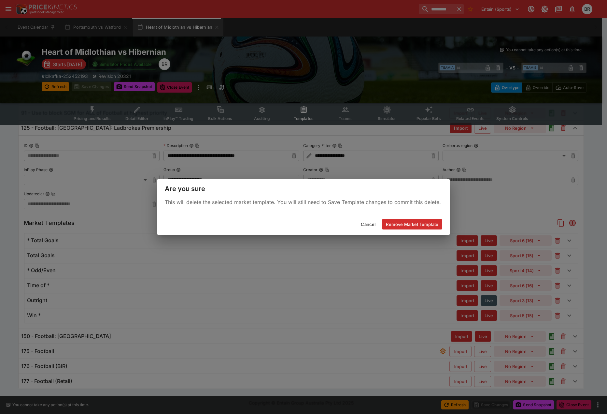
drag, startPoint x: 418, startPoint y: 224, endPoint x: 454, endPoint y: 230, distance: 36.4
click at [418, 224] on button "Remove Market Template" at bounding box center [412, 224] width 60 height 10
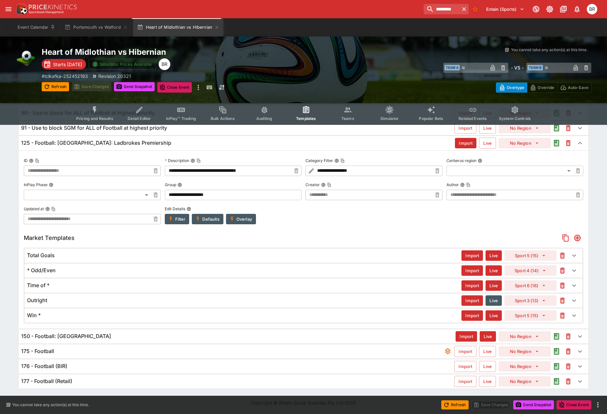
scroll to position [97, 0]
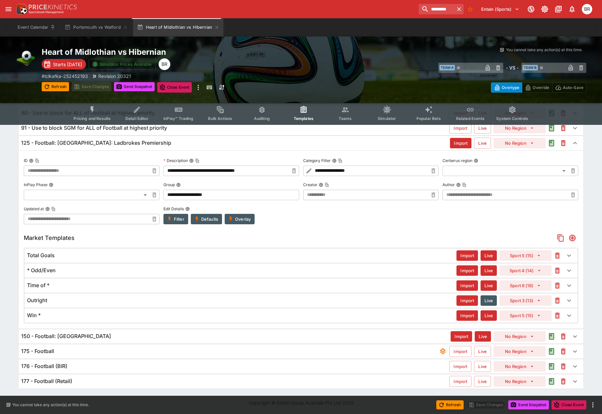
click at [558, 252] on icon "button" at bounding box center [557, 255] width 5 height 6
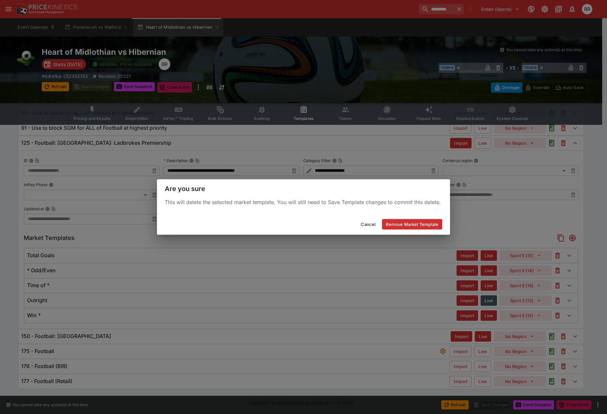
click at [430, 228] on button "Remove Market Template" at bounding box center [412, 224] width 60 height 10
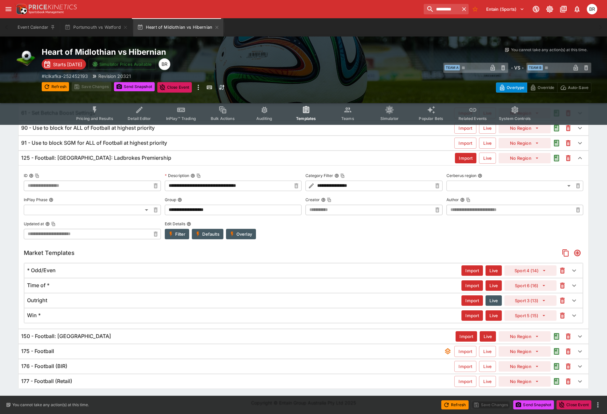
scroll to position [82, 0]
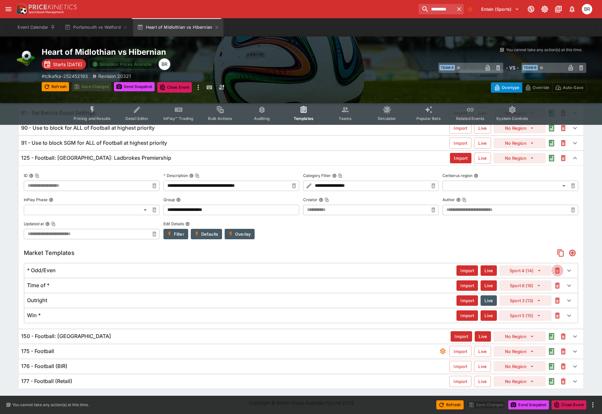
click at [555, 270] on icon "button" at bounding box center [558, 270] width 8 height 8
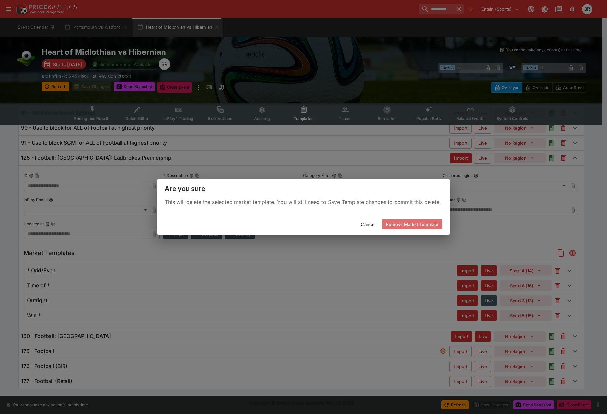
click at [429, 223] on button "Remove Market Template" at bounding box center [412, 224] width 60 height 10
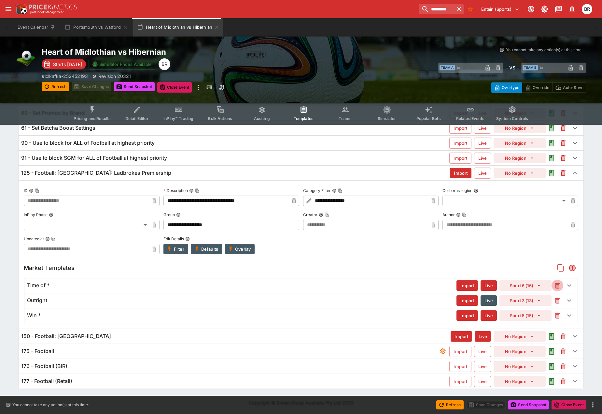
click at [555, 282] on icon "button" at bounding box center [558, 285] width 8 height 8
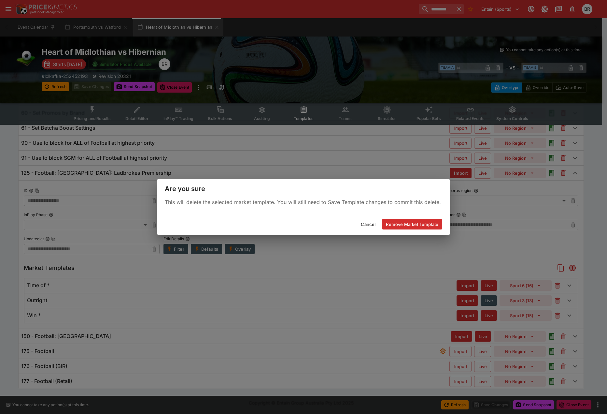
click at [425, 224] on button "Remove Market Template" at bounding box center [412, 224] width 60 height 10
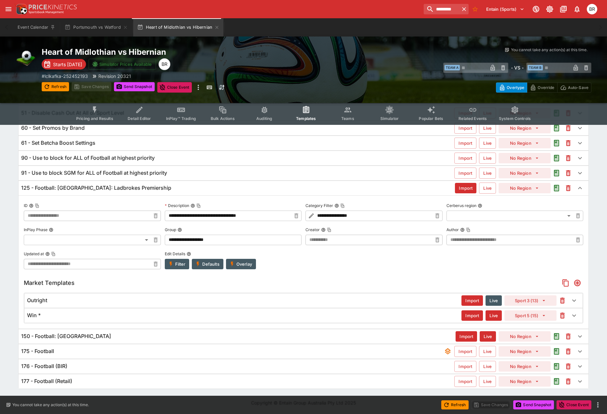
scroll to position [52, 0]
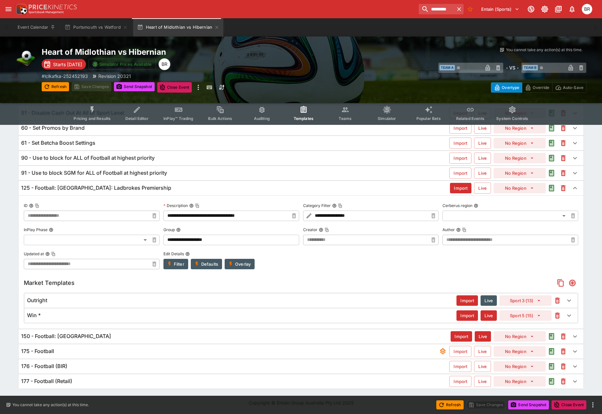
click at [555, 297] on icon "button" at bounding box center [558, 300] width 8 height 8
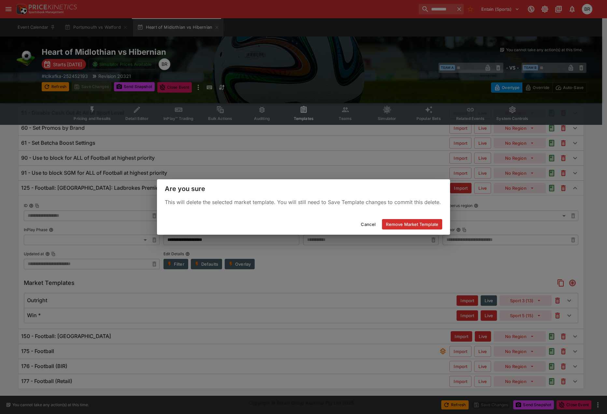
click at [415, 225] on button "Remove Market Template" at bounding box center [412, 224] width 60 height 10
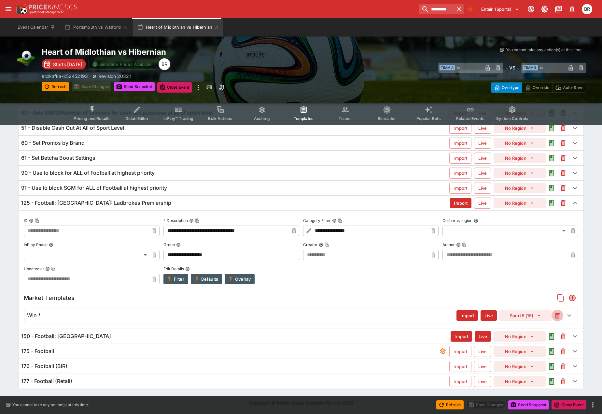
click at [561, 315] on icon "button" at bounding box center [558, 315] width 8 height 8
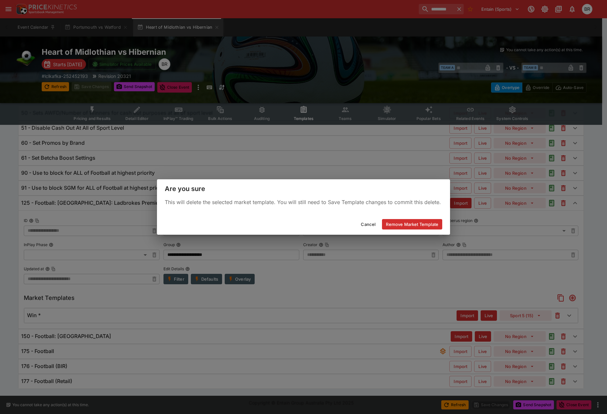
click at [430, 220] on button "Remove Market Template" at bounding box center [412, 224] width 60 height 10
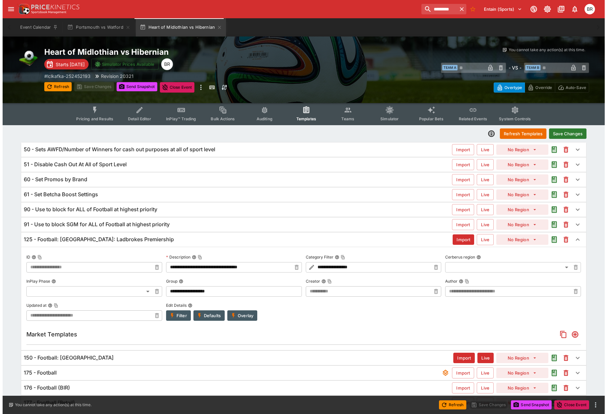
scroll to position [0, 0]
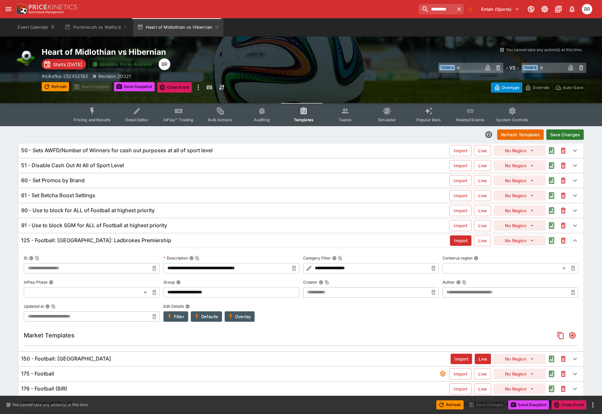
click at [560, 137] on button "Save Changes" at bounding box center [565, 134] width 37 height 10
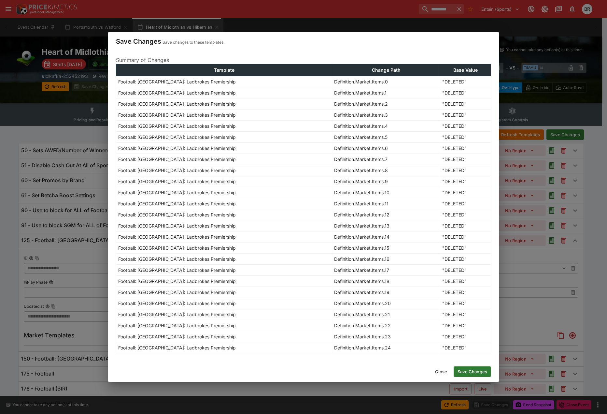
click at [480, 368] on button "Save Changes" at bounding box center [472, 371] width 37 height 10
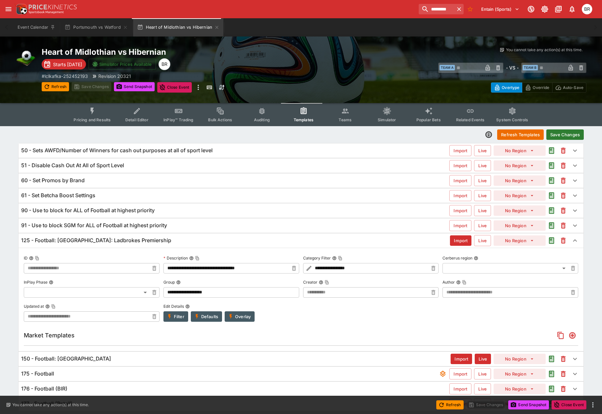
type input "**********"
click at [532, 133] on button "Refresh Templates" at bounding box center [520, 134] width 47 height 10
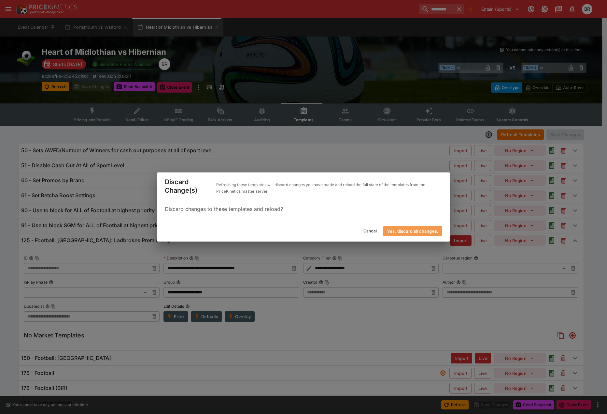
click at [421, 227] on button "Yes, discard all changes." at bounding box center [412, 231] width 59 height 10
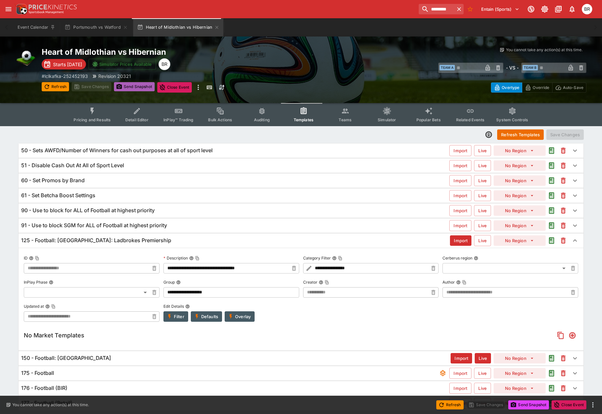
click at [124, 86] on button "Send Snapshot" at bounding box center [134, 86] width 41 height 9
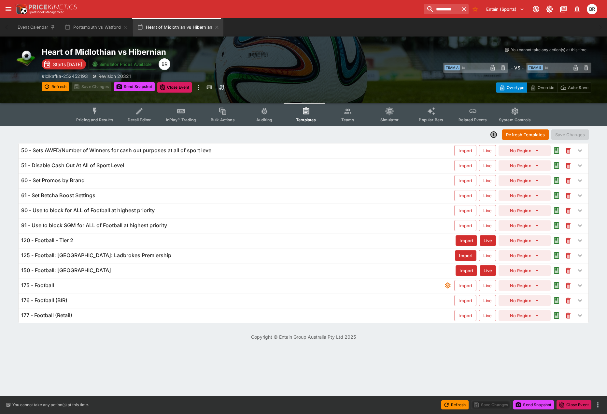
click at [77, 257] on h6 "125 - Football: Scotland: Ladbrokes Premiership" at bounding box center [96, 255] width 150 height 7
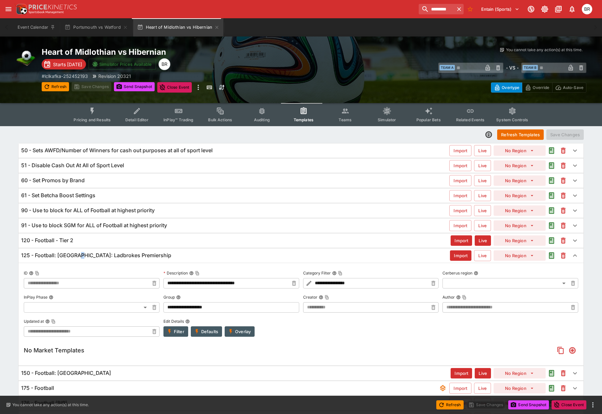
click at [79, 257] on h6 "125 - Football: Scotland: Ladbrokes Premiership" at bounding box center [96, 255] width 150 height 7
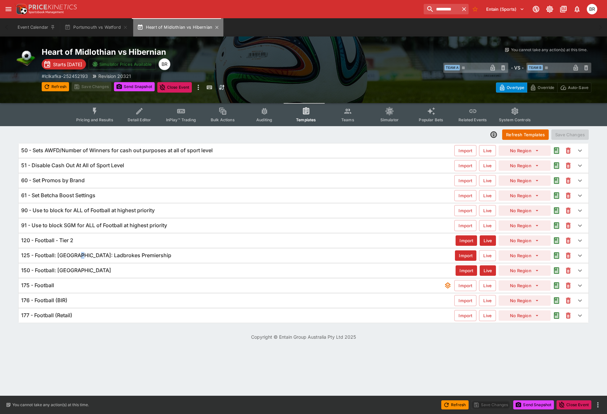
click at [211, 28] on button "Heart of Midlothian vs Hibernian" at bounding box center [178, 27] width 90 height 18
click at [121, 27] on button "Portsmouth vs Watford" at bounding box center [96, 27] width 71 height 18
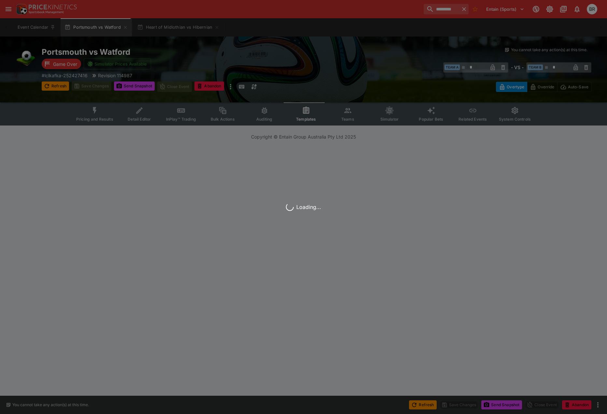
click at [123, 27] on div "Loading..." at bounding box center [303, 207] width 607 height 414
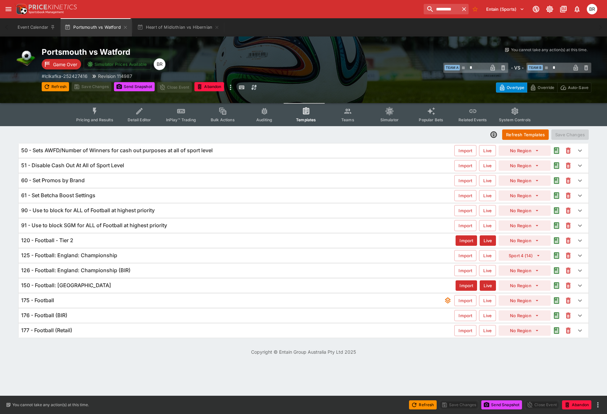
click at [124, 27] on icon "button" at bounding box center [125, 27] width 3 height 3
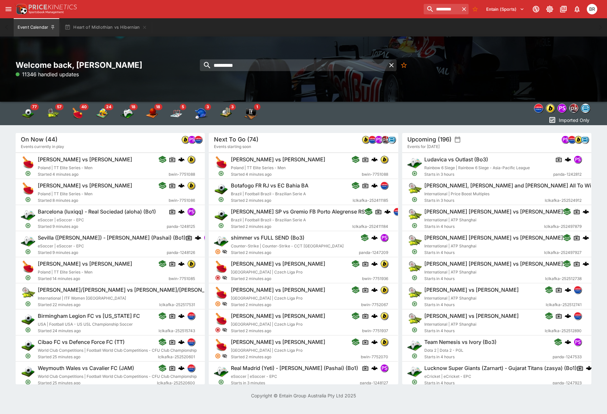
click at [142, 28] on icon "button" at bounding box center [144, 27] width 5 height 5
click at [427, 10] on input "*********" at bounding box center [439, 9] width 41 height 10
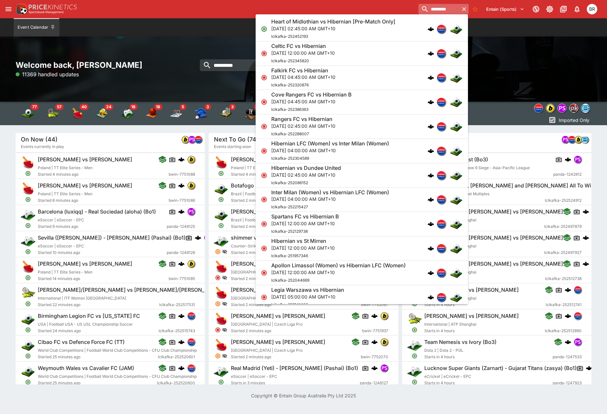
click at [427, 10] on input "*********" at bounding box center [439, 9] width 41 height 10
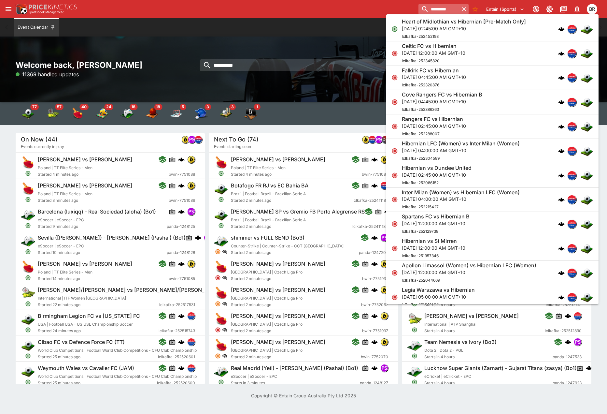
click at [427, 10] on input "*********" at bounding box center [439, 9] width 41 height 10
type input "*"
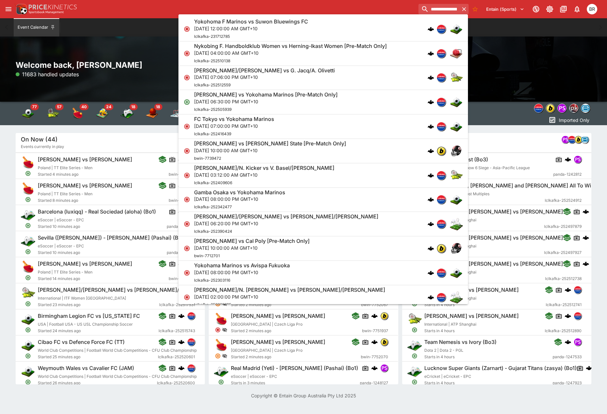
type input "**********"
click at [349, 117] on div "FC Tokyo vs Yokohama Marinos Sun, Sep 28, 2025, 07:00:00 PM GMT+10 lclkafka-252…" at bounding box center [320, 126] width 252 height 21
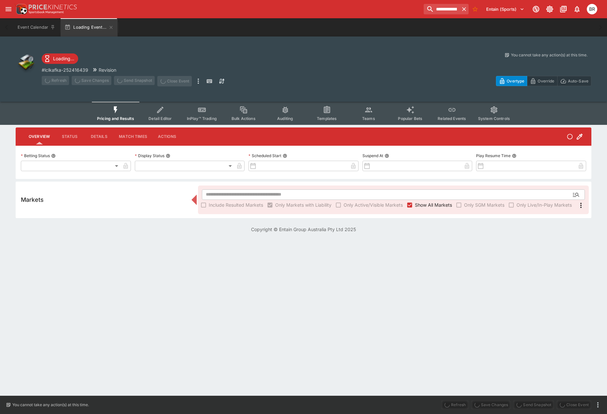
type input "**********"
type input "******"
type input "**********"
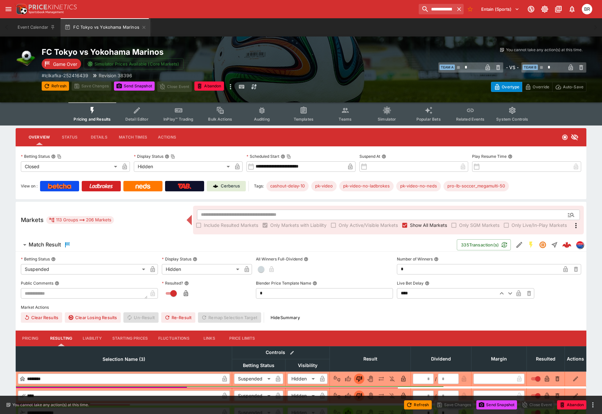
click at [151, 118] on button "Detail Editor" at bounding box center [137, 113] width 42 height 23
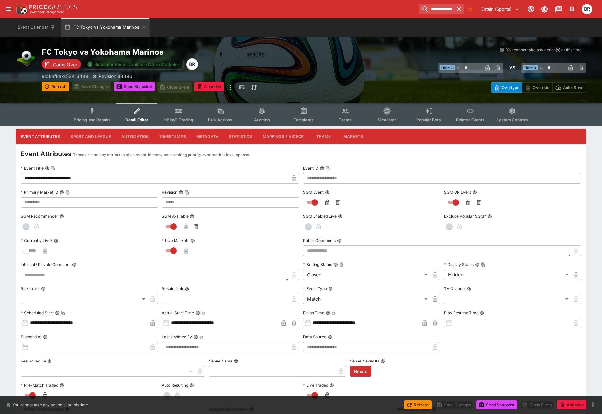
click at [90, 135] on button "Sport and League" at bounding box center [90, 137] width 51 height 16
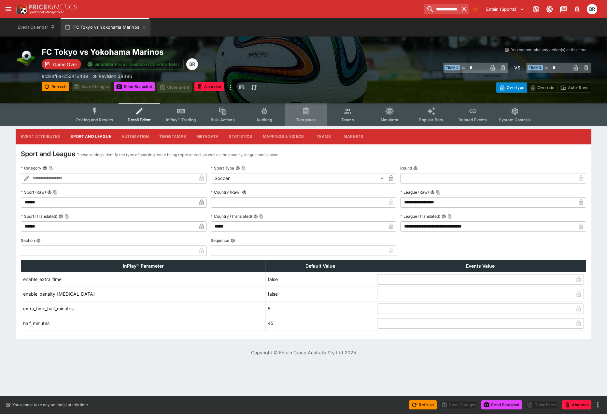
click at [302, 113] on button "Templates" at bounding box center [306, 114] width 42 height 23
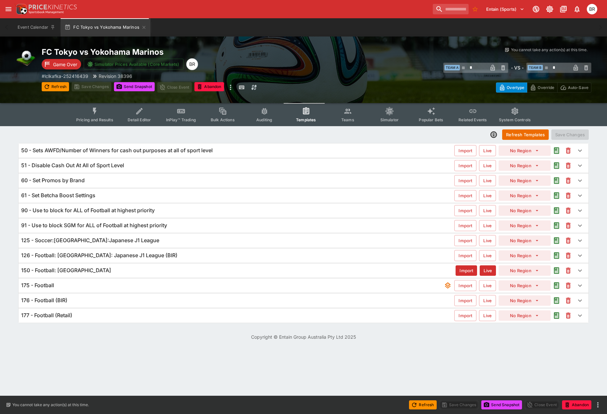
click at [151, 245] on div "125 - Soccer:[GEOGRAPHIC_DATA]:Japanese J1 League Import Live No Region" at bounding box center [304, 240] width 570 height 14
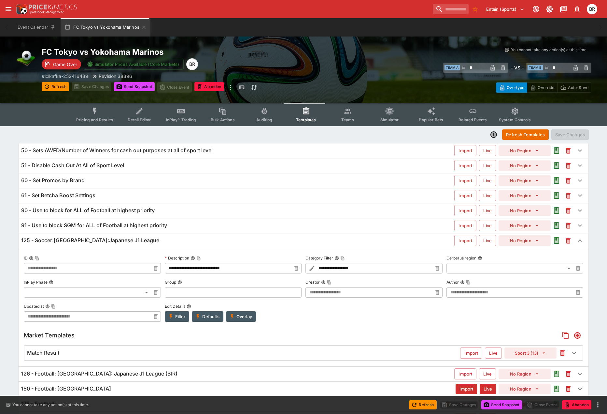
type input "**********"
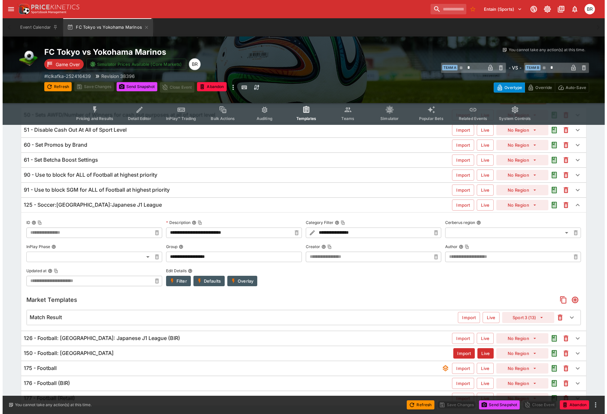
scroll to position [52, 0]
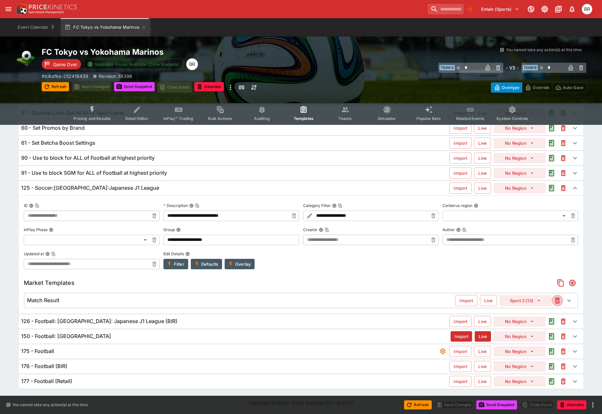
click at [556, 297] on icon "button" at bounding box center [558, 300] width 8 height 8
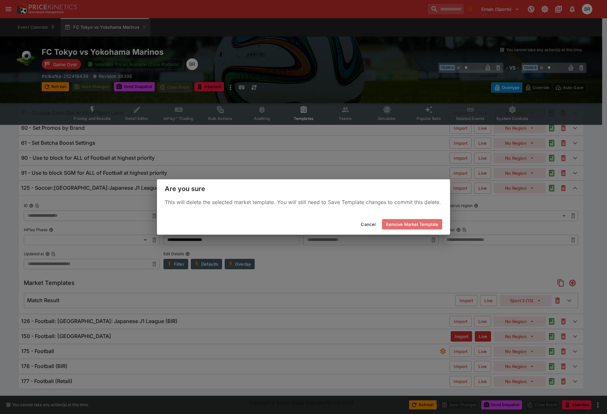
click at [398, 227] on button "Remove Market Template" at bounding box center [412, 224] width 60 height 10
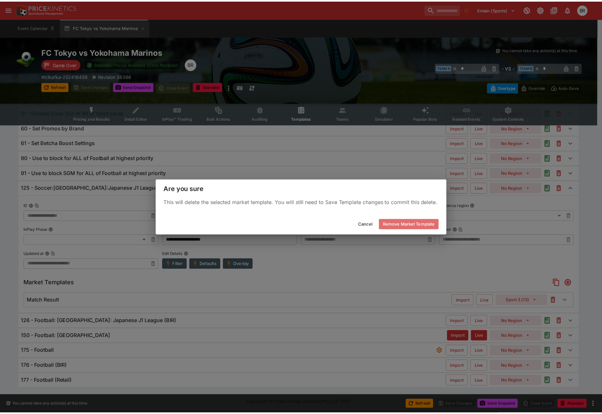
scroll to position [37, 0]
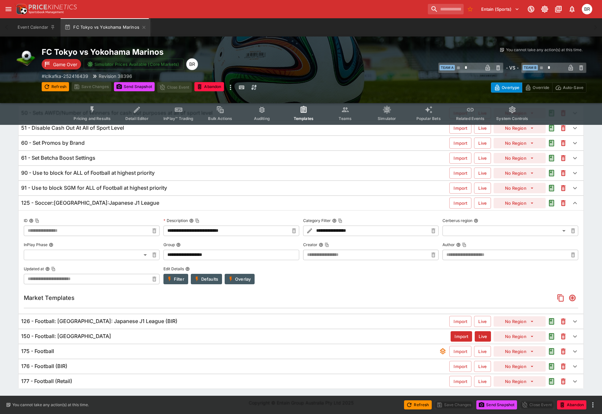
click at [241, 277] on button "Overlay" at bounding box center [240, 279] width 30 height 10
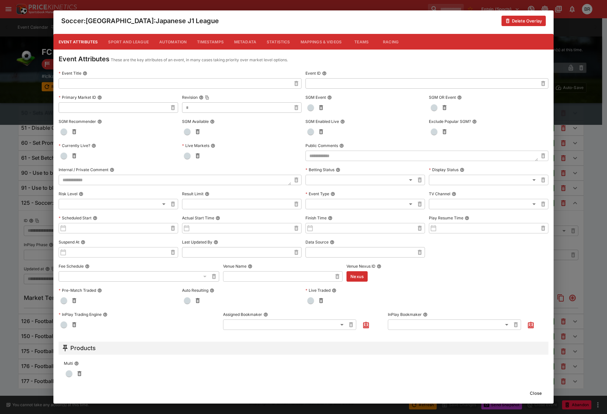
click at [247, 41] on button "Metadata" at bounding box center [245, 42] width 33 height 16
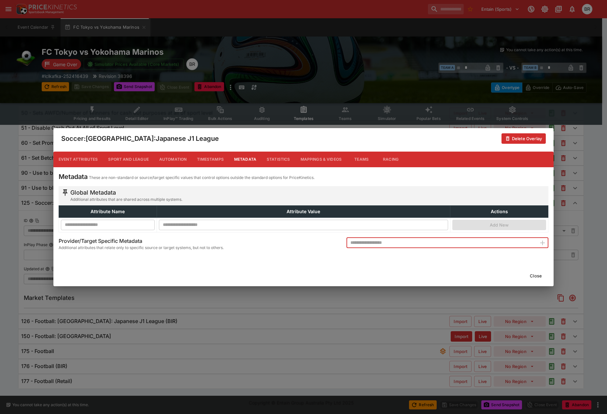
click at [357, 241] on input "text" at bounding box center [442, 242] width 190 height 10
type input "**********"
click at [541, 240] on icon "button" at bounding box center [543, 243] width 8 height 8
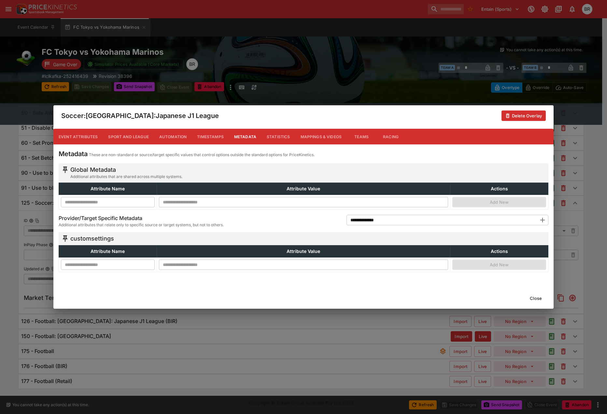
click at [128, 260] on input "text" at bounding box center [108, 264] width 94 height 10
type input "**********"
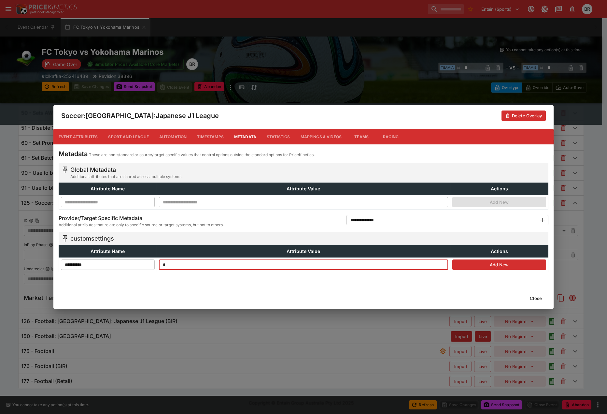
type input "*"
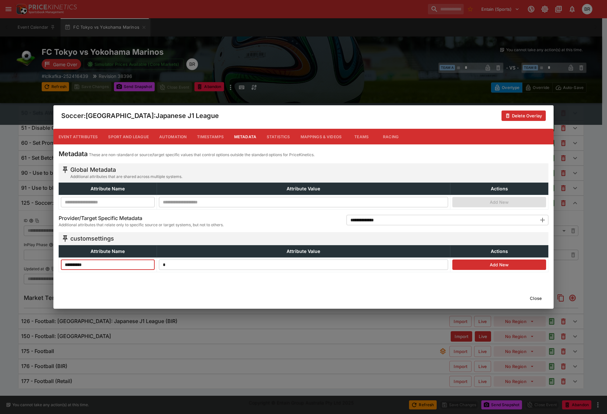
type input "**********"
click at [468, 267] on button "Add New" at bounding box center [499, 264] width 94 height 10
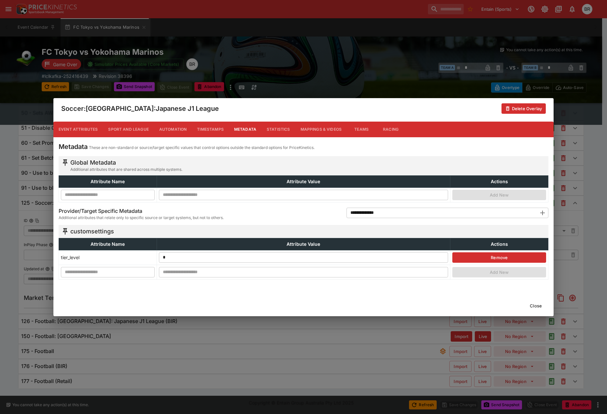
click at [535, 308] on button "Close" at bounding box center [536, 305] width 20 height 10
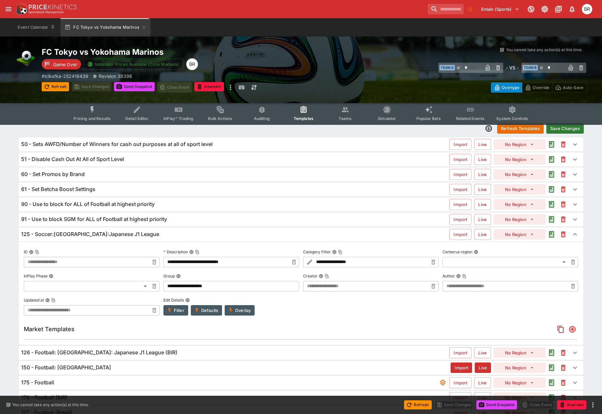
scroll to position [0, 0]
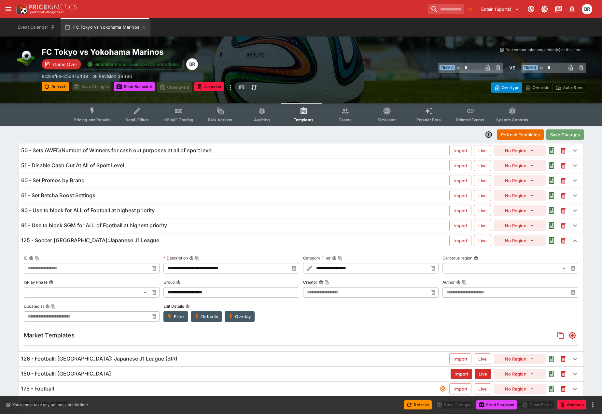
click at [568, 135] on button "Save Changes" at bounding box center [565, 134] width 37 height 10
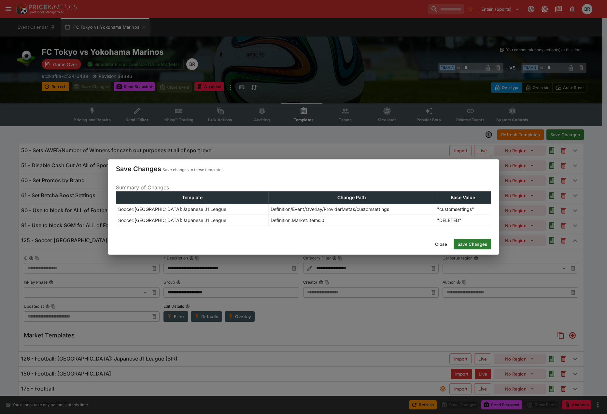
click at [474, 244] on button "Save Changes" at bounding box center [472, 244] width 37 height 10
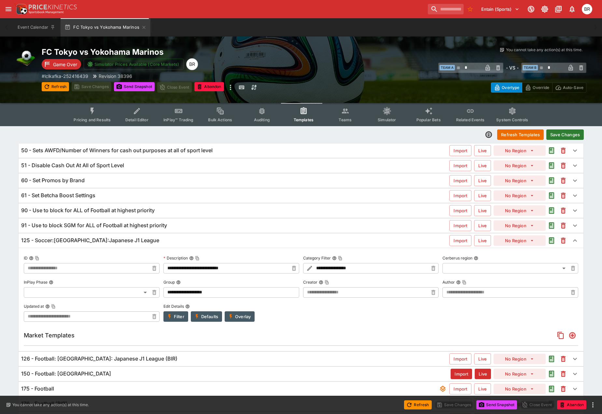
type input "**********"
